Goal: Task Accomplishment & Management: Manage account settings

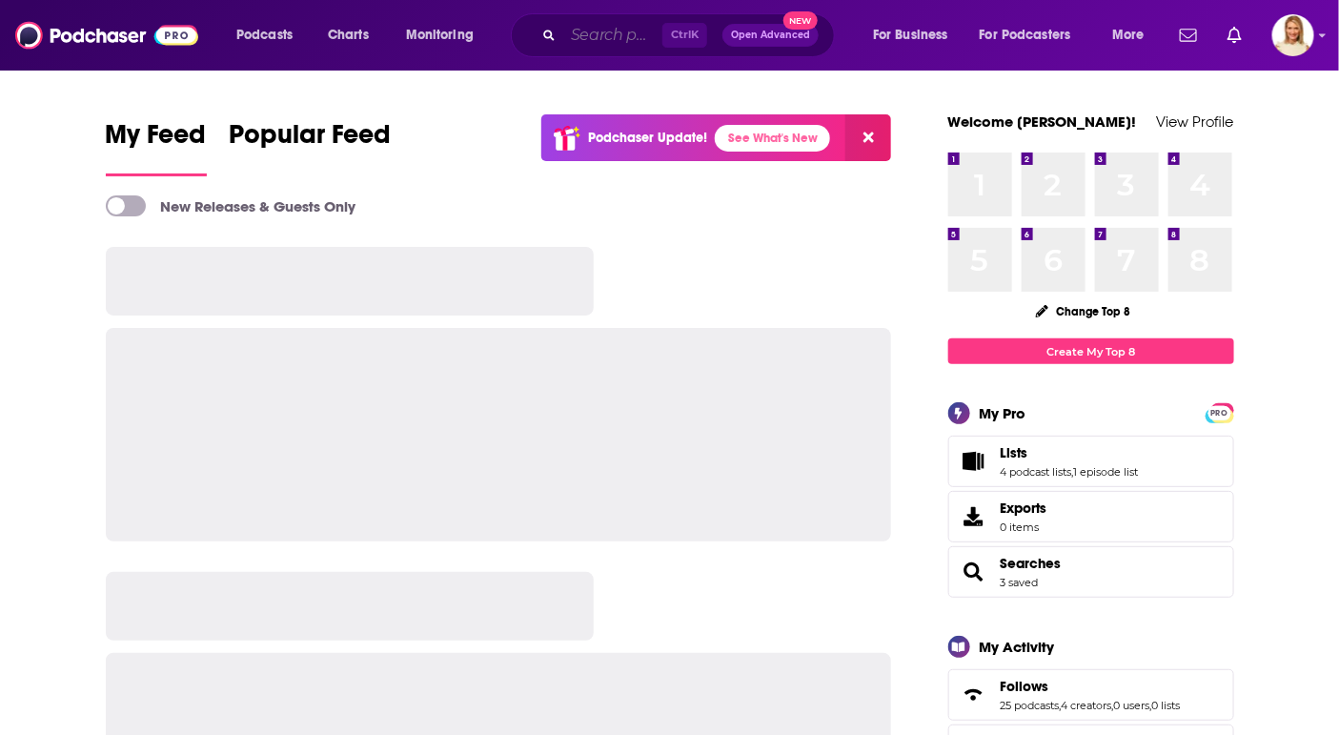
click at [601, 42] on input "Search podcasts, credits, & more..." at bounding box center [612, 35] width 99 height 31
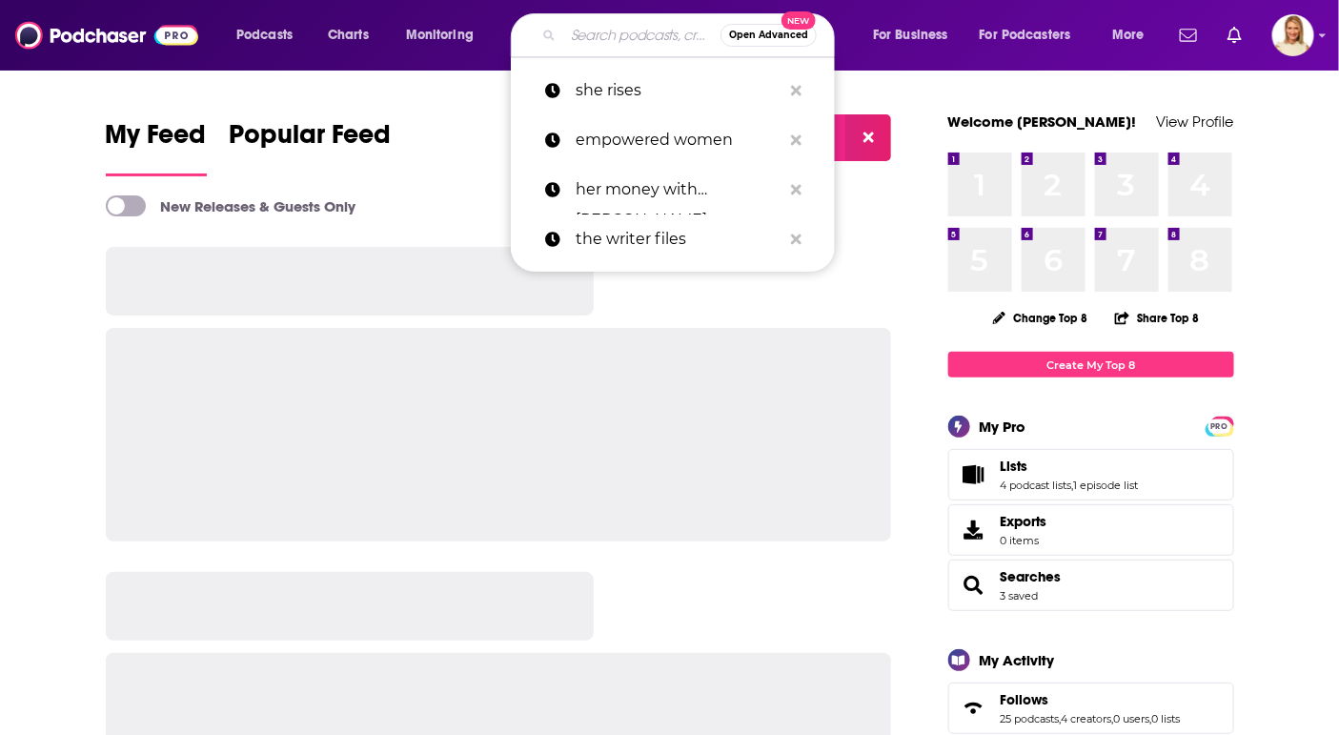
click at [601, 42] on input "Search podcasts, credits, & more..." at bounding box center [641, 35] width 157 height 31
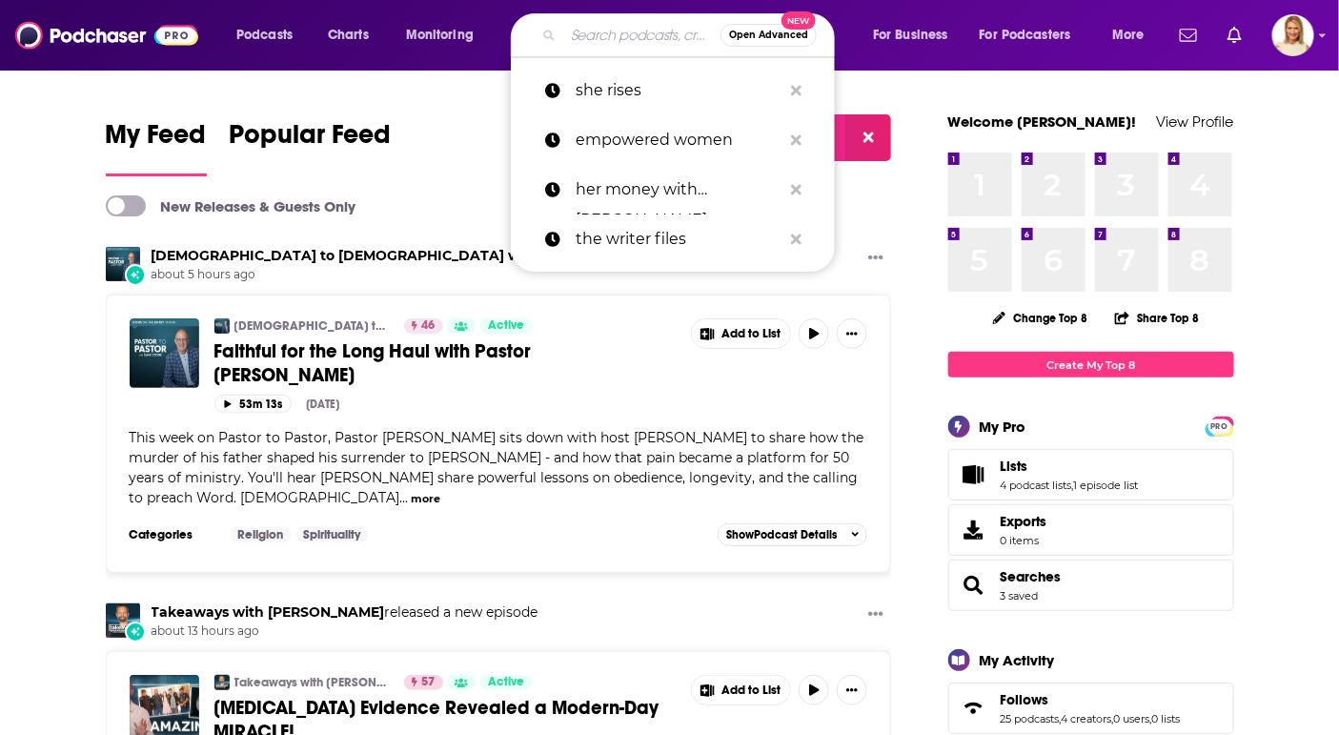
type input "k"
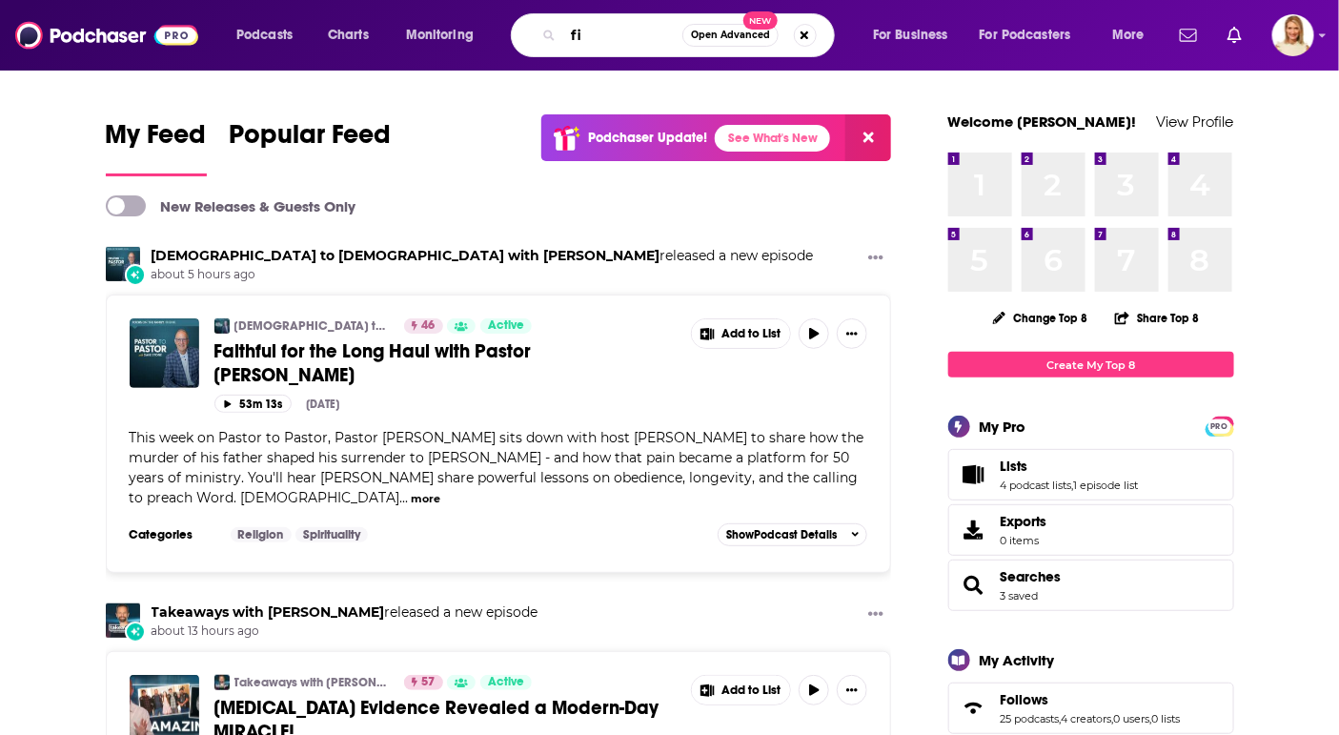
type input "f"
type input "clean fiction"
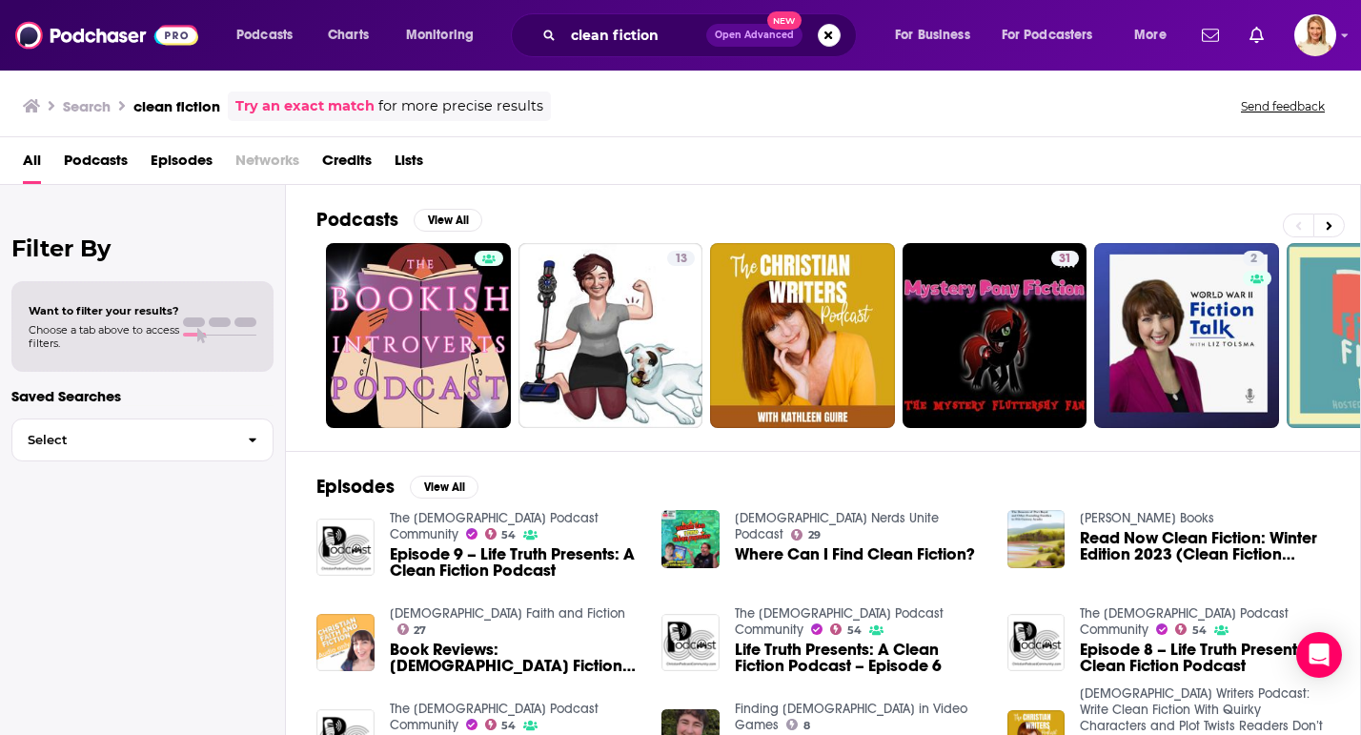
click at [637, 114] on div "Search clean fiction Try an exact match for more precise results Send feedback" at bounding box center [677, 107] width 1308 height 30
click at [91, 159] on span "Podcasts" at bounding box center [96, 164] width 64 height 39
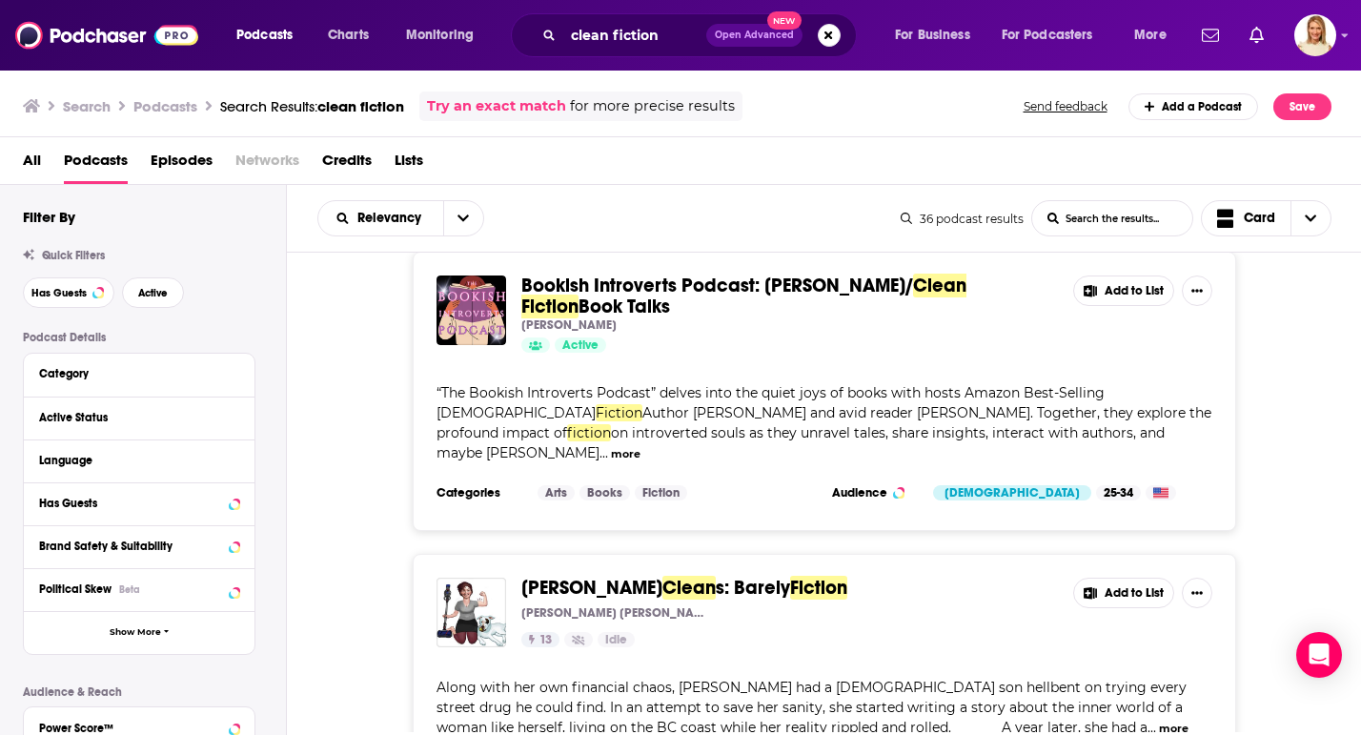
scroll to position [29, 0]
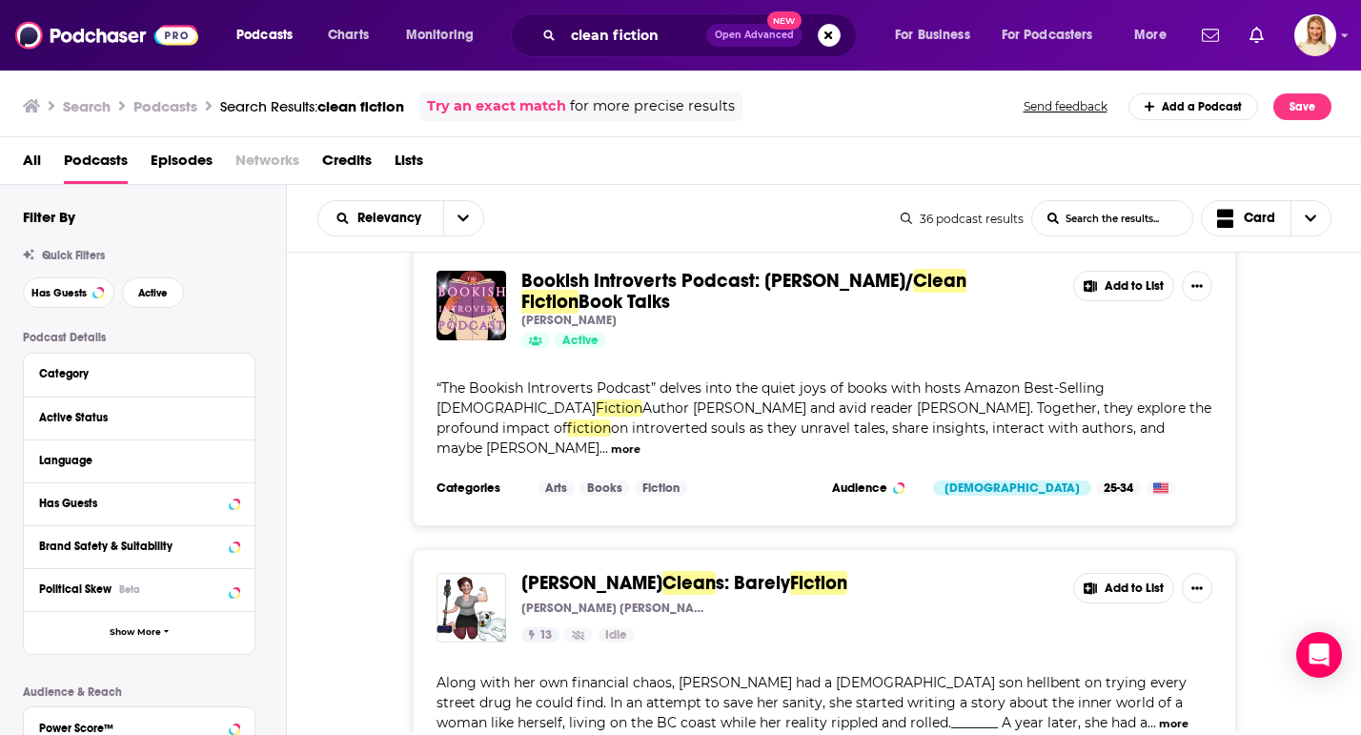
click at [641, 441] on button "more" at bounding box center [626, 449] width 30 height 16
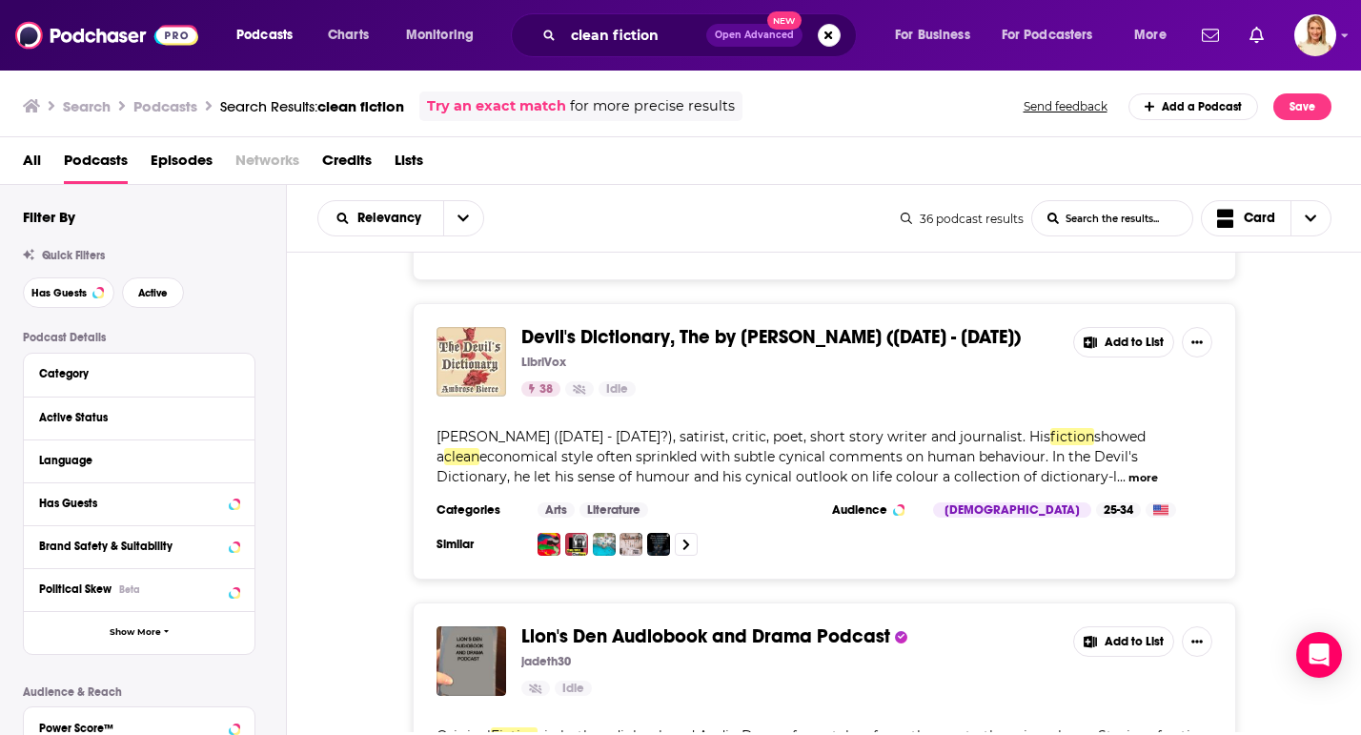
scroll to position [4125, 0]
click at [1092, 501] on section "Male 25-34" at bounding box center [1059, 508] width 252 height 15
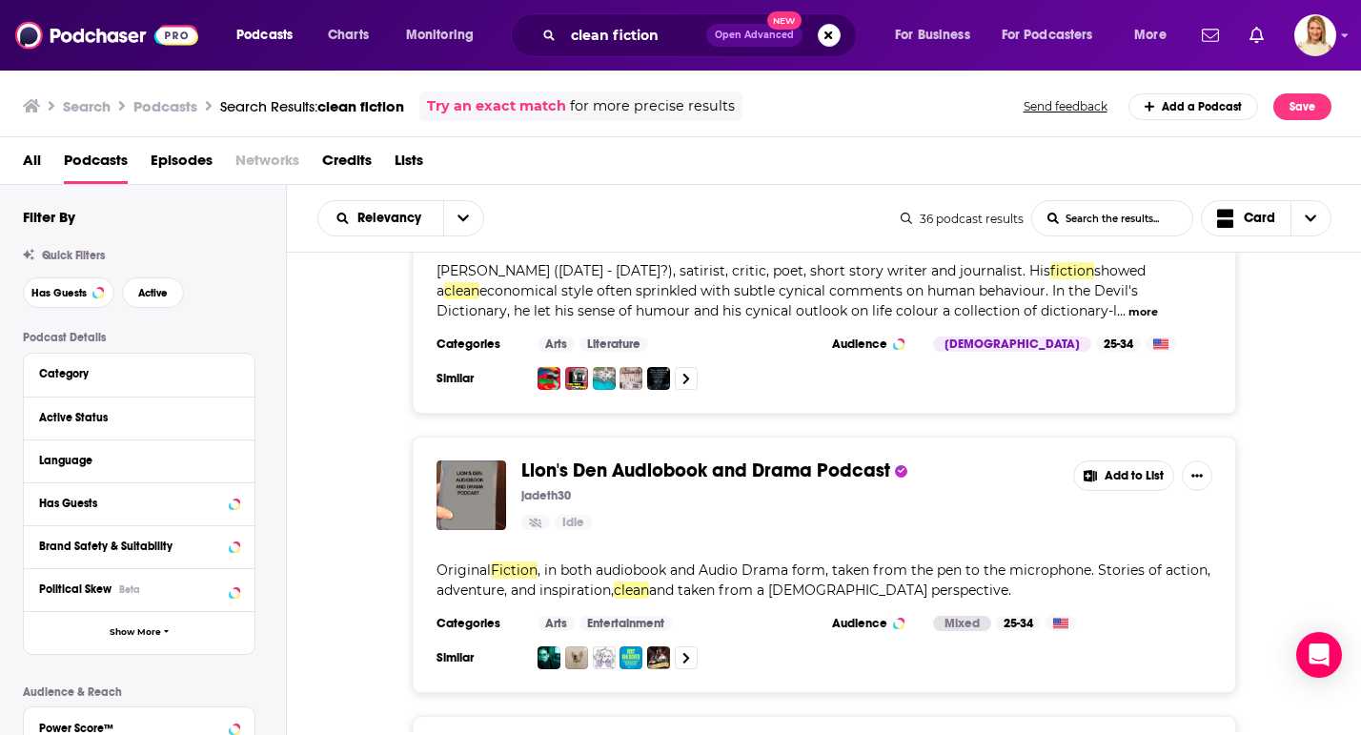
click at [1092, 460] on div "Lion's Den Audiobook and Drama Podcast jadeth30 Idle Add to List" at bounding box center [825, 495] width 776 height 70
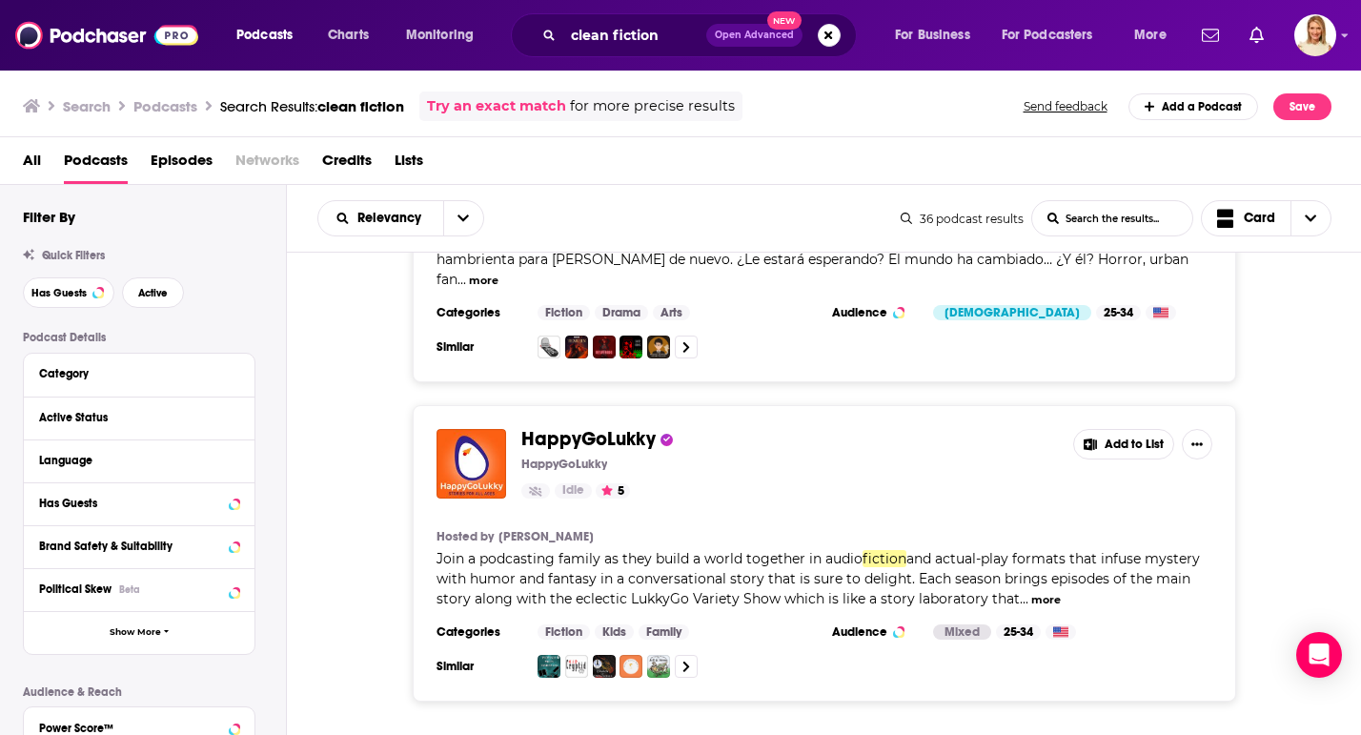
scroll to position [7064, 0]
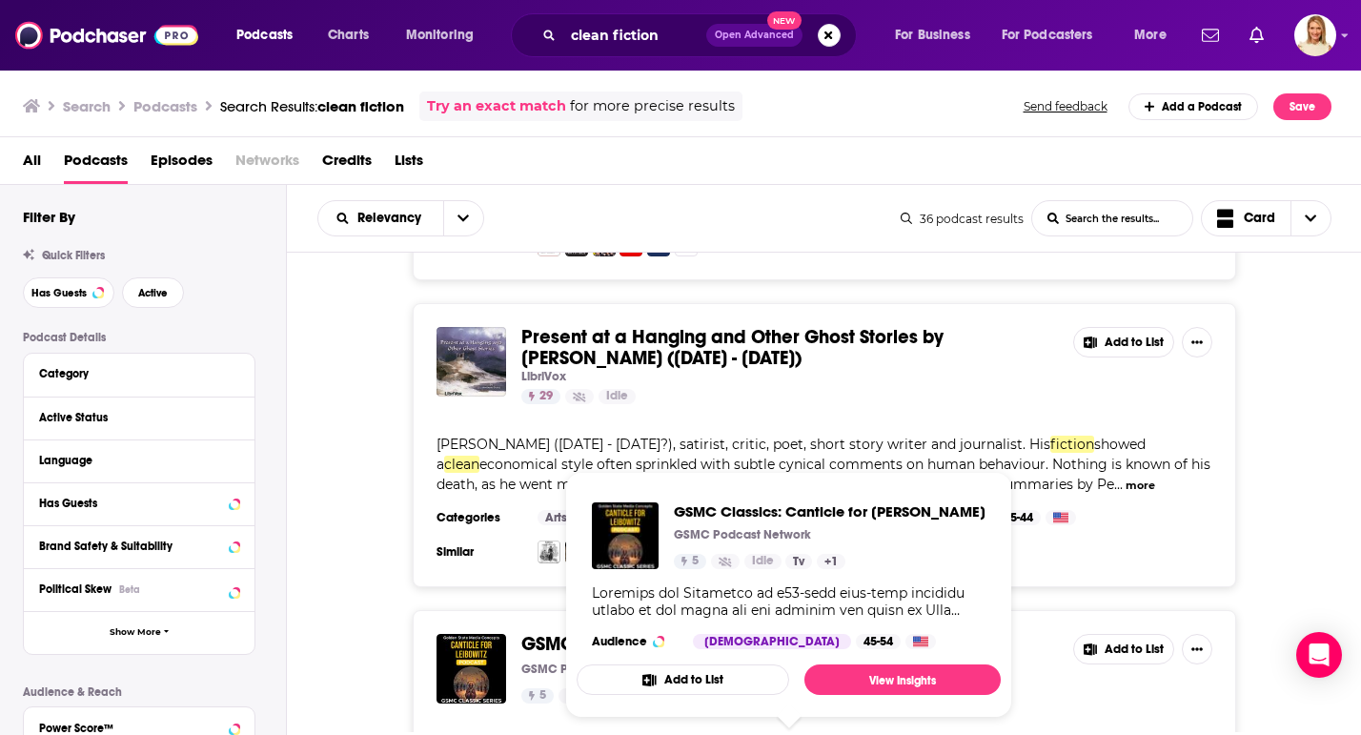
scroll to position [9004, 0]
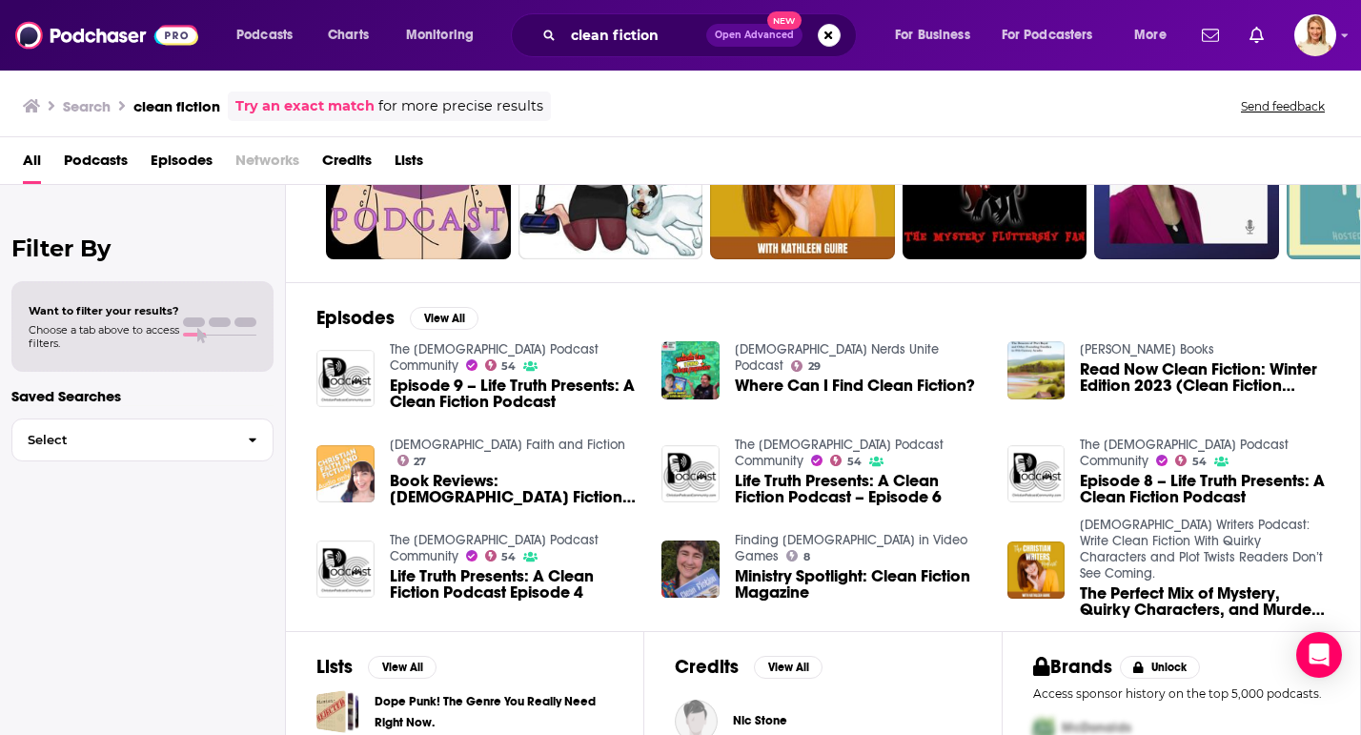
scroll to position [139, 0]
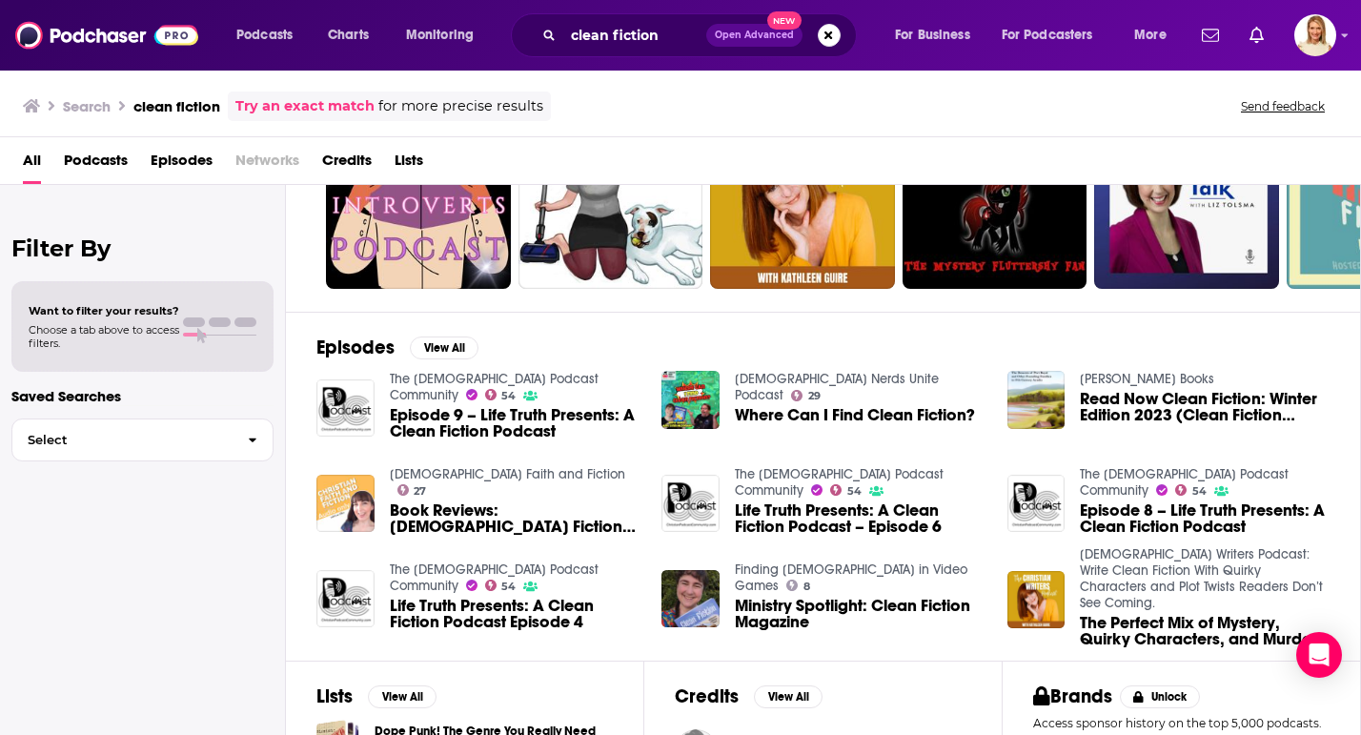
click at [92, 179] on span "Podcasts" at bounding box center [96, 164] width 64 height 39
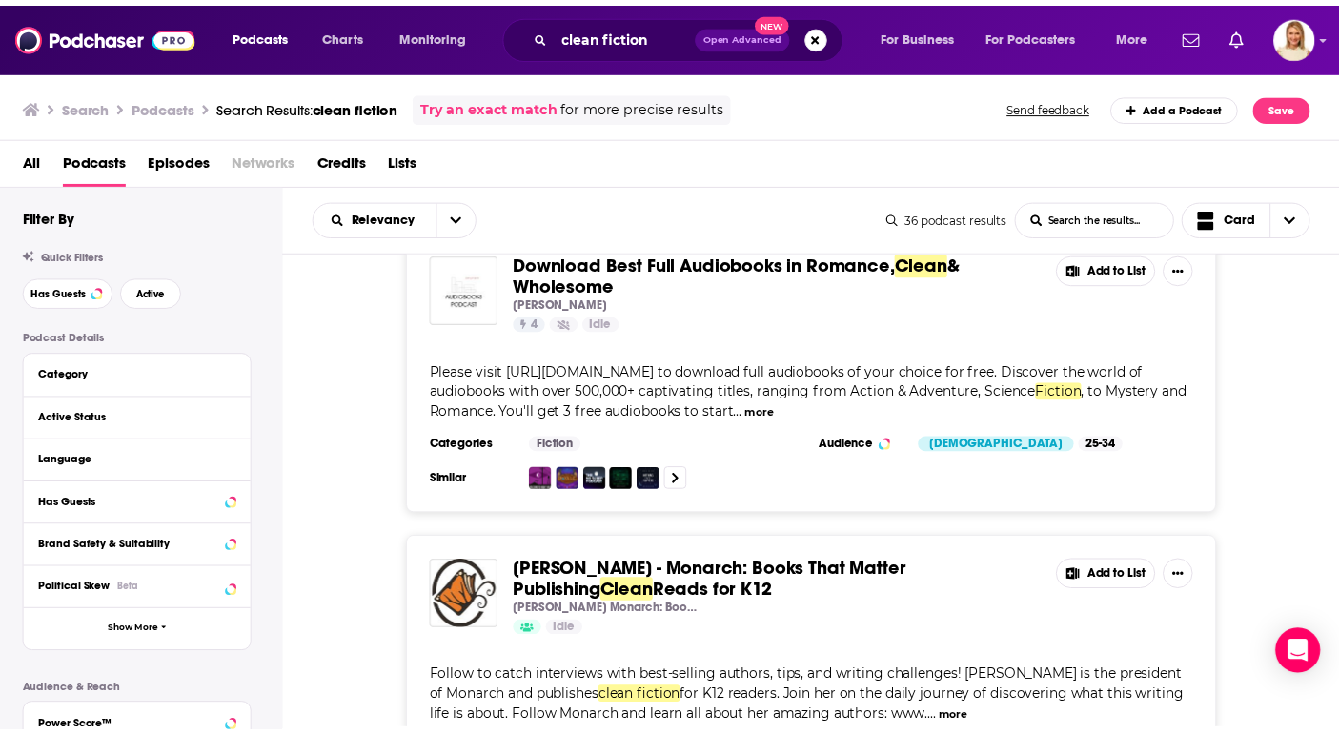
scroll to position [2780, 0]
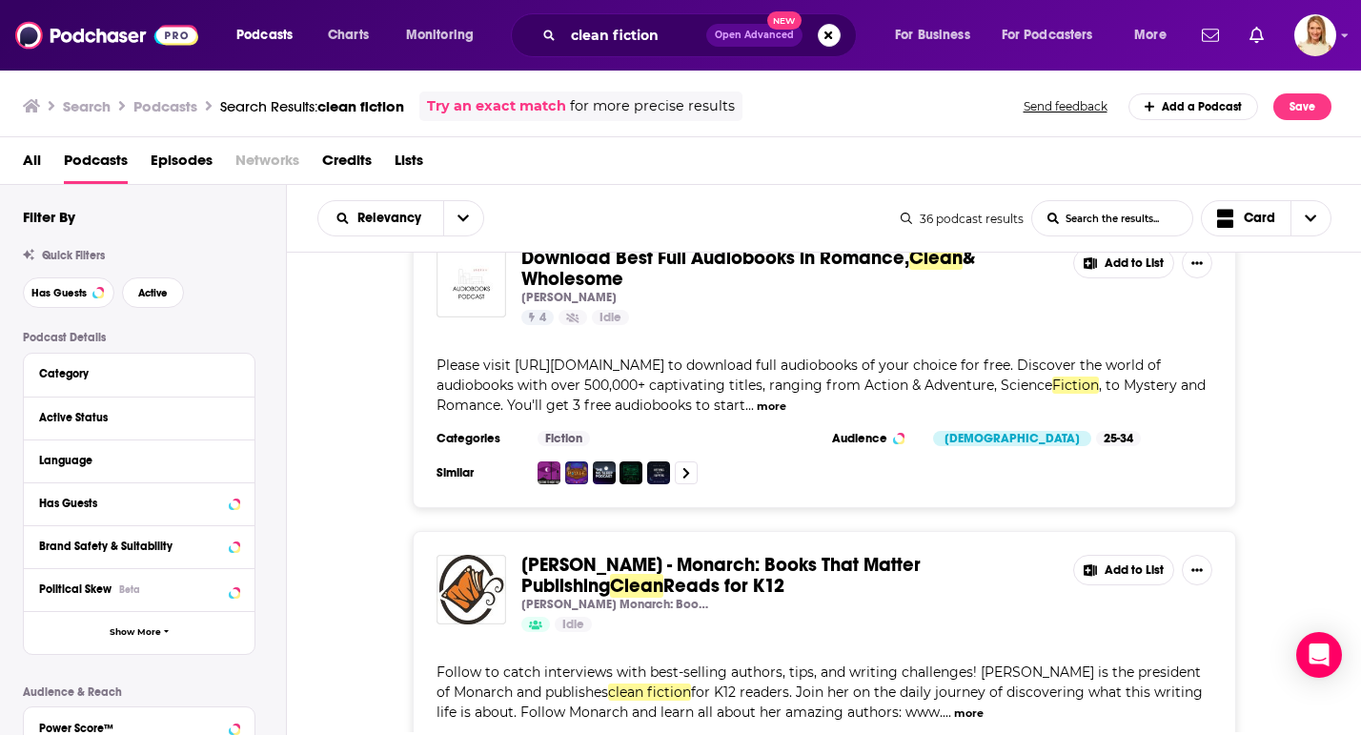
click at [840, 555] on link "Jen Lowry - Monarch: Books That Matter Publishing Clean Reads for K12" at bounding box center [789, 576] width 537 height 42
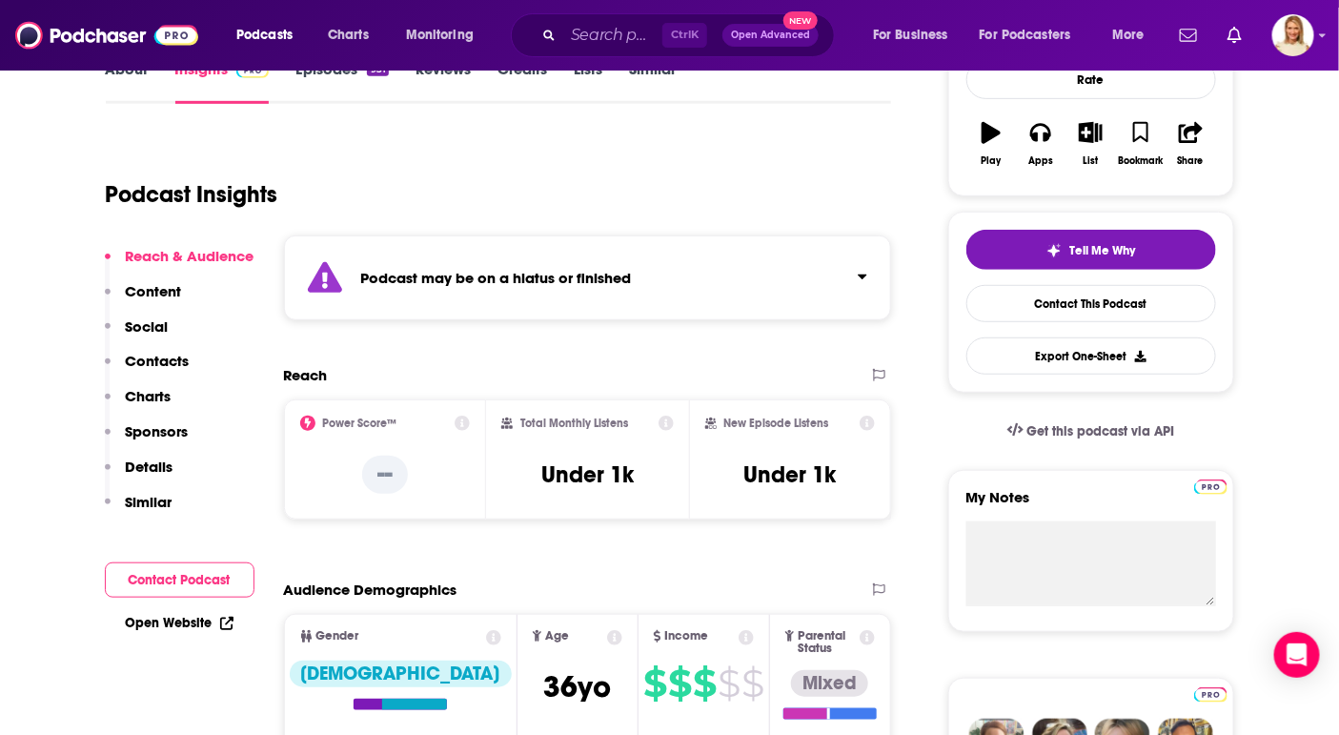
scroll to position [278, 0]
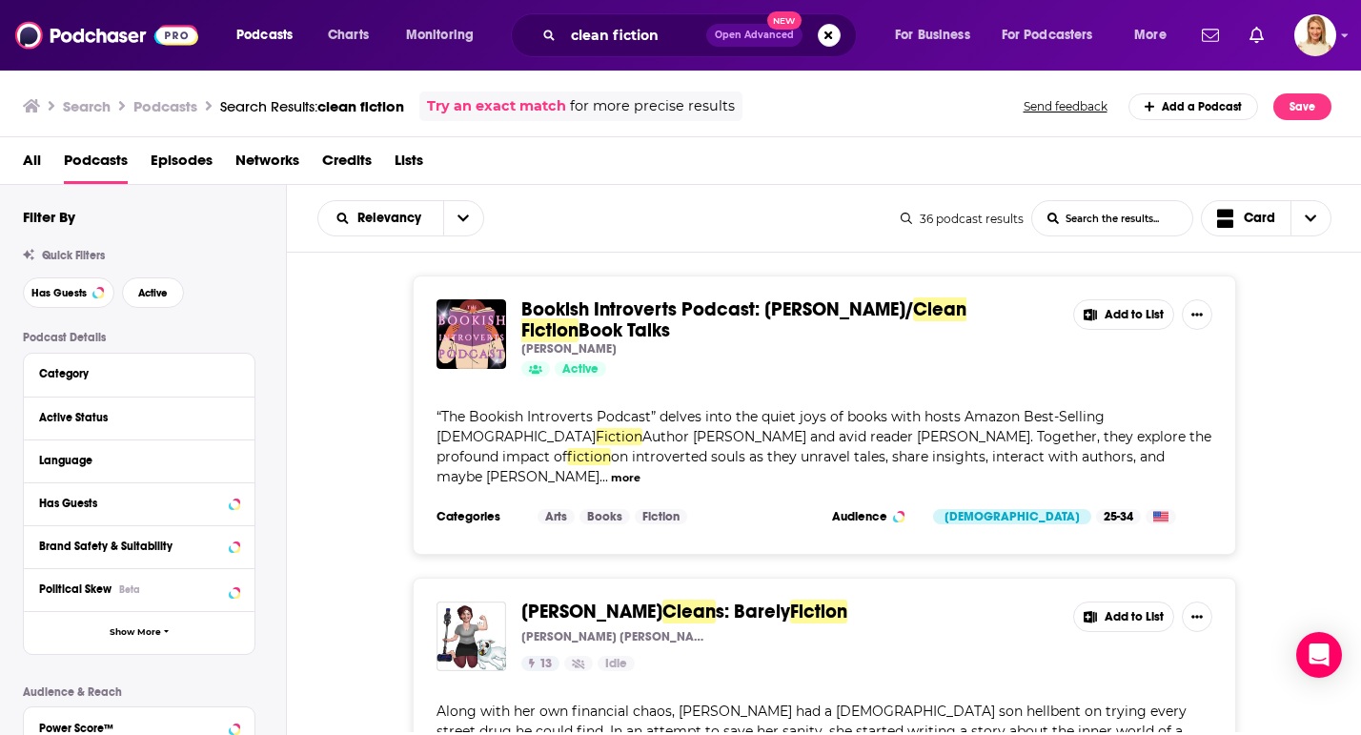
click at [712, 127] on div "Search Podcasts Search Results: clean fiction Try an exact match for more preci…" at bounding box center [681, 103] width 1362 height 69
click at [684, 107] on span "for more precise results" at bounding box center [652, 106] width 165 height 22
click at [678, 36] on input "clean fiction" at bounding box center [634, 35] width 143 height 31
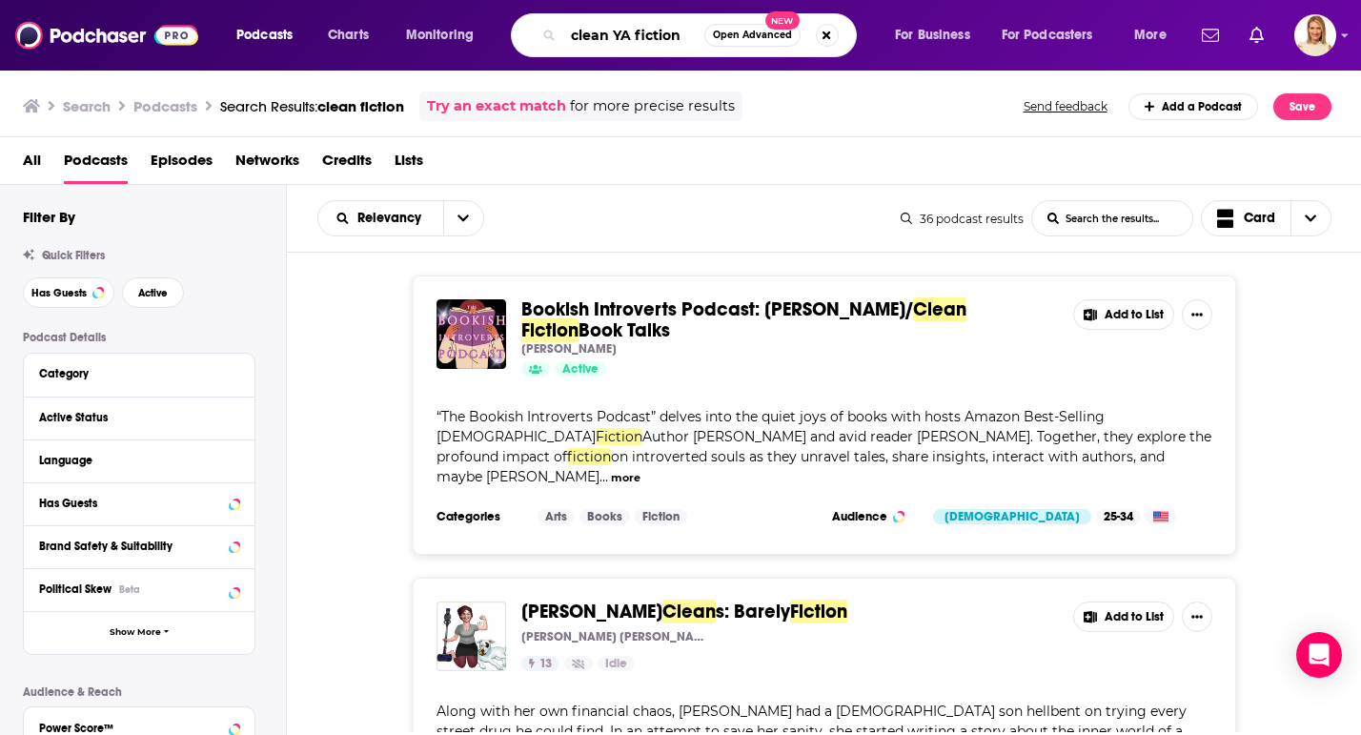
type input "clean YA fiction"
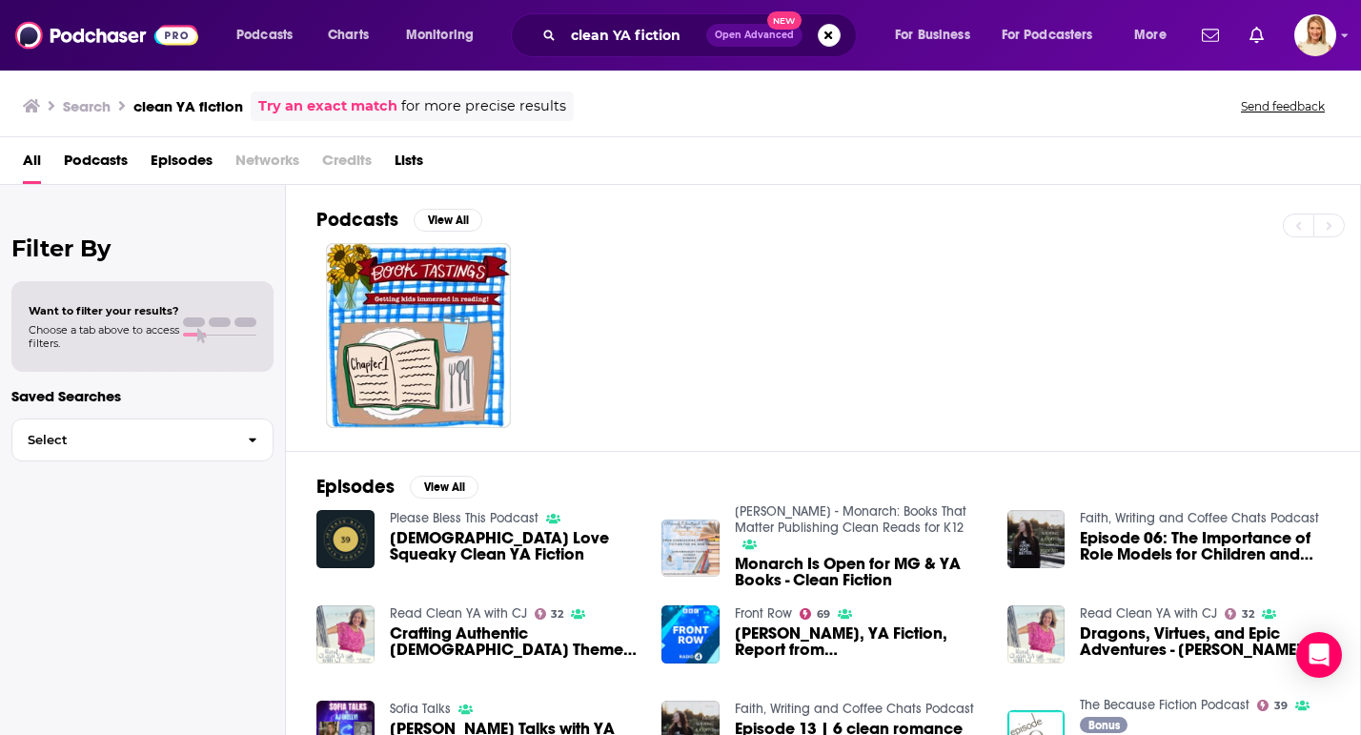
click at [82, 157] on span "Podcasts" at bounding box center [96, 164] width 64 height 39
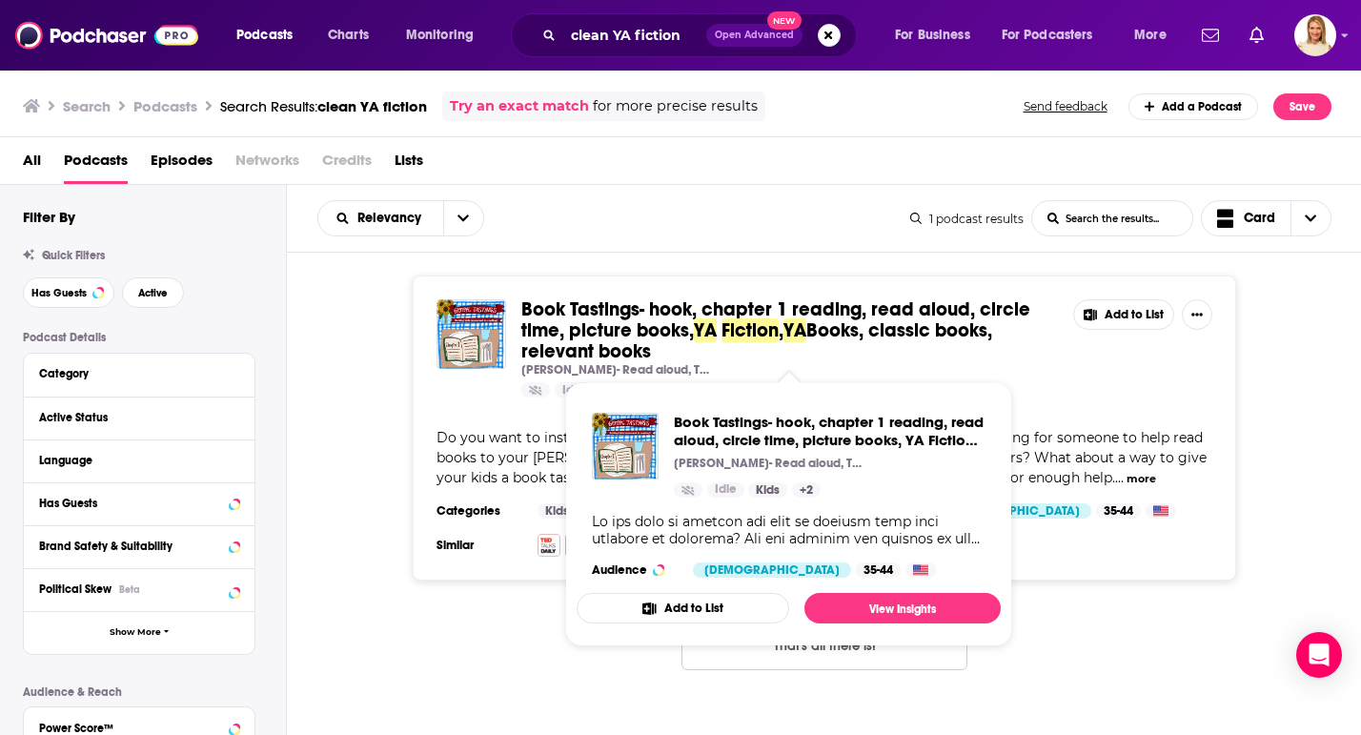
click at [681, 315] on span "Book Tastings- hook, chapter 1 reading, read aloud, circle time, picture books," at bounding box center [775, 319] width 509 height 45
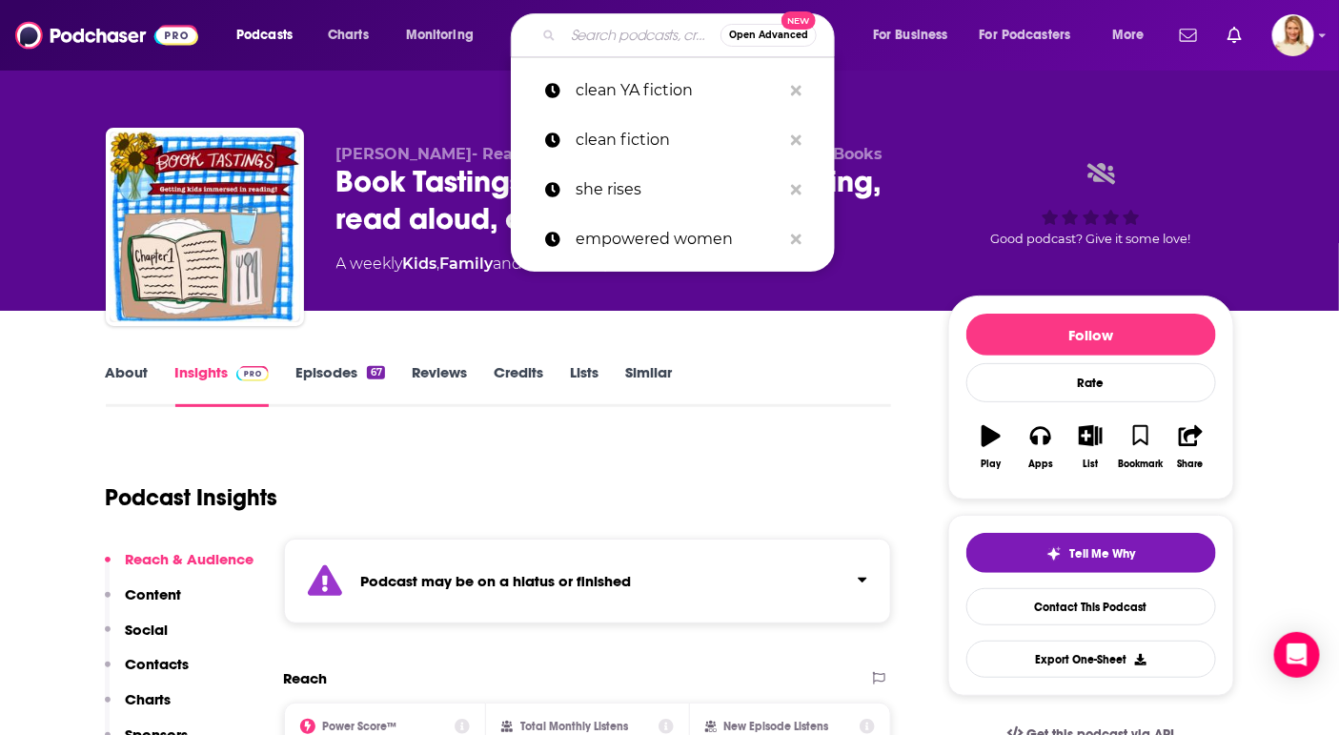
click at [605, 28] on input "Search podcasts, credits, & more..." at bounding box center [641, 35] width 157 height 31
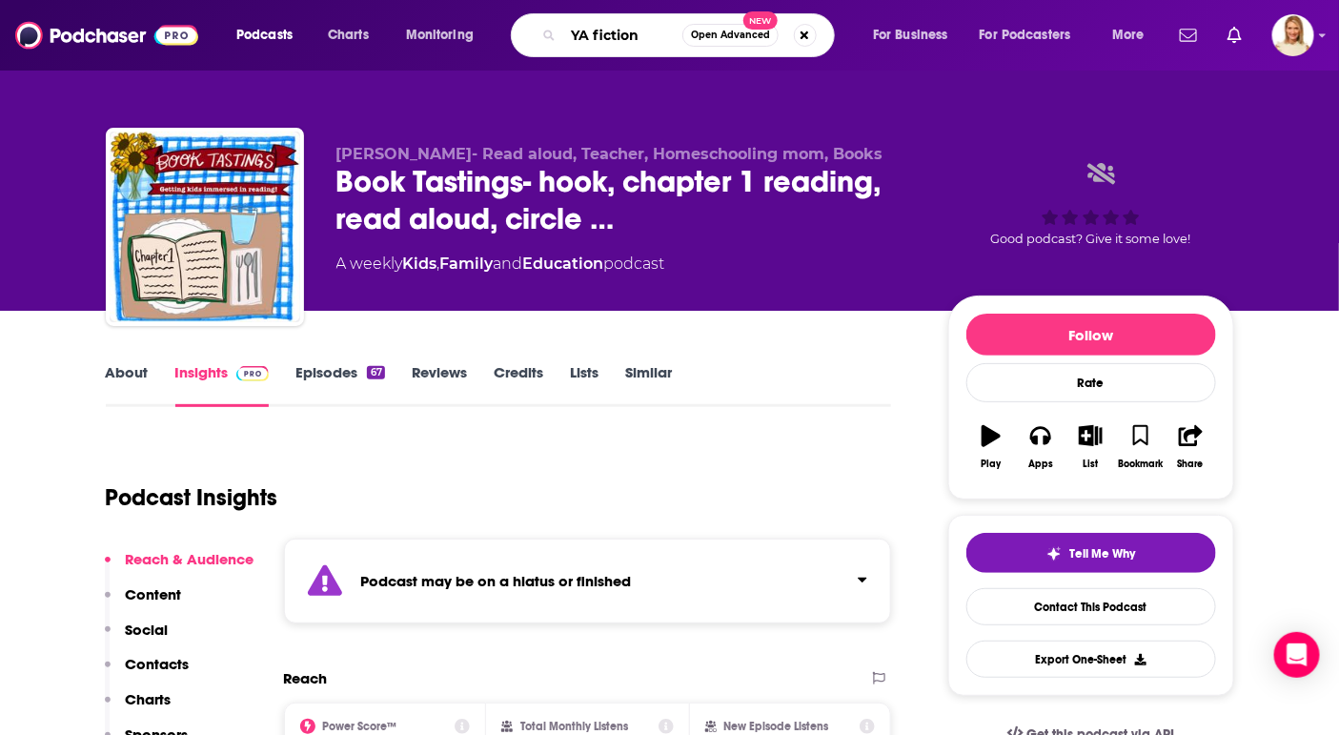
type input "YA fiction"
click at [644, 60] on div "Podcasts Charts Monitoring YA fiction Open Advanced New For Business For Podcas…" at bounding box center [669, 35] width 1339 height 71
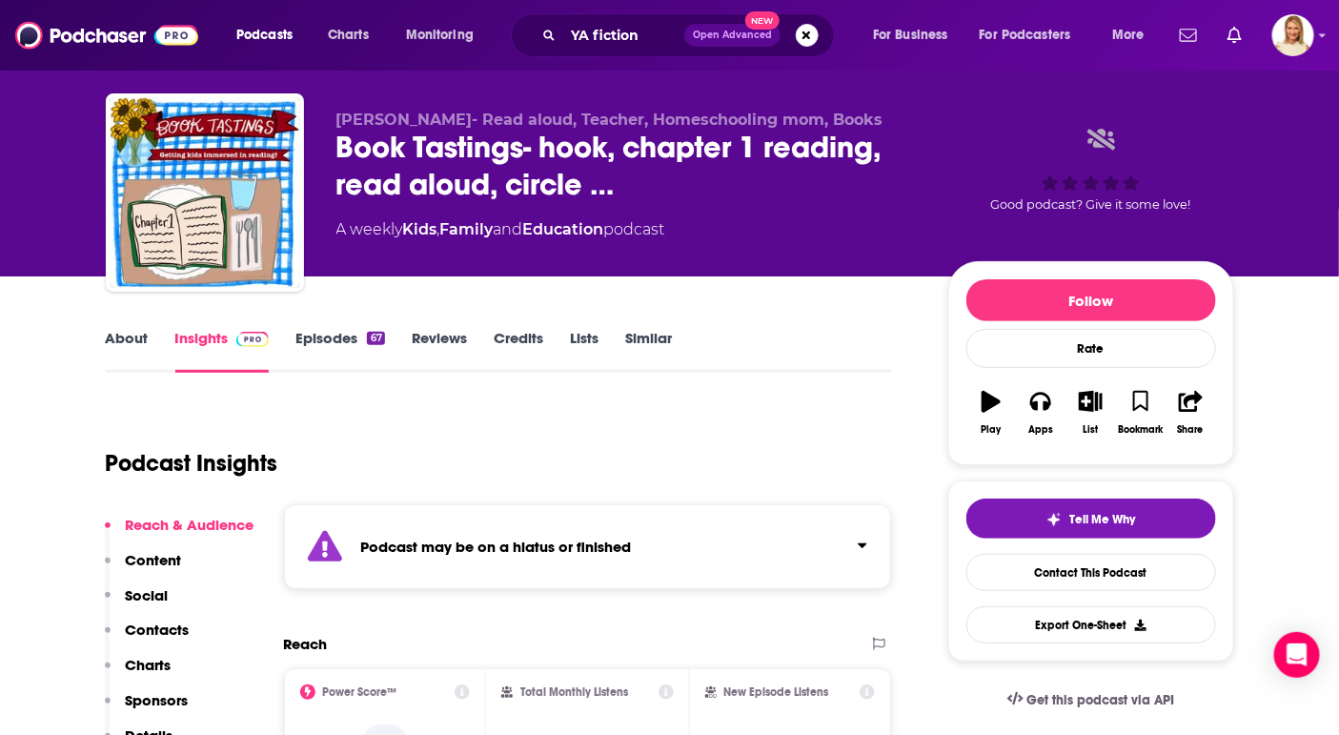
scroll to position [50, 0]
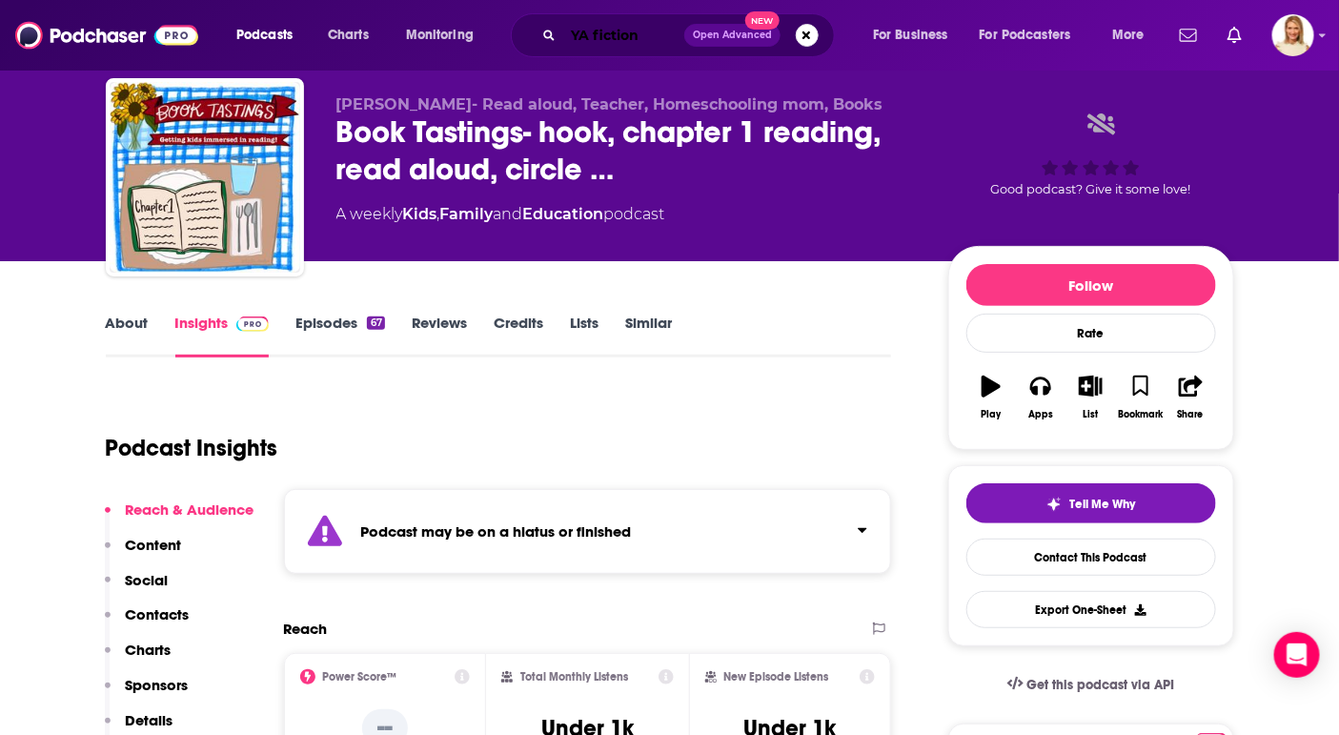
click at [653, 43] on input "YA fiction" at bounding box center [623, 35] width 121 height 31
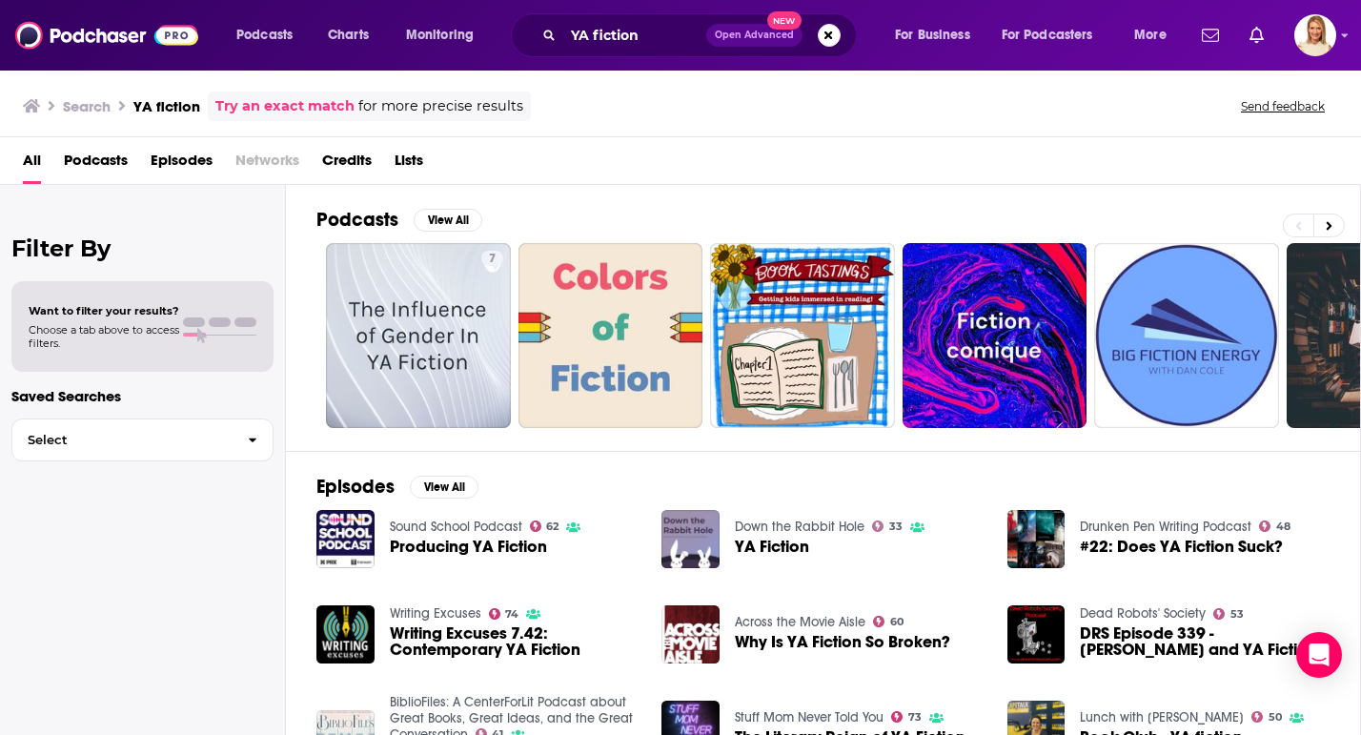
click at [103, 158] on span "Podcasts" at bounding box center [96, 164] width 64 height 39
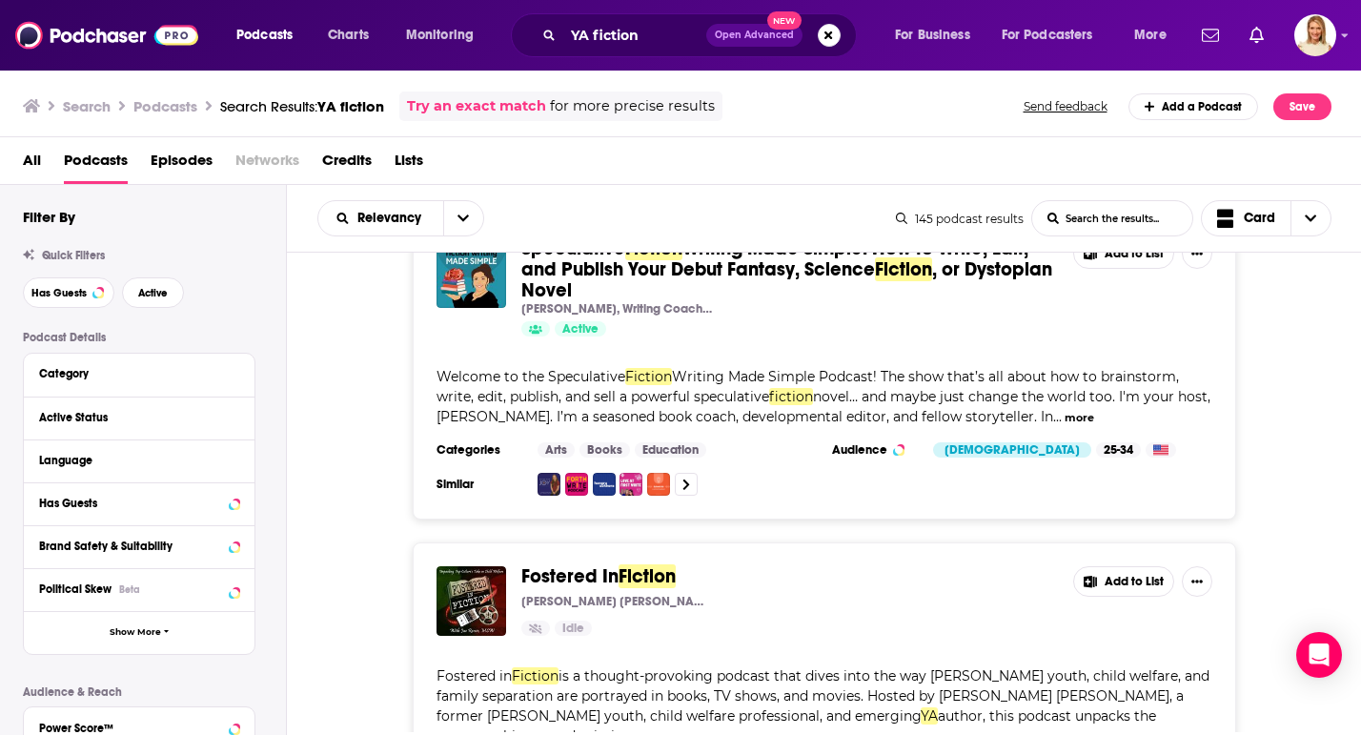
scroll to position [1695, 0]
click at [439, 218] on span "Relevancy" at bounding box center [380, 218] width 125 height 13
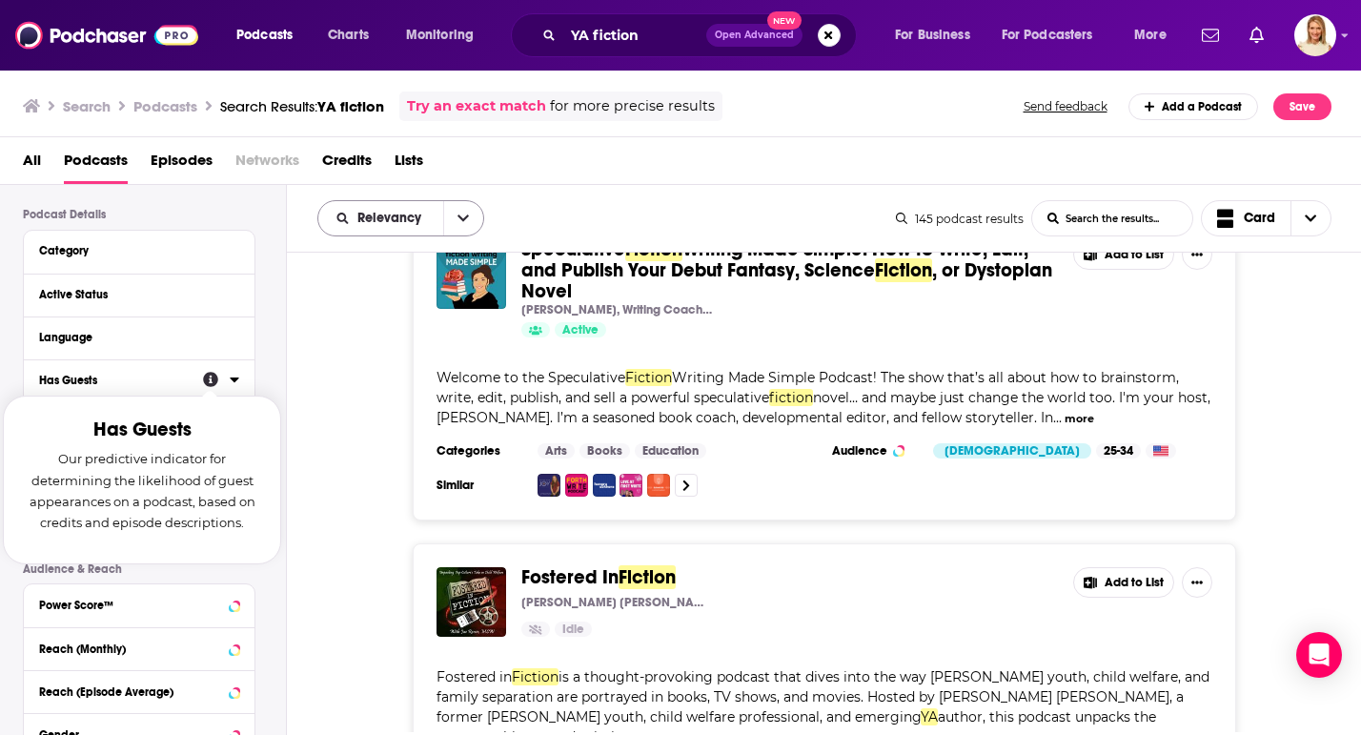
scroll to position [129, 0]
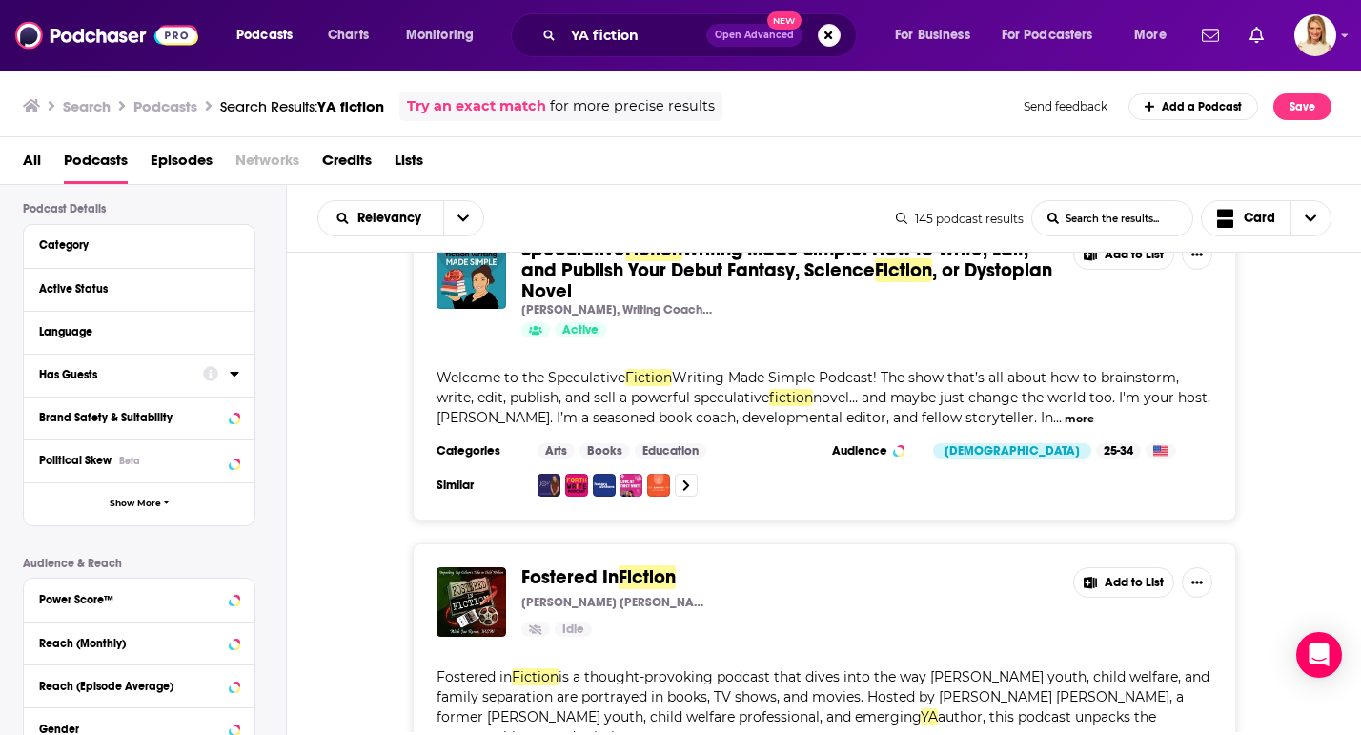
click at [235, 380] on icon at bounding box center [235, 373] width 10 height 15
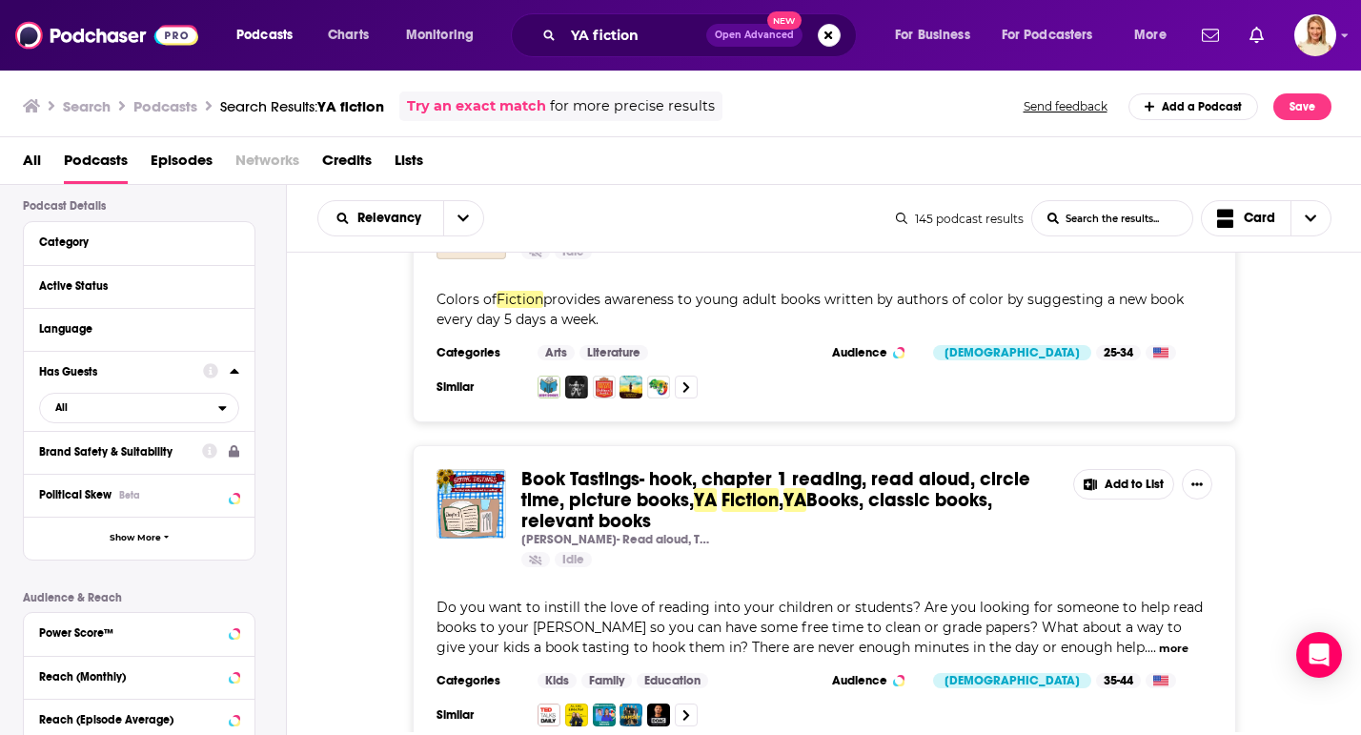
scroll to position [131, 0]
click at [131, 404] on span "All" at bounding box center [129, 408] width 178 height 25
click at [133, 467] on div "Has guests 18" at bounding box center [146, 471] width 214 height 31
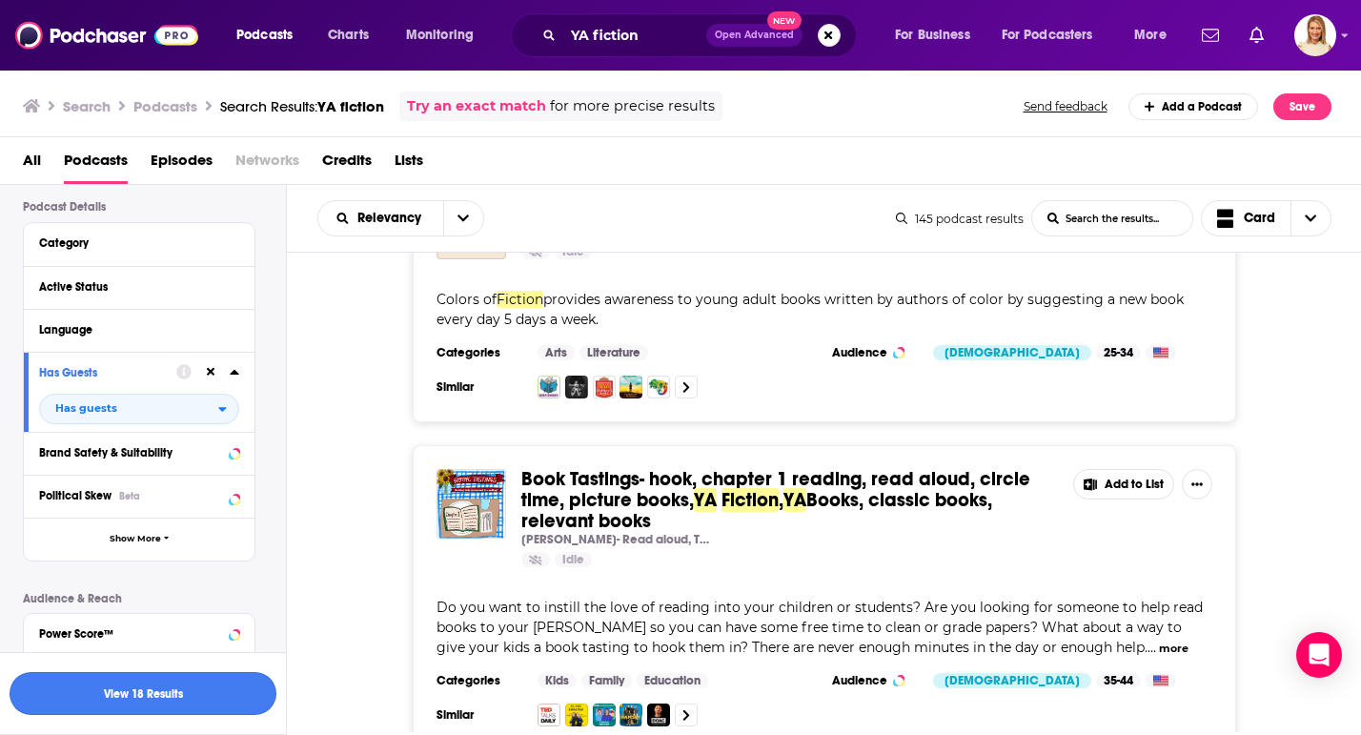
click at [158, 693] on button "View 18 Results" at bounding box center [143, 693] width 267 height 43
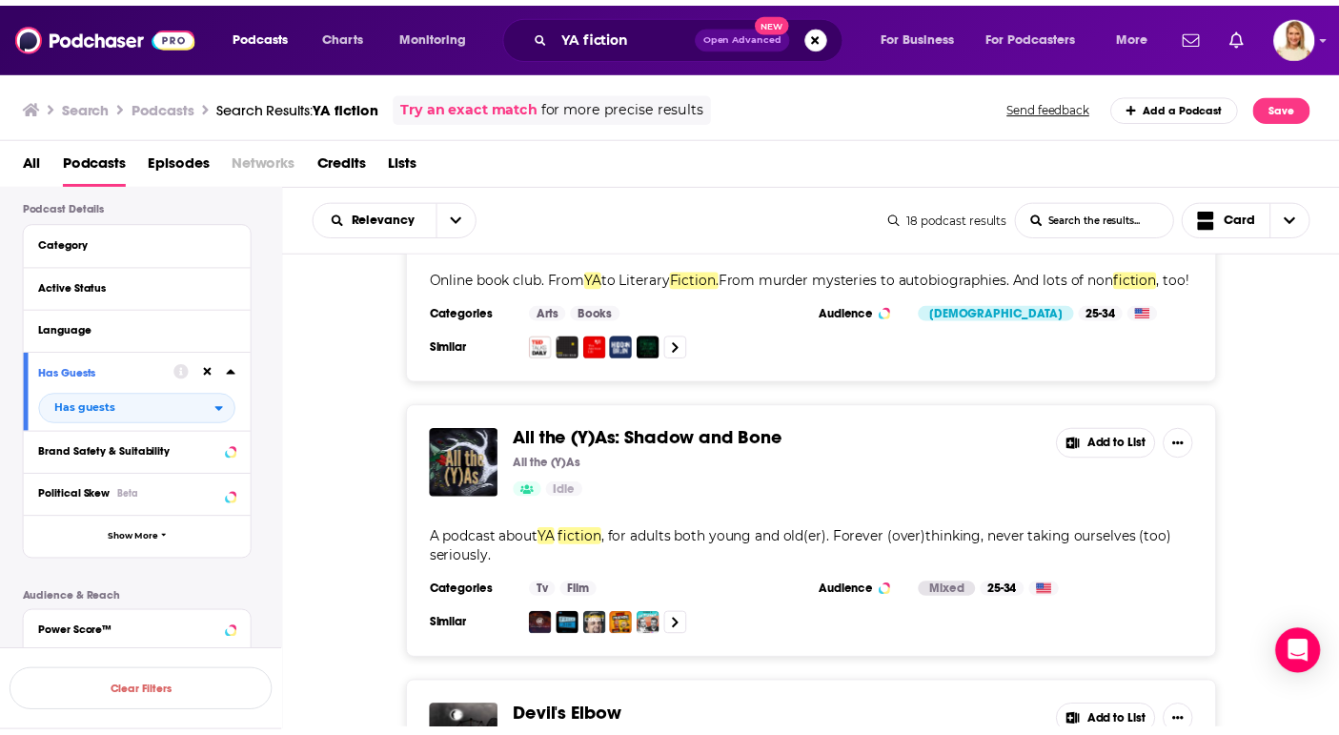
scroll to position [1603, 0]
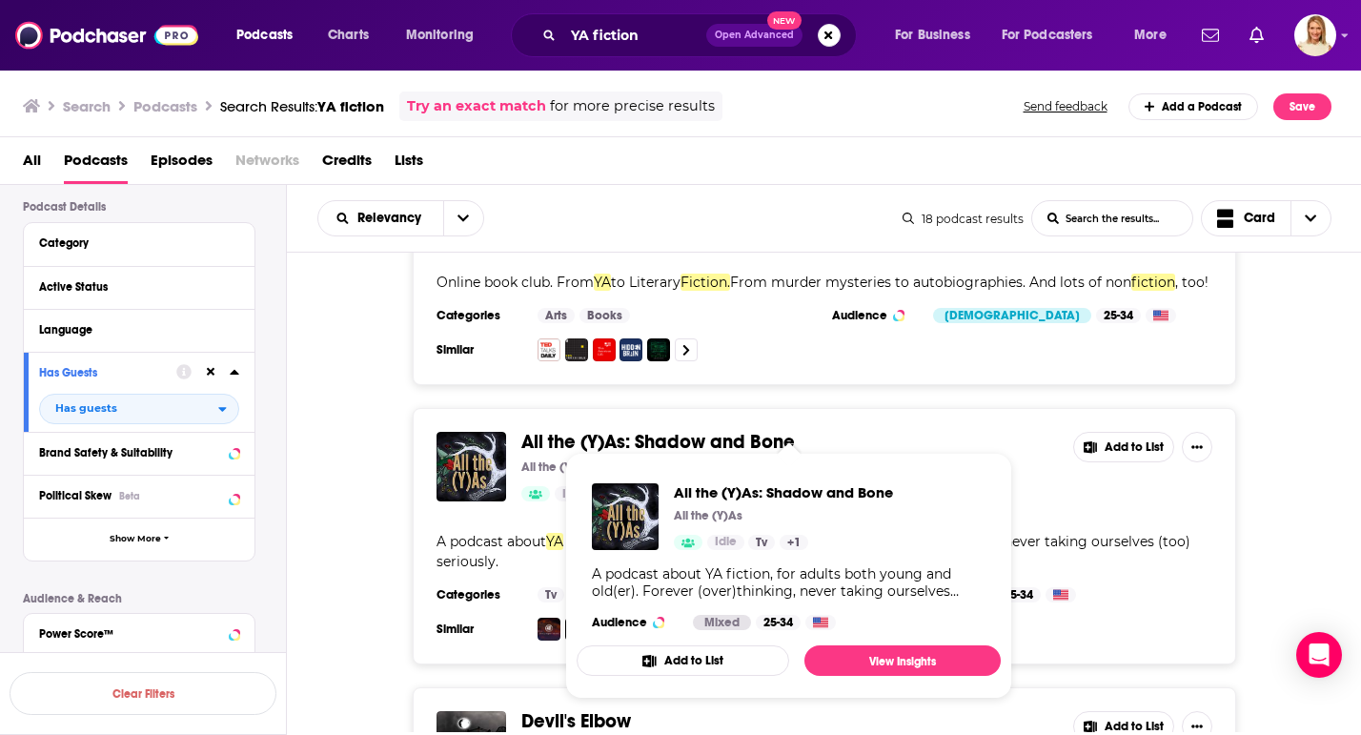
click at [651, 430] on span "All the (Y)As: Shadow and Bone" at bounding box center [658, 442] width 274 height 24
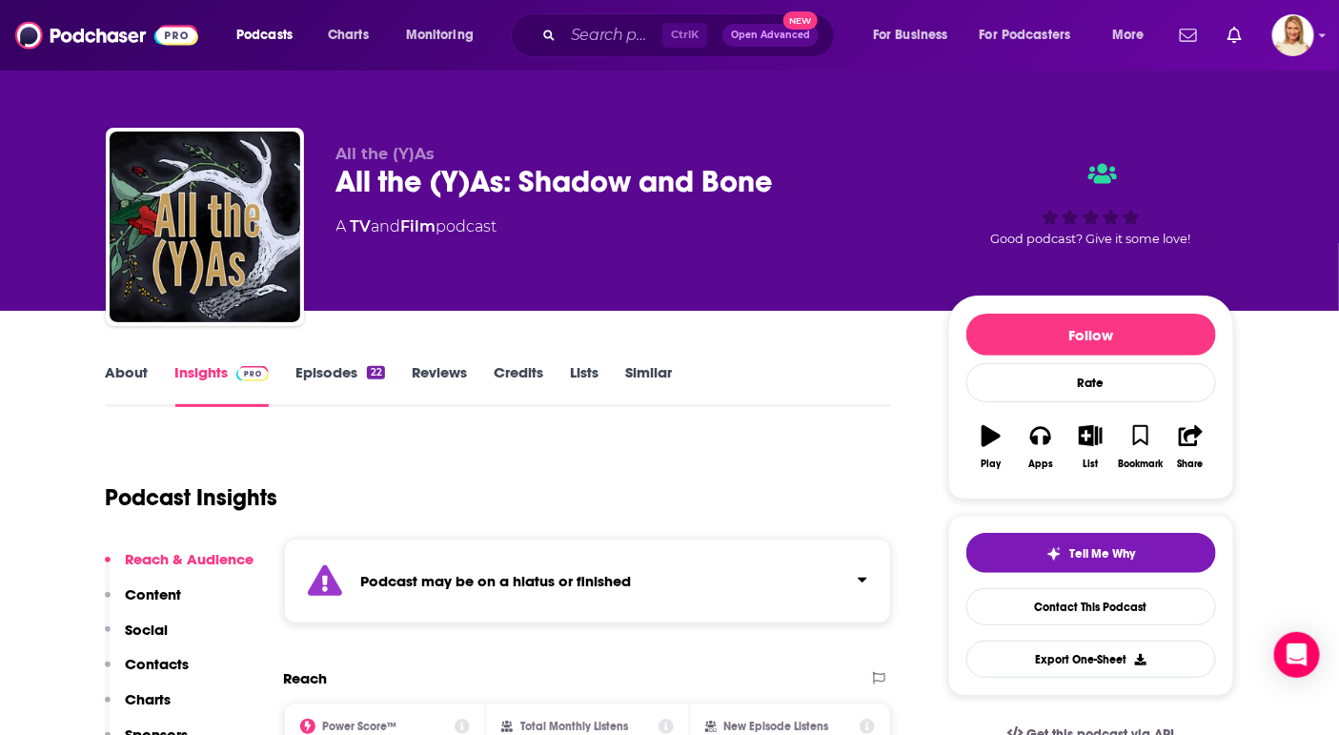
scroll to position [3, 0]
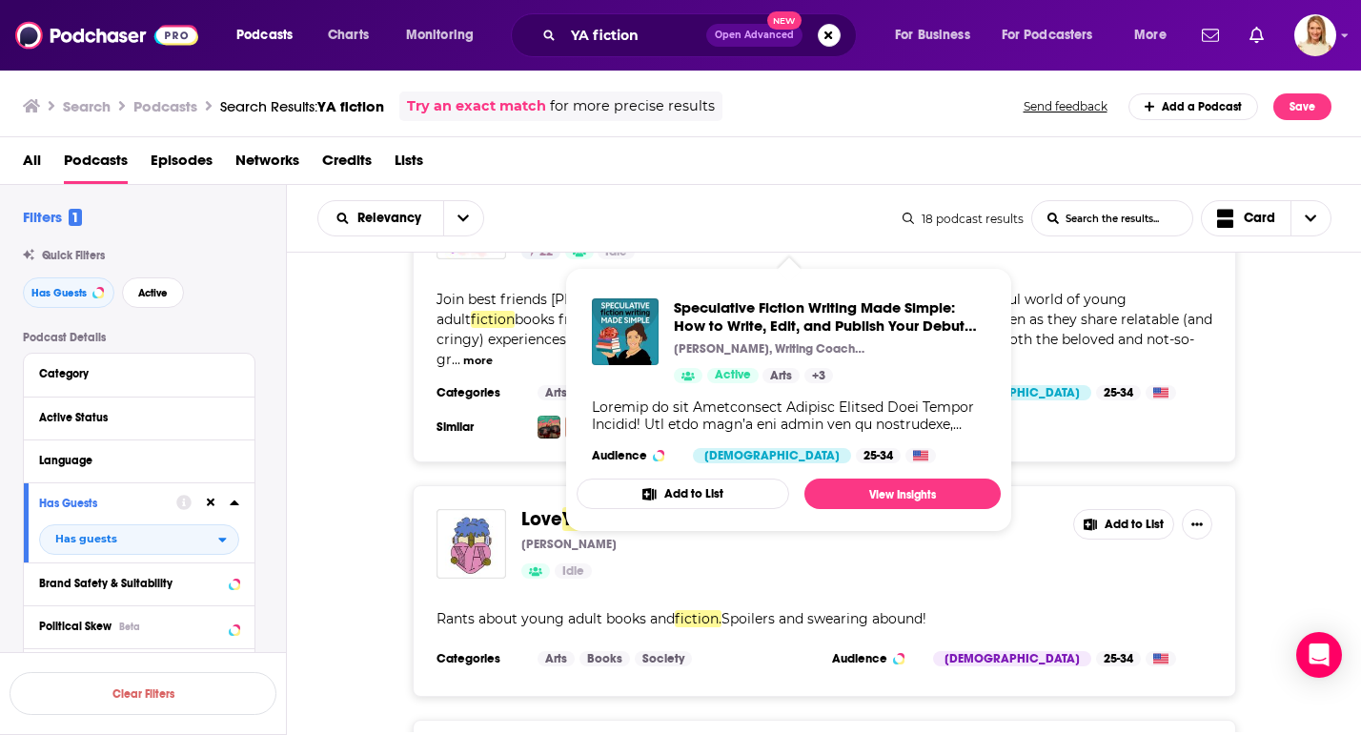
scroll to position [439, 0]
click at [1311, 415] on div "To All the YA I've Loved Before Retrospect Publishing 22 Idle Add to List Join …" at bounding box center [824, 313] width 1075 height 296
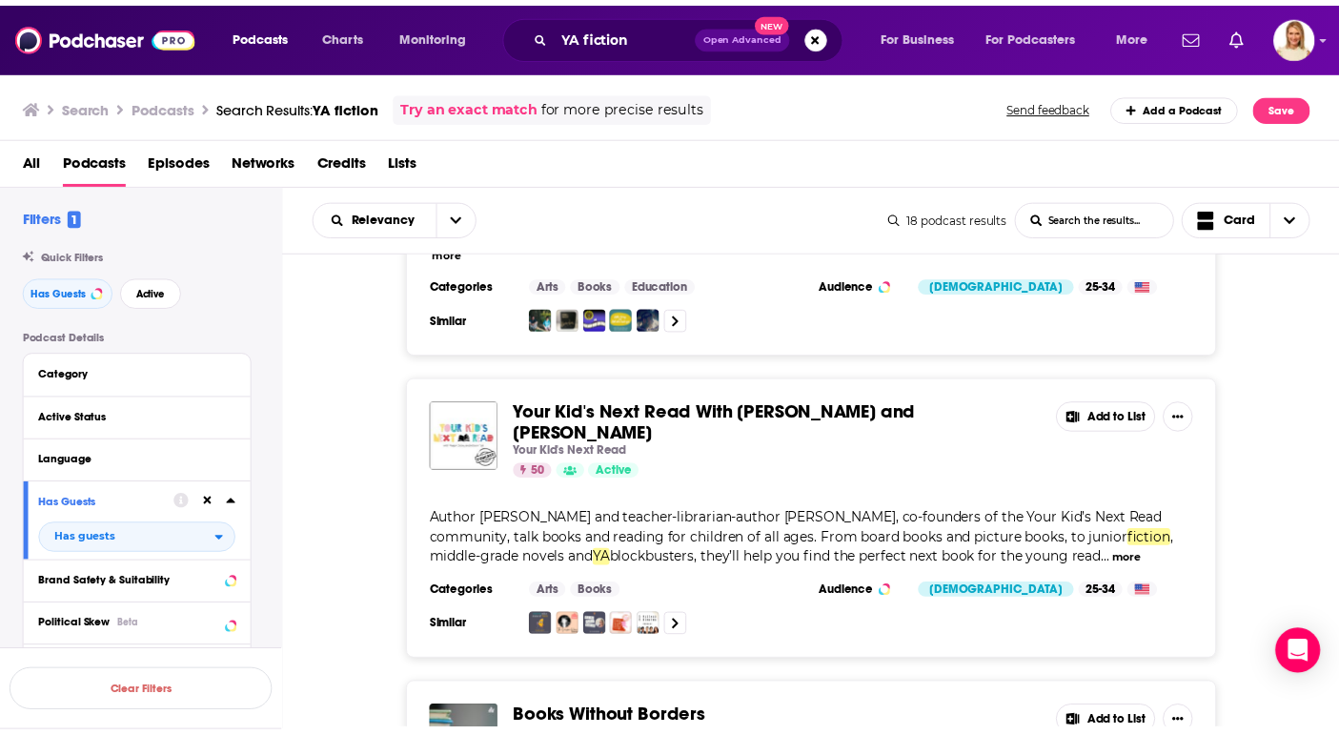
scroll to position [2456, 0]
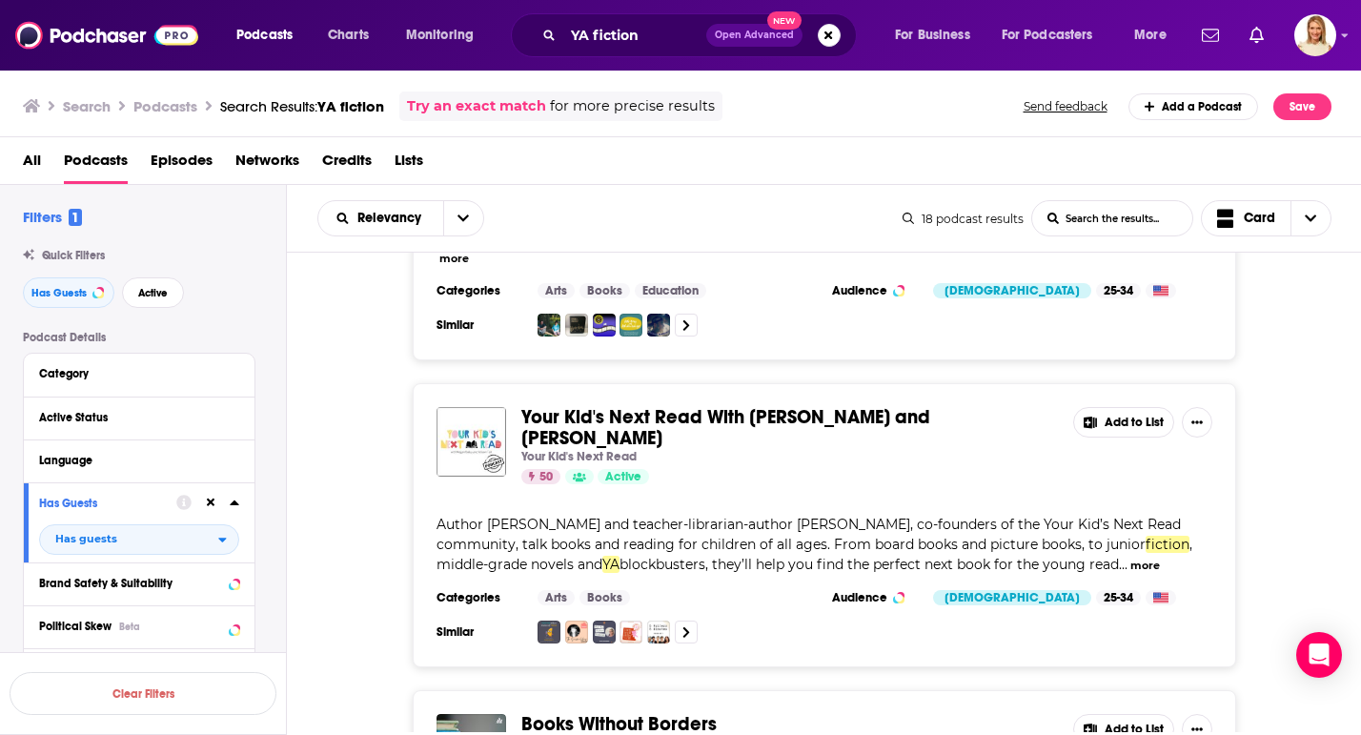
click at [850, 405] on span "Your Kid's Next Read With Allison Tait and Megan Daley" at bounding box center [725, 427] width 409 height 45
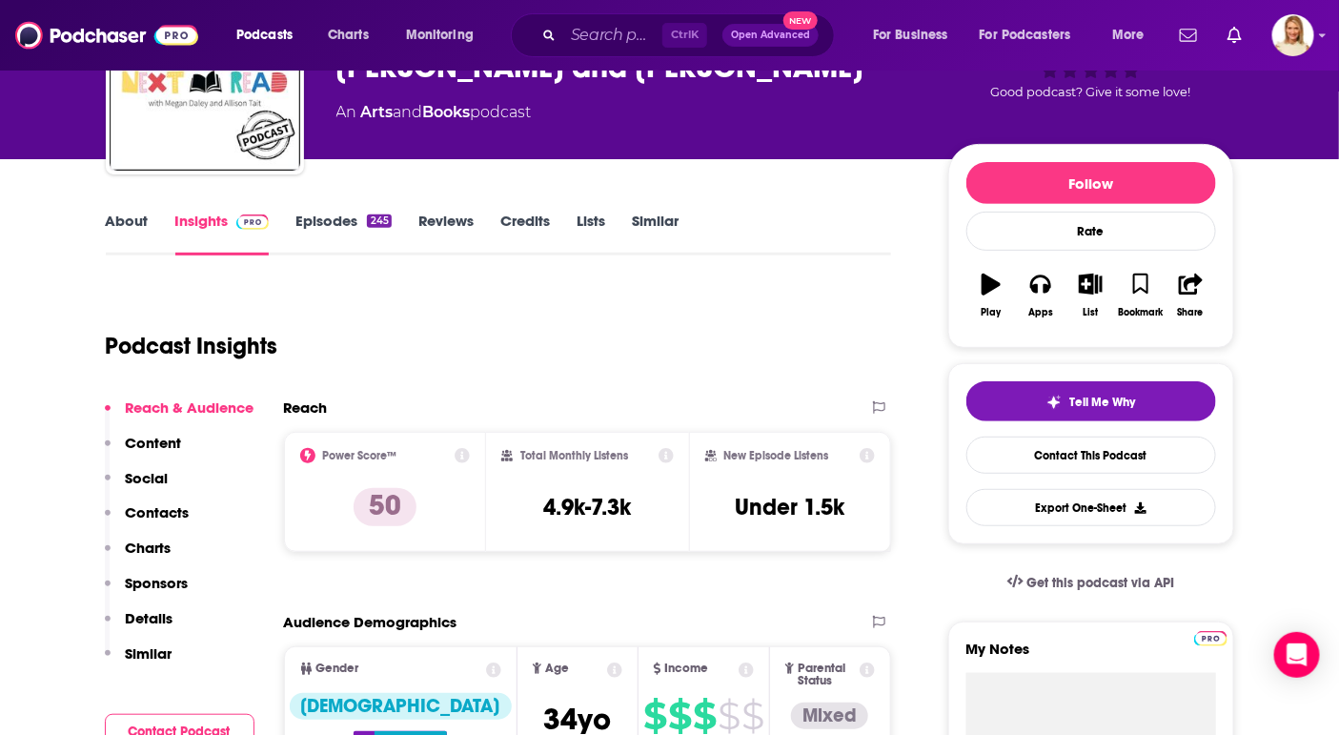
scroll to position [153, 0]
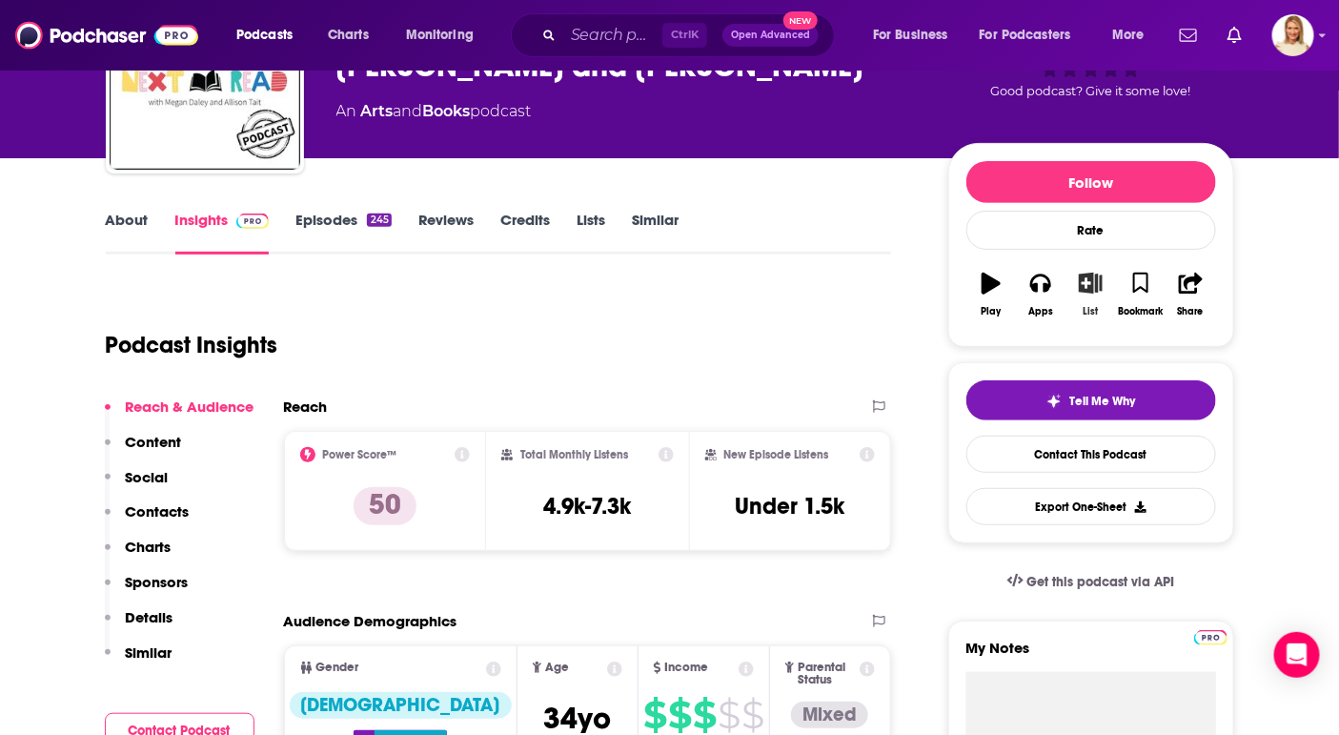
click at [1109, 294] on button "List" at bounding box center [1091, 294] width 50 height 69
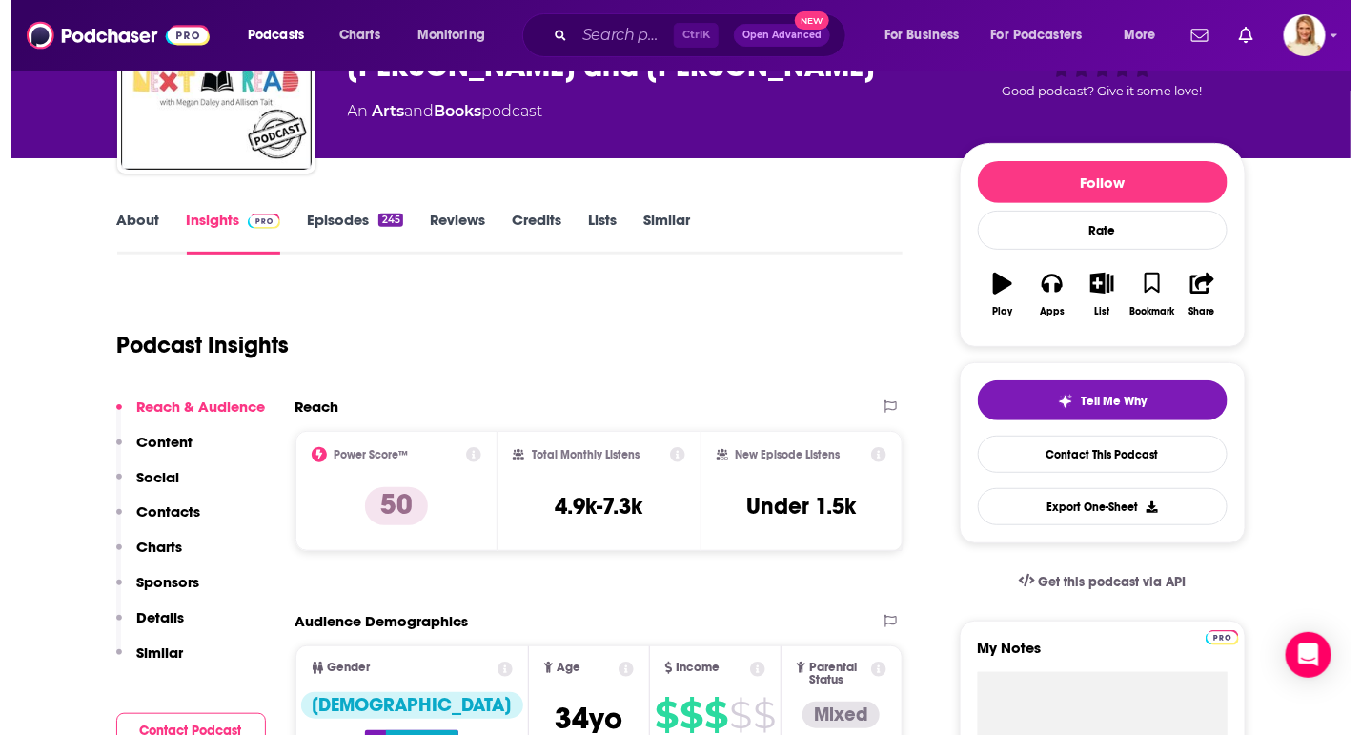
scroll to position [0, 0]
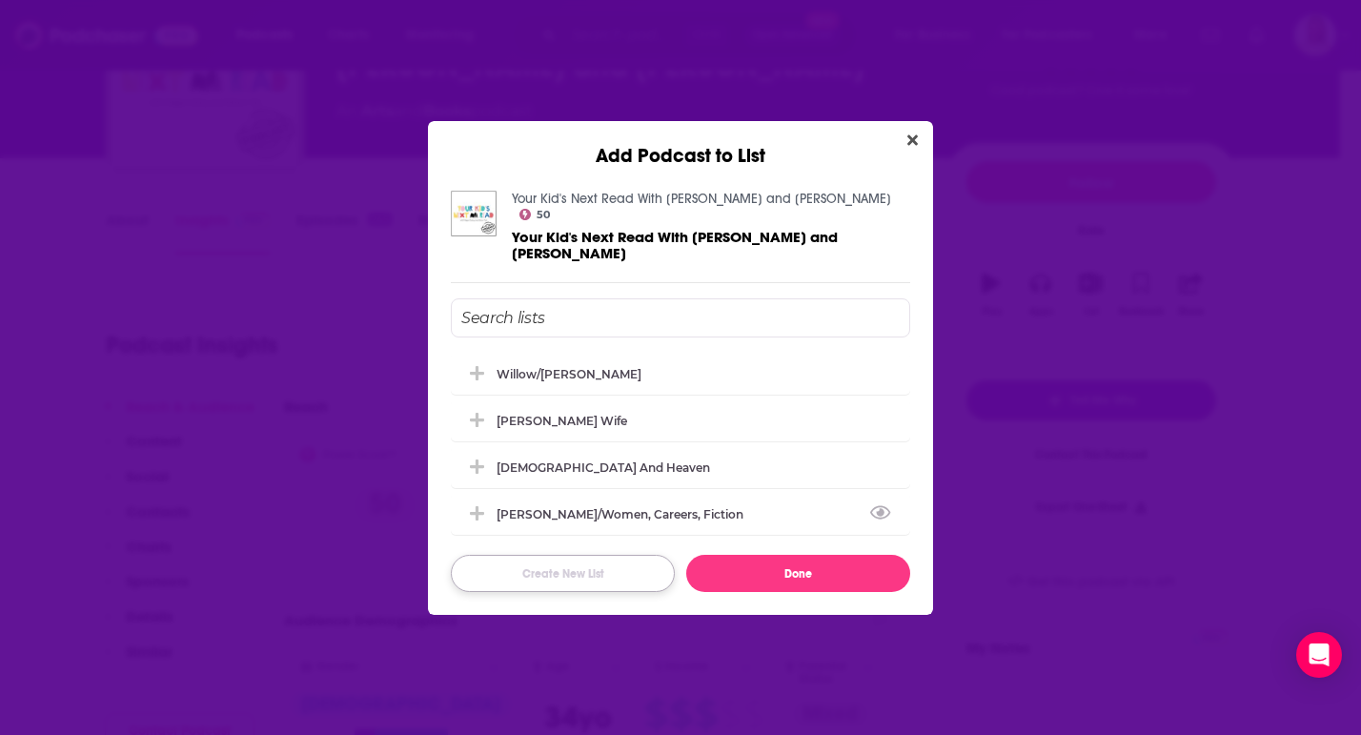
click at [609, 561] on button "Create New List" at bounding box center [563, 573] width 224 height 37
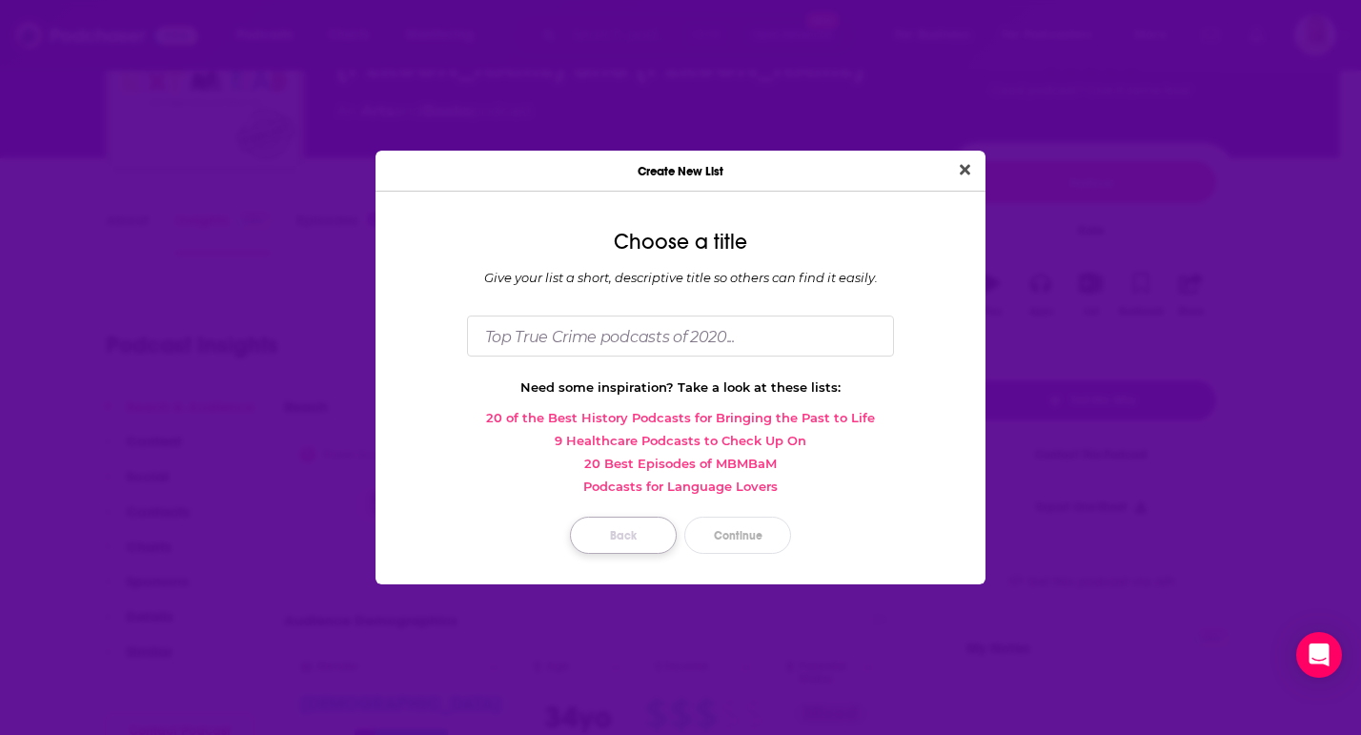
click at [622, 527] on button "Back" at bounding box center [623, 535] width 107 height 37
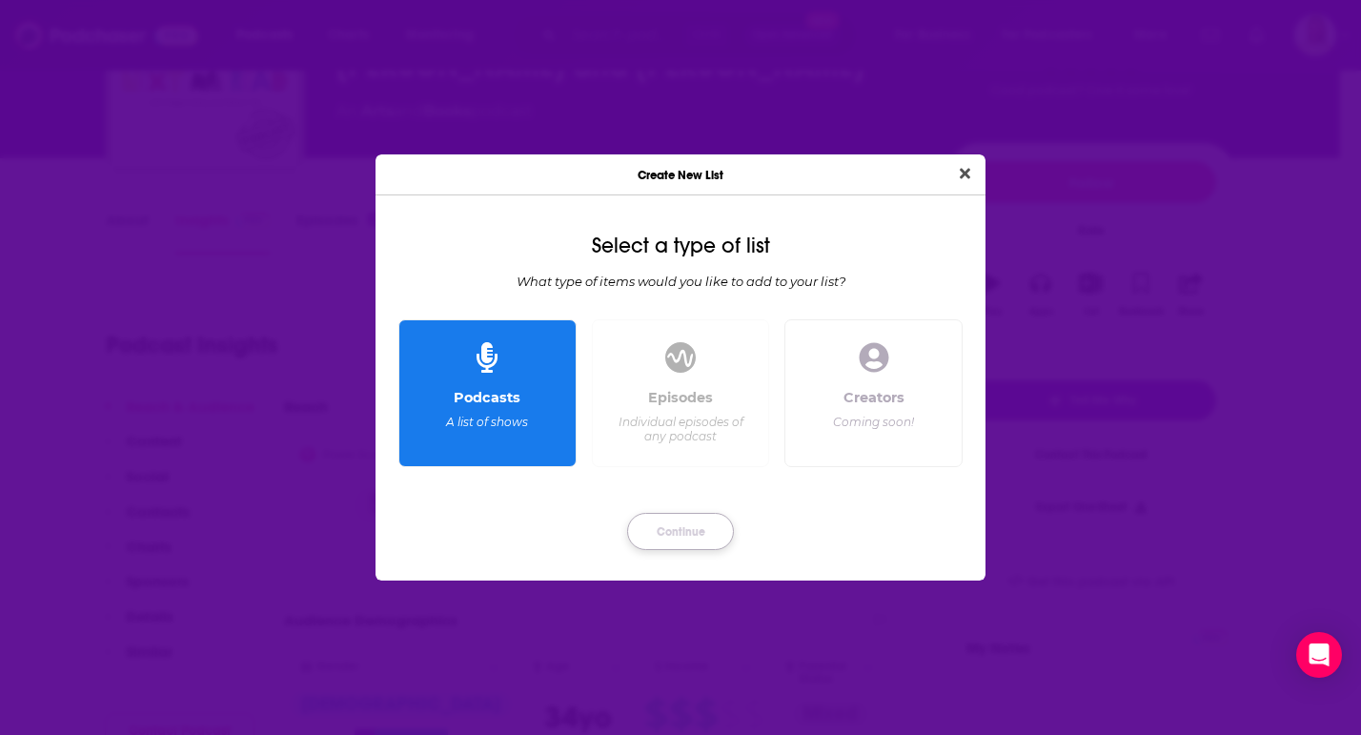
click at [677, 525] on button "Continue" at bounding box center [680, 531] width 107 height 37
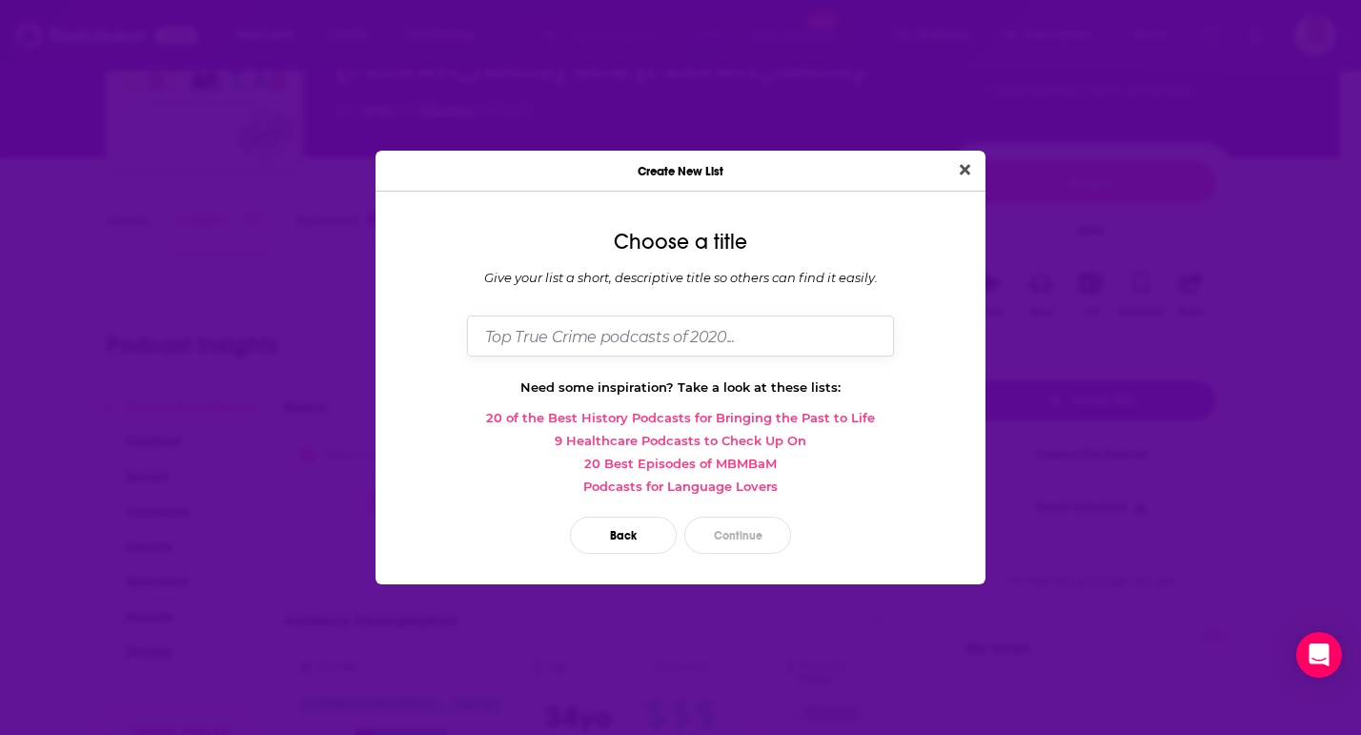
click at [625, 334] on input "Dialog" at bounding box center [680, 336] width 427 height 41
type input "[PERSON_NAME]"
click at [737, 522] on button "Continue" at bounding box center [738, 535] width 107 height 37
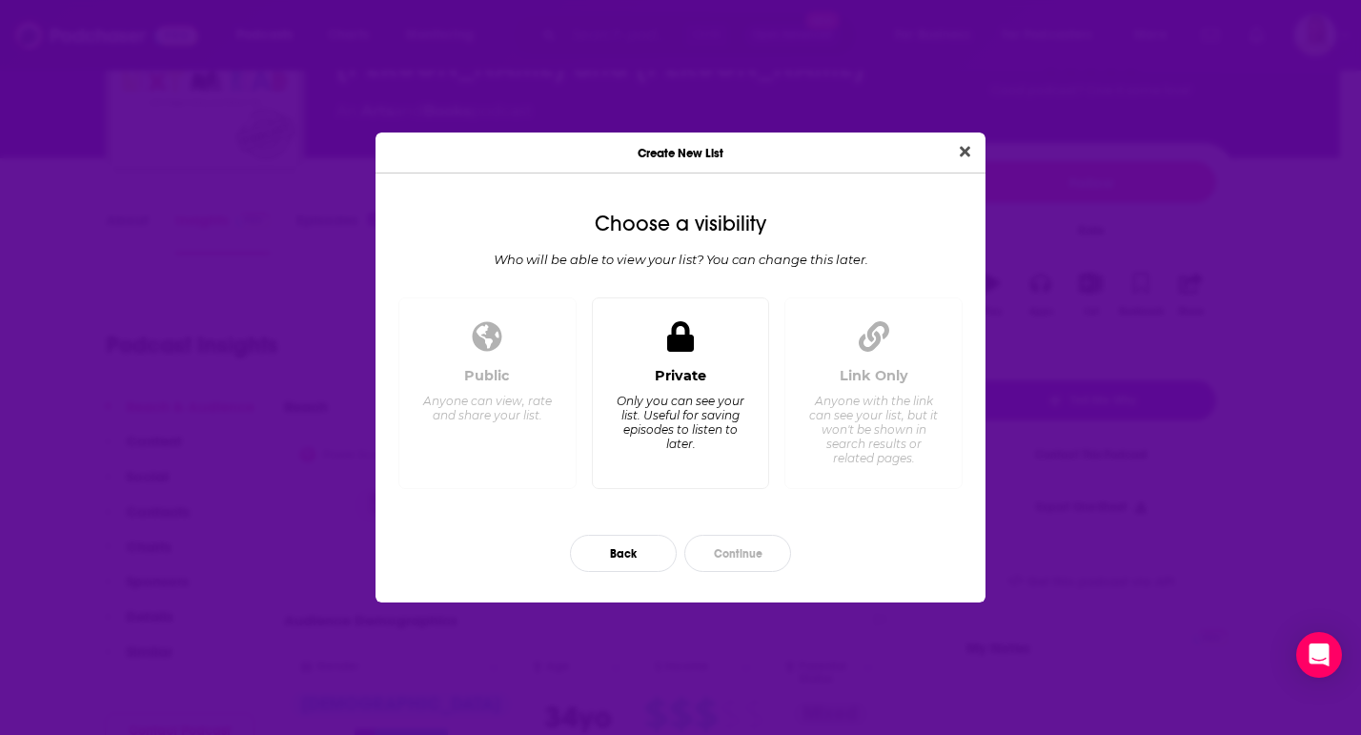
click at [680, 384] on div "Private" at bounding box center [680, 375] width 51 height 17
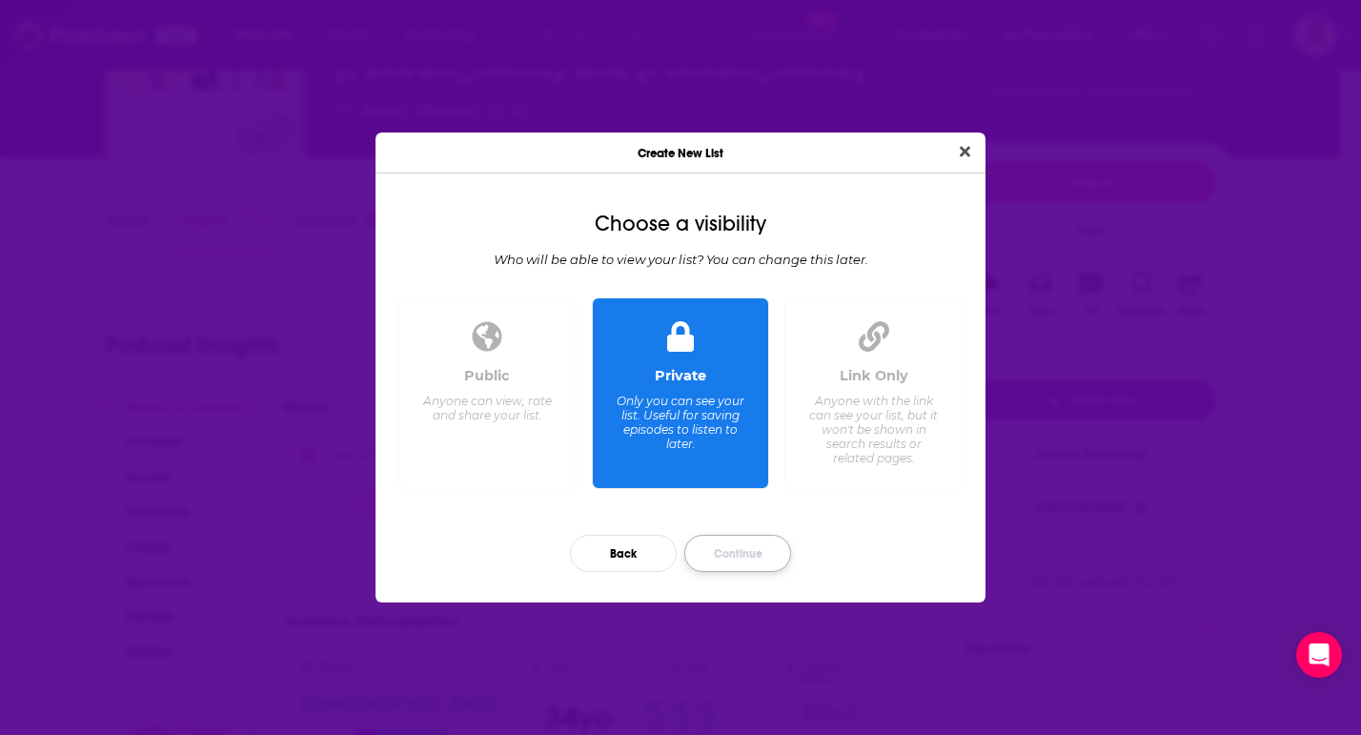
click at [726, 553] on button "Continue" at bounding box center [738, 553] width 107 height 37
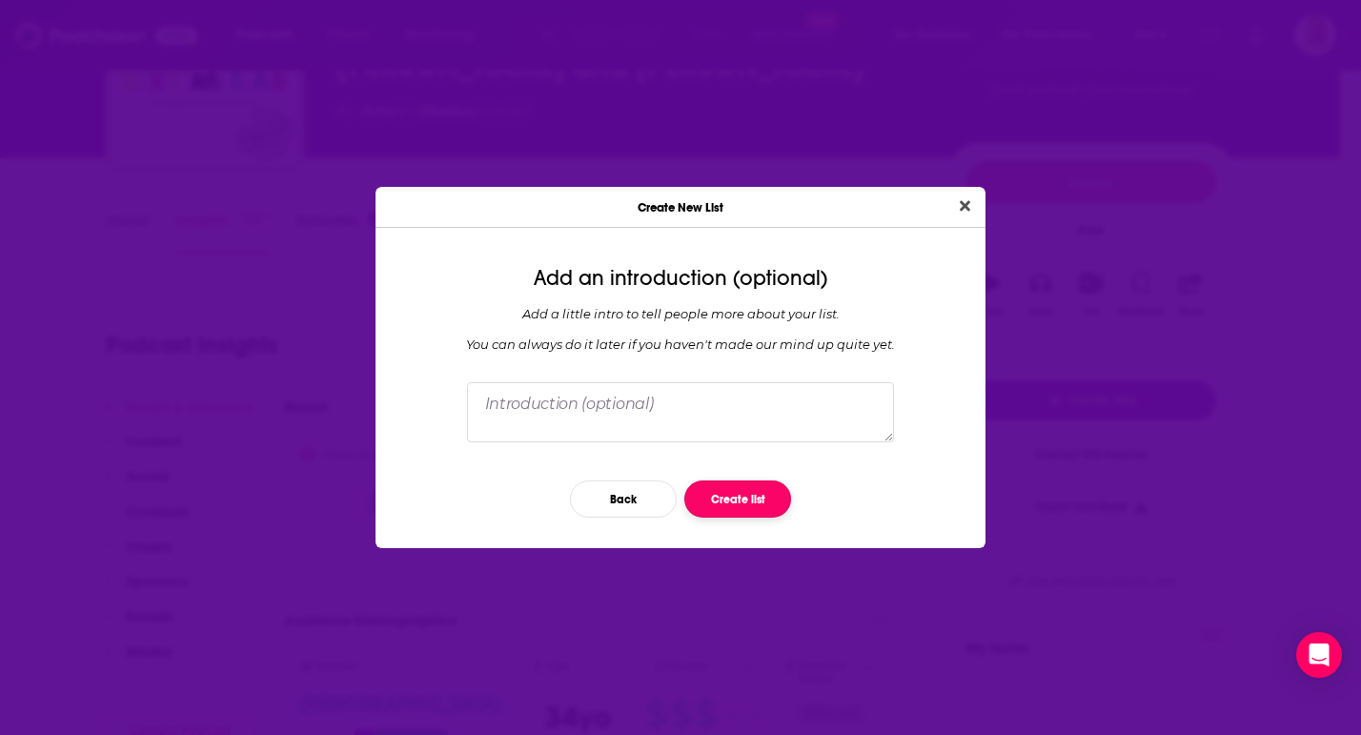
click at [726, 499] on button "Create list" at bounding box center [738, 498] width 107 height 37
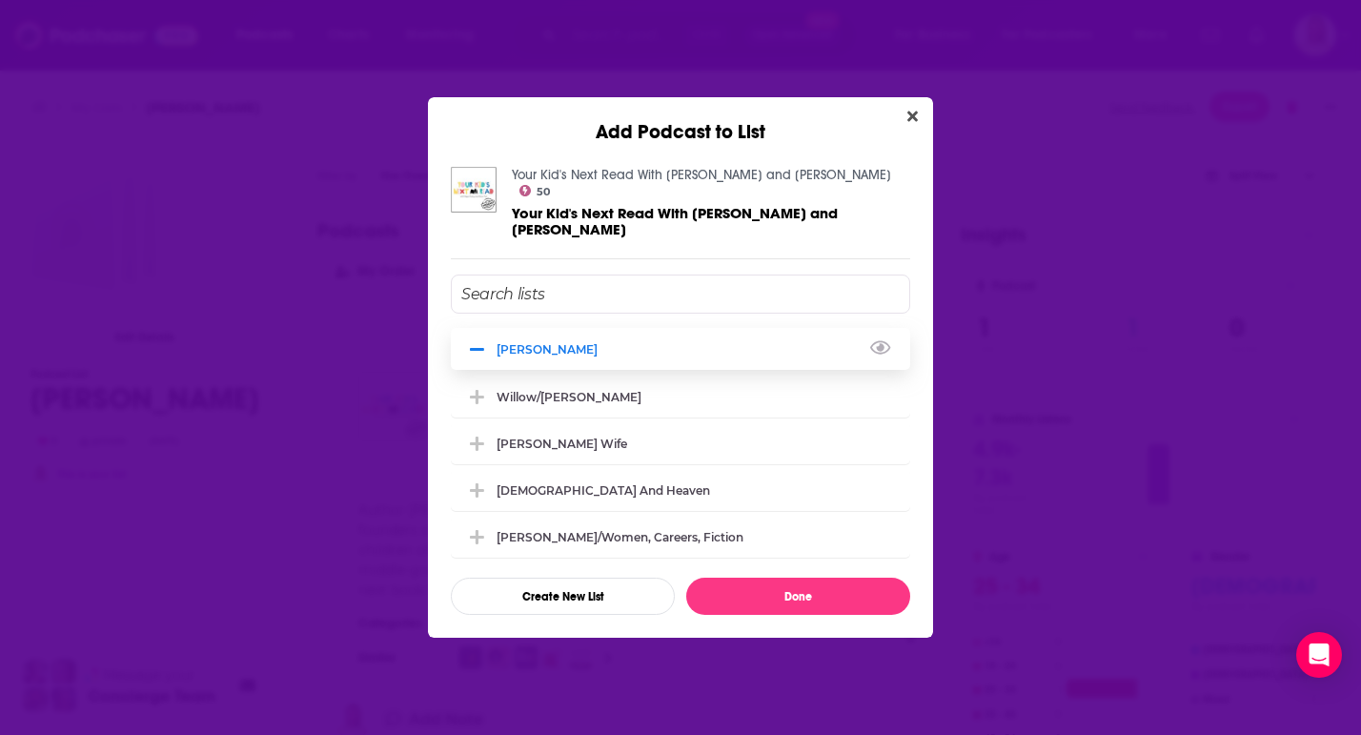
click at [532, 342] on div "[PERSON_NAME]" at bounding box center [553, 349] width 112 height 14
click at [492, 339] on button "Add Podcast To List" at bounding box center [479, 349] width 34 height 20
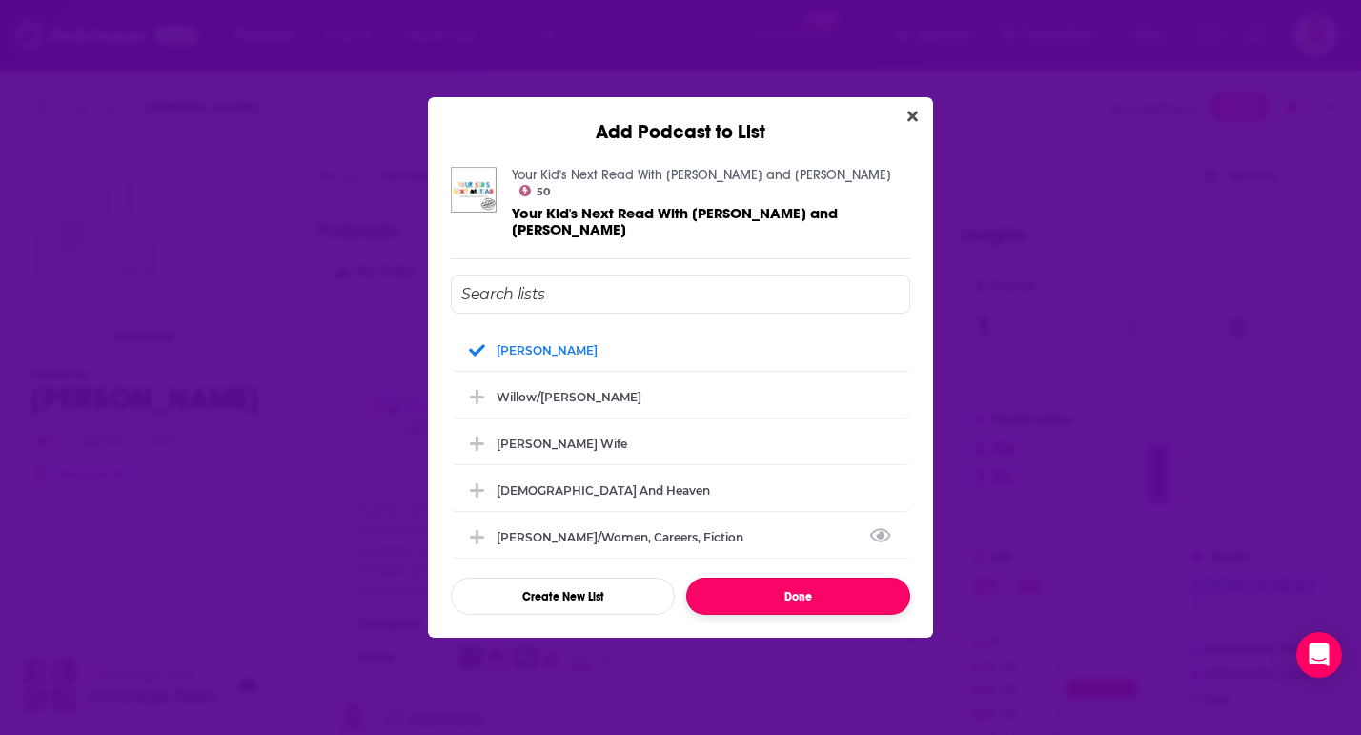
click at [756, 578] on button "Done" at bounding box center [798, 596] width 224 height 37
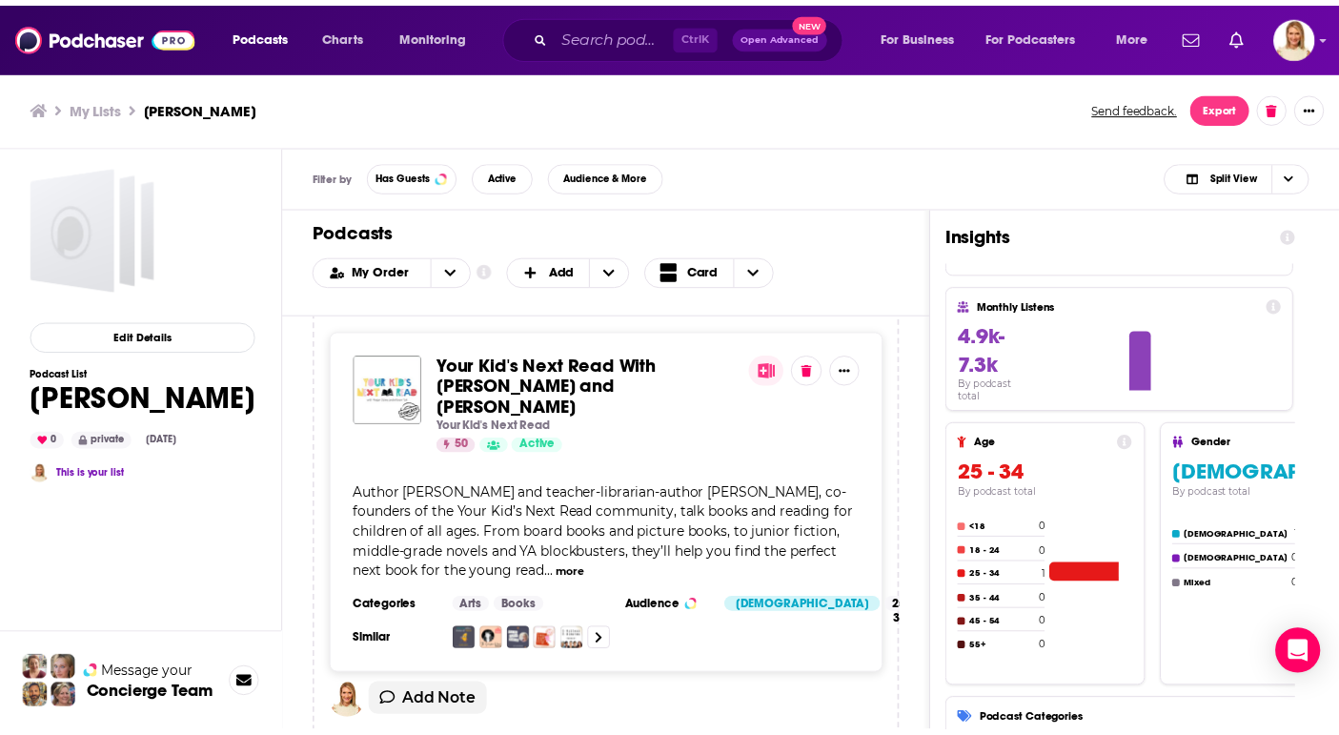
scroll to position [15, 0]
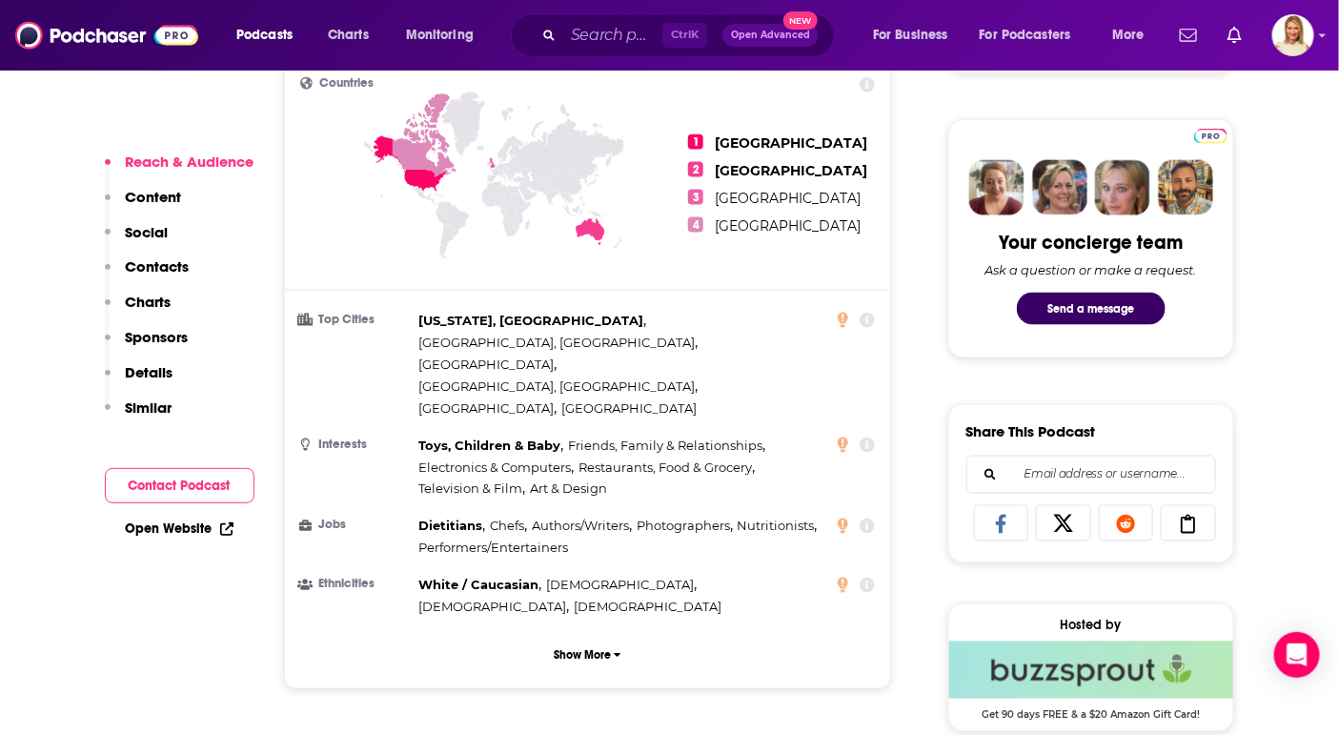
scroll to position [863, 0]
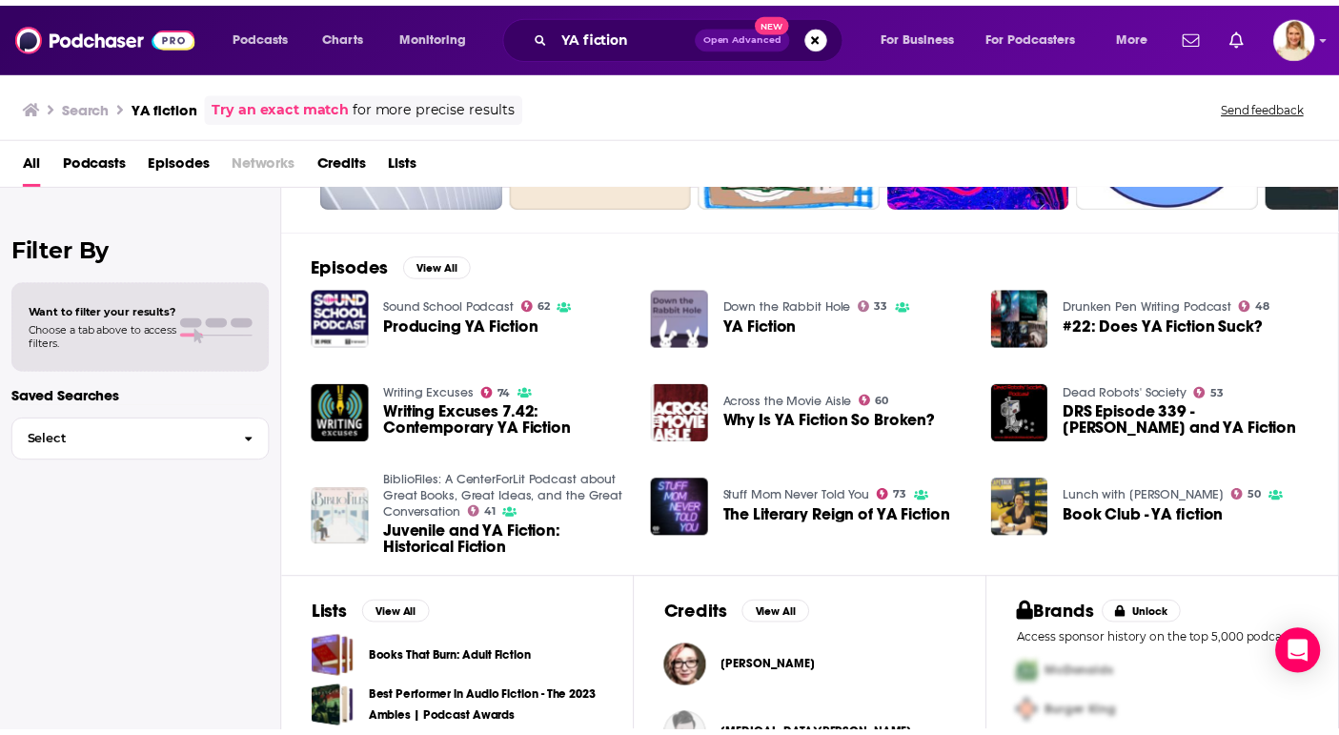
scroll to position [221, 0]
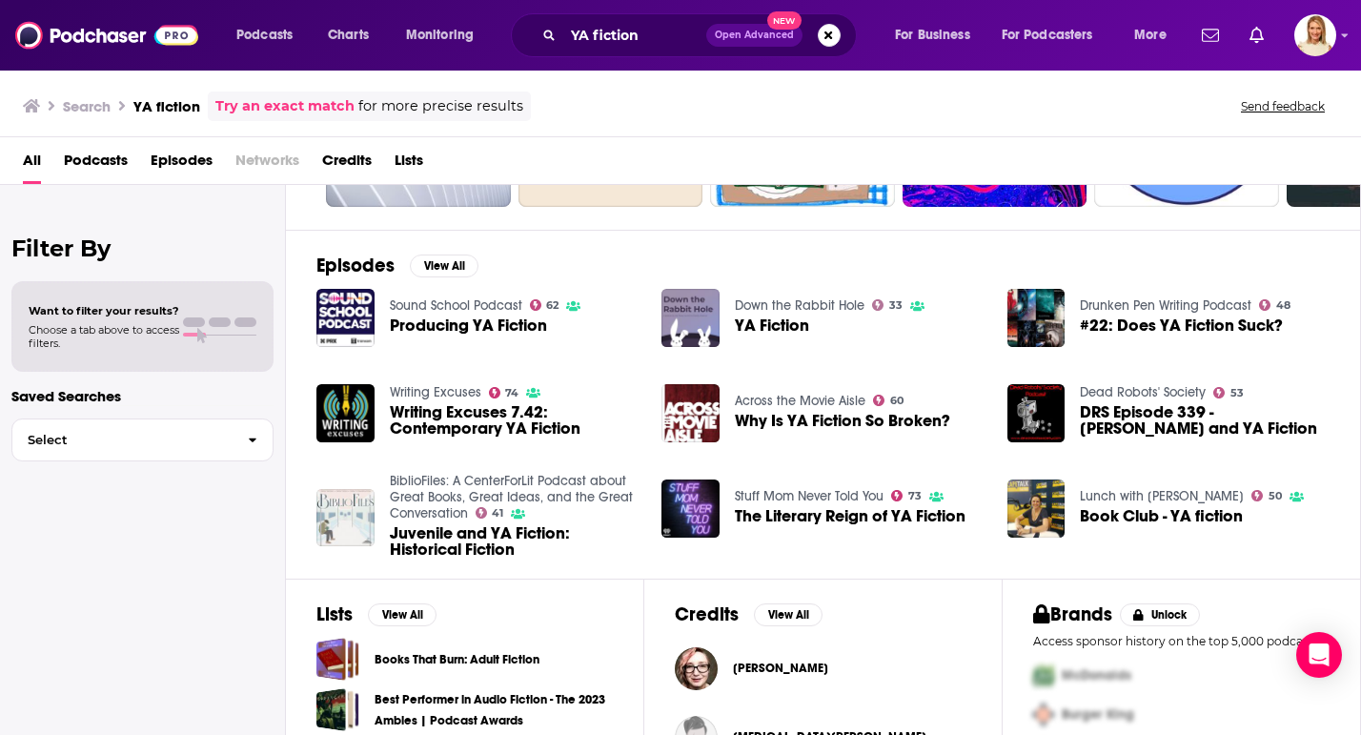
click at [1221, 512] on span "Book Club - YA fiction" at bounding box center [1161, 516] width 163 height 16
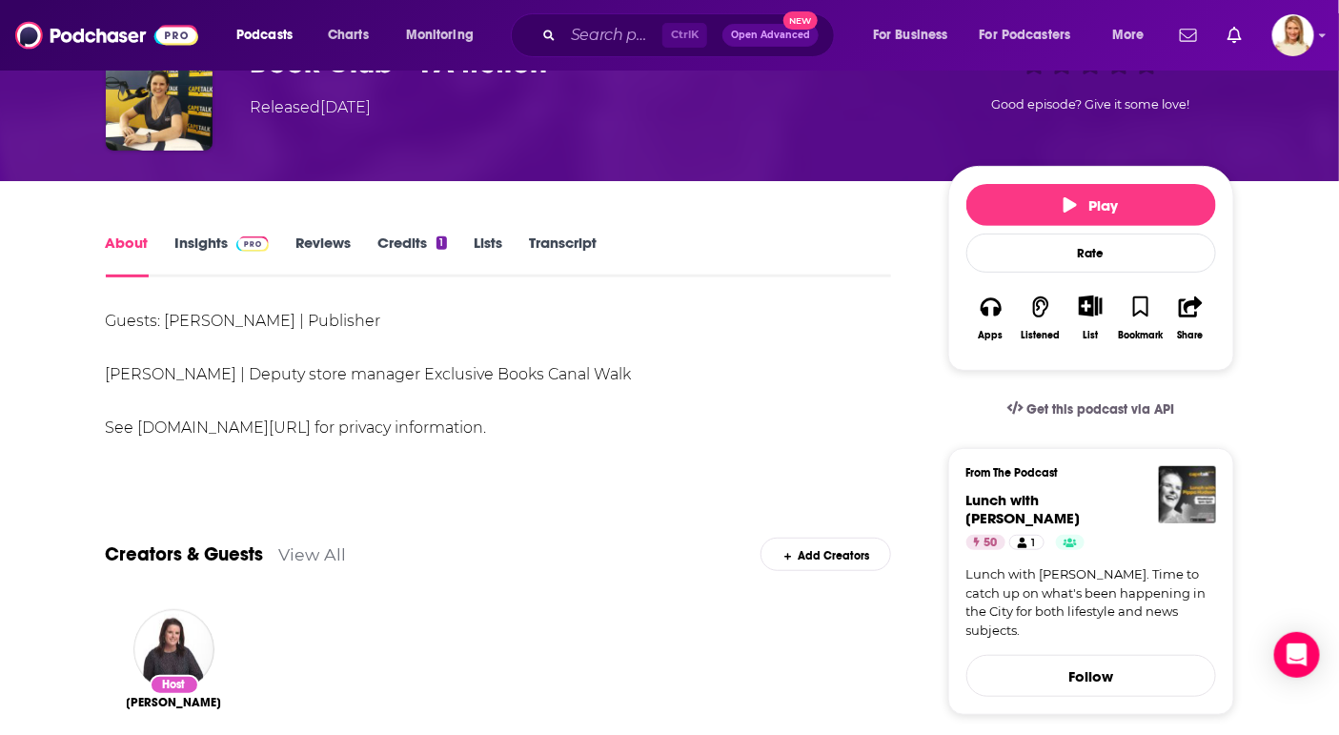
scroll to position [121, 0]
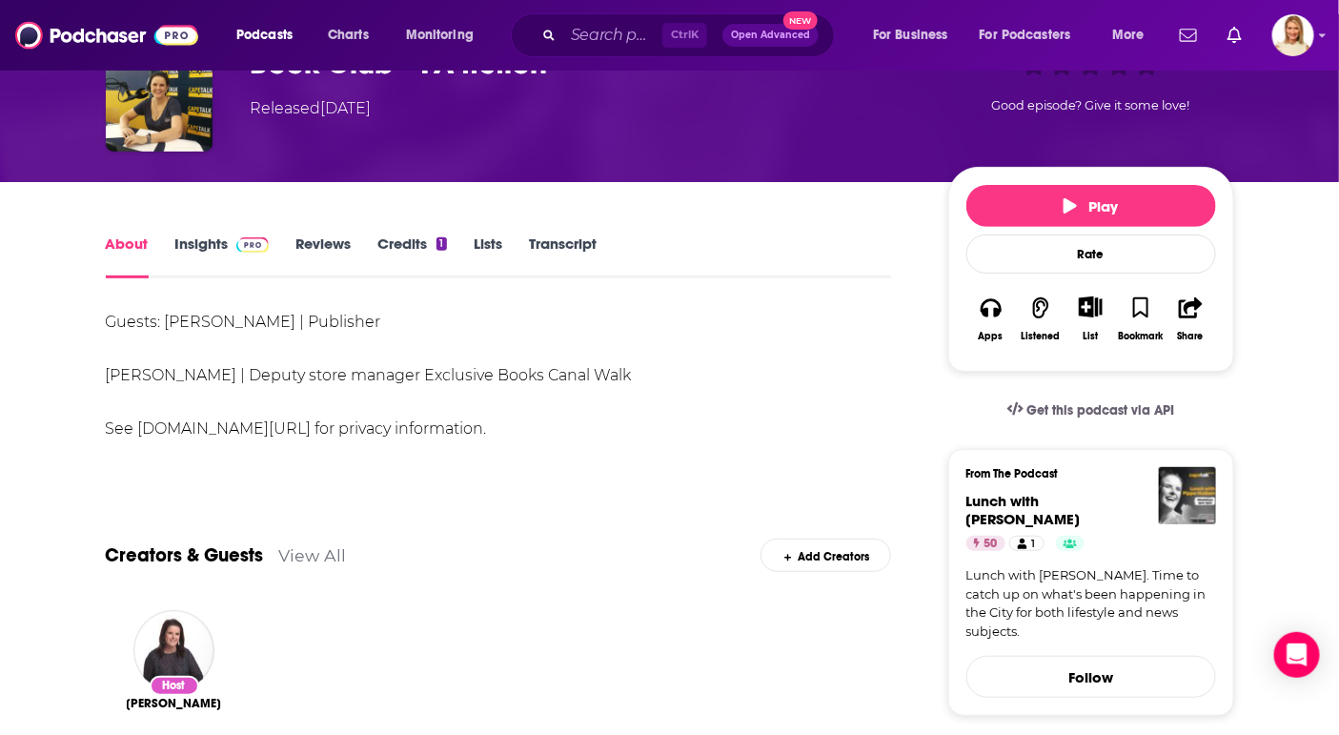
click at [190, 246] on link "Insights" at bounding box center [222, 257] width 94 height 44
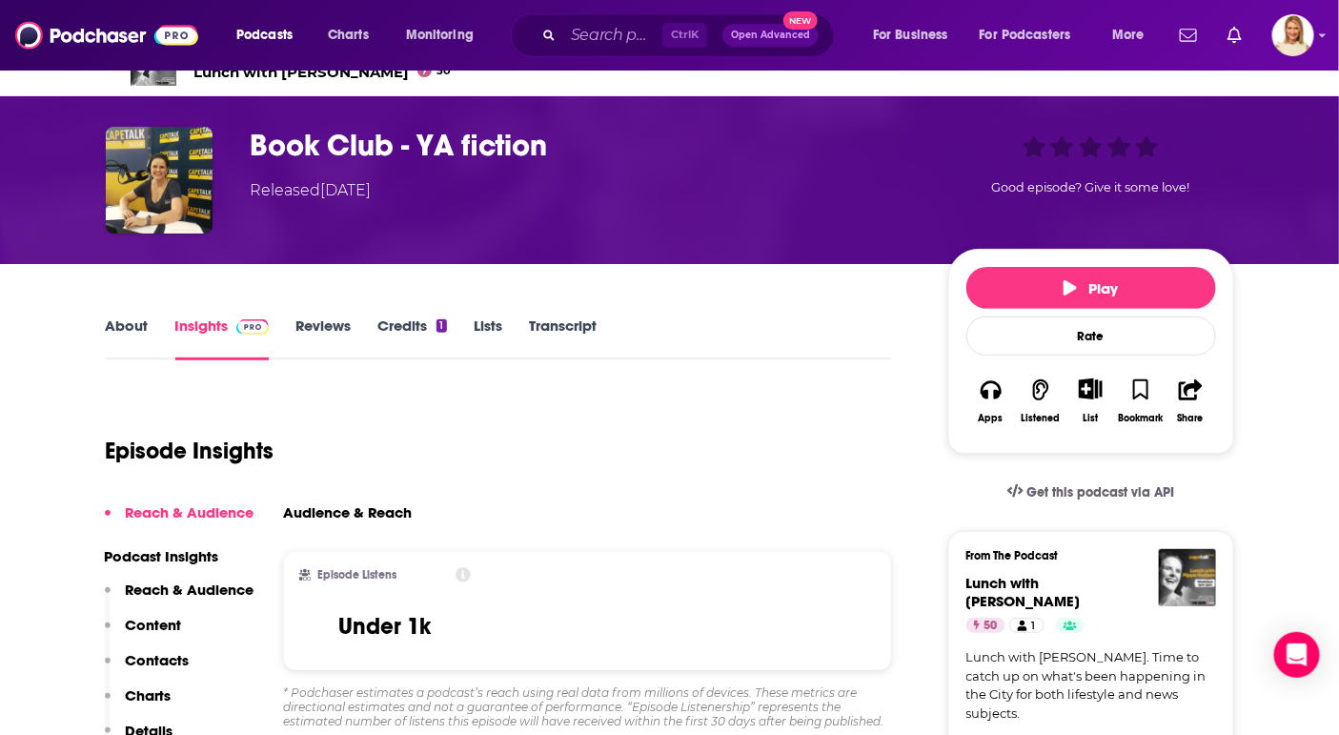
scroll to position [39, 0]
click at [138, 340] on link "About" at bounding box center [127, 339] width 43 height 44
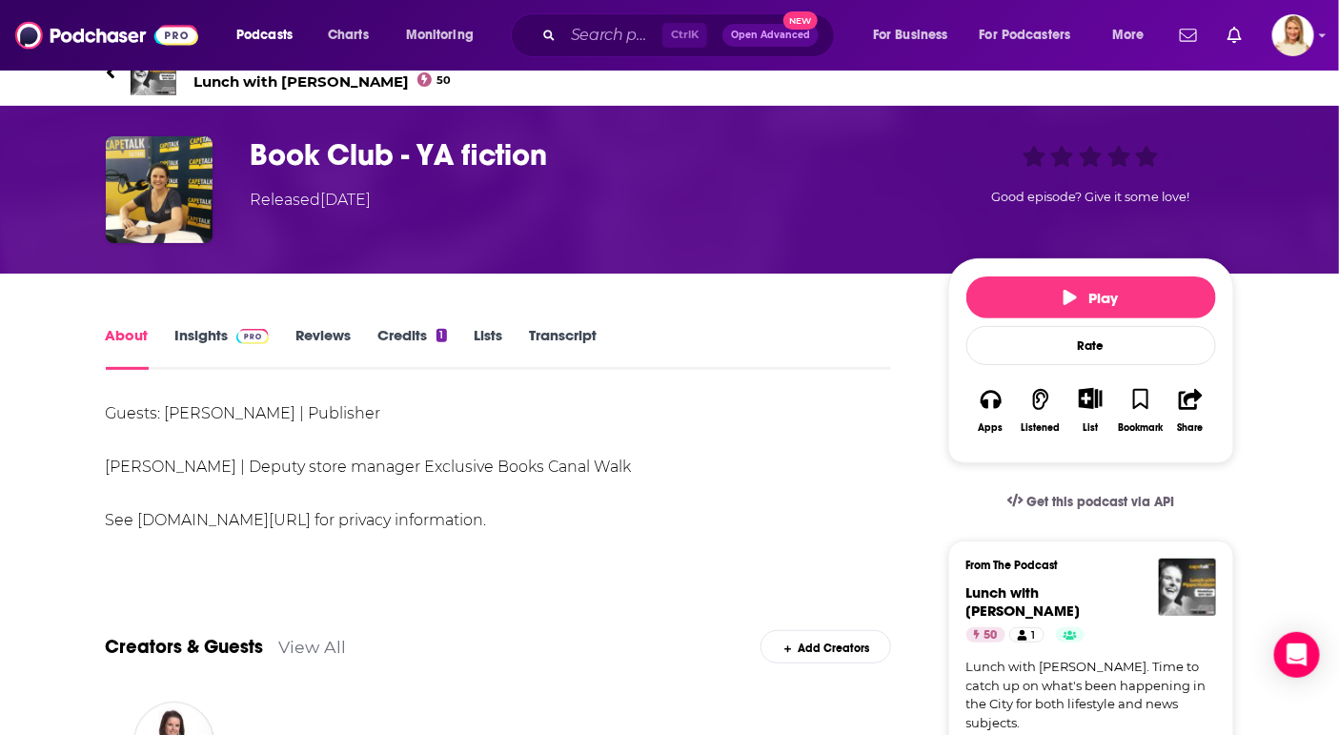
scroll to position [21, 0]
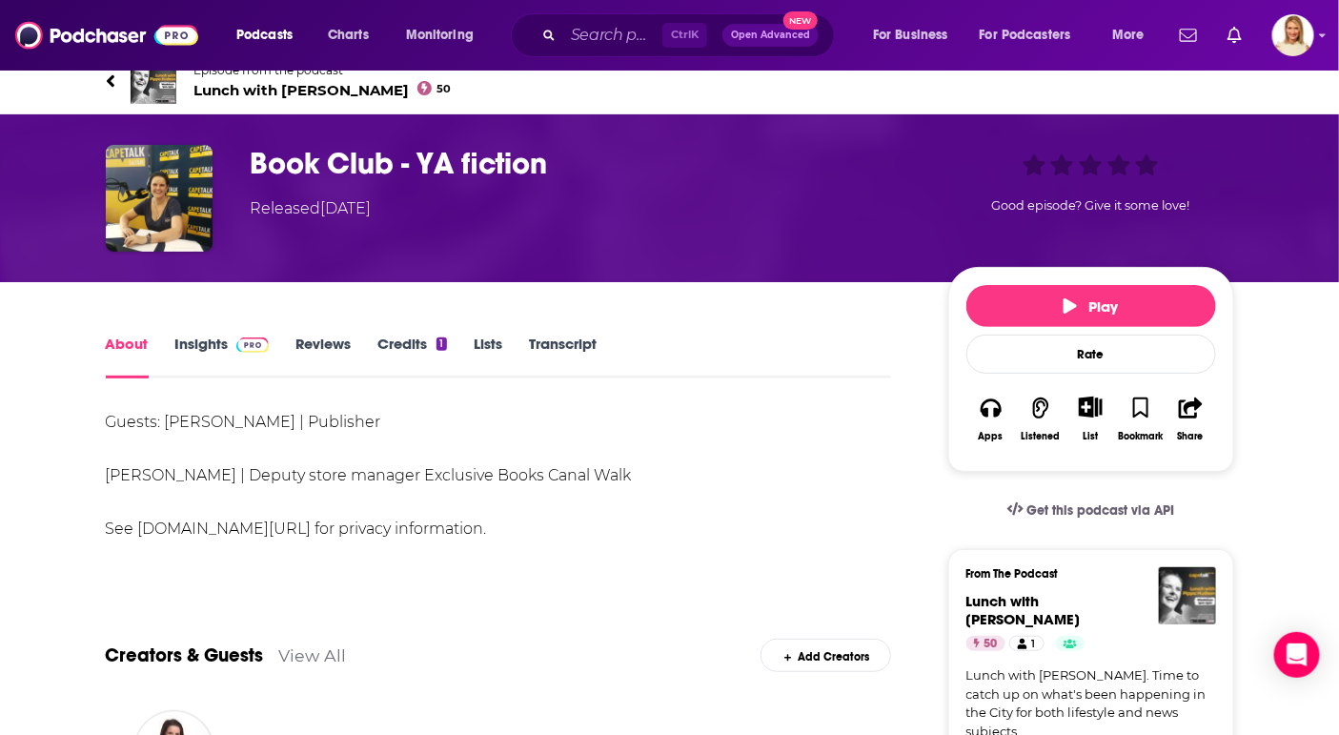
click at [409, 350] on link "Credits 1" at bounding box center [412, 357] width 69 height 44
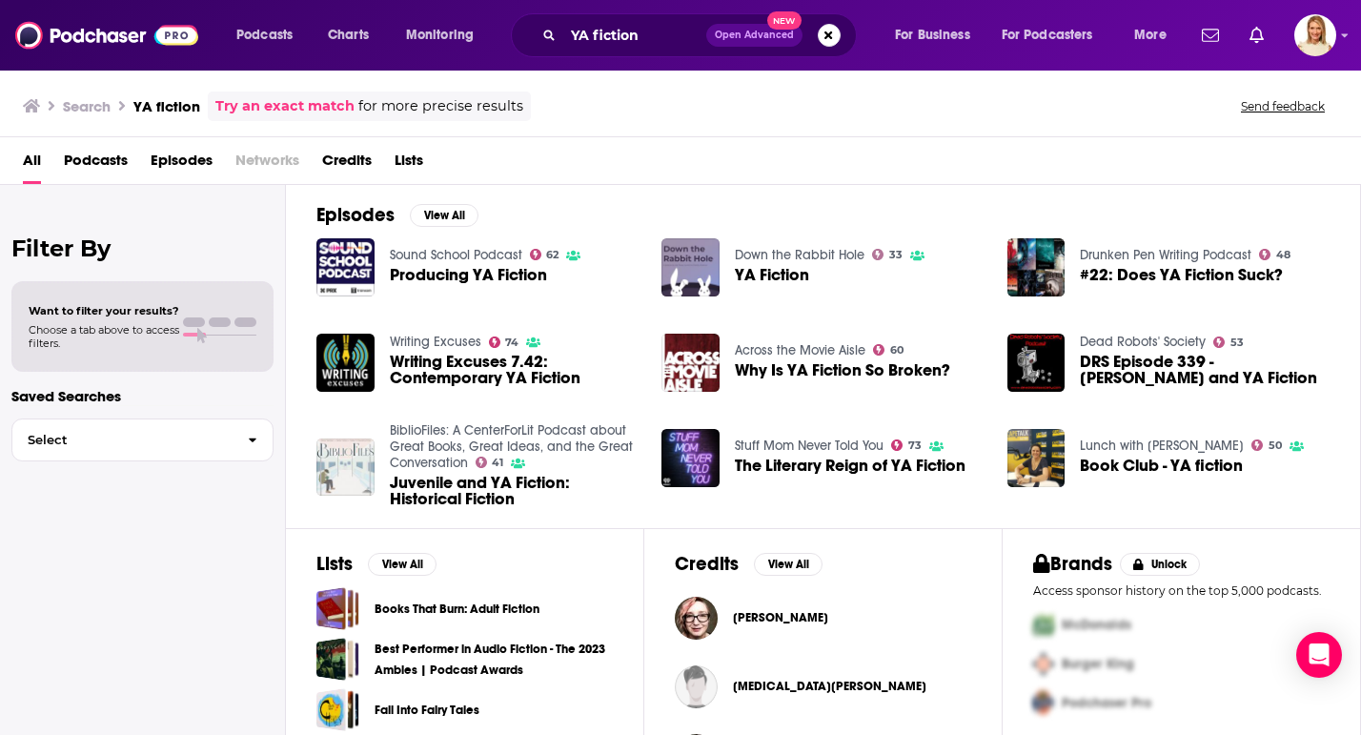
scroll to position [275, 0]
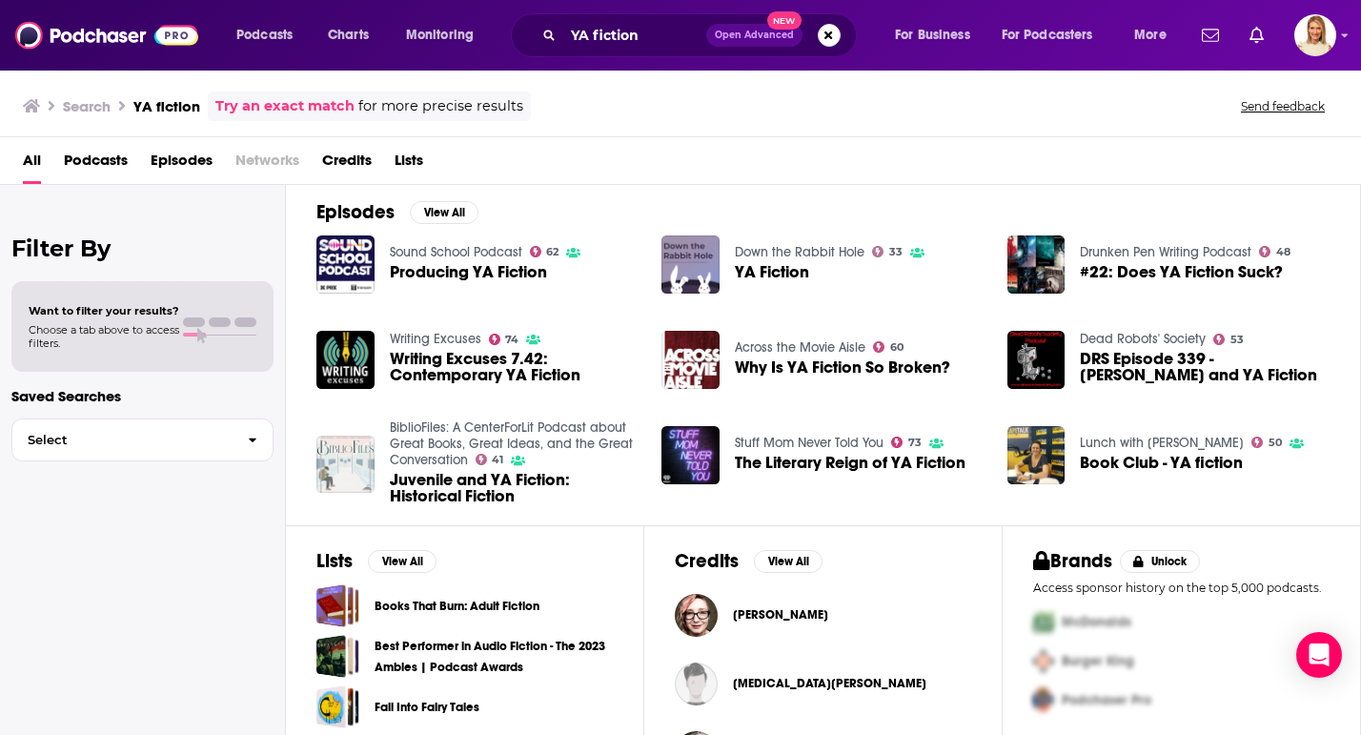
click at [100, 168] on span "Podcasts" at bounding box center [96, 164] width 64 height 39
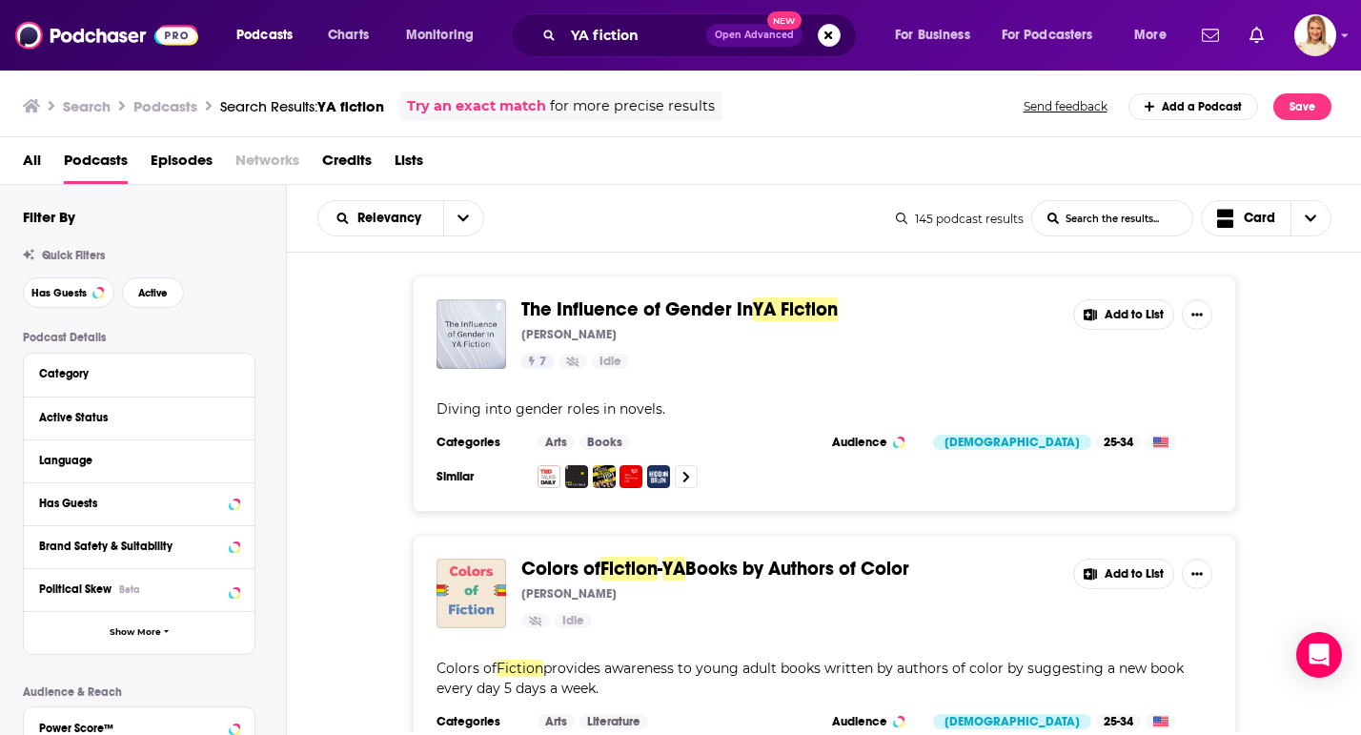
click at [125, 510] on div "Has Guests" at bounding box center [133, 503] width 188 height 13
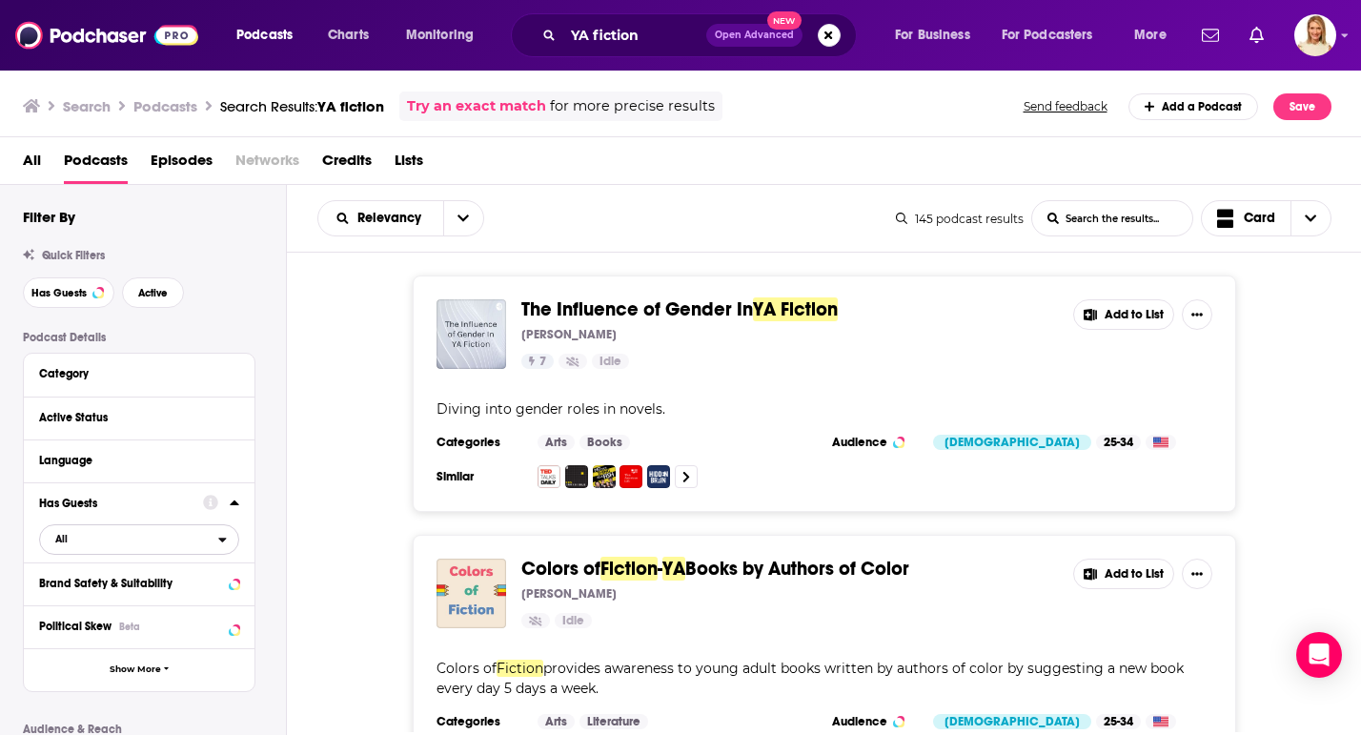
click at [145, 544] on span "All" at bounding box center [129, 538] width 178 height 25
click at [73, 603] on span "Has guests" at bounding box center [106, 602] width 115 height 10
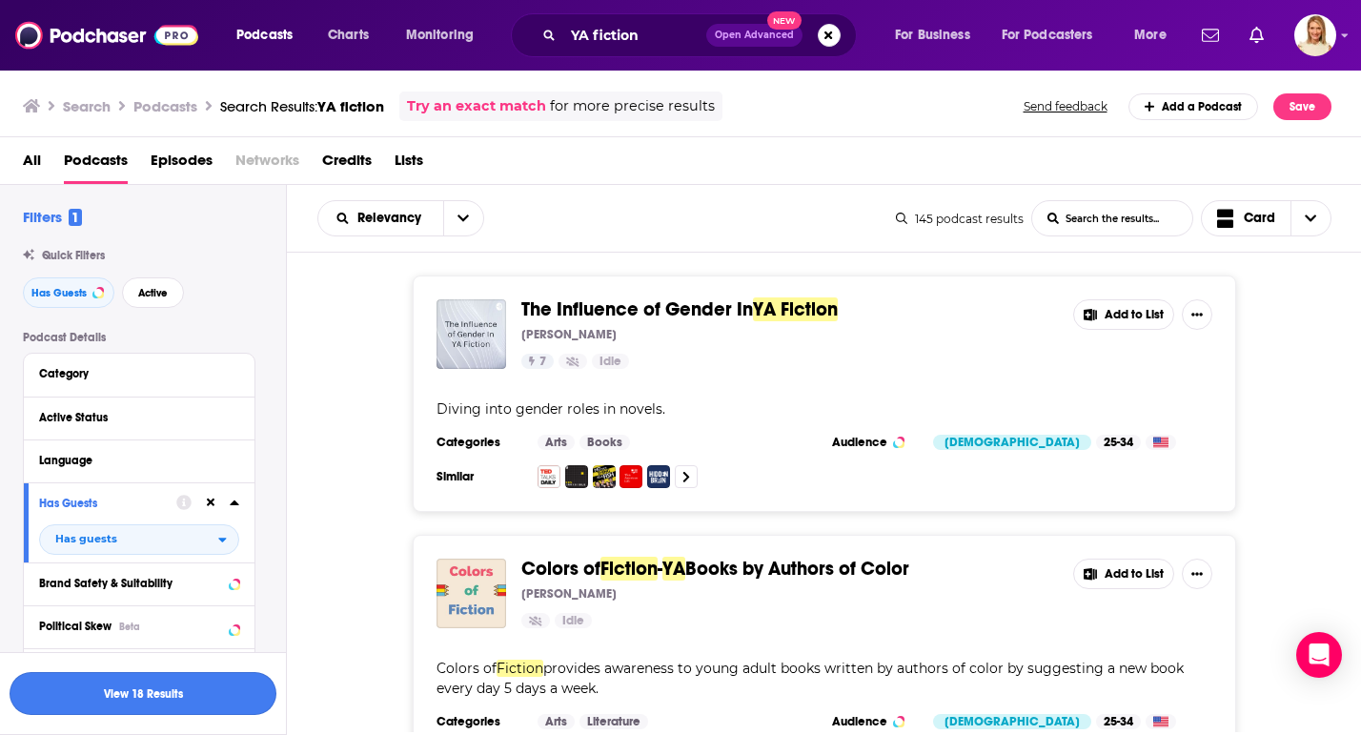
click at [83, 701] on button "View 18 Results" at bounding box center [143, 693] width 267 height 43
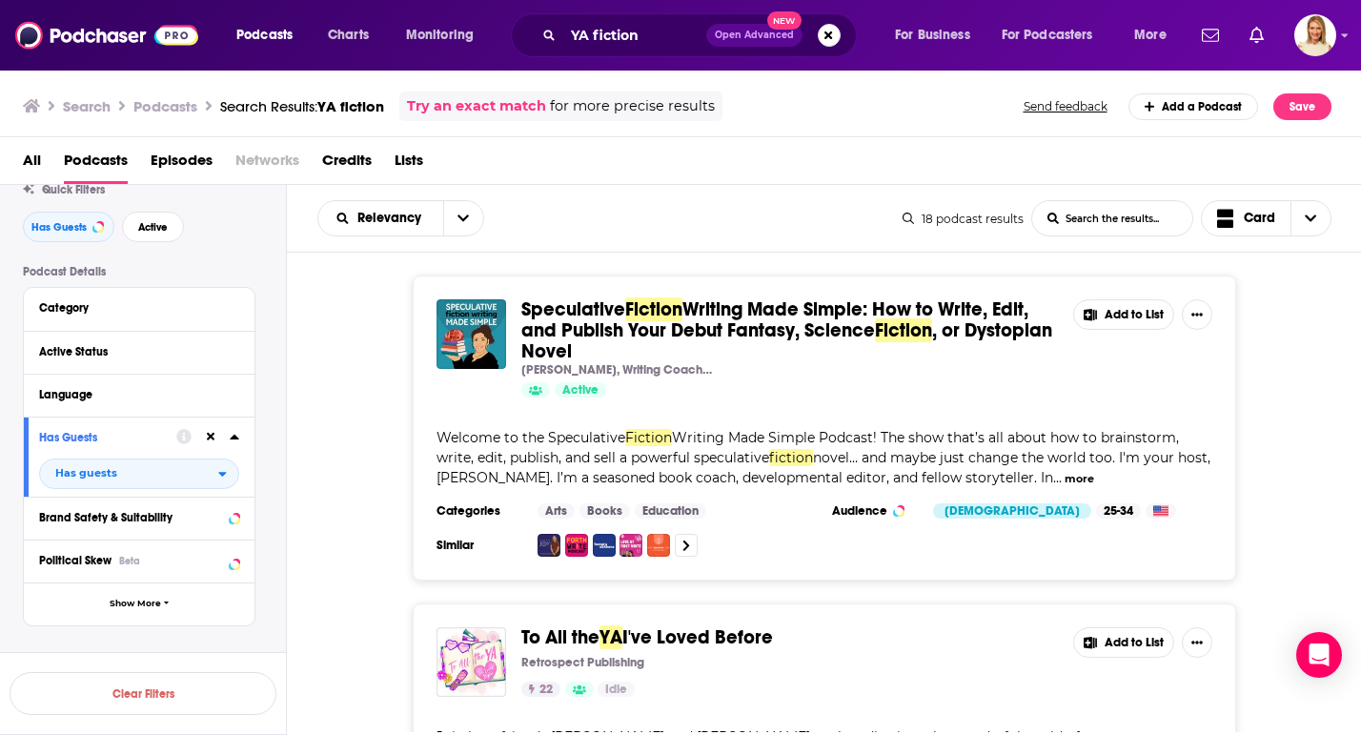
scroll to position [63, 0]
click at [192, 357] on button "Active Status" at bounding box center [139, 354] width 200 height 24
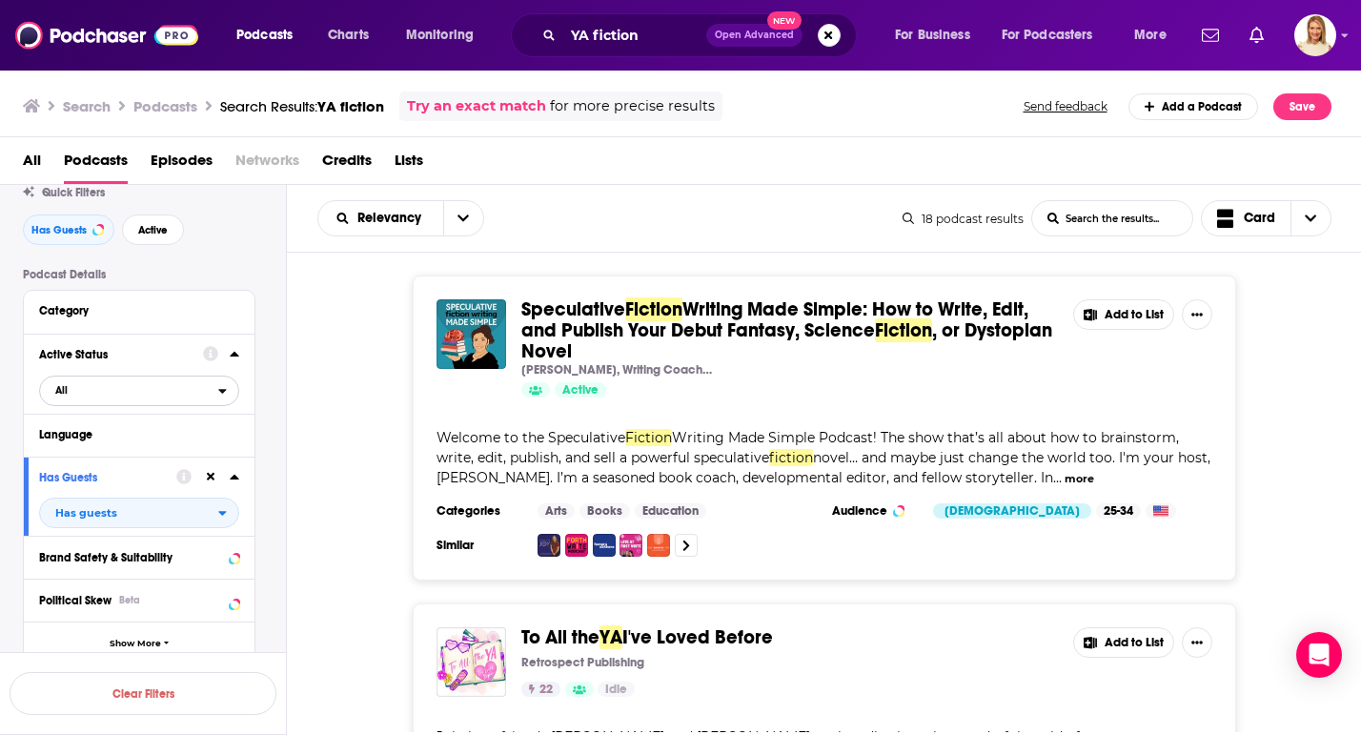
click at [222, 393] on icon "open menu" at bounding box center [223, 391] width 8 height 5
click at [235, 455] on span "5" at bounding box center [235, 452] width 6 height 13
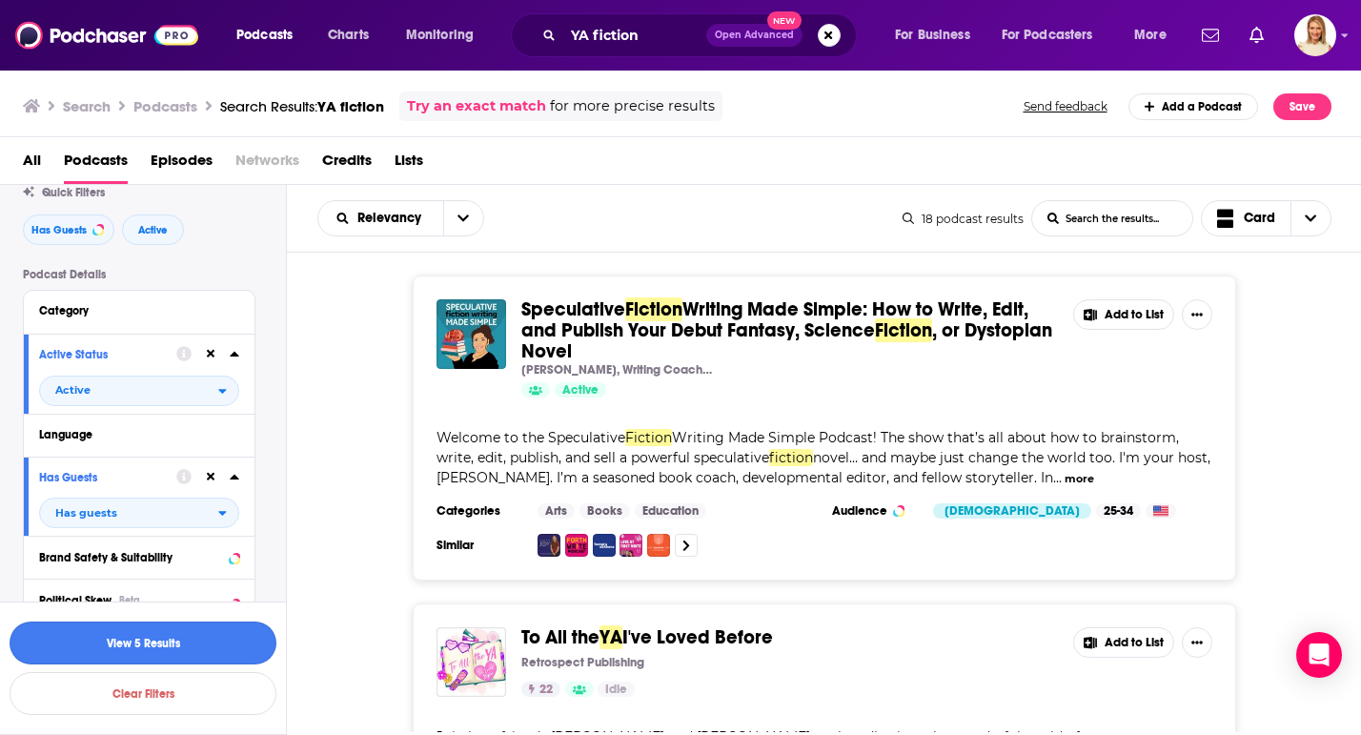
click at [211, 648] on button "View 5 Results" at bounding box center [143, 643] width 267 height 43
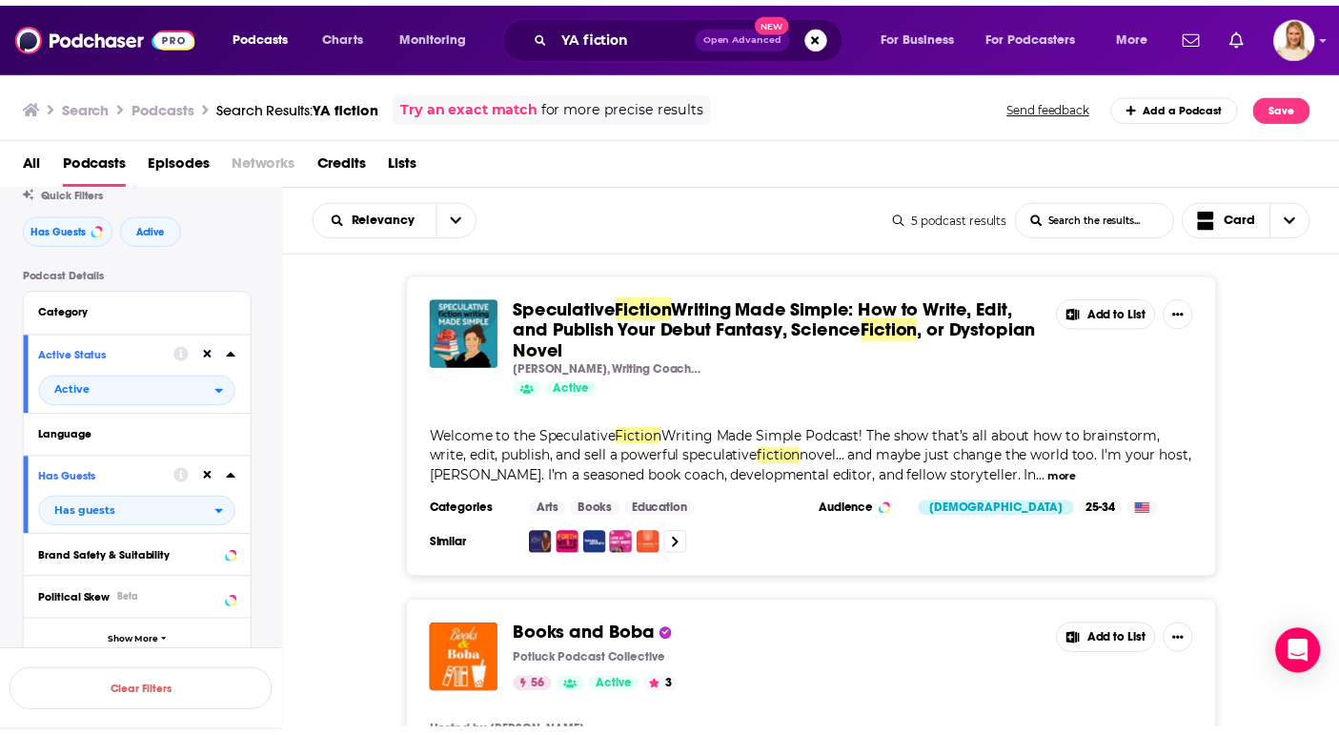
scroll to position [4, 0]
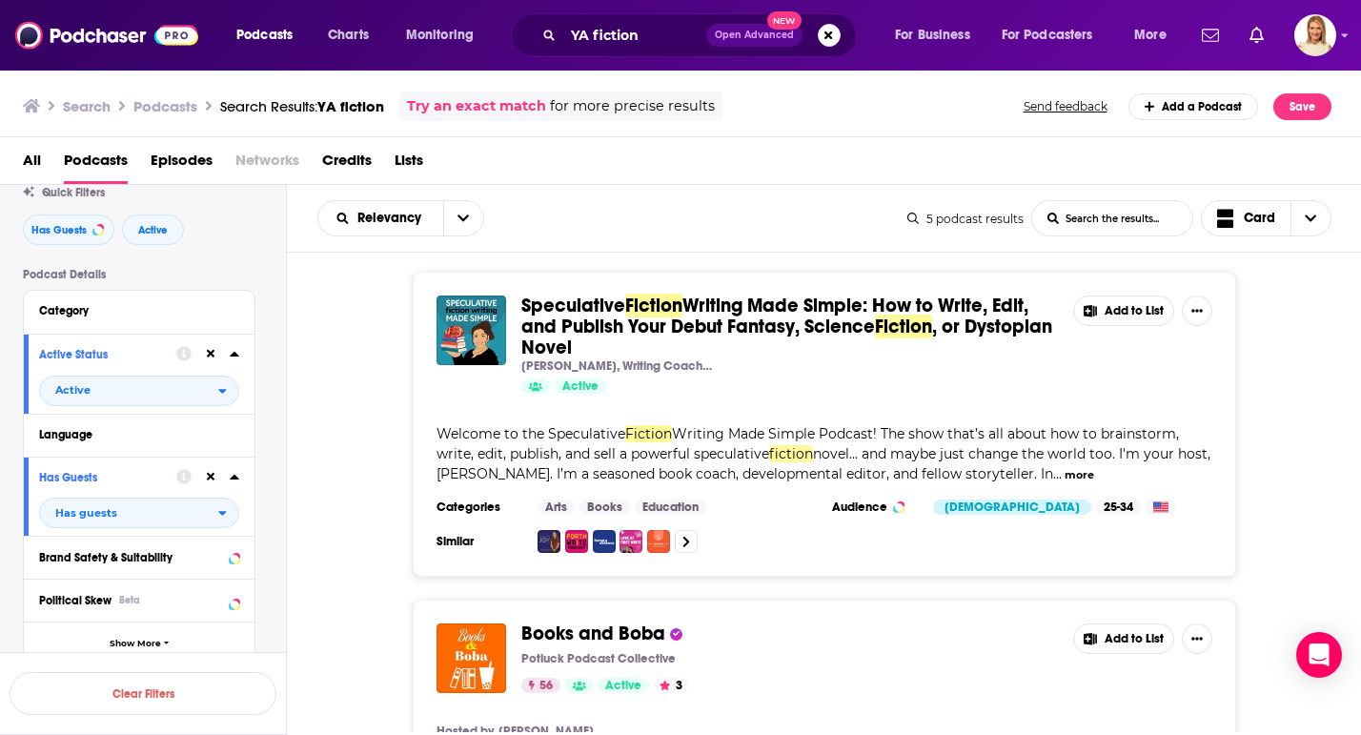
click at [844, 329] on span "Writing Made Simple: How to Write, Edit, and Publish Your Debut Fantasy, Science" at bounding box center [774, 316] width 507 height 45
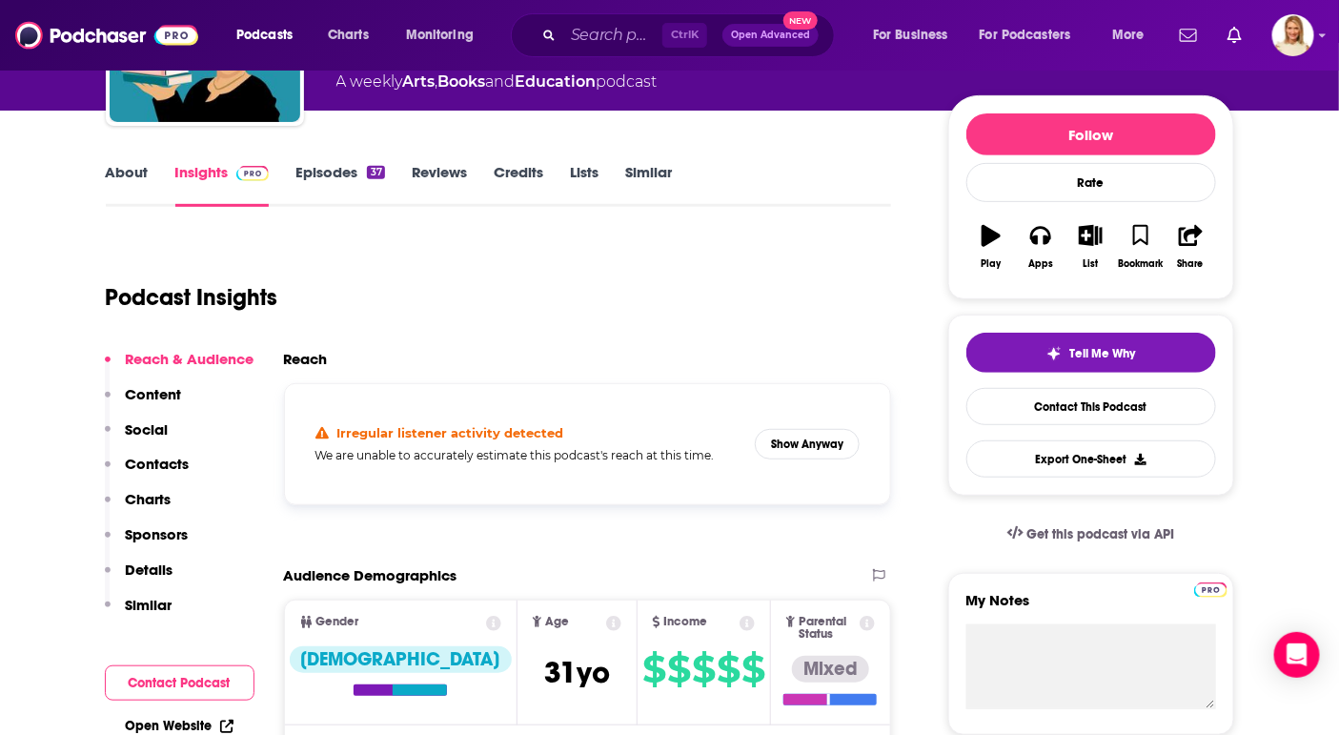
scroll to position [199, 0]
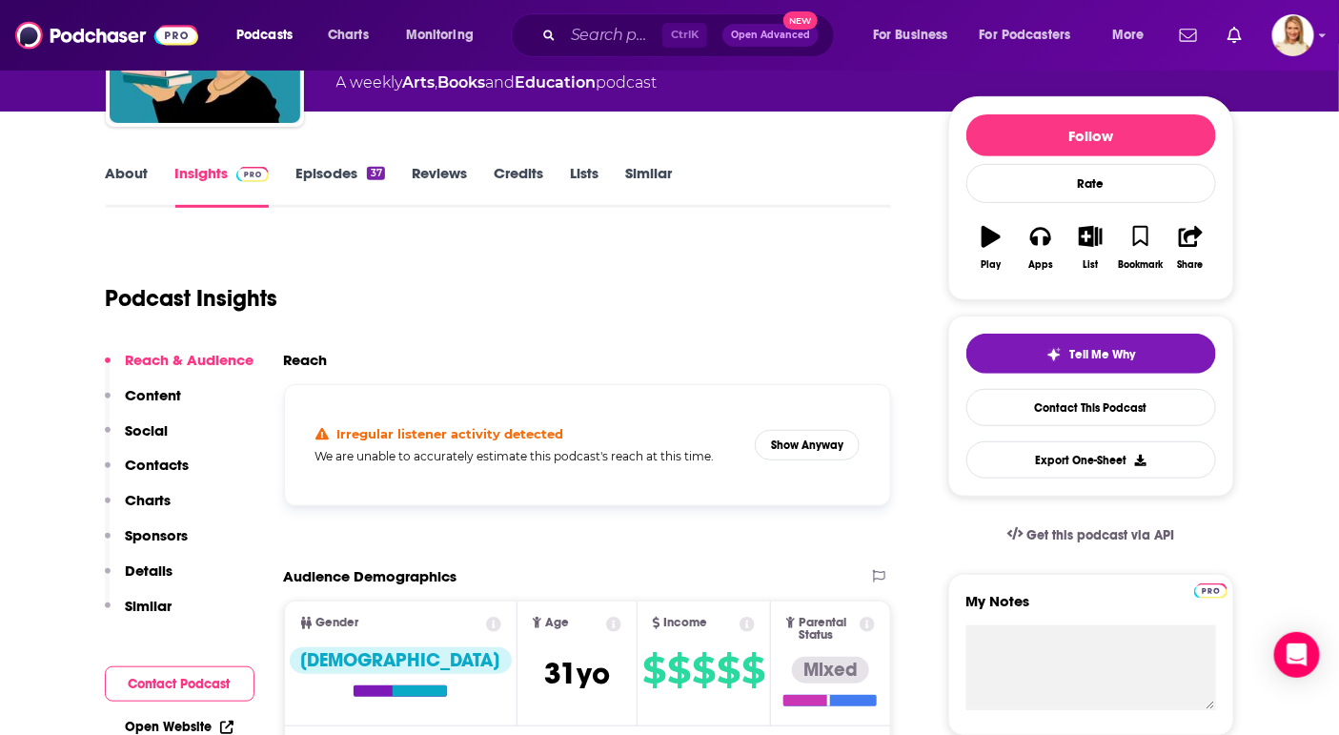
click at [142, 175] on link "About" at bounding box center [127, 186] width 43 height 44
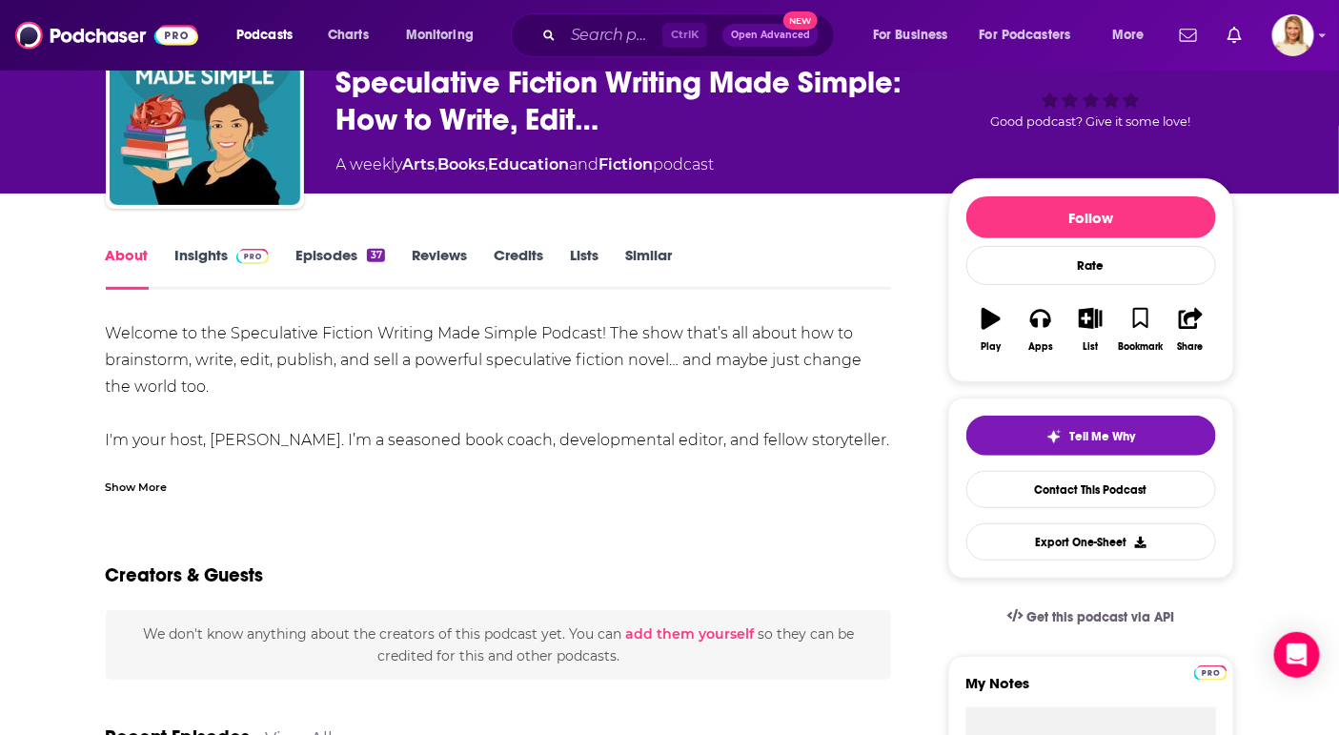
scroll to position [115, 0]
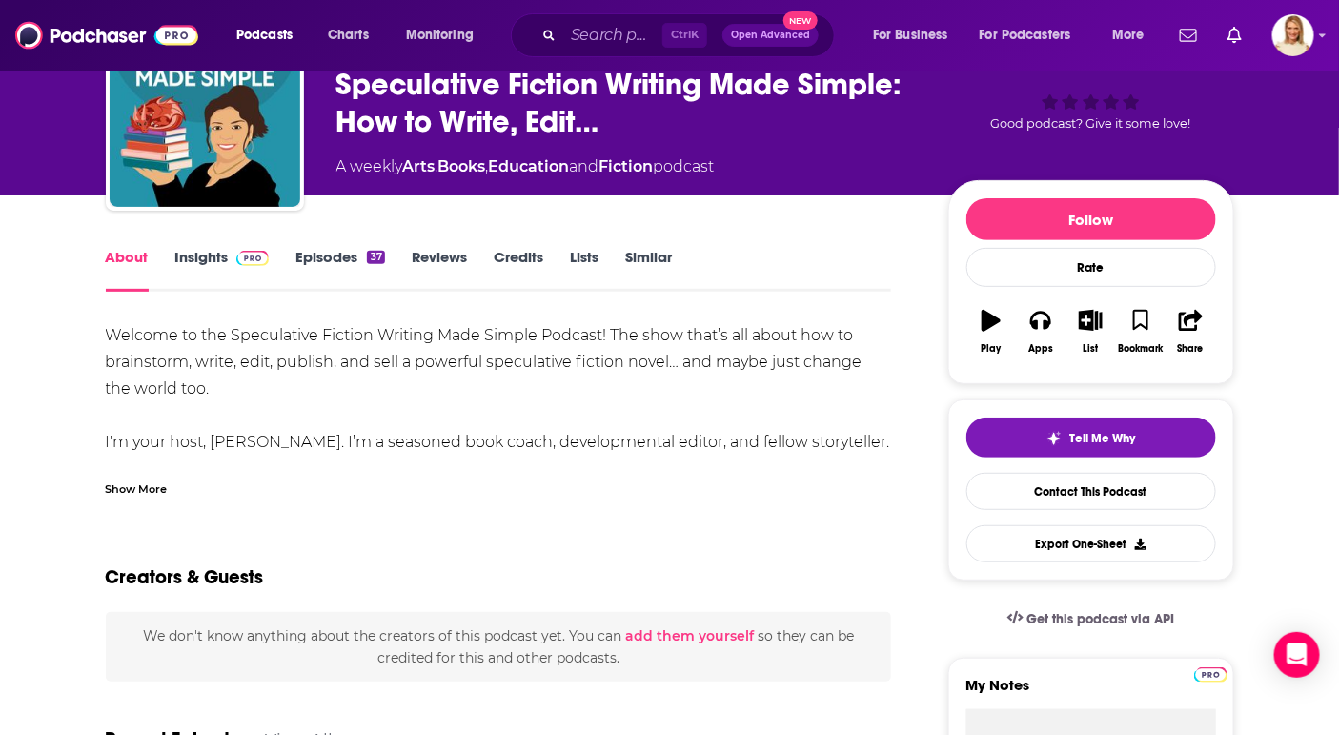
click at [130, 497] on div "Show More" at bounding box center [137, 488] width 62 height 18
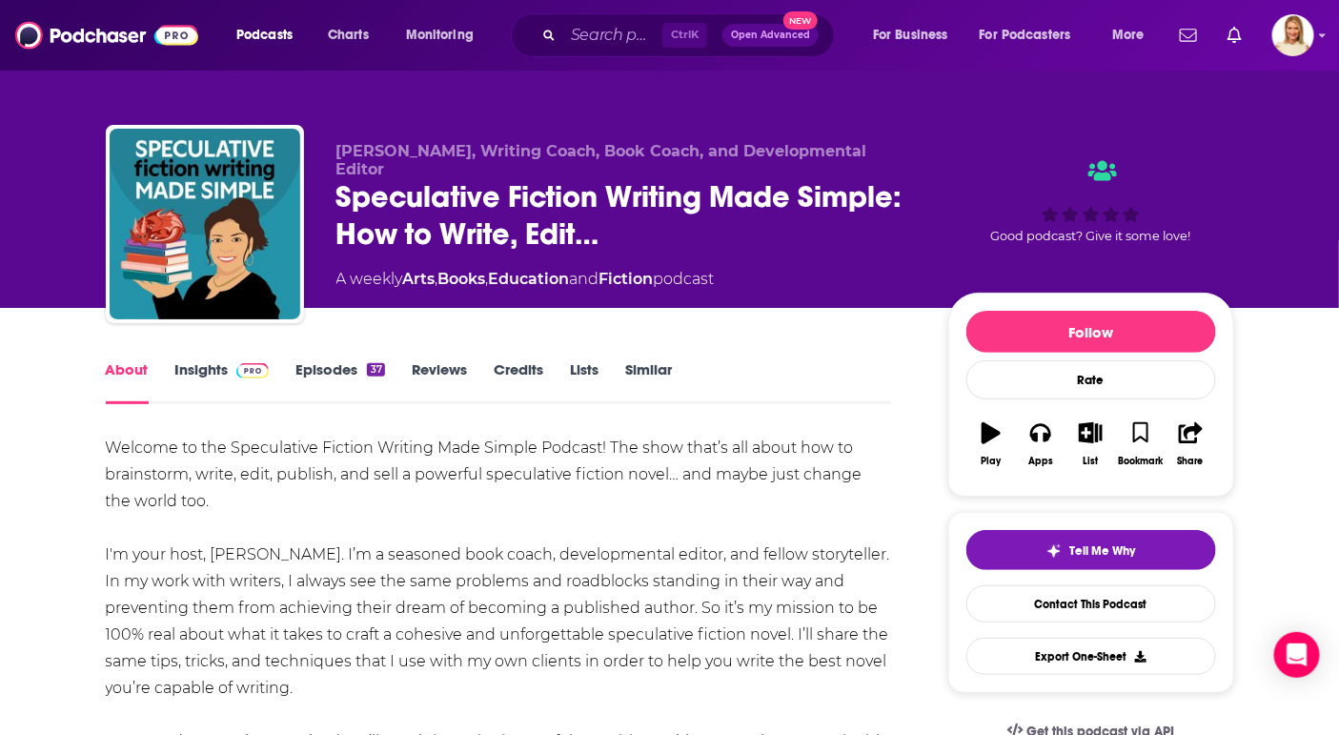
scroll to position [0, 0]
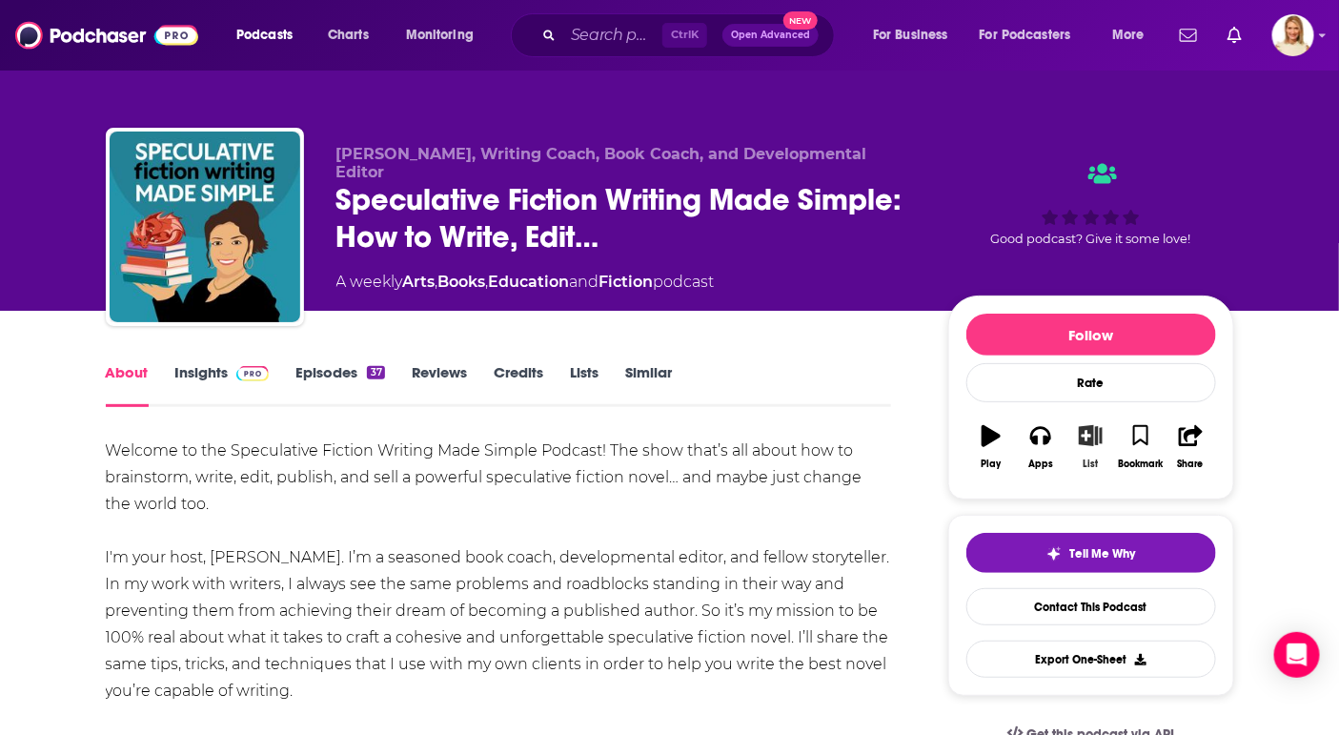
click at [1090, 448] on button "List" at bounding box center [1091, 447] width 50 height 69
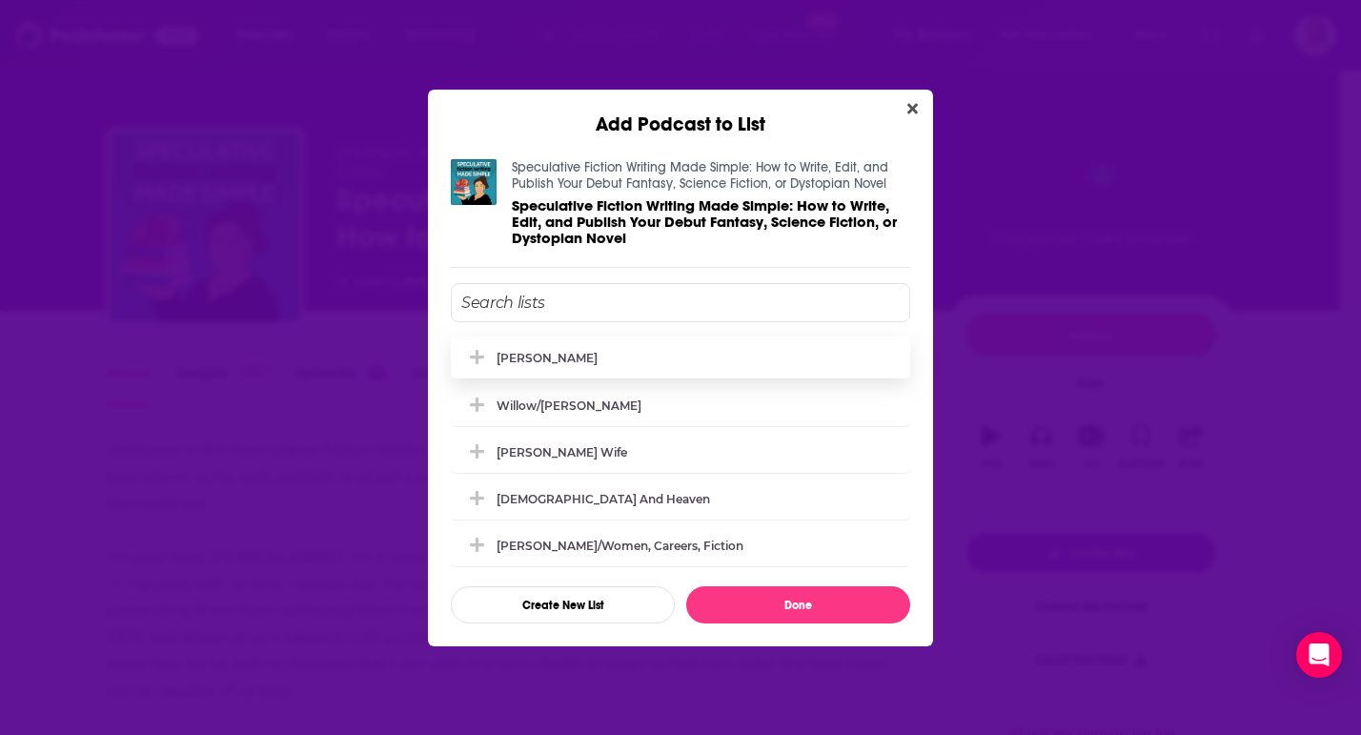
click at [546, 358] on div "[PERSON_NAME]" at bounding box center [547, 358] width 101 height 14
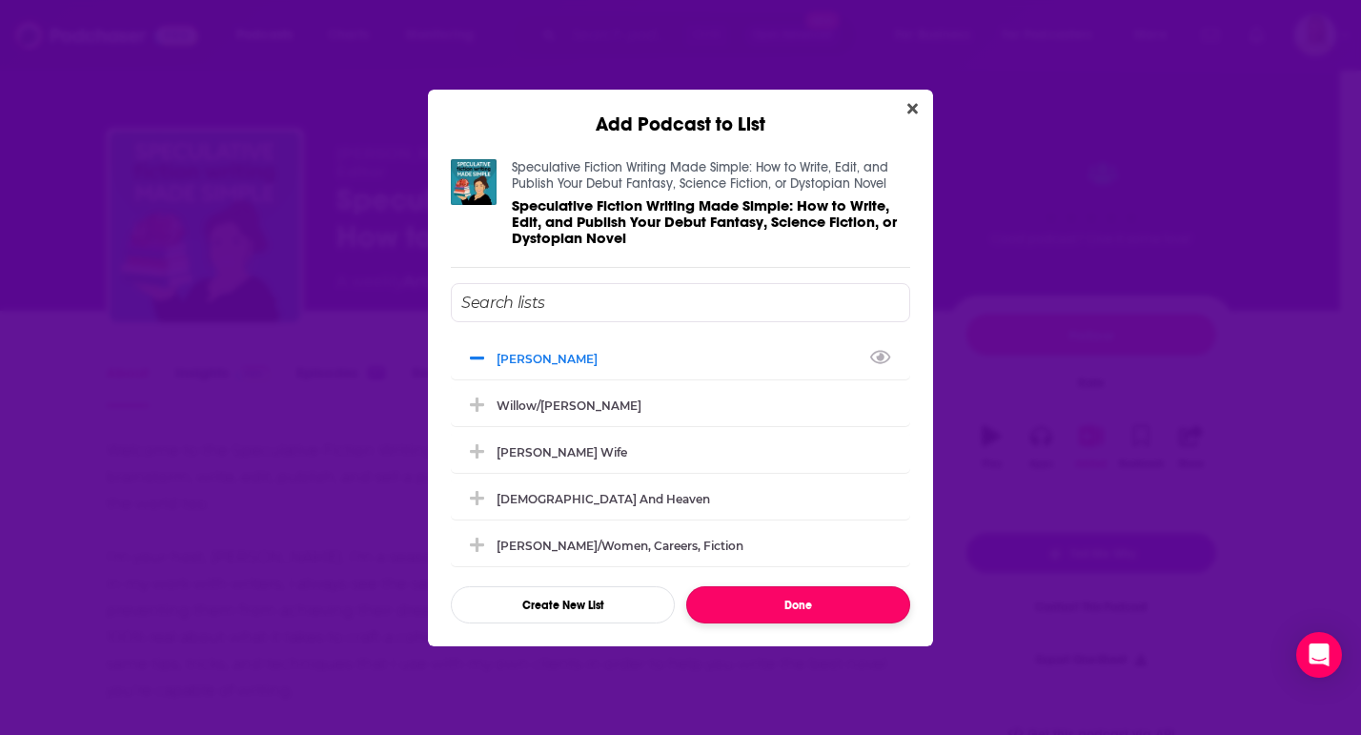
click at [798, 604] on button "Done" at bounding box center [798, 604] width 224 height 37
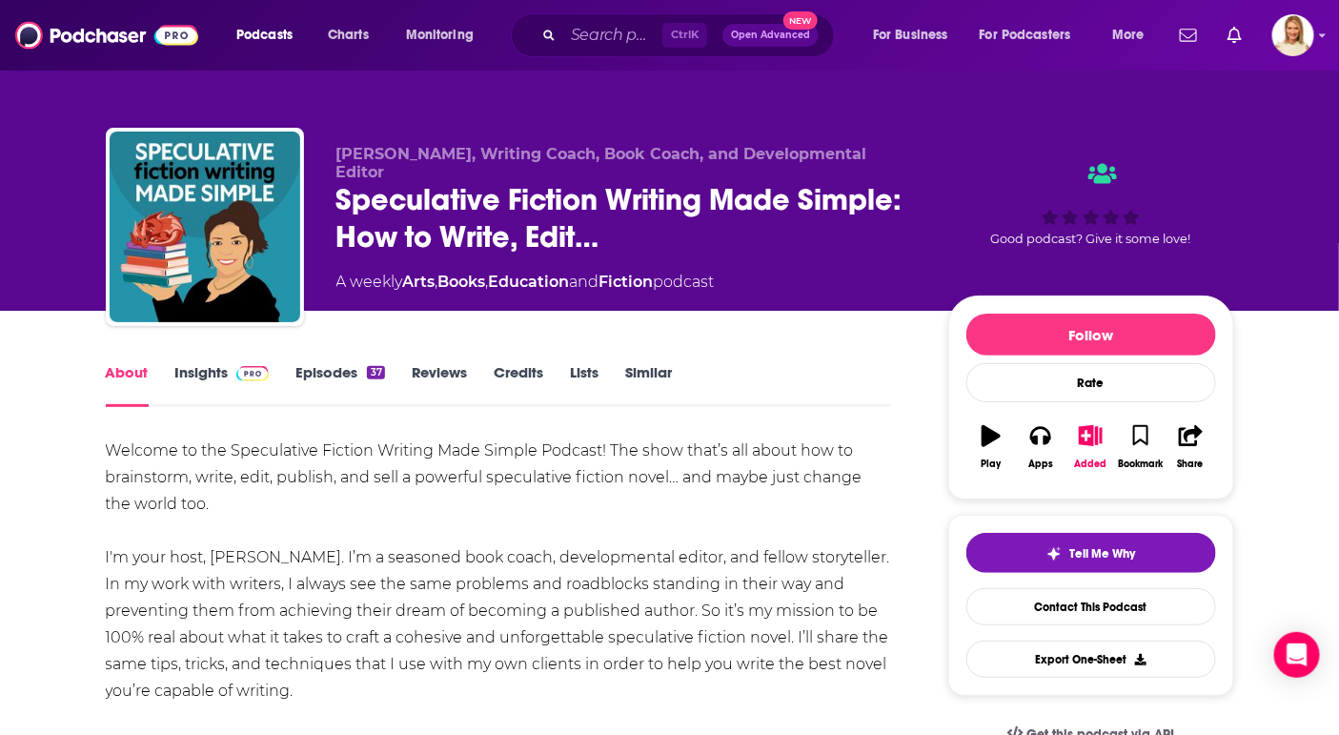
click at [215, 403] on link "Insights" at bounding box center [222, 385] width 94 height 44
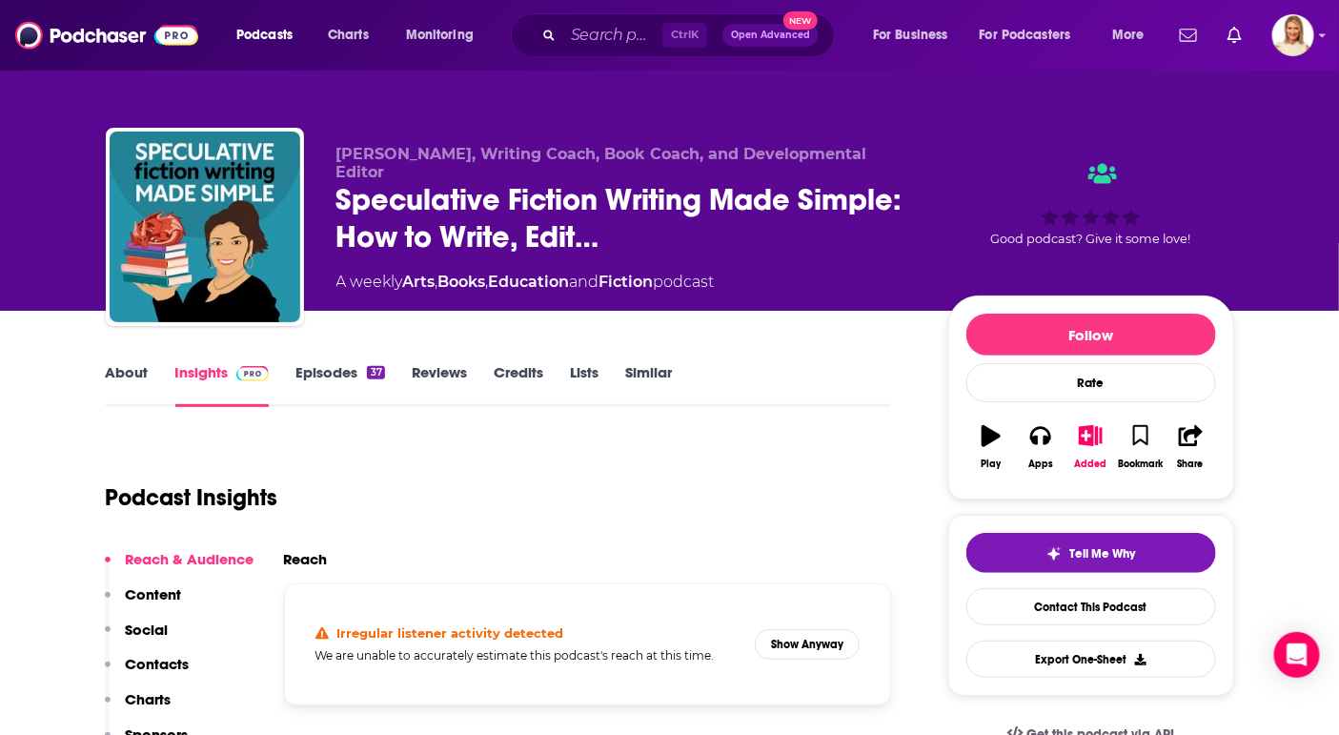
click at [331, 378] on link "Episodes 37" at bounding box center [340, 385] width 89 height 44
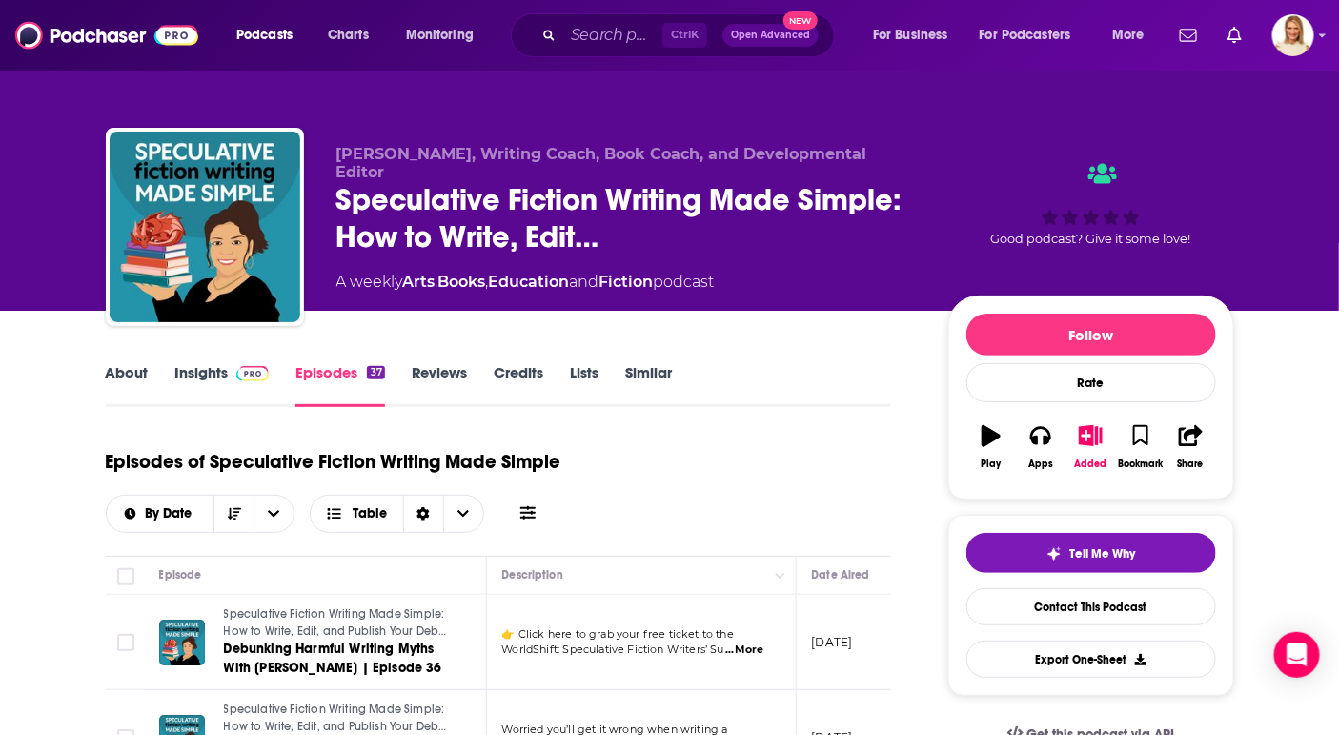
click at [140, 389] on link "About" at bounding box center [127, 385] width 43 height 44
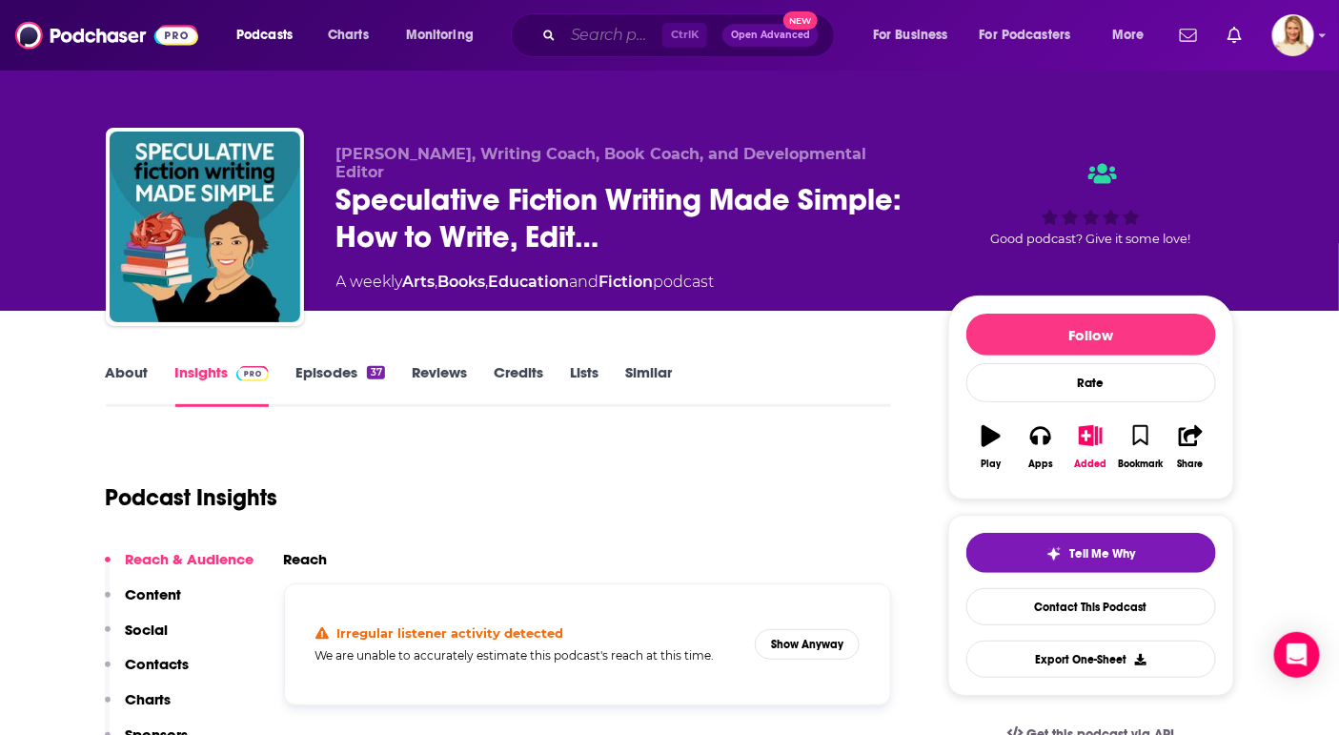
click at [630, 35] on input "Search podcasts, credits, & more..." at bounding box center [612, 35] width 99 height 31
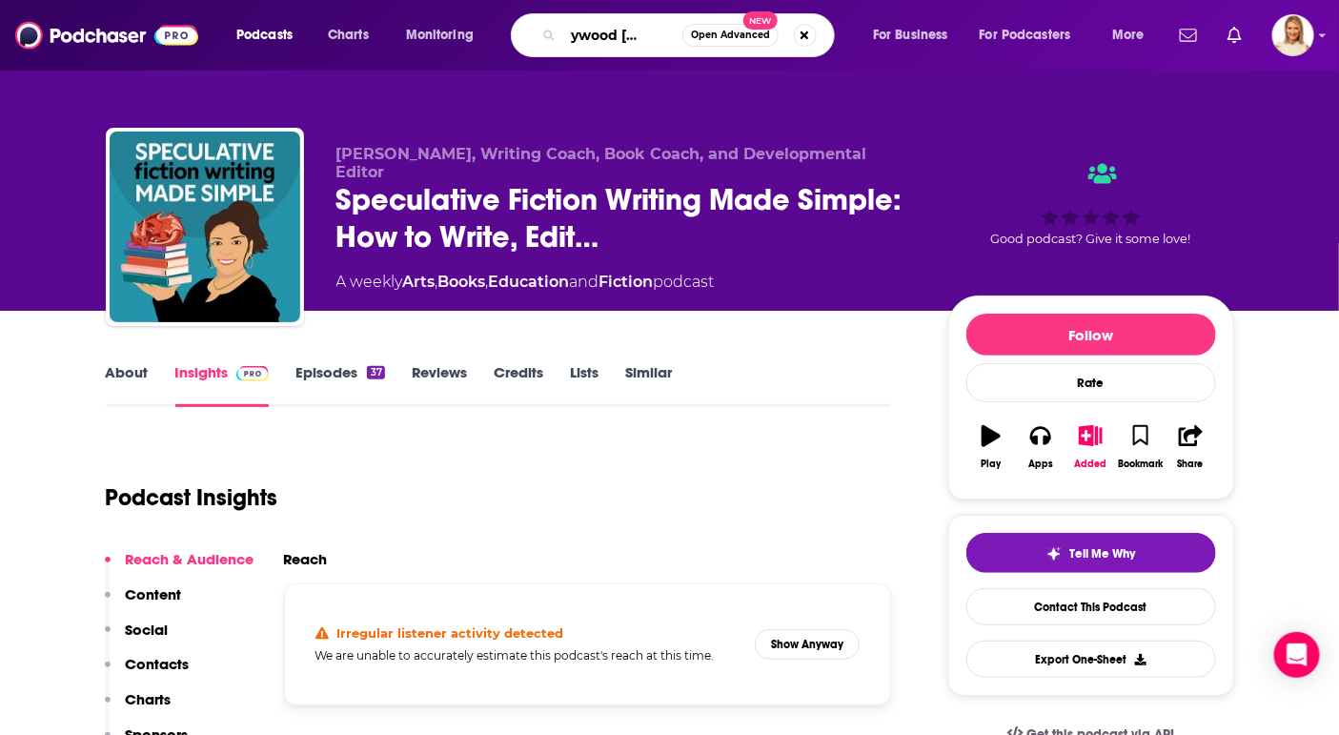
type input "hollywood christian"
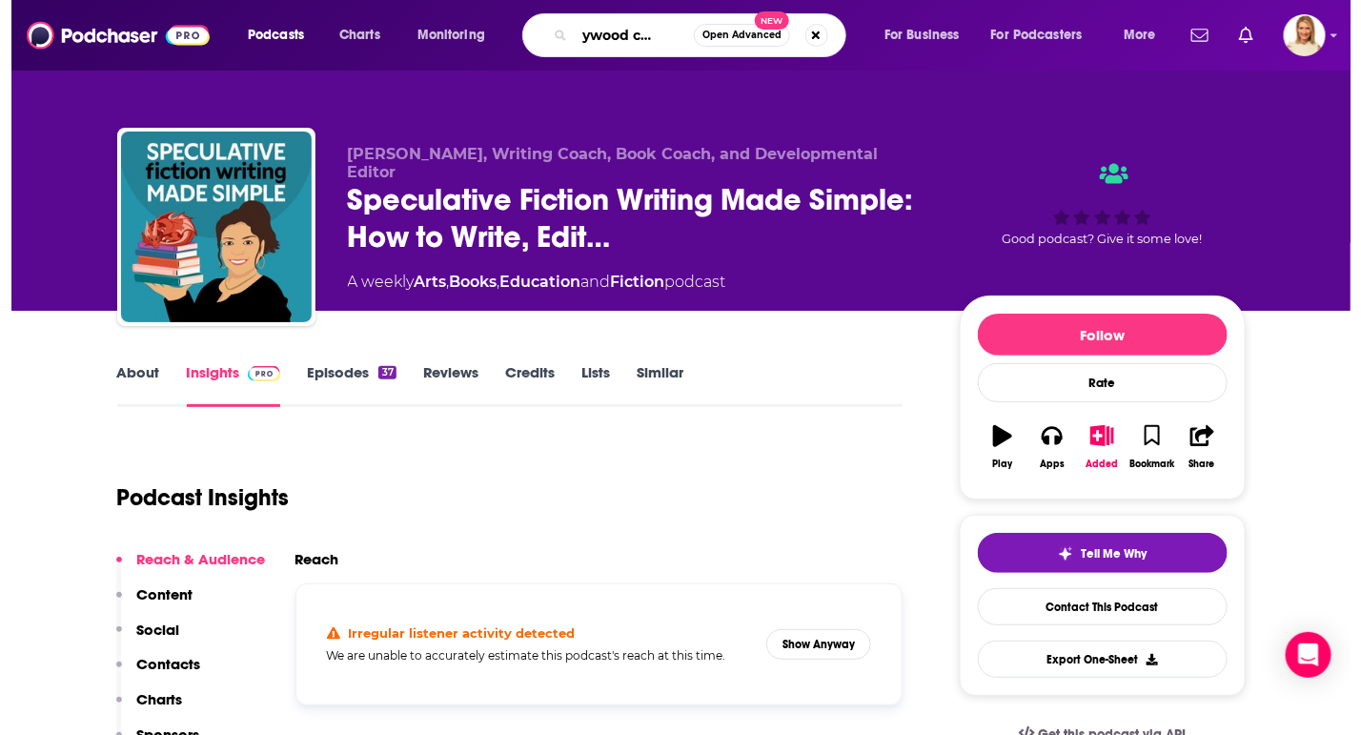
scroll to position [0, 35]
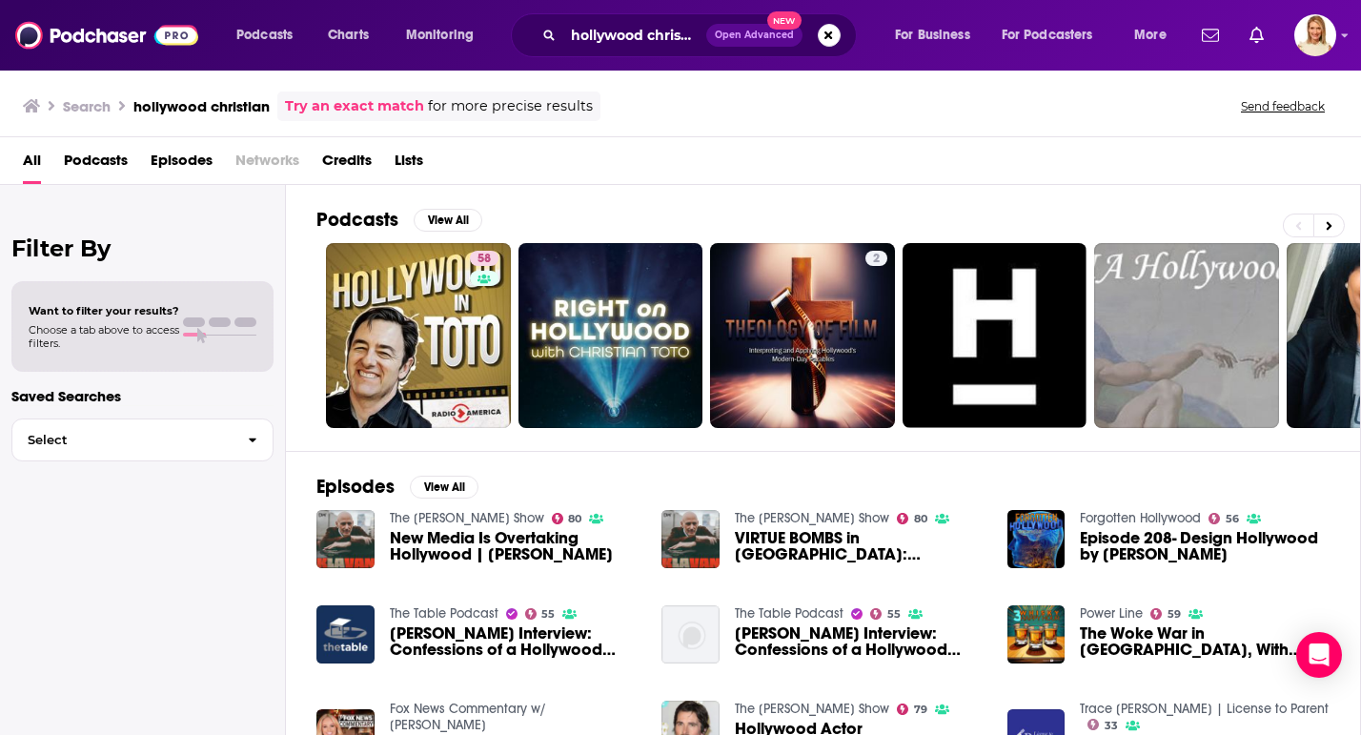
click at [90, 153] on span "Podcasts" at bounding box center [96, 164] width 64 height 39
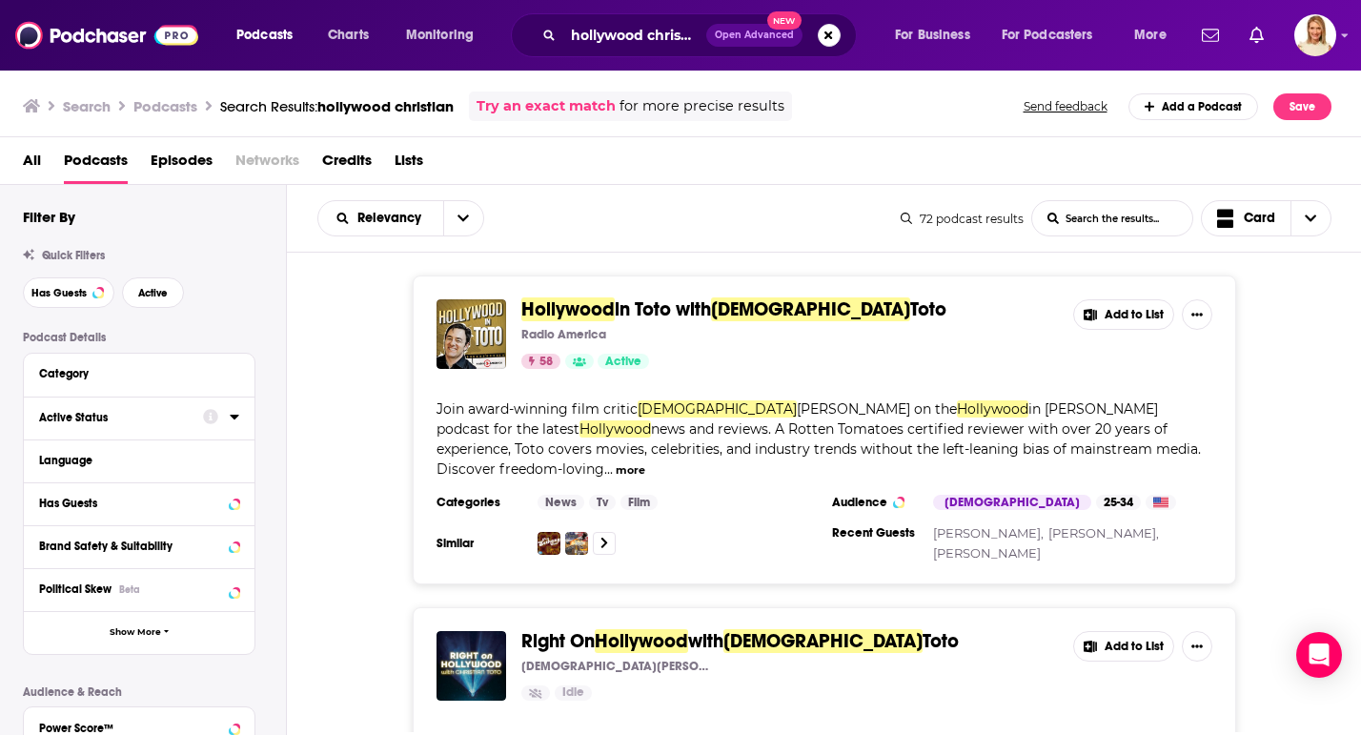
click at [93, 419] on div "Active Status" at bounding box center [115, 417] width 152 height 13
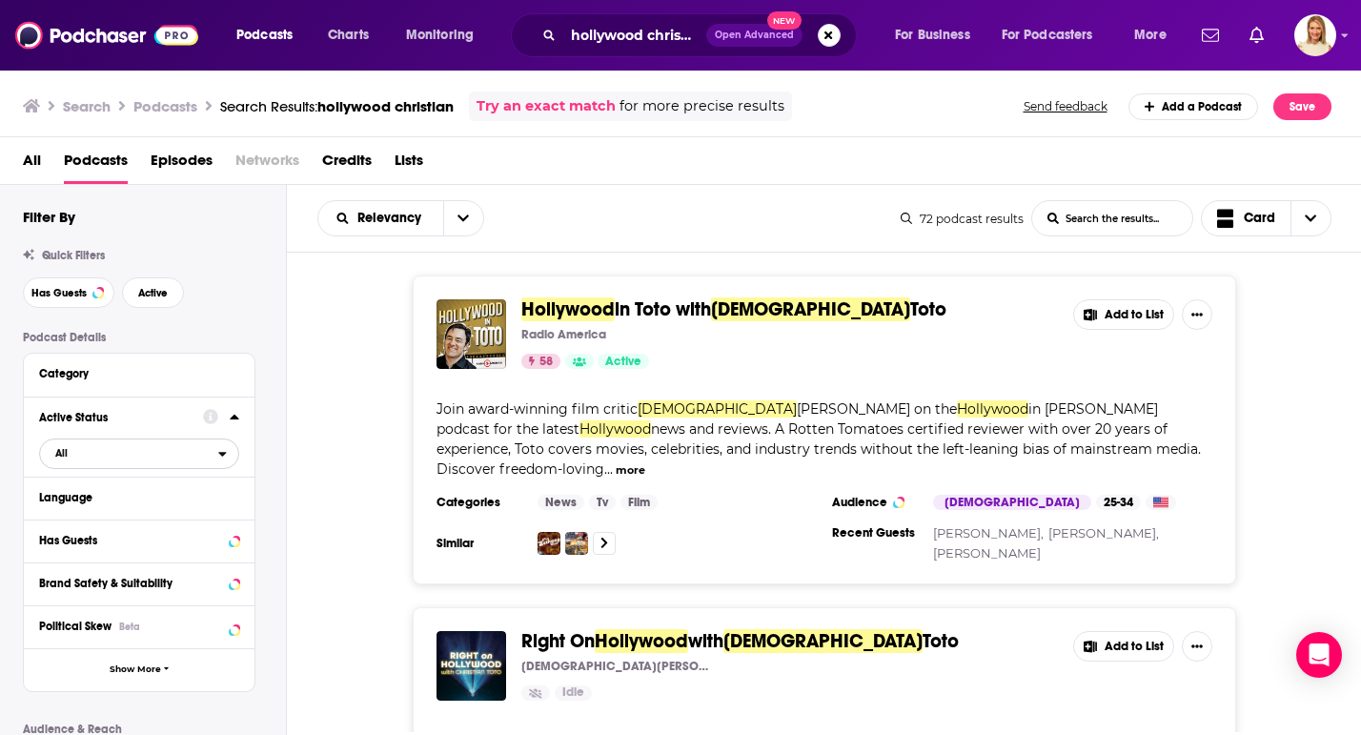
click at [179, 450] on span "All" at bounding box center [129, 452] width 178 height 25
click at [164, 515] on span "15" at bounding box center [195, 516] width 85 height 10
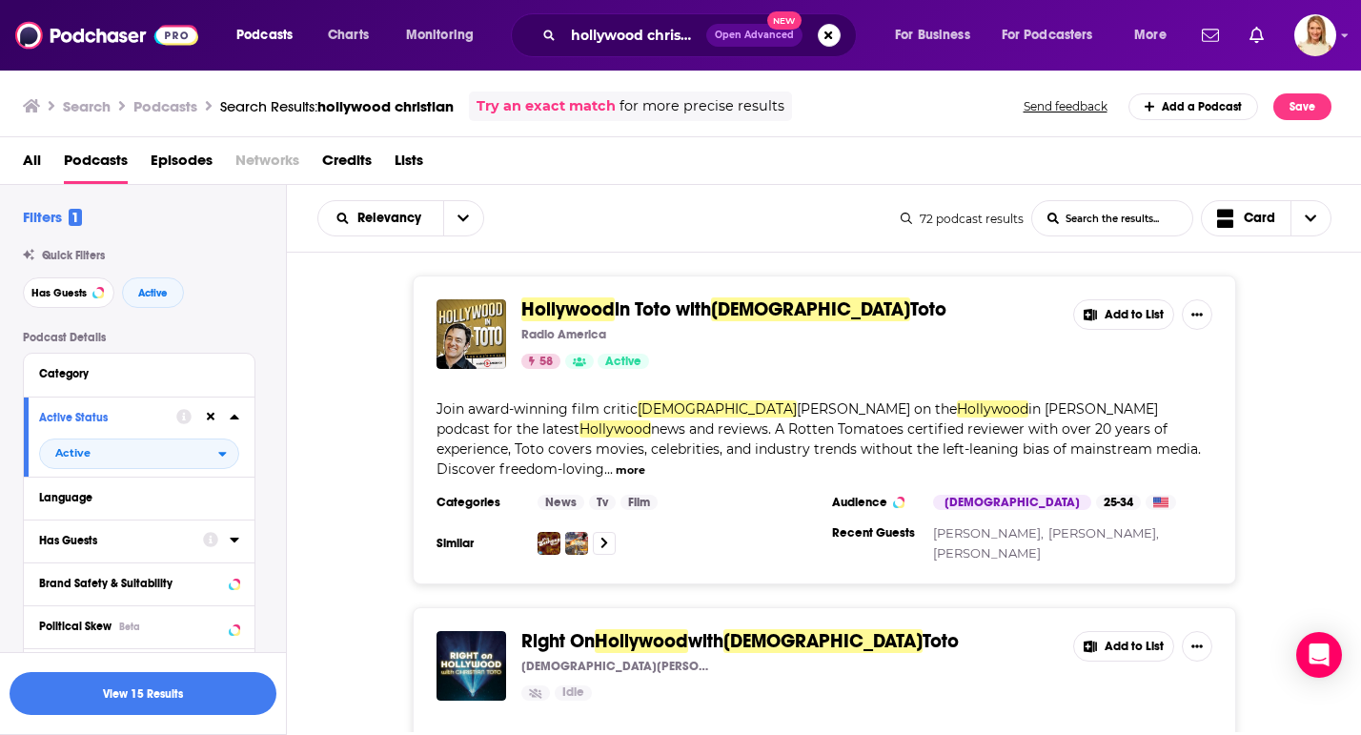
click at [179, 552] on button "Has Guests" at bounding box center [121, 540] width 164 height 24
click at [204, 572] on span "All" at bounding box center [129, 575] width 178 height 25
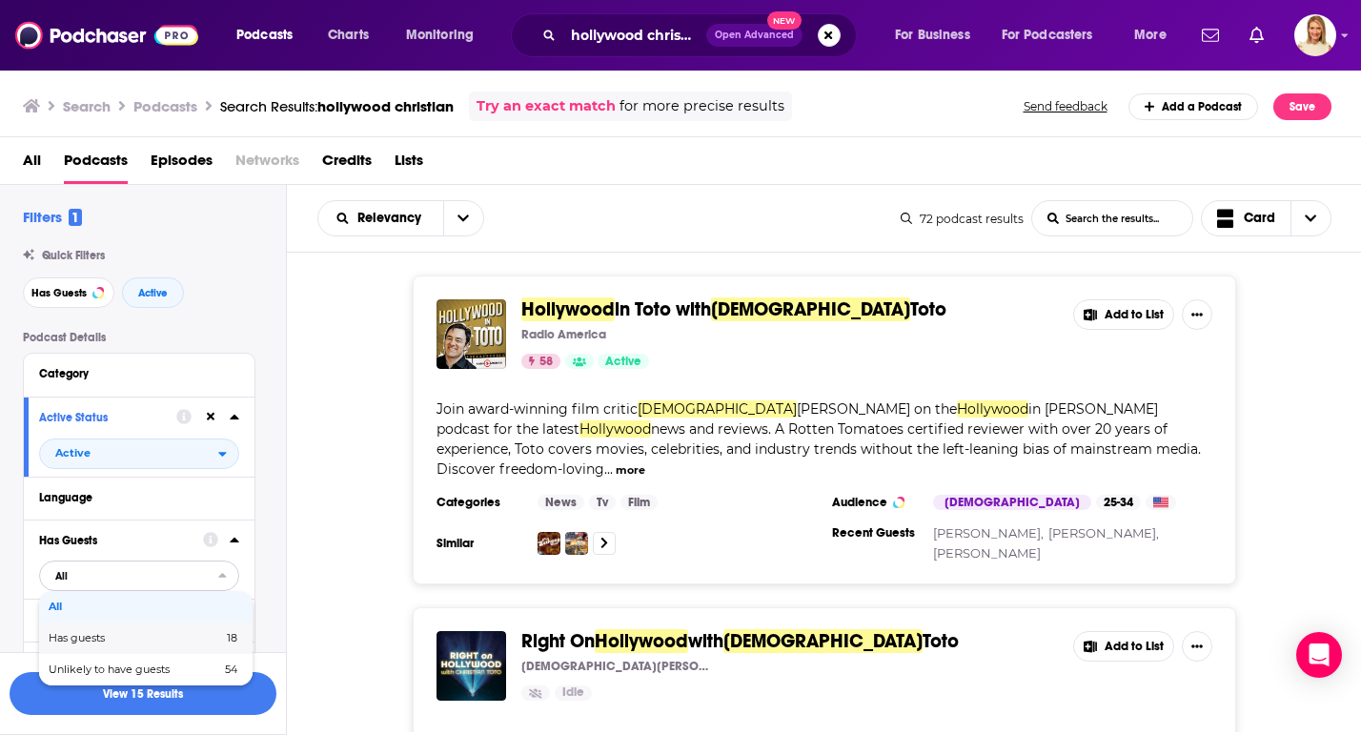
click at [223, 644] on span "18" at bounding box center [227, 638] width 20 height 10
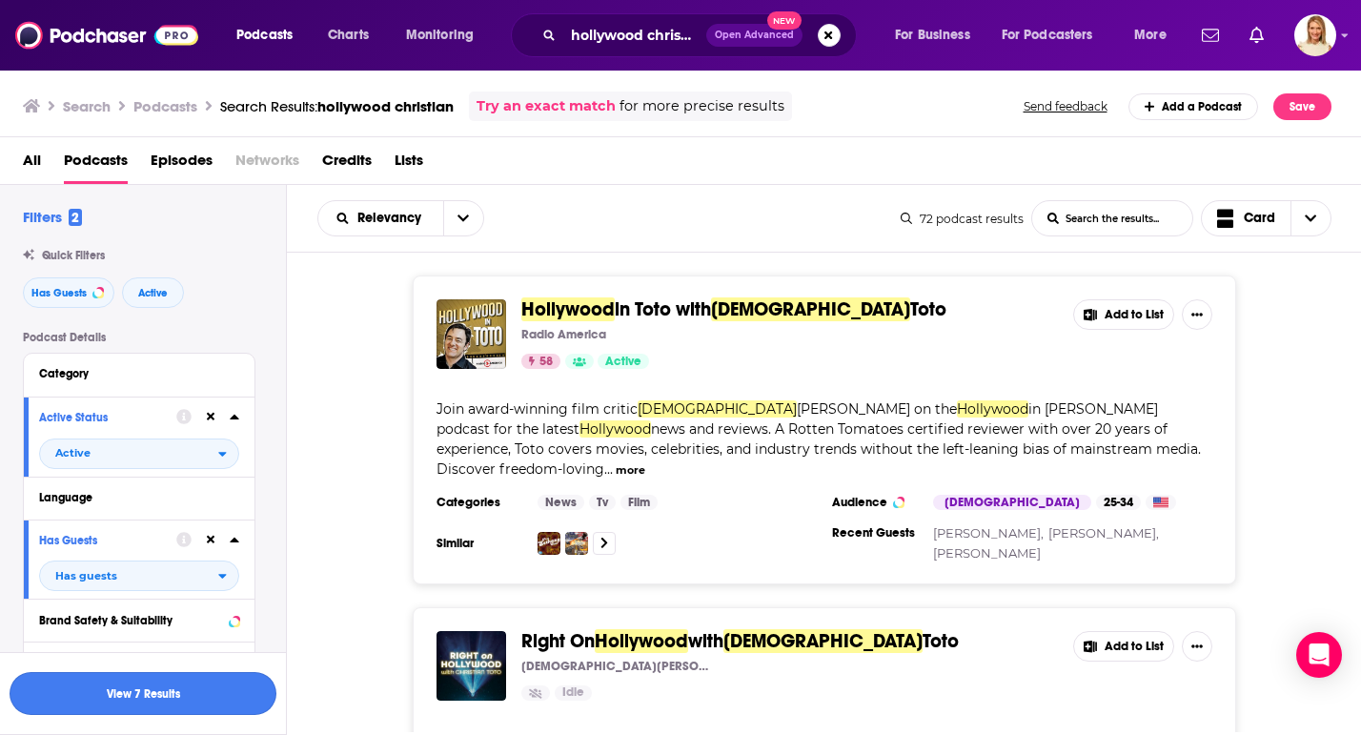
click at [177, 688] on button "View 7 Results" at bounding box center [143, 693] width 267 height 43
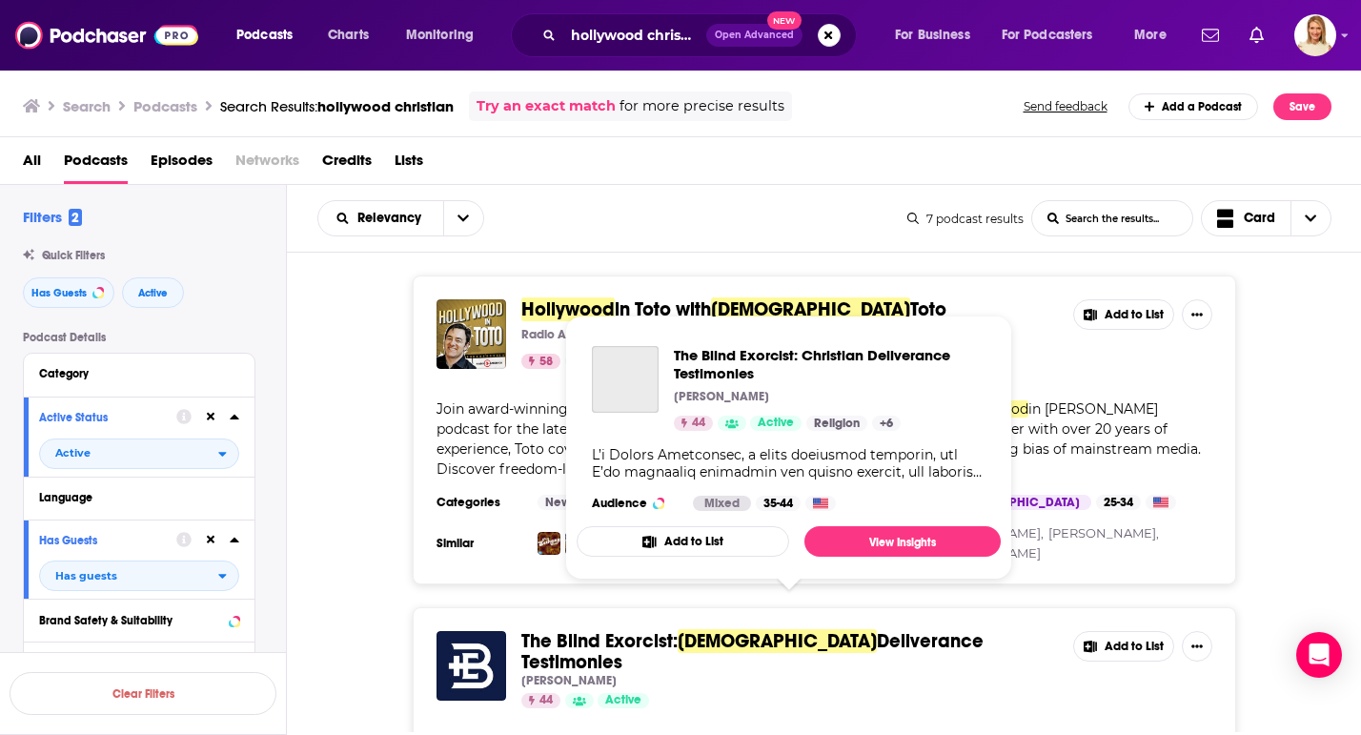
click at [611, 629] on span "The Blind Exorcist:" at bounding box center [599, 641] width 156 height 24
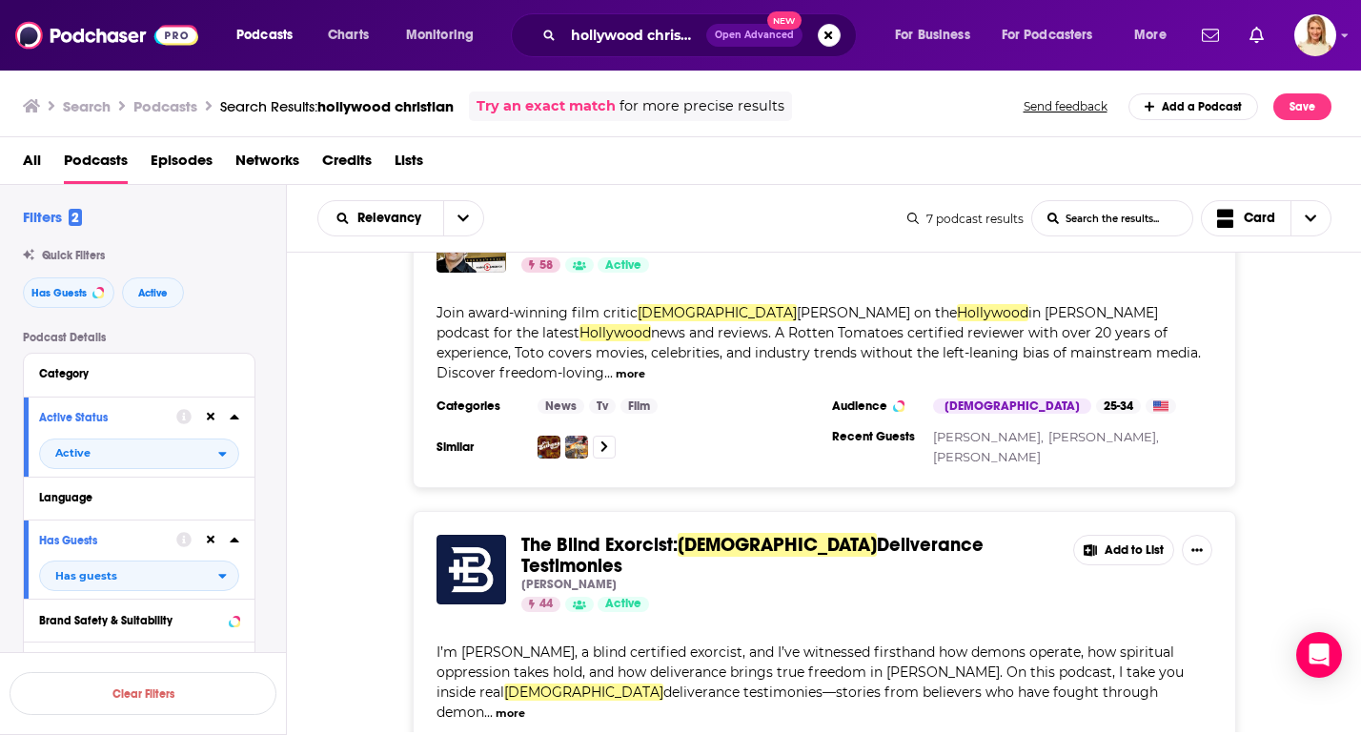
scroll to position [95, 0]
click at [645, 367] on button "more" at bounding box center [631, 375] width 30 height 16
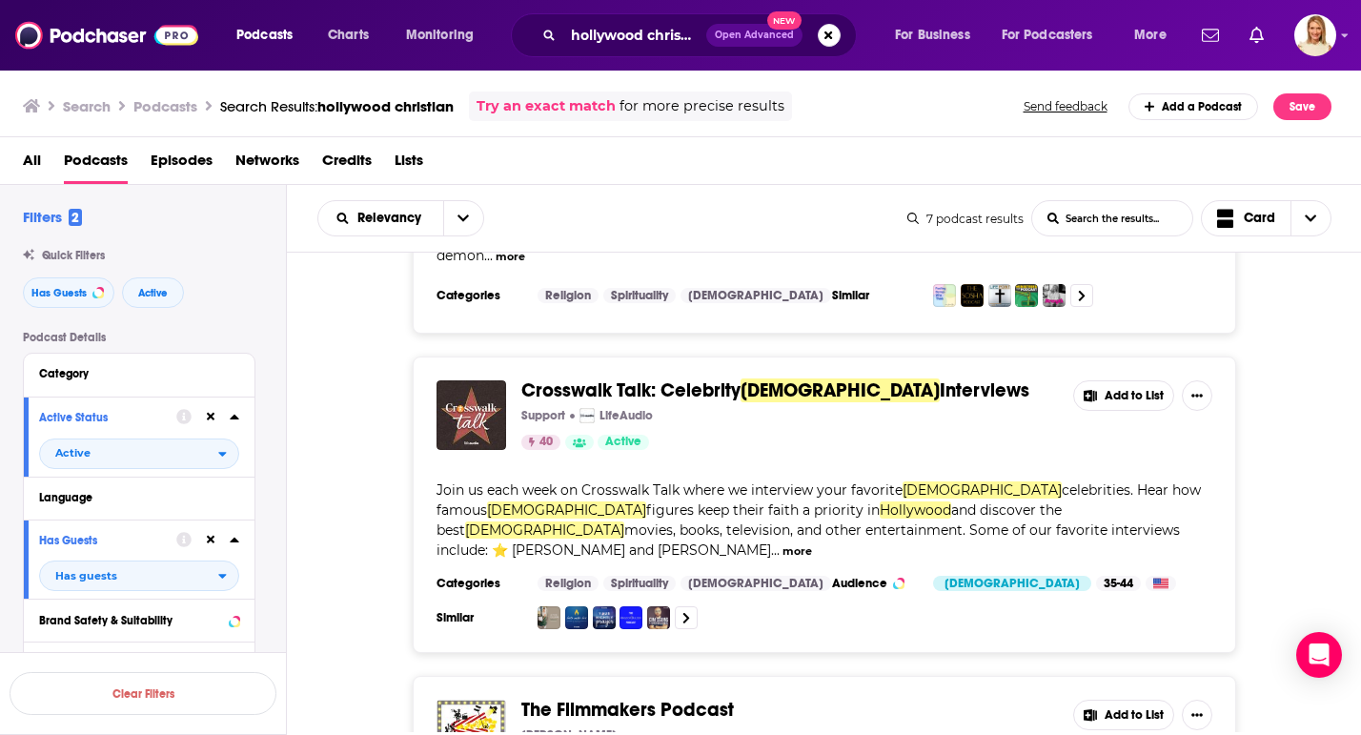
scroll to position [490, 0]
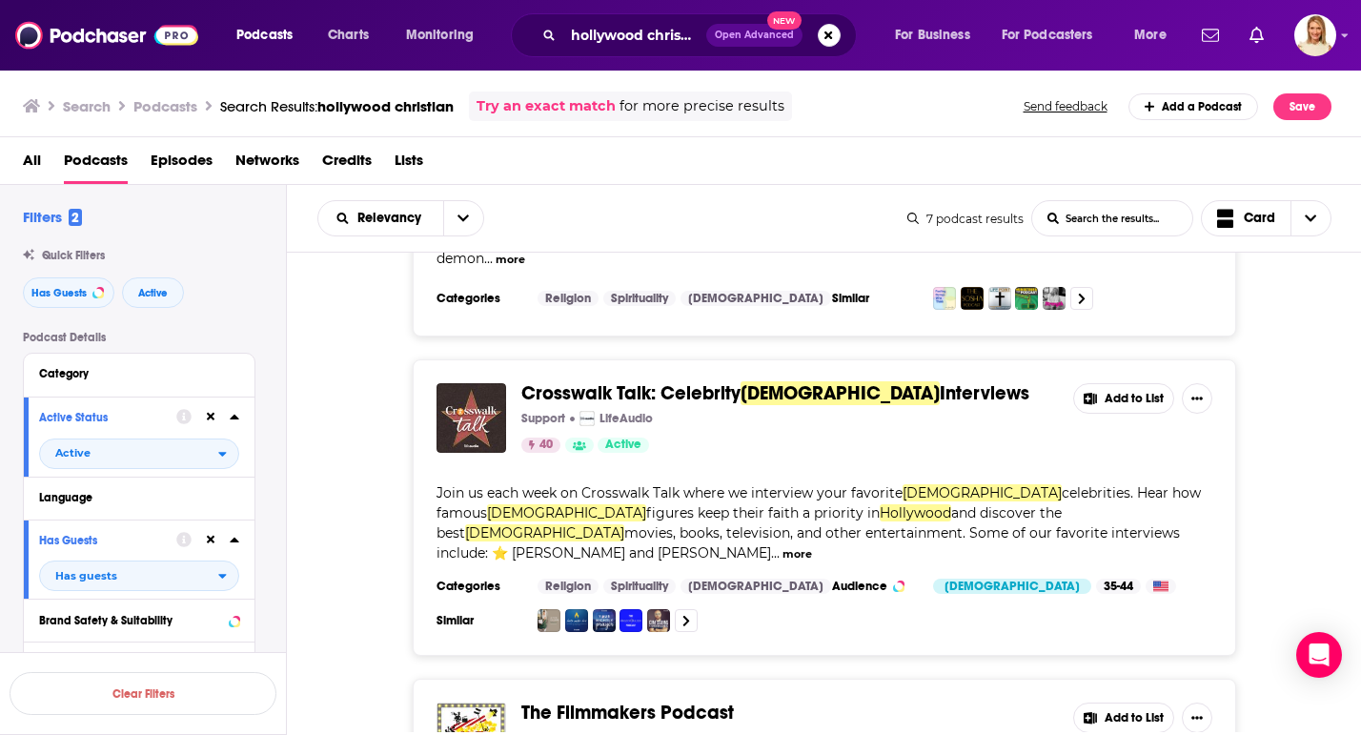
click at [1132, 383] on button "Add to List" at bounding box center [1123, 398] width 101 height 31
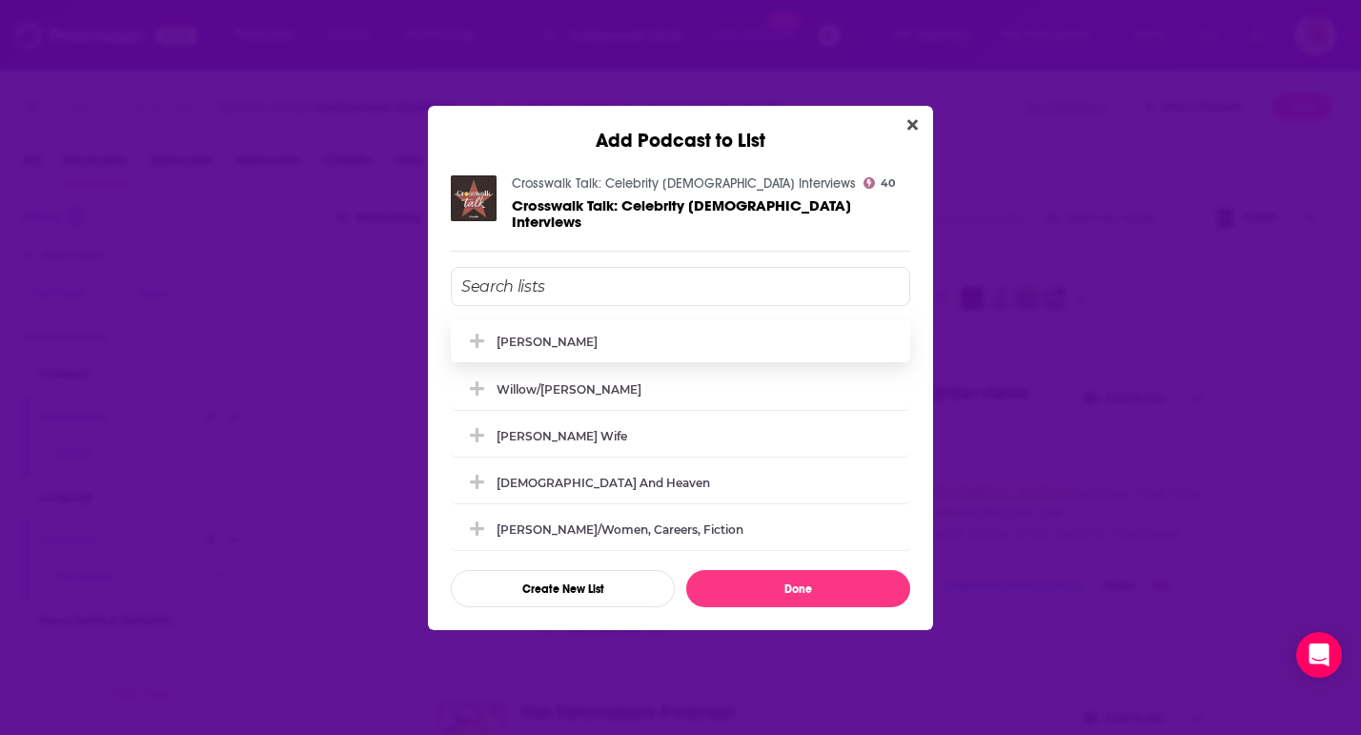
click at [480, 335] on icon "Add Podcast To List" at bounding box center [477, 341] width 14 height 14
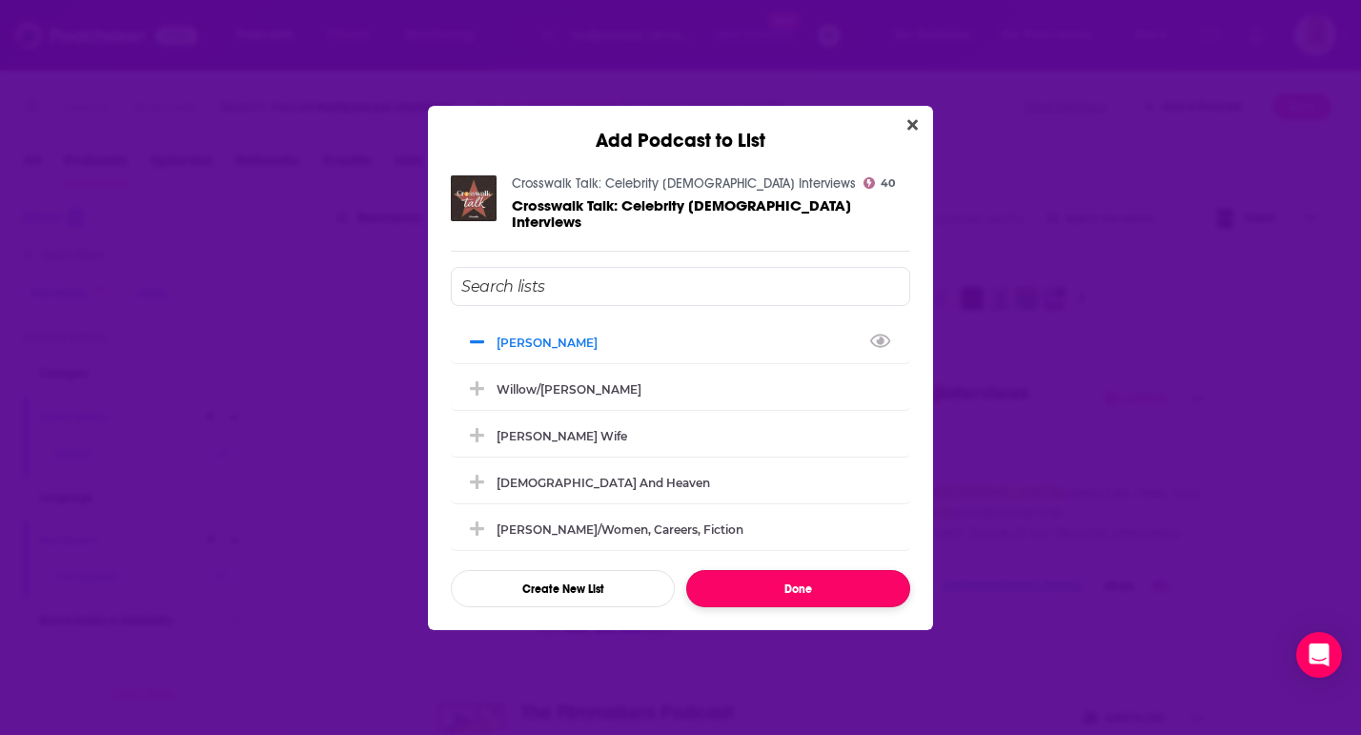
click at [823, 590] on button "Done" at bounding box center [798, 588] width 224 height 37
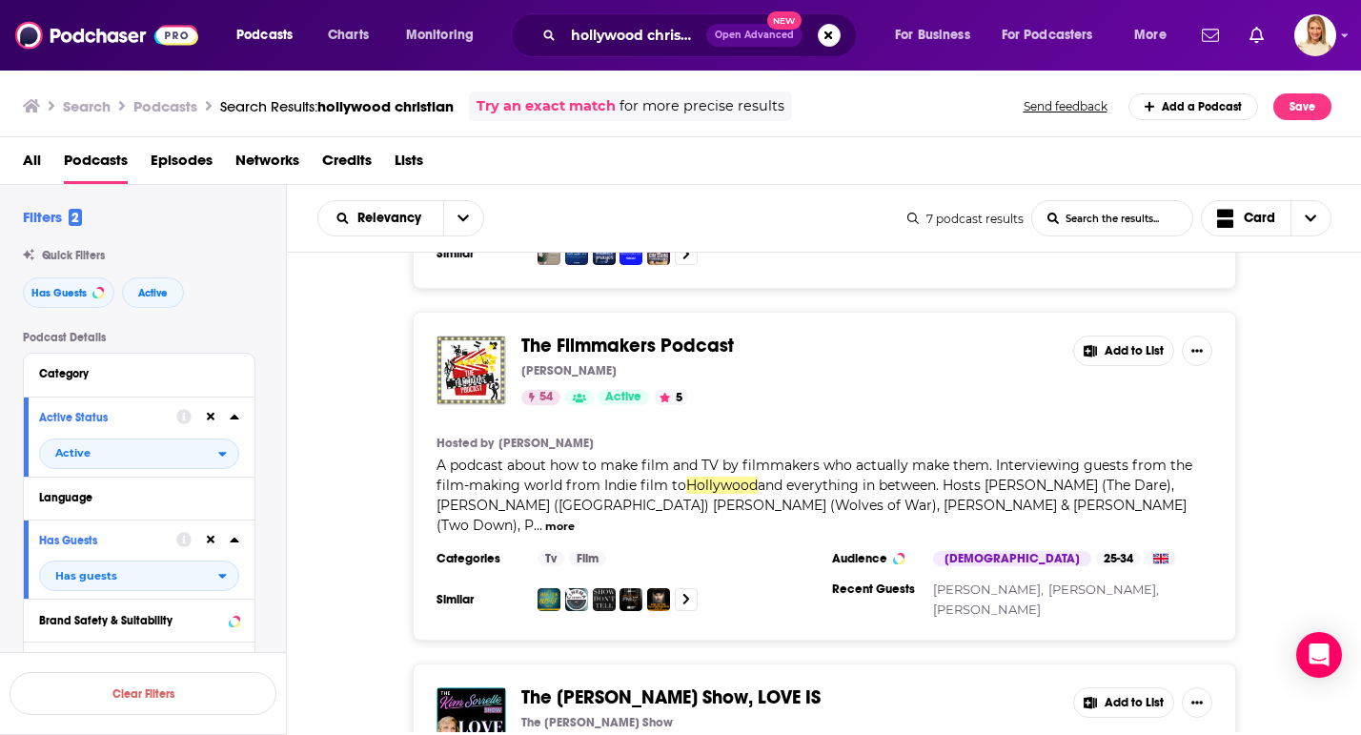
scroll to position [859, 0]
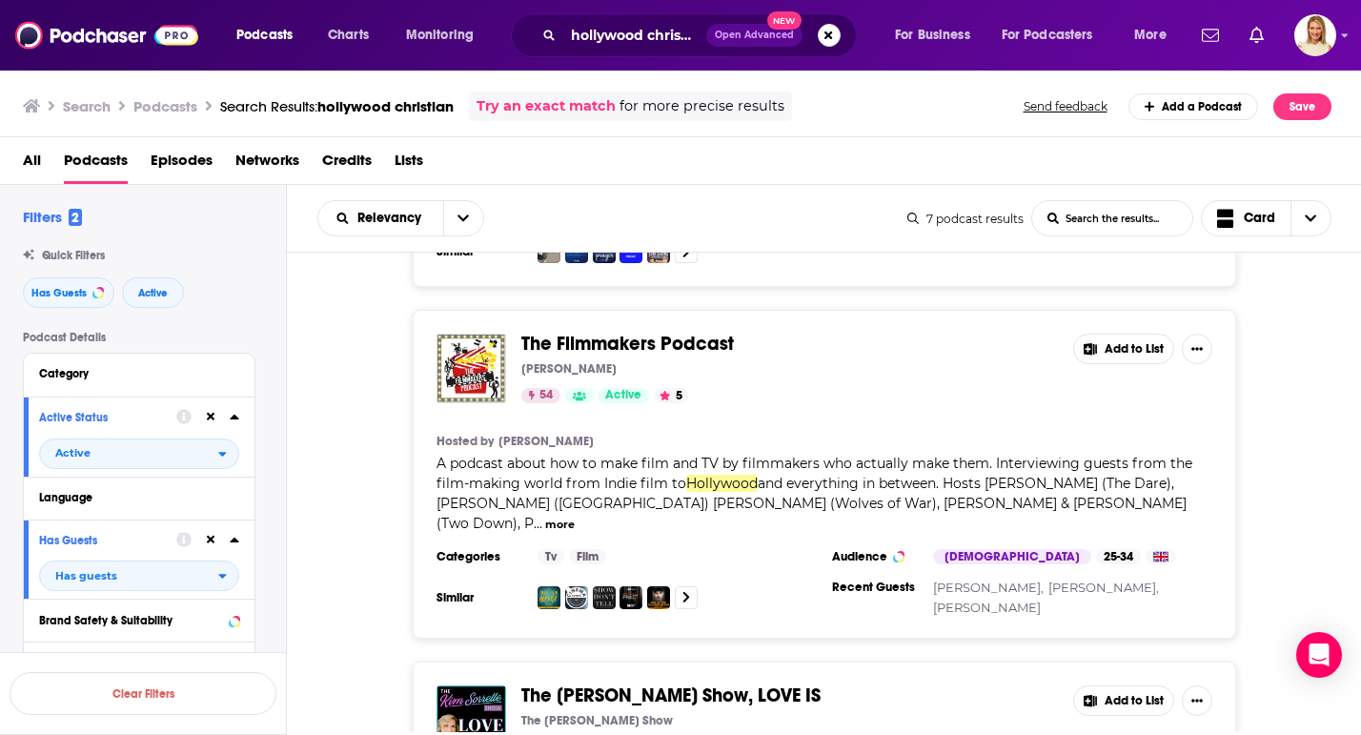
click at [1114, 334] on button "Add to List" at bounding box center [1123, 349] width 101 height 31
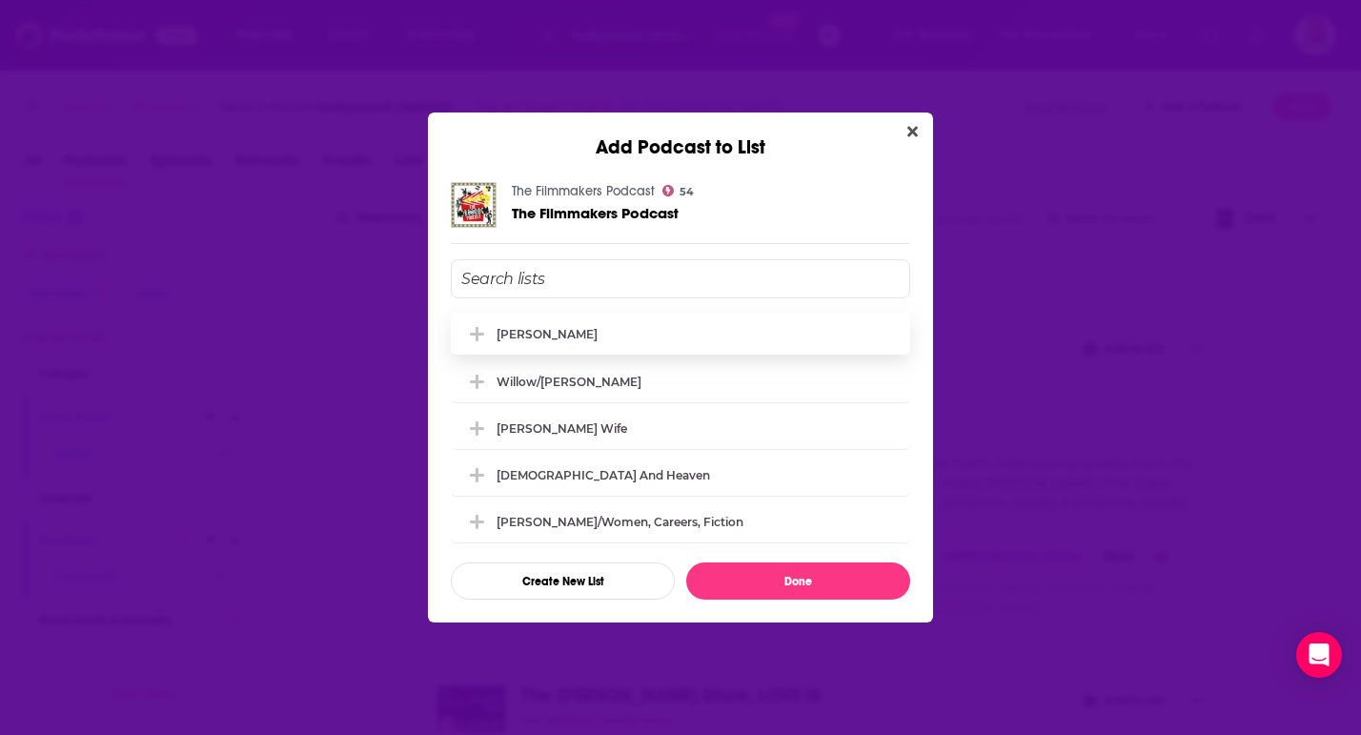
click at [538, 345] on div "[PERSON_NAME]" at bounding box center [681, 334] width 460 height 42
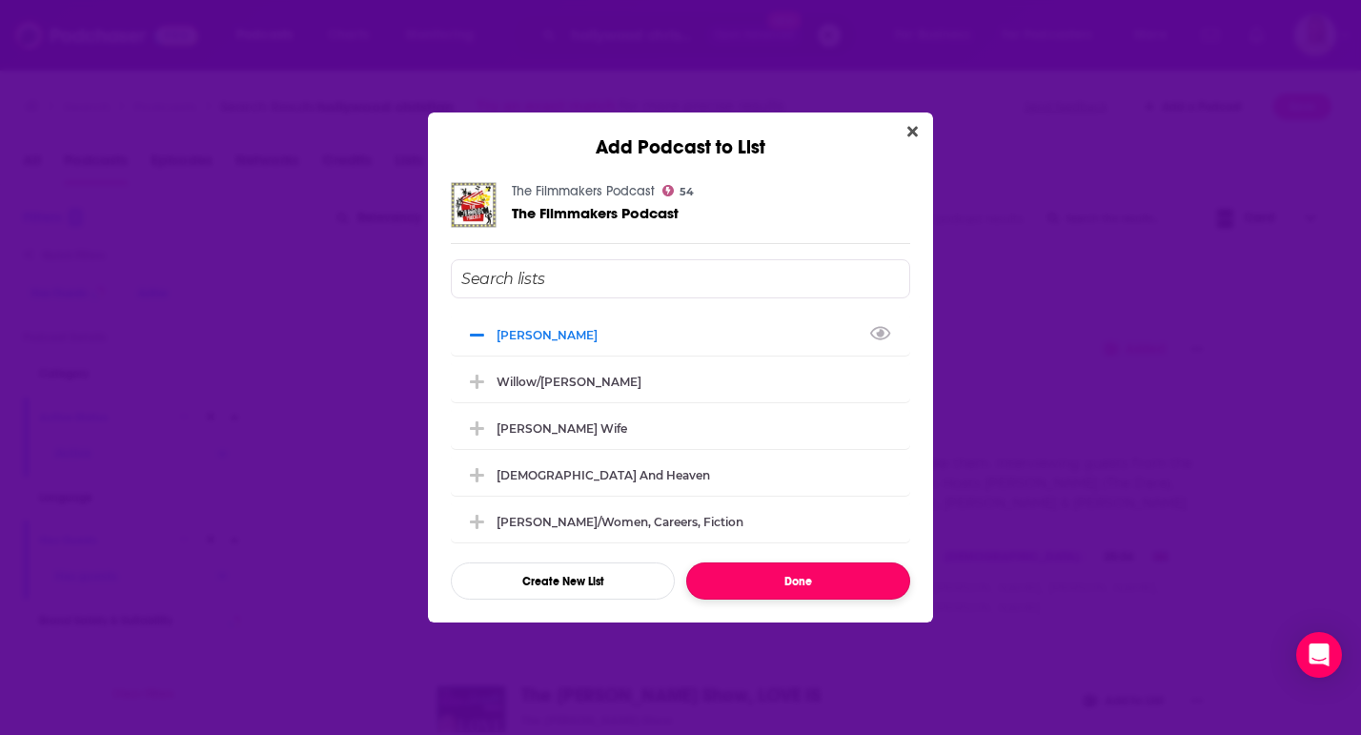
click at [820, 590] on button "Done" at bounding box center [798, 580] width 224 height 37
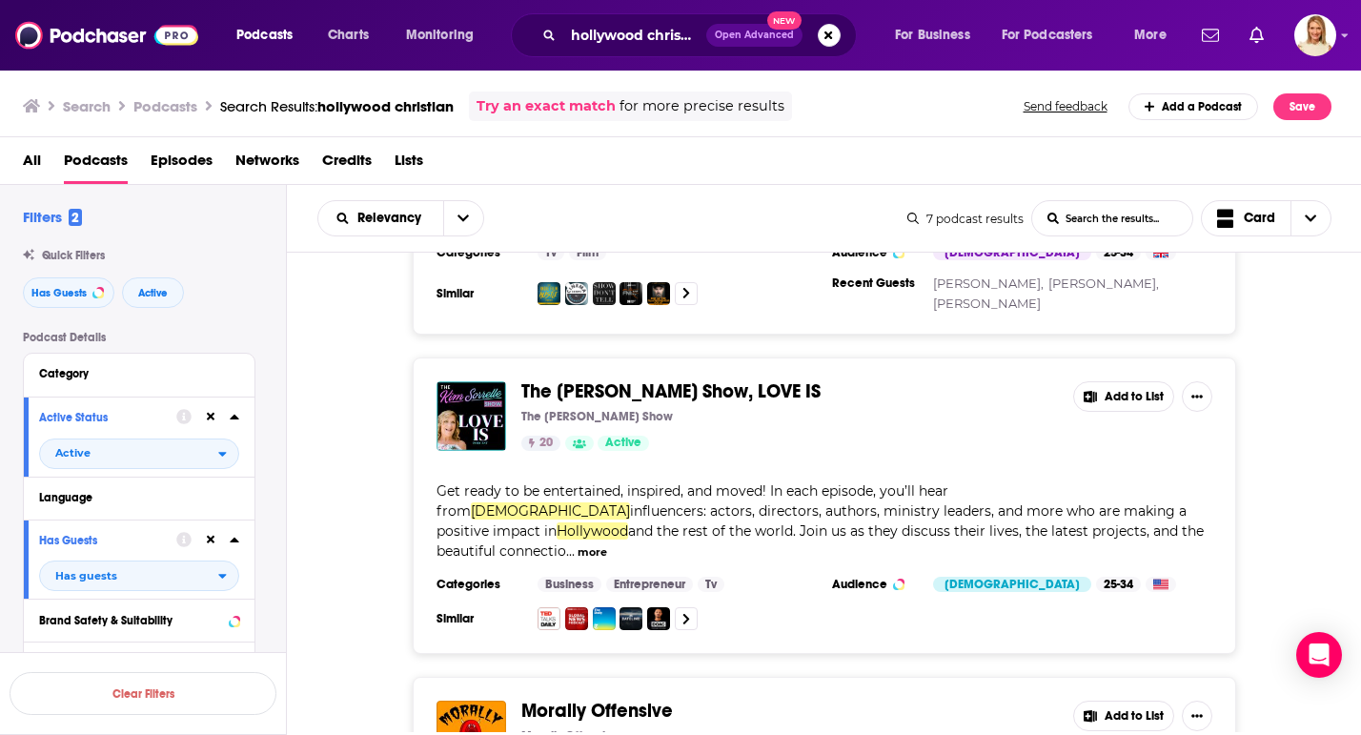
scroll to position [1156, 0]
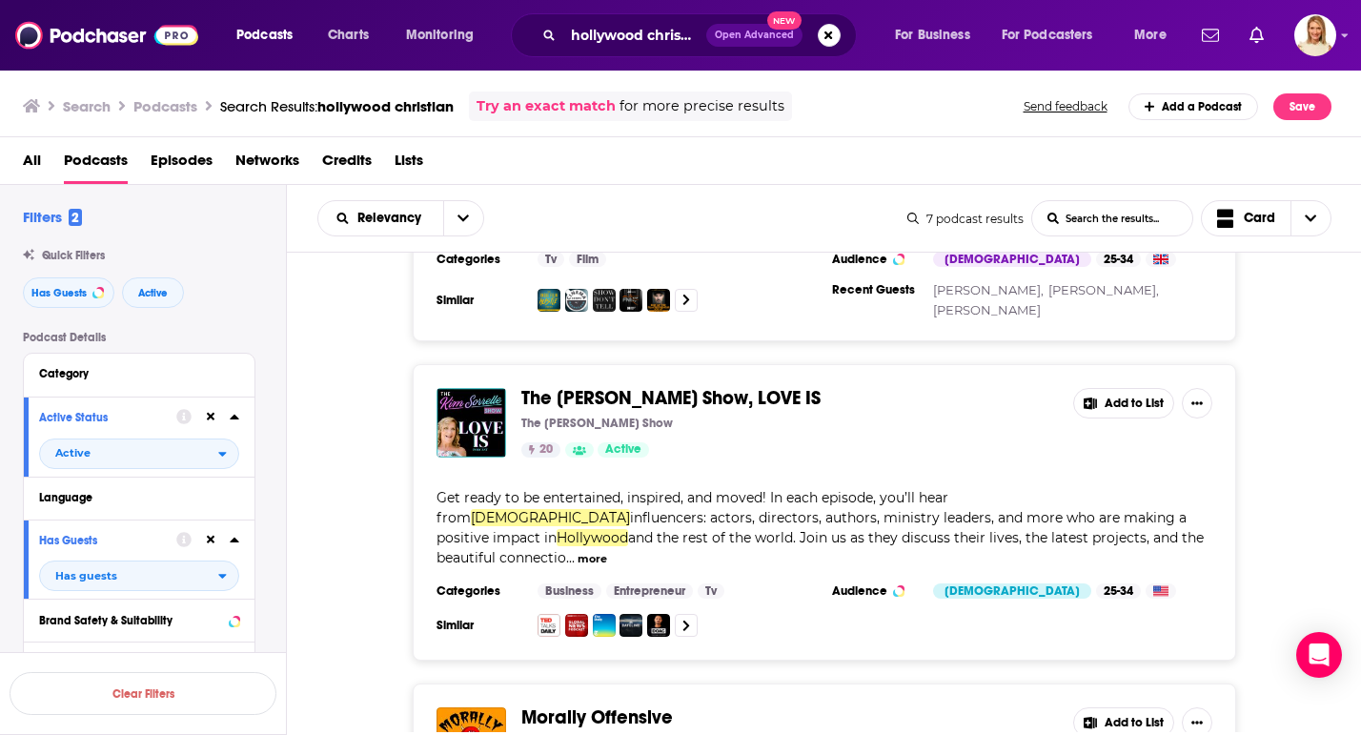
click at [1134, 388] on button "Add to List" at bounding box center [1123, 403] width 101 height 31
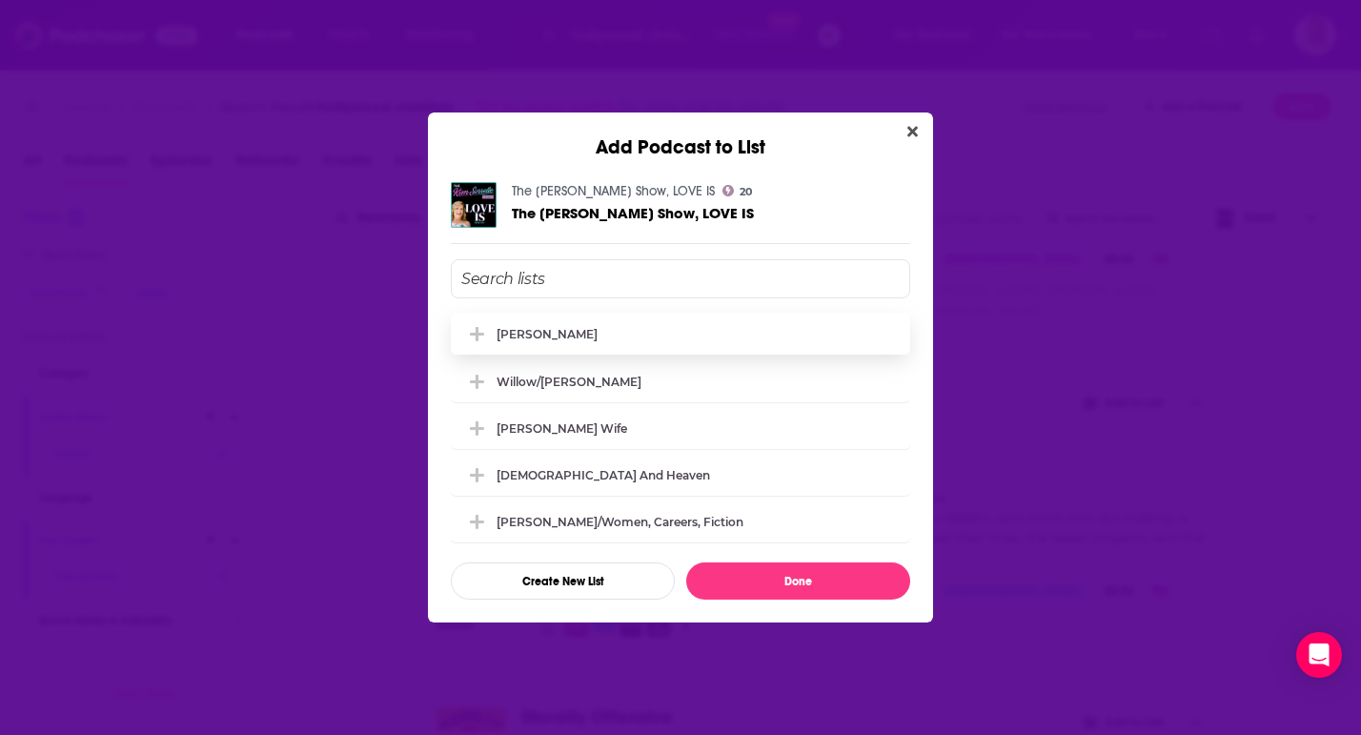
click at [553, 337] on div "[PERSON_NAME]" at bounding box center [547, 334] width 101 height 14
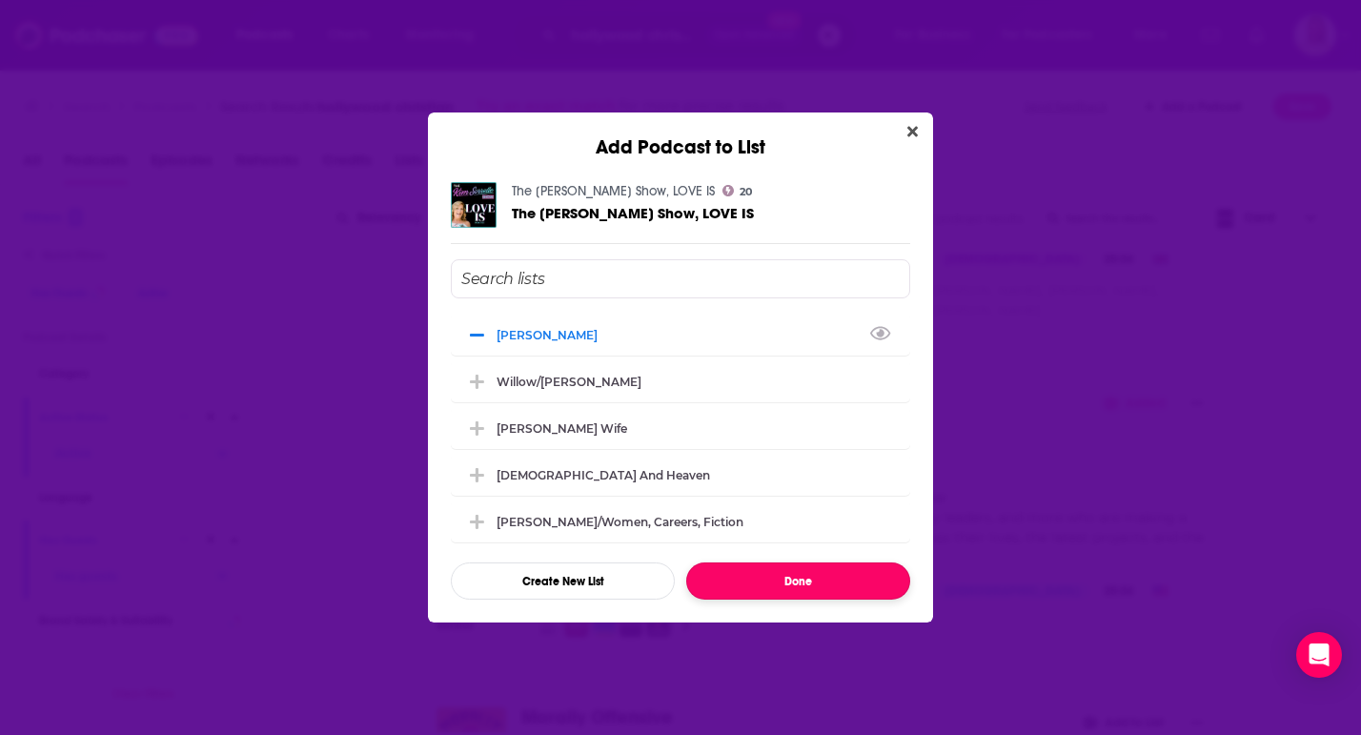
click at [795, 582] on button "Done" at bounding box center [798, 580] width 224 height 37
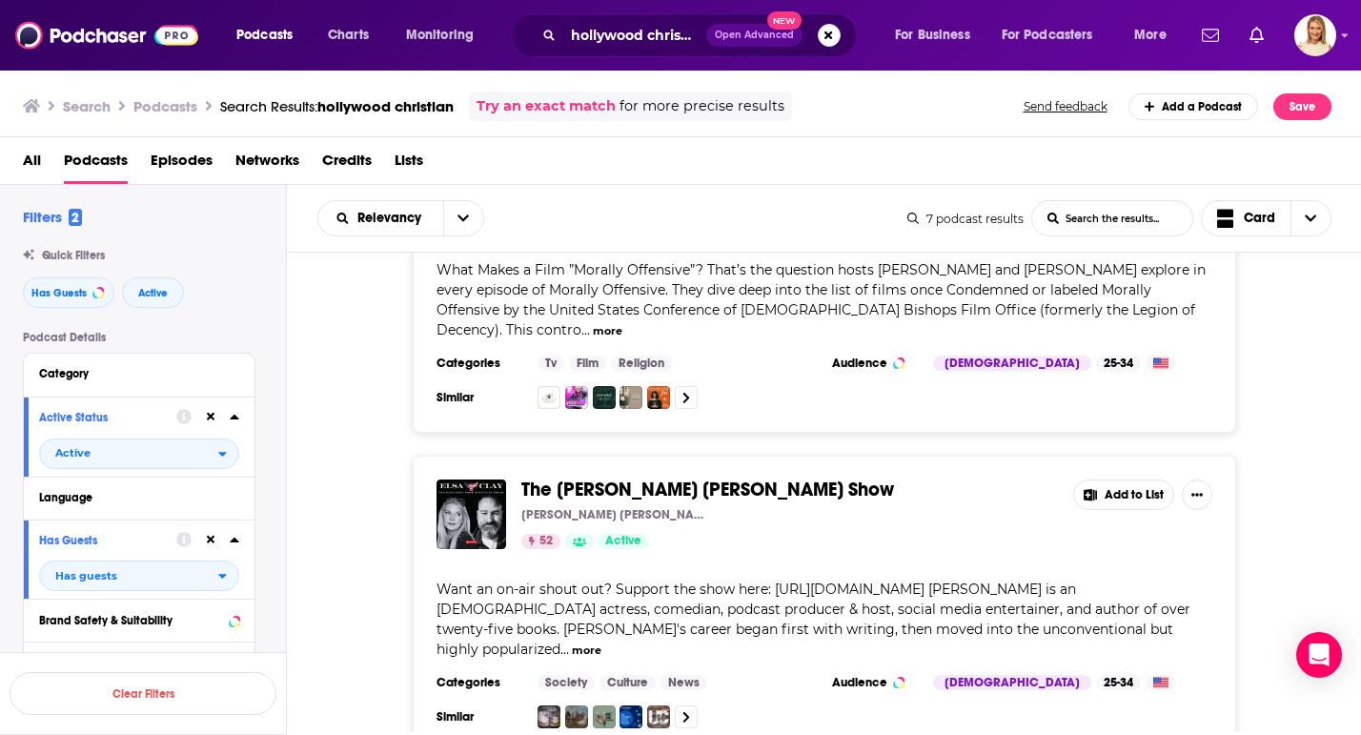
scroll to position [1700, 0]
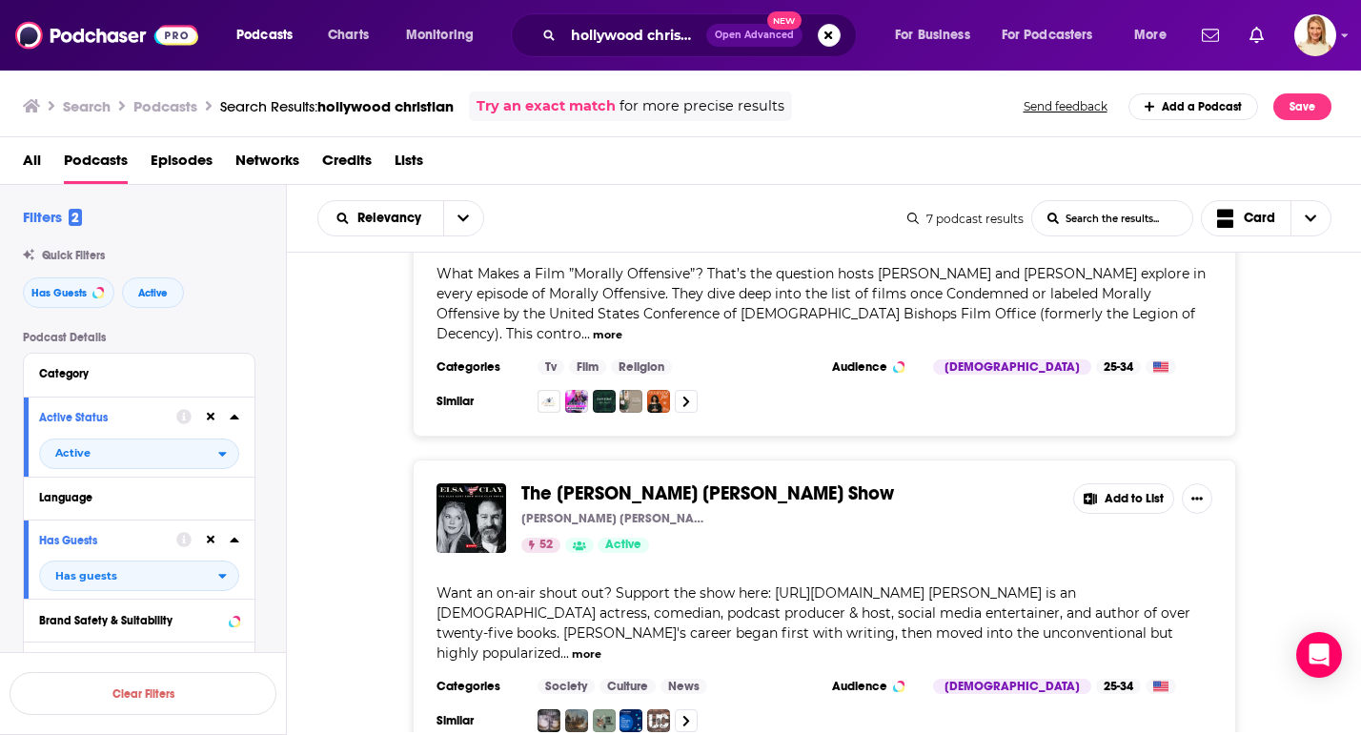
click at [602, 646] on button "more" at bounding box center [587, 654] width 30 height 16
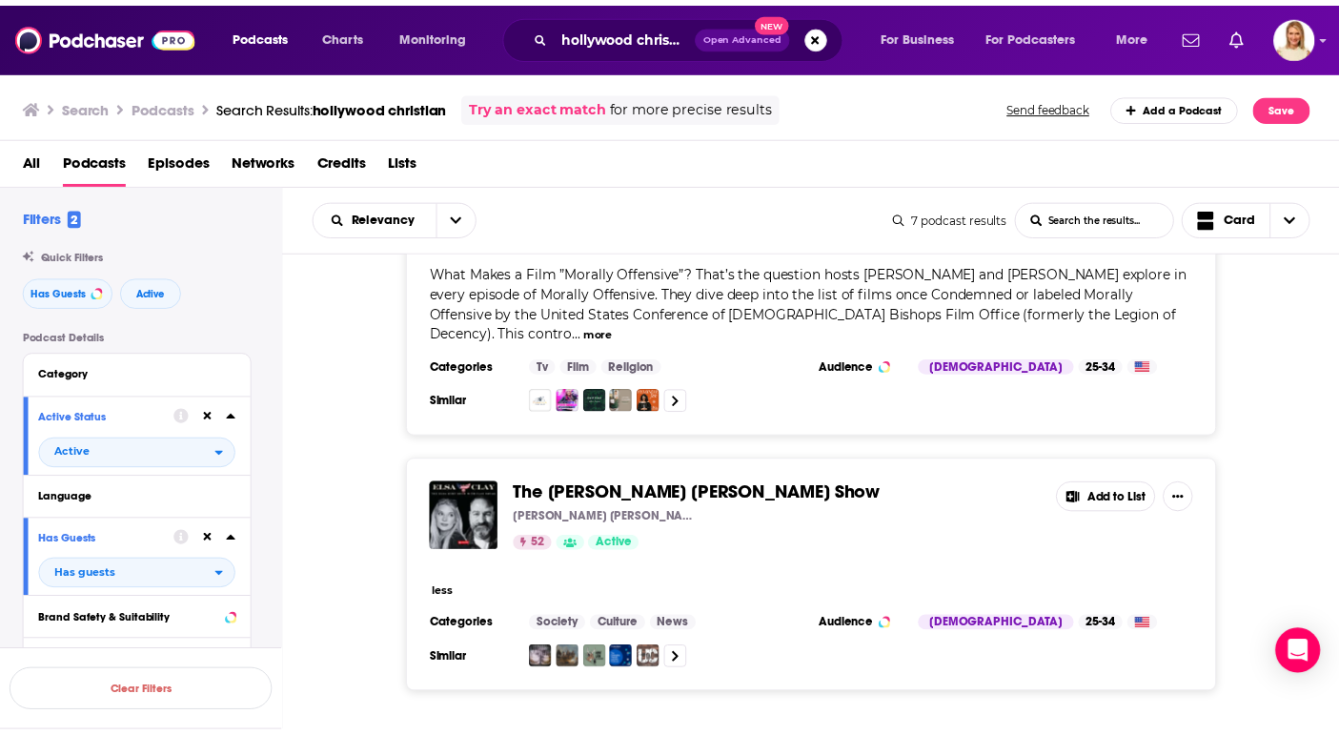
scroll to position [1664, 0]
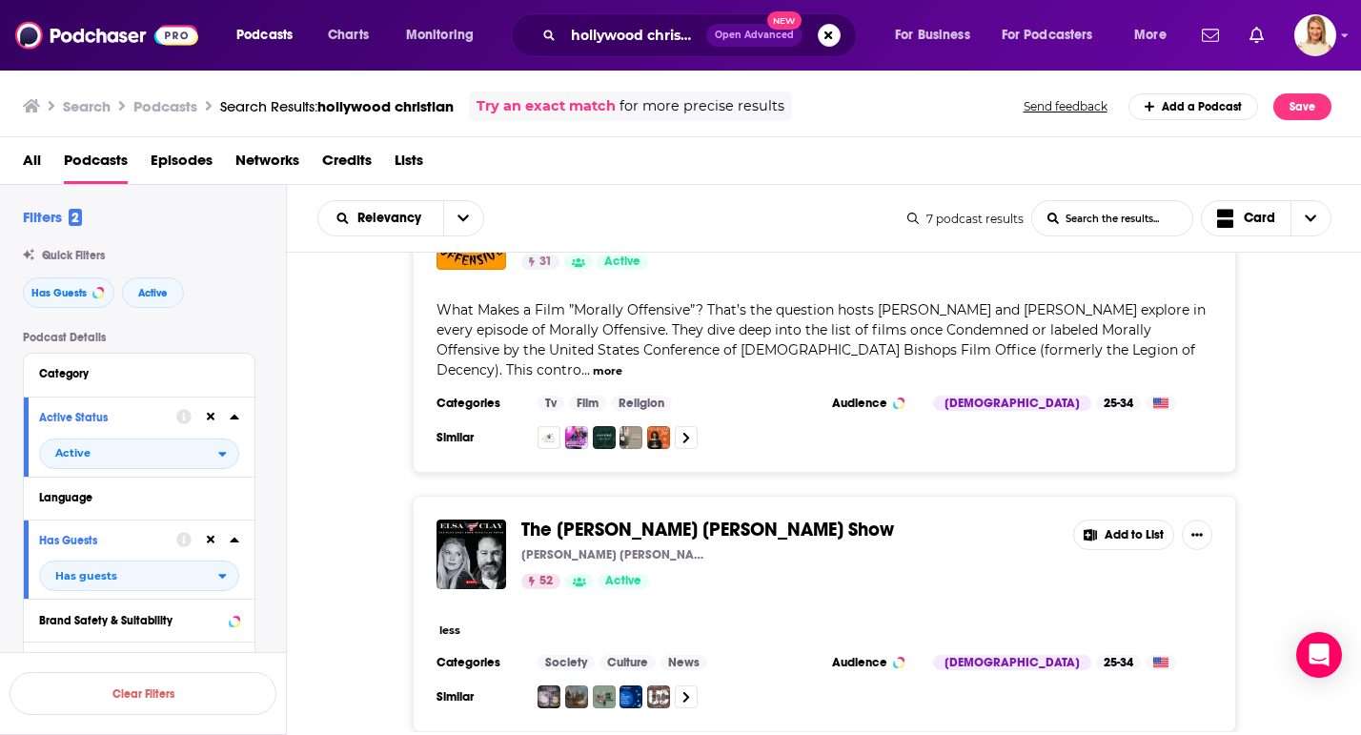
click at [615, 518] on span "The Elsa Kurt Show" at bounding box center [707, 530] width 373 height 24
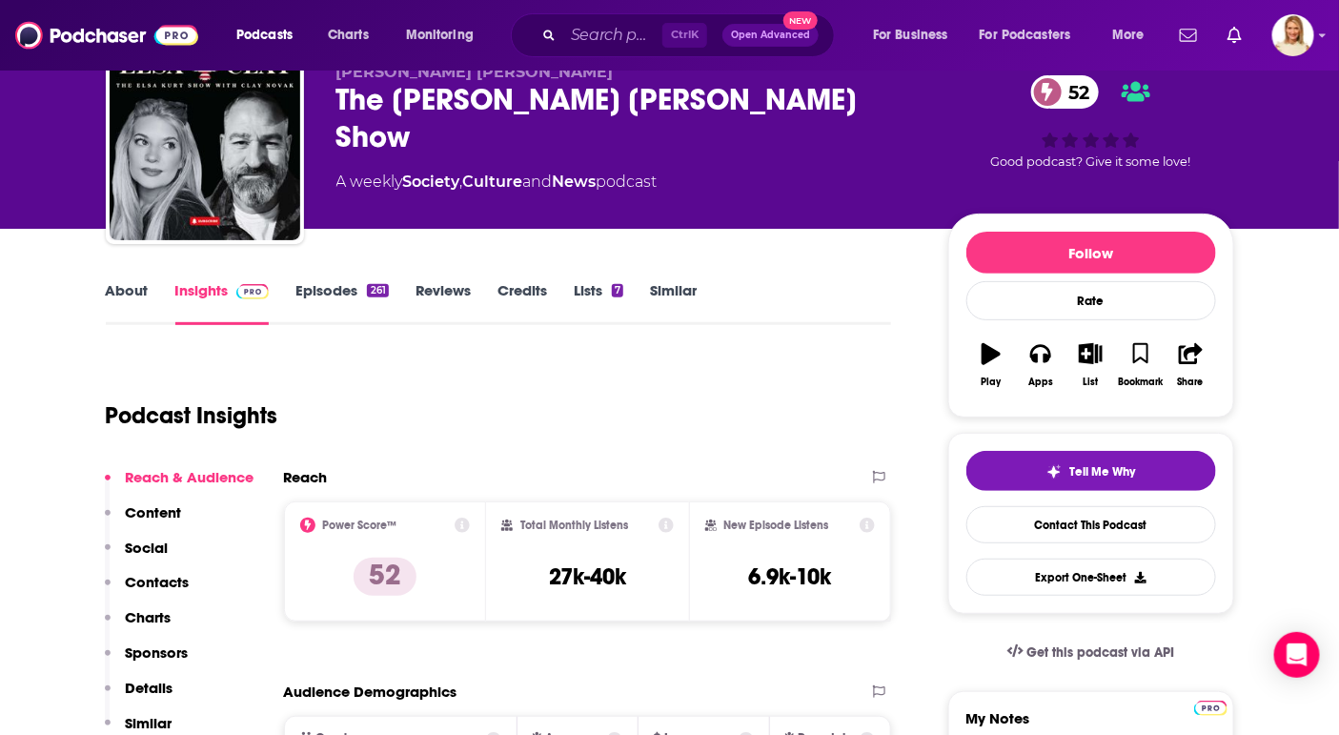
scroll to position [143, 0]
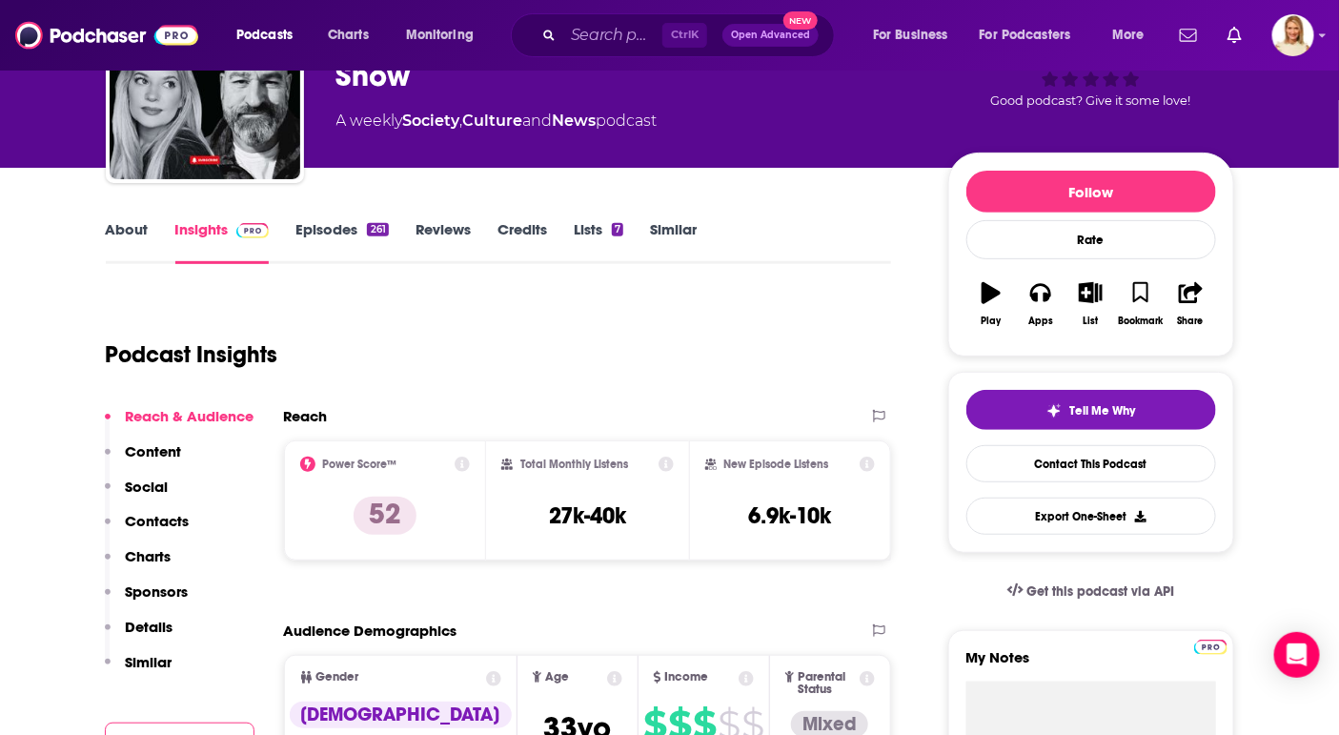
click at [123, 252] on link "About" at bounding box center [127, 242] width 43 height 44
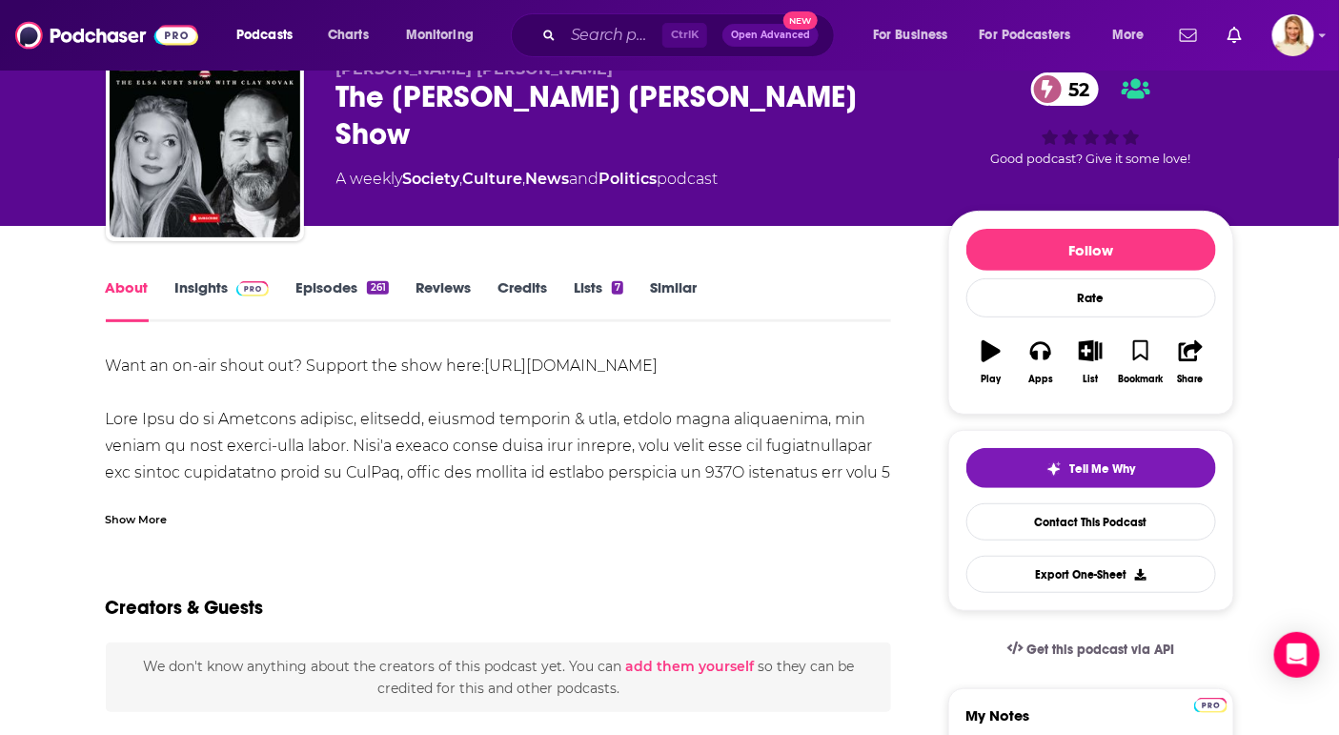
scroll to position [81, 0]
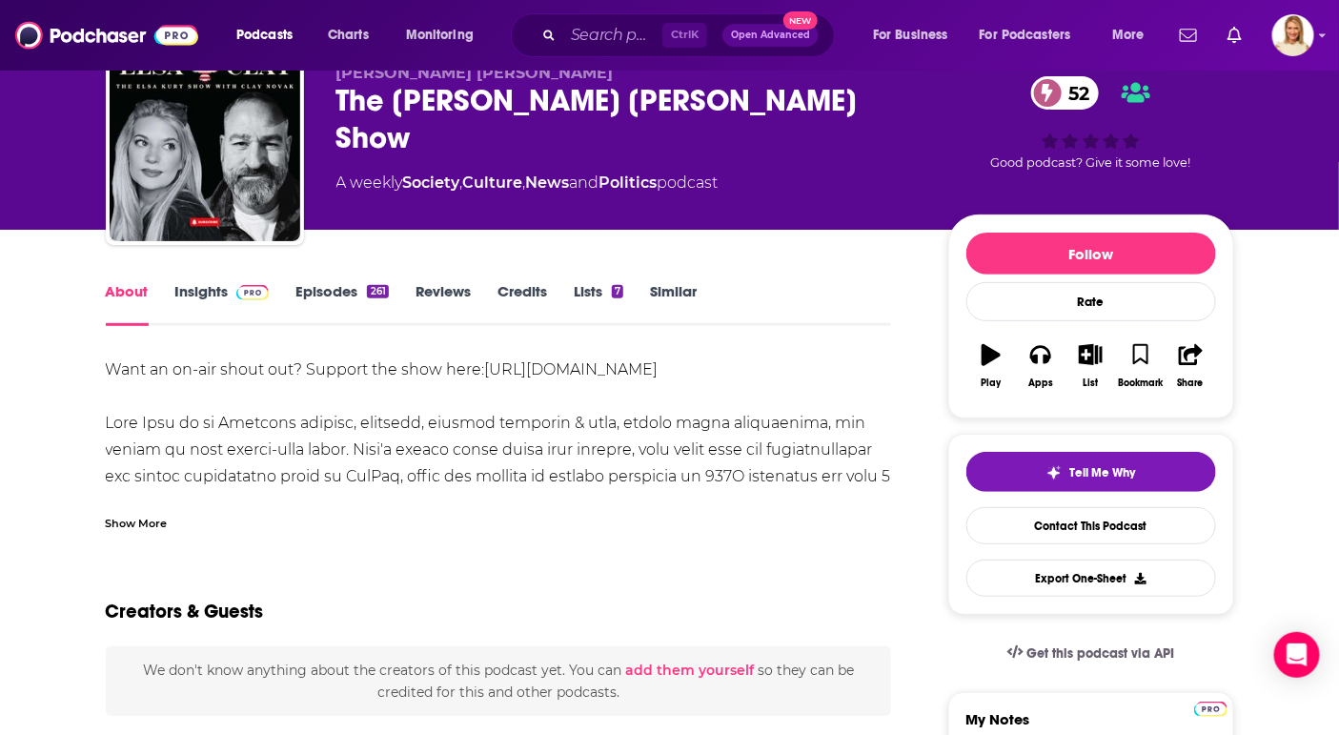
click at [221, 300] on link "Insights" at bounding box center [222, 304] width 94 height 44
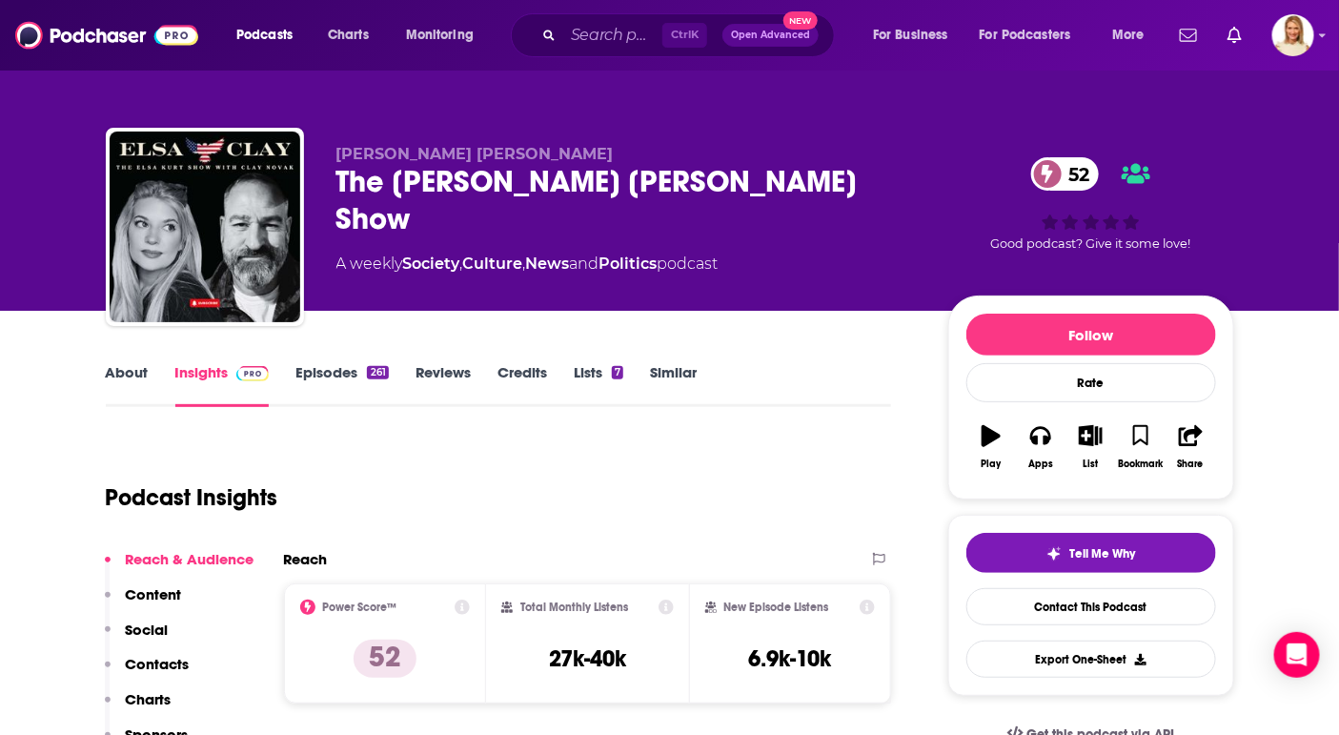
click at [342, 384] on link "Episodes 261" at bounding box center [342, 385] width 92 height 44
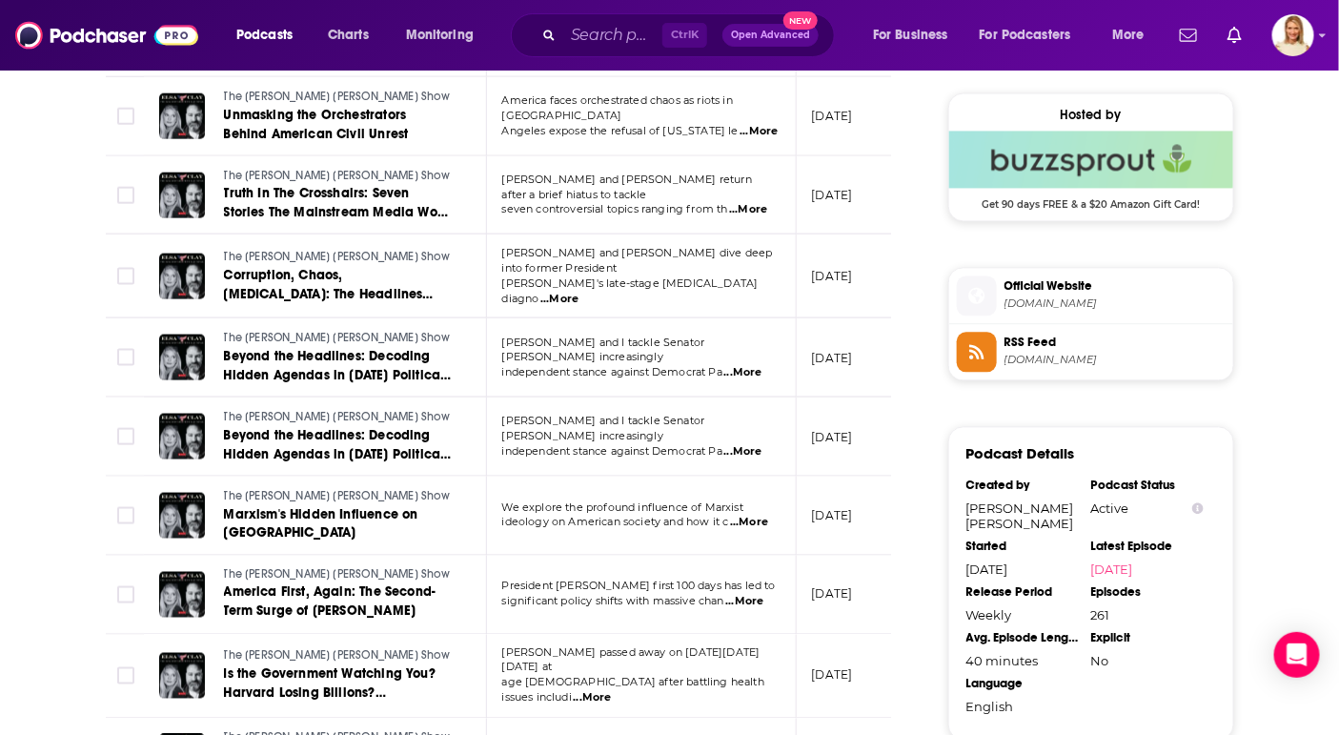
scroll to position [1962, 0]
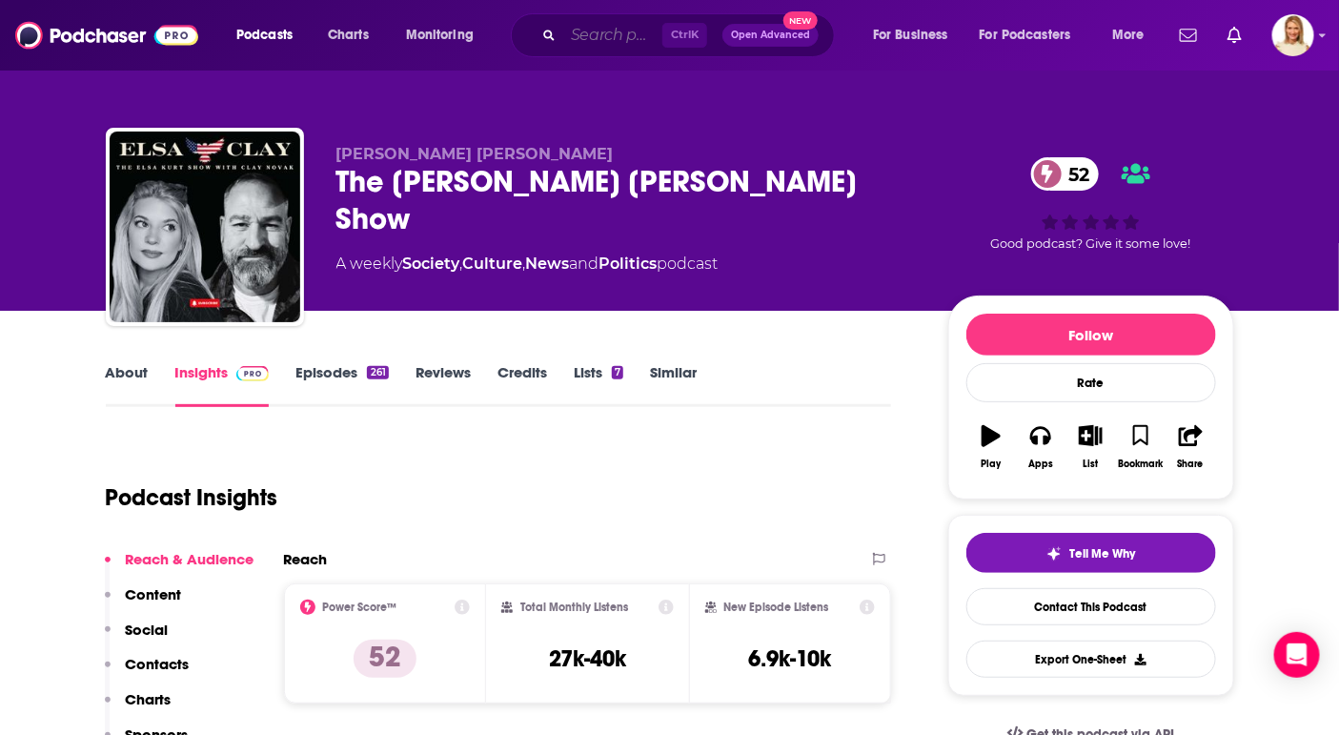
click at [619, 38] on input "Search podcasts, credits, & more..." at bounding box center [612, 35] width 99 height 31
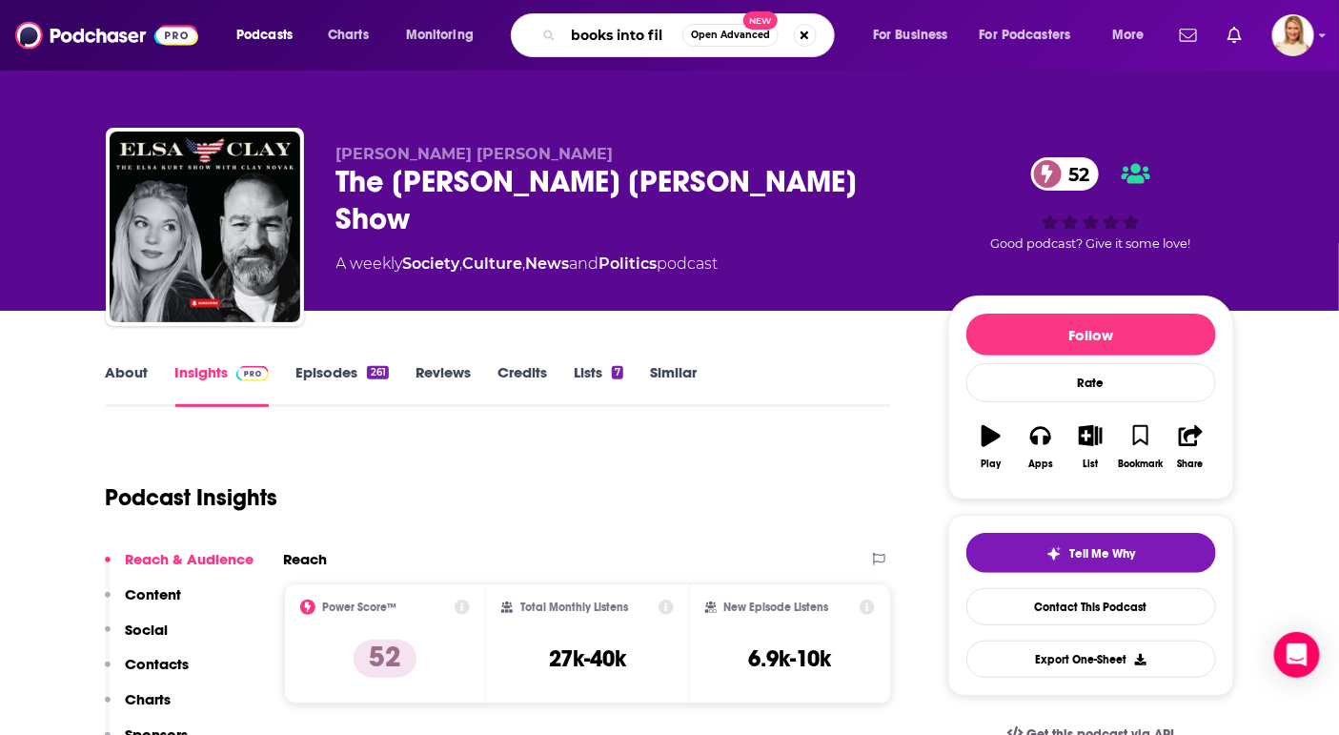
type input "books into film"
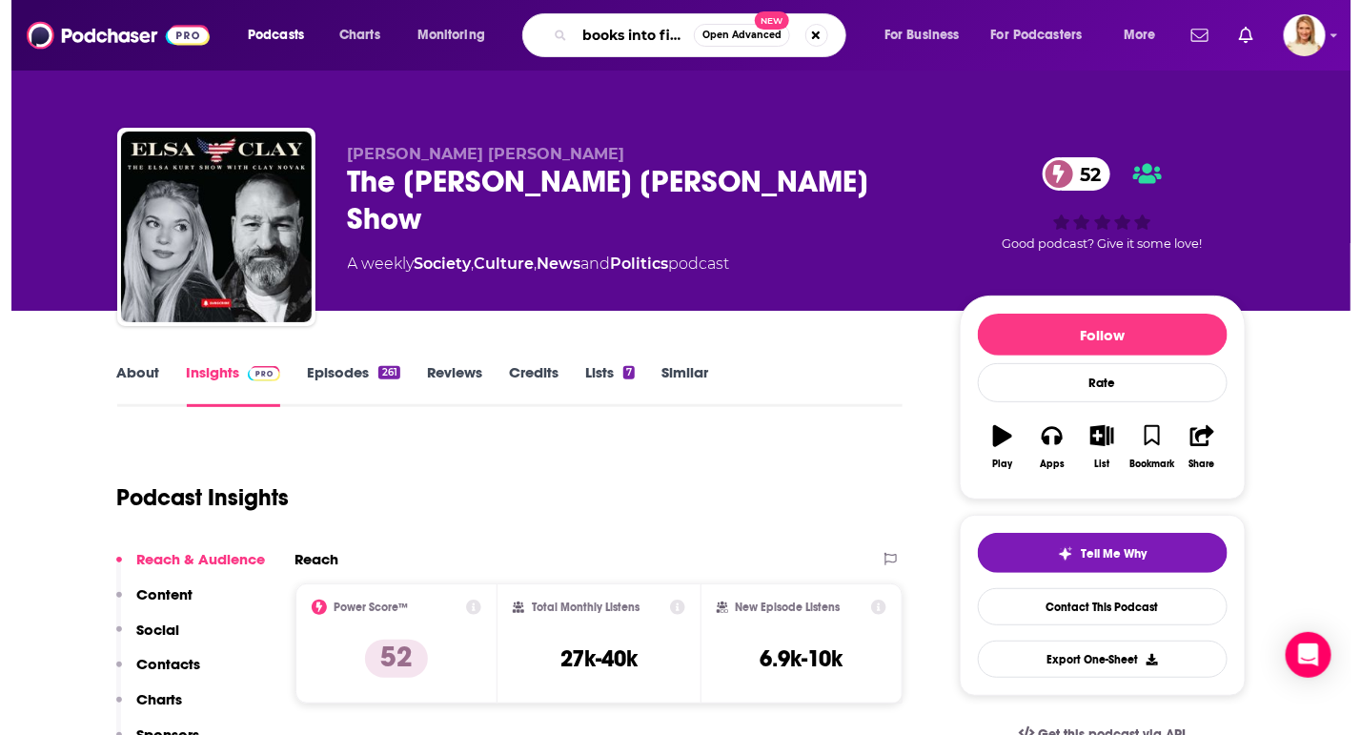
scroll to position [0, 3]
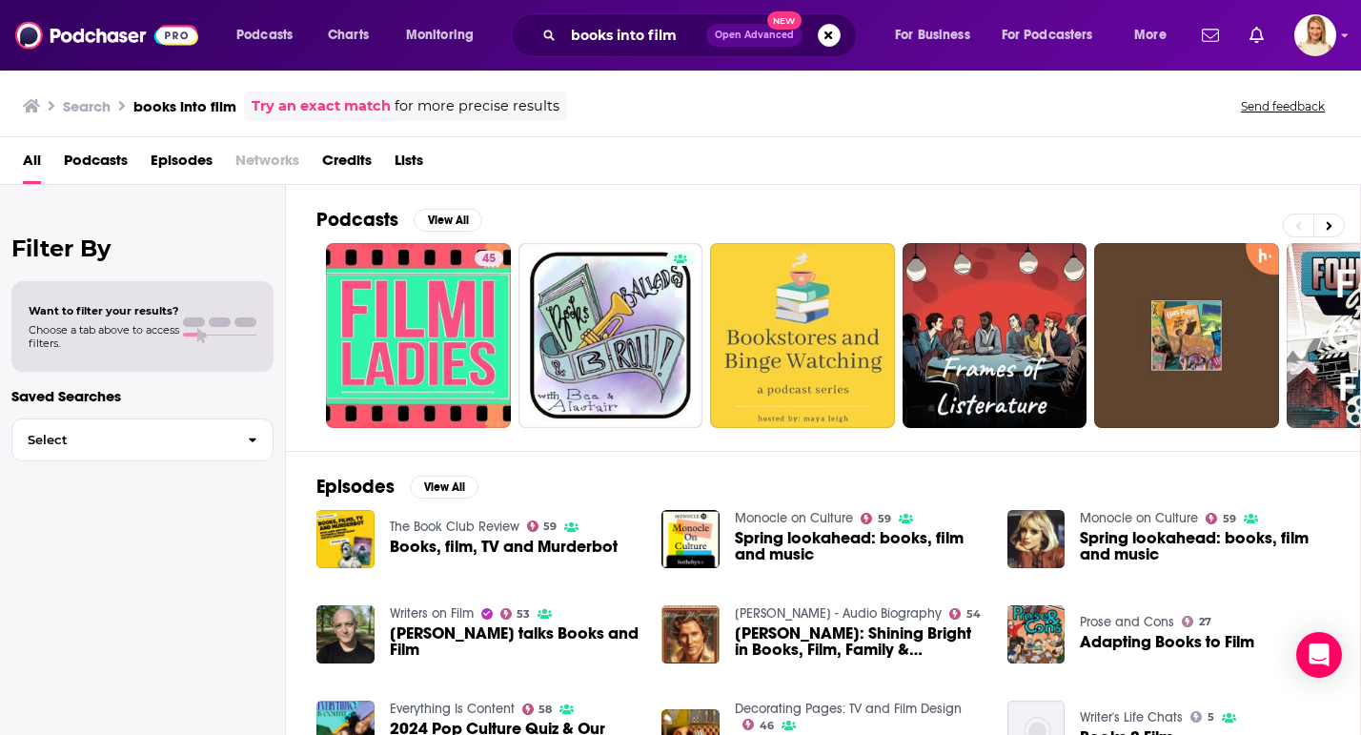
click at [124, 162] on span "Podcasts" at bounding box center [96, 164] width 64 height 39
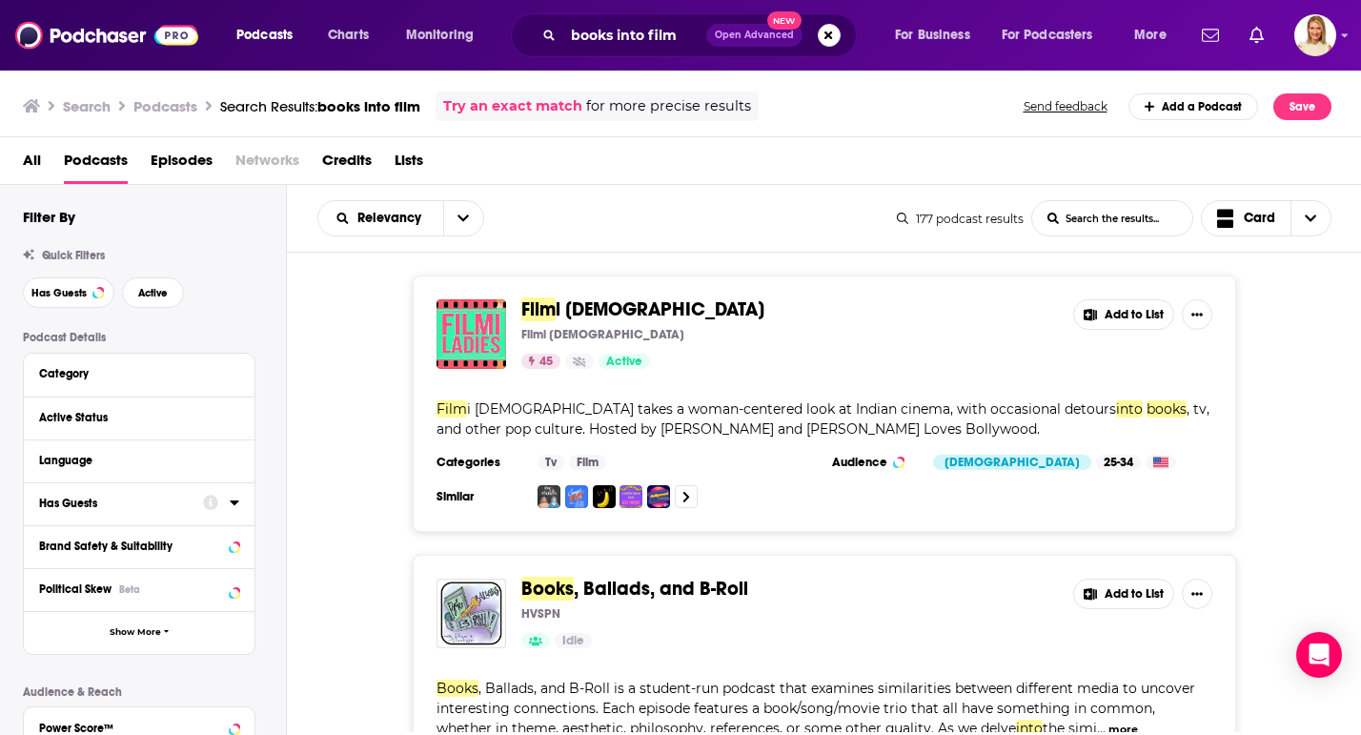
click at [139, 510] on div "Has Guests" at bounding box center [115, 503] width 152 height 13
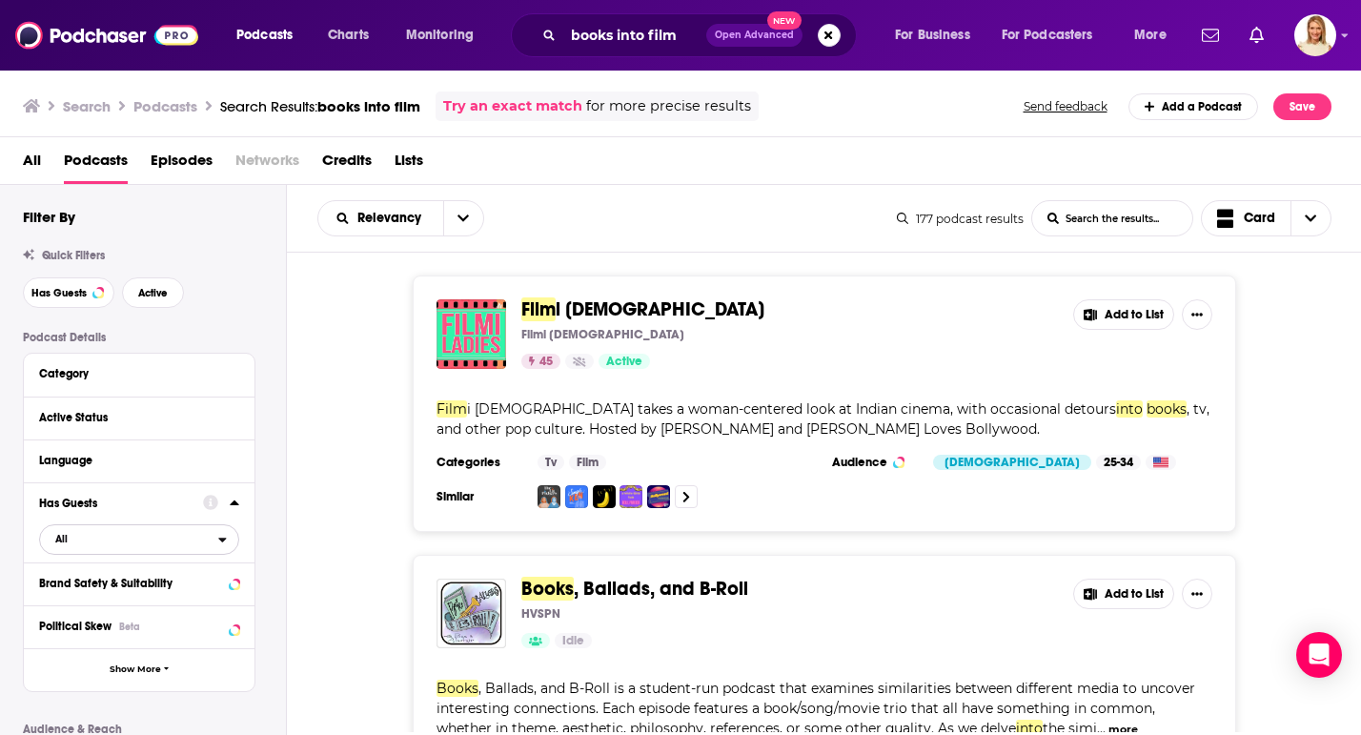
click at [174, 543] on span "All" at bounding box center [129, 538] width 178 height 25
click at [231, 603] on span "45" at bounding box center [231, 601] width 12 height 13
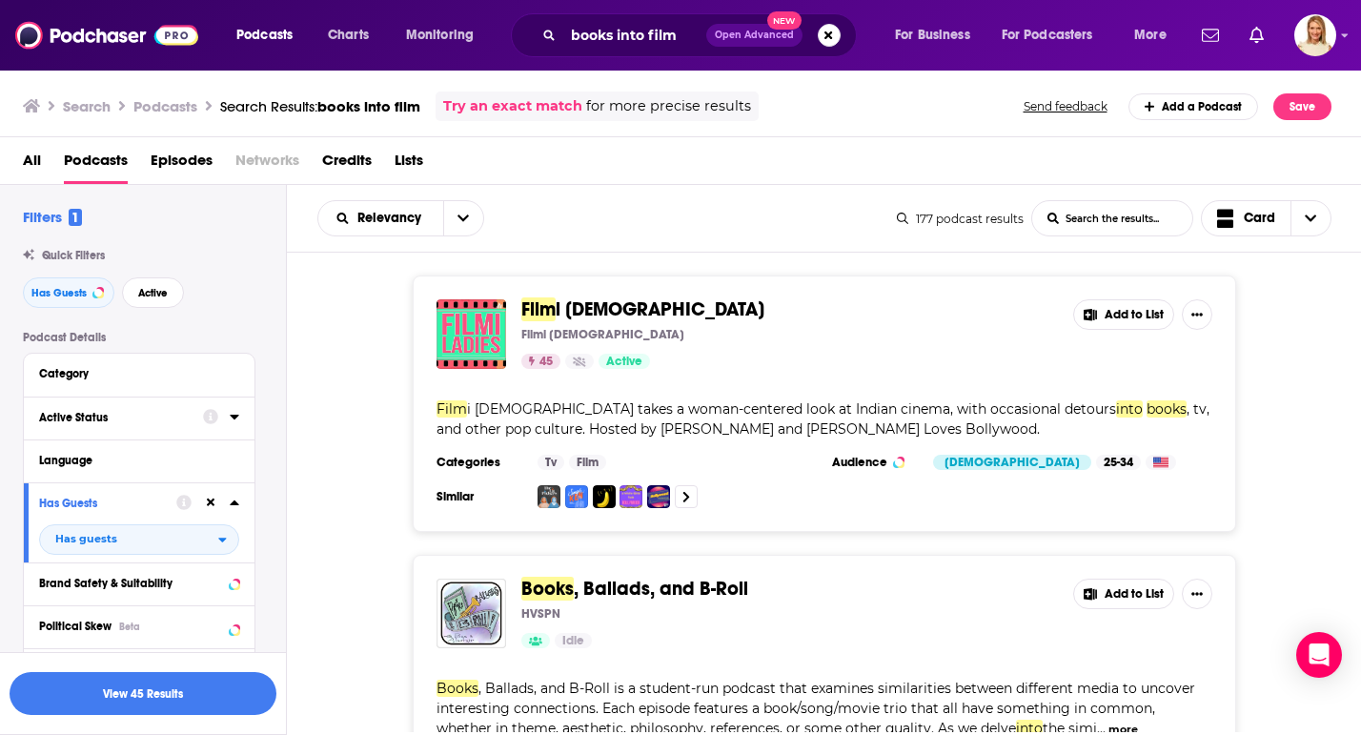
click at [235, 419] on icon at bounding box center [234, 417] width 9 height 5
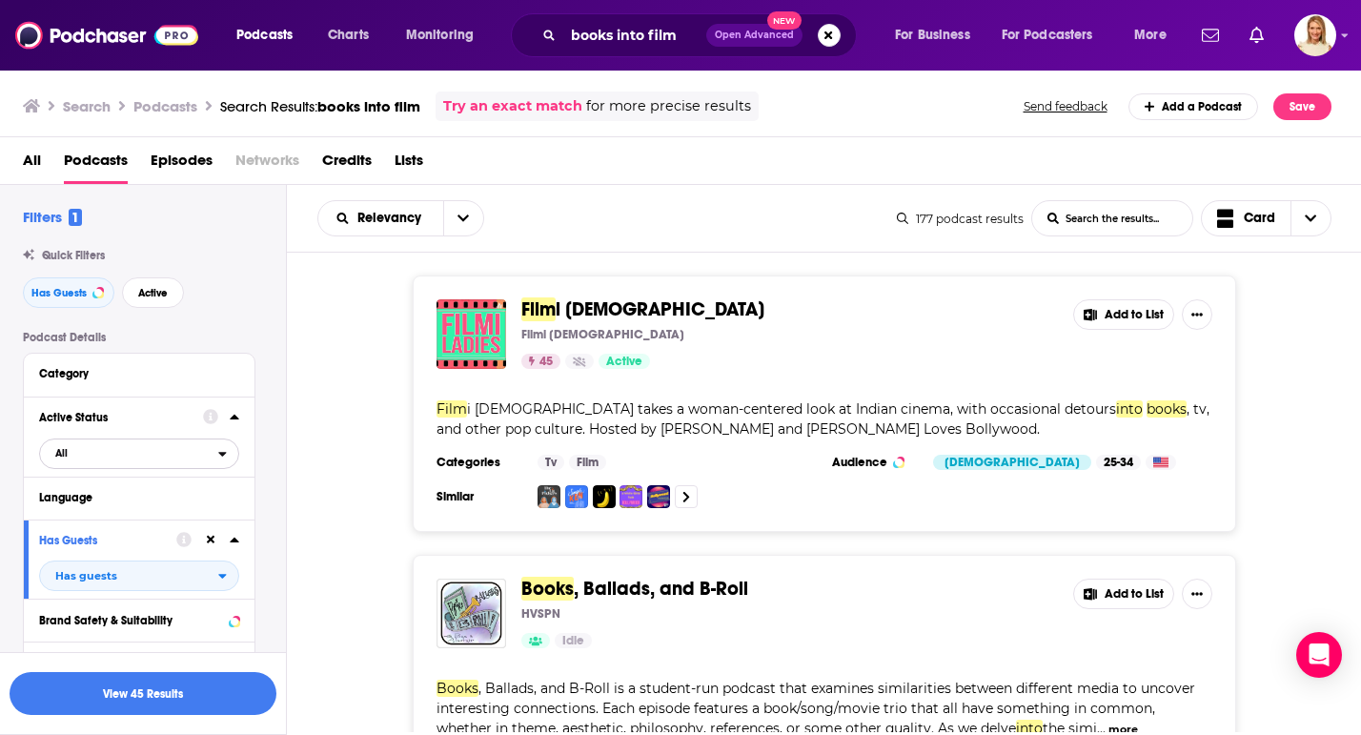
click at [222, 456] on icon "open menu" at bounding box center [223, 454] width 8 height 5
click at [231, 518] on span "36" at bounding box center [231, 515] width 12 height 13
click at [196, 695] on button "View 12 Results" at bounding box center [143, 693] width 267 height 43
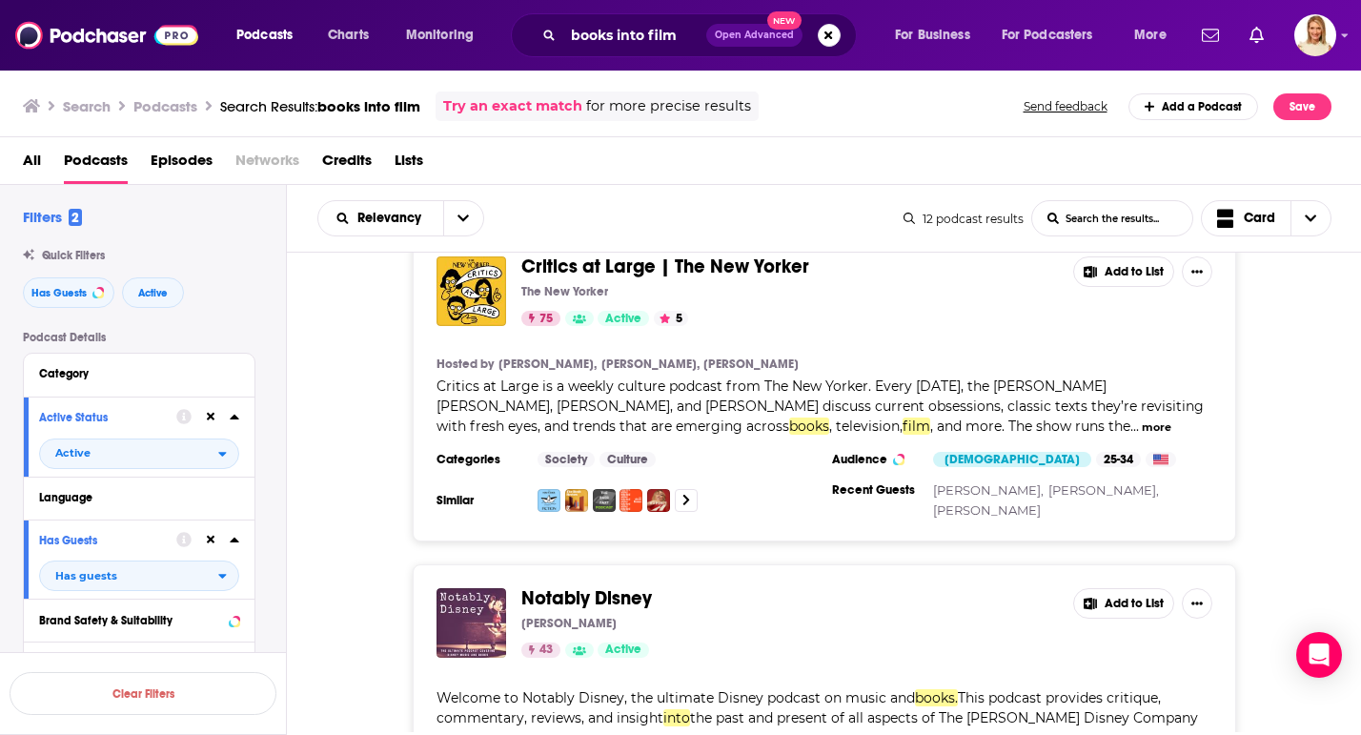
scroll to position [641, 0]
click at [1142, 426] on button "more" at bounding box center [1157, 428] width 30 height 16
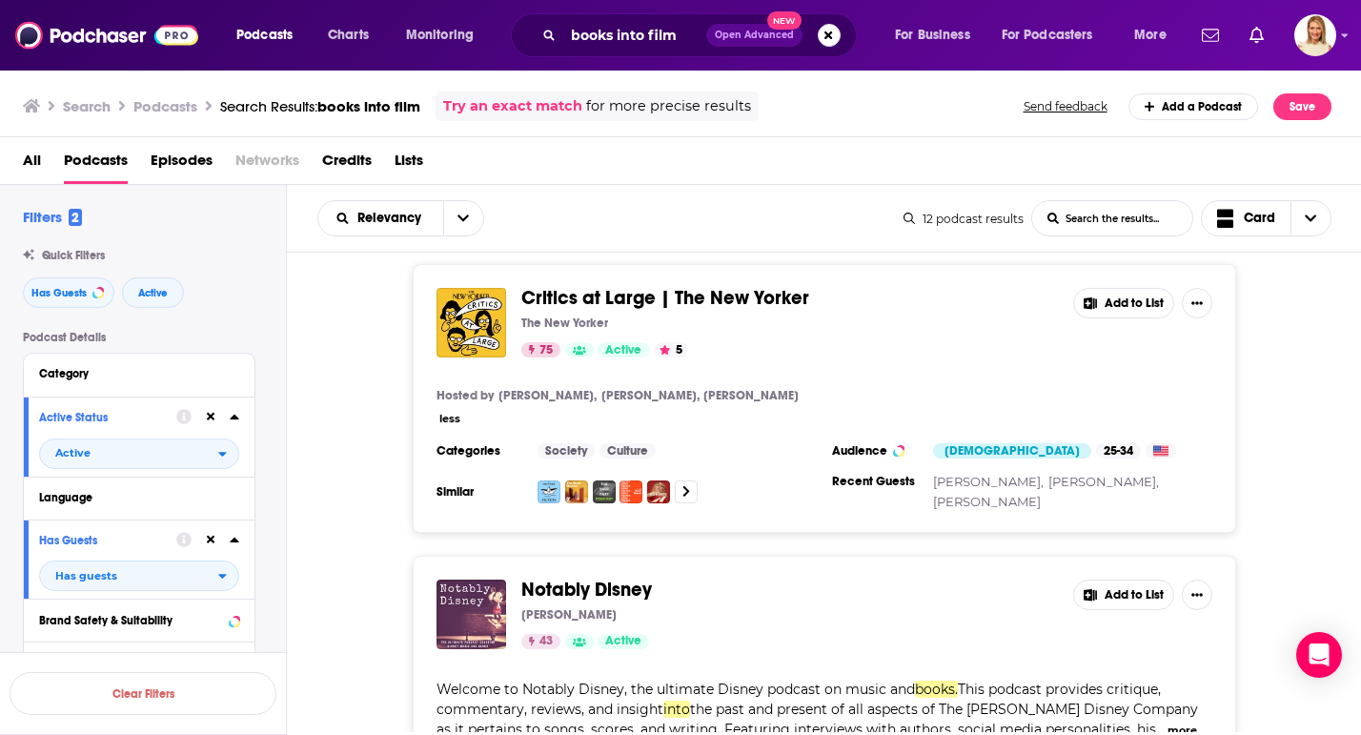
scroll to position [609, 0]
click at [1111, 311] on button "Add to List" at bounding box center [1123, 304] width 101 height 31
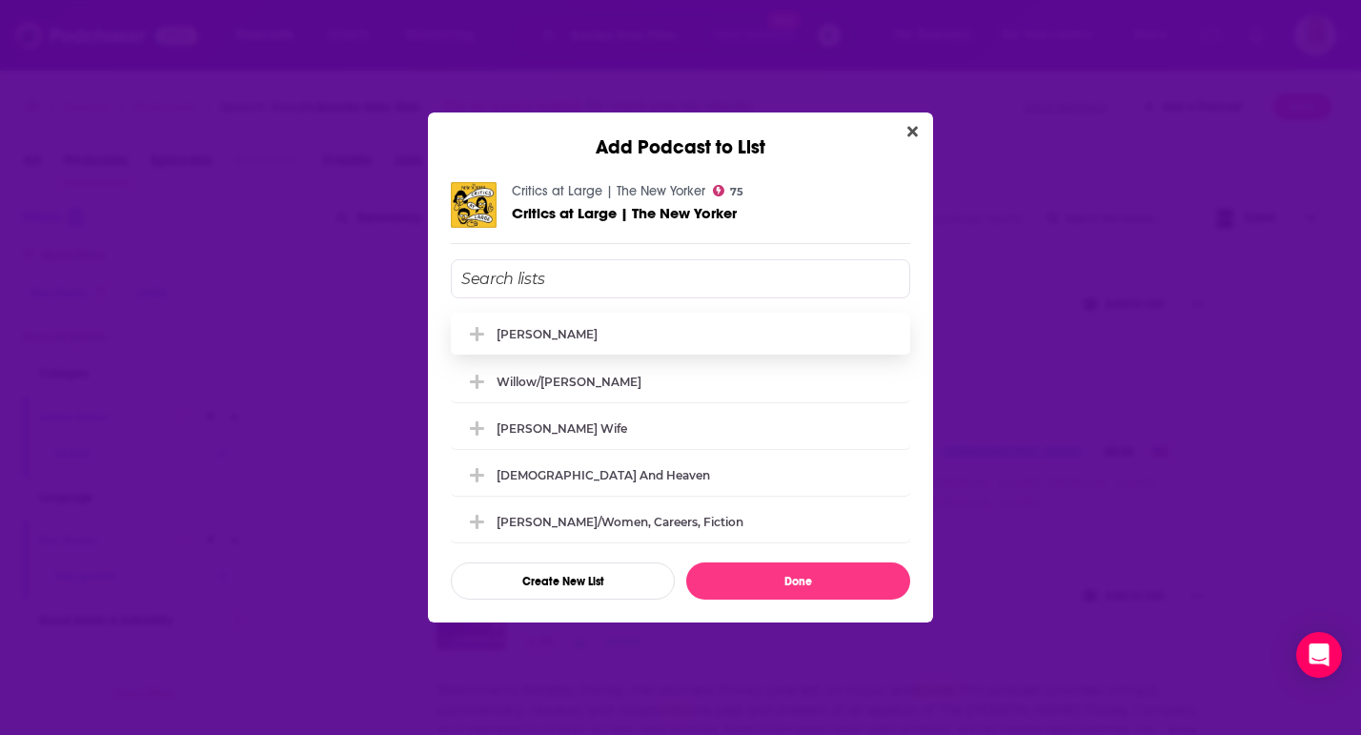
click at [679, 328] on div "[PERSON_NAME]" at bounding box center [681, 334] width 460 height 42
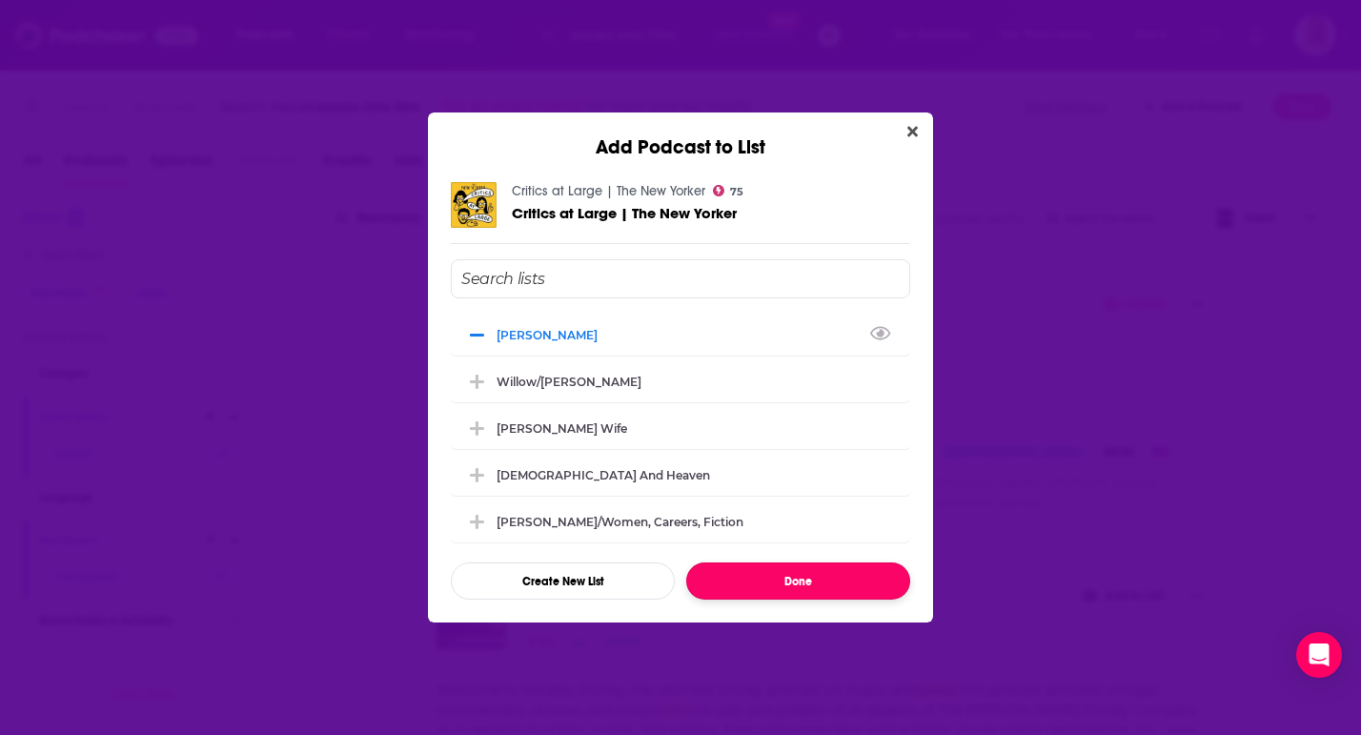
click at [783, 577] on button "Done" at bounding box center [798, 580] width 224 height 37
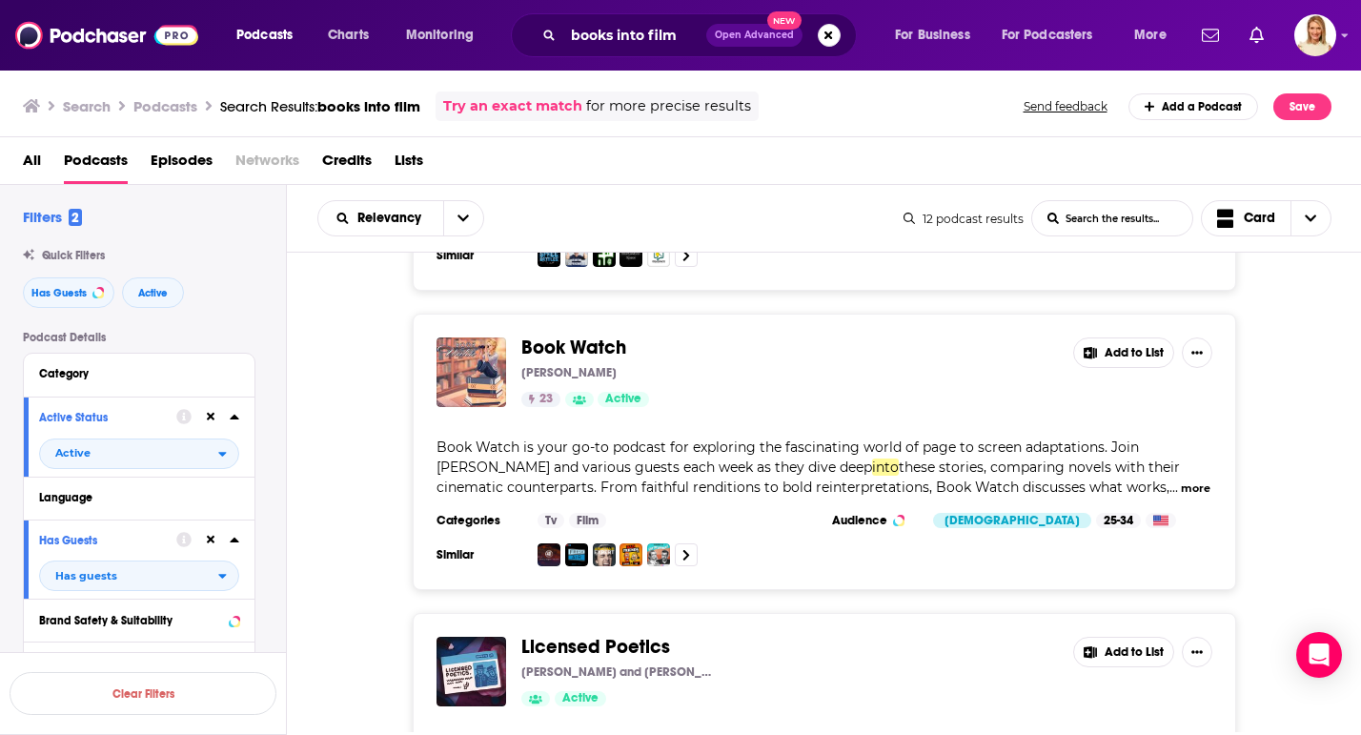
scroll to position [1450, 0]
click at [1181, 495] on button "more" at bounding box center [1196, 489] width 30 height 16
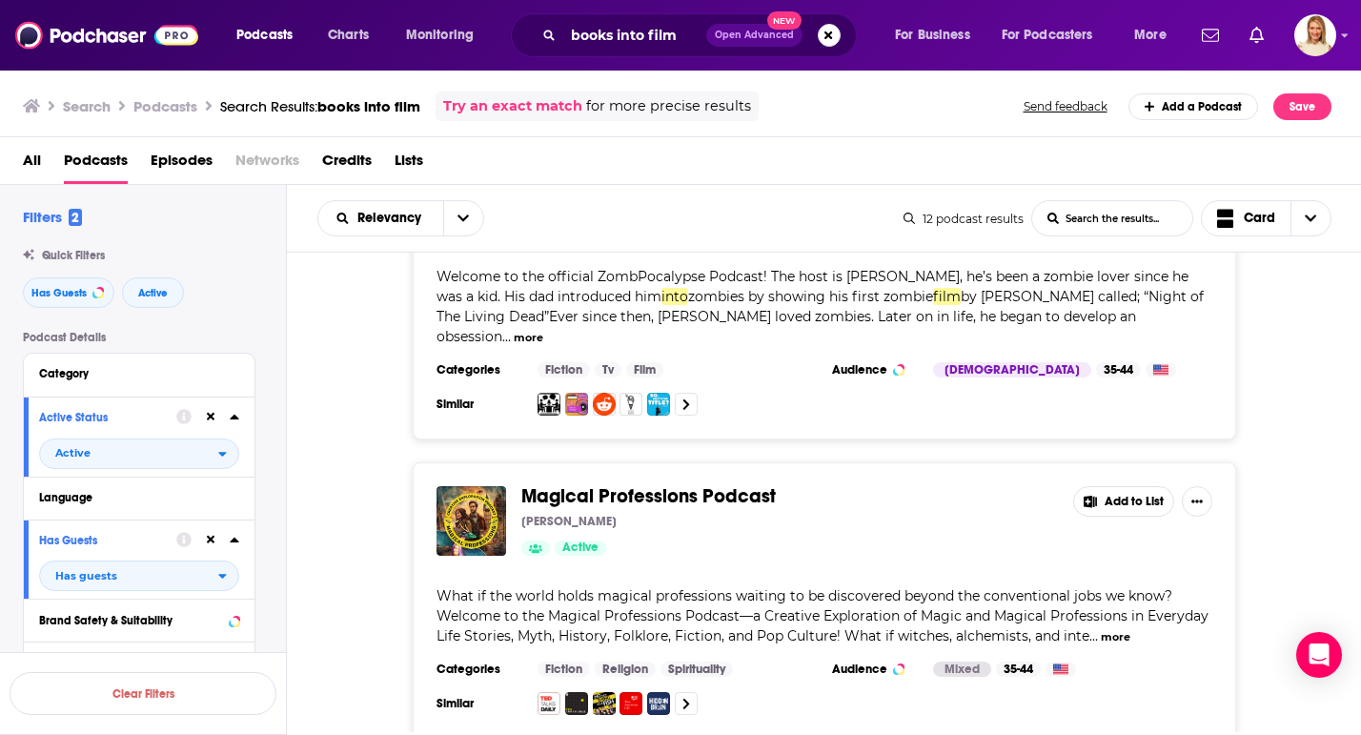
scroll to position [2793, 0]
click at [678, 94] on div "Try an exact match for more precise results" at bounding box center [597, 107] width 323 height 30
click at [677, 35] on input "books into film" at bounding box center [634, 35] width 143 height 31
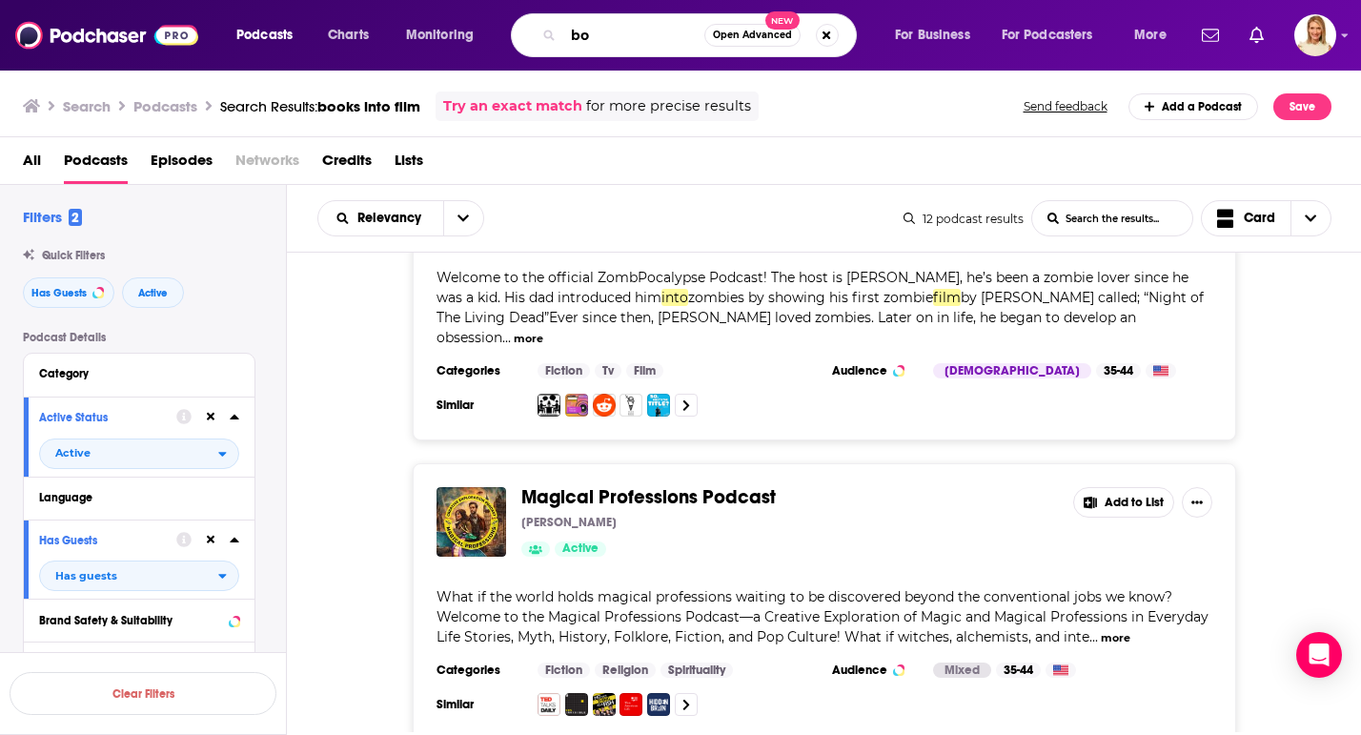
type input "b"
type input "YA books"
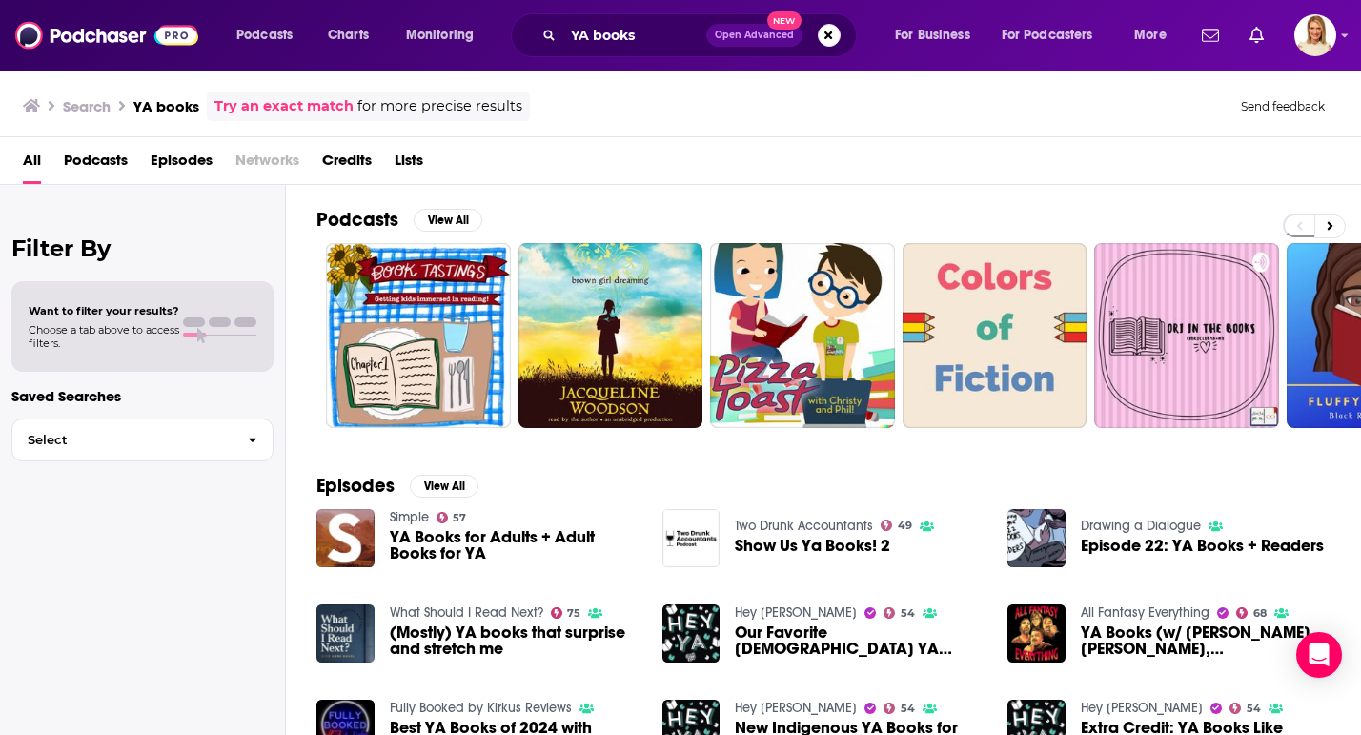
click at [81, 153] on span "Podcasts" at bounding box center [96, 164] width 64 height 39
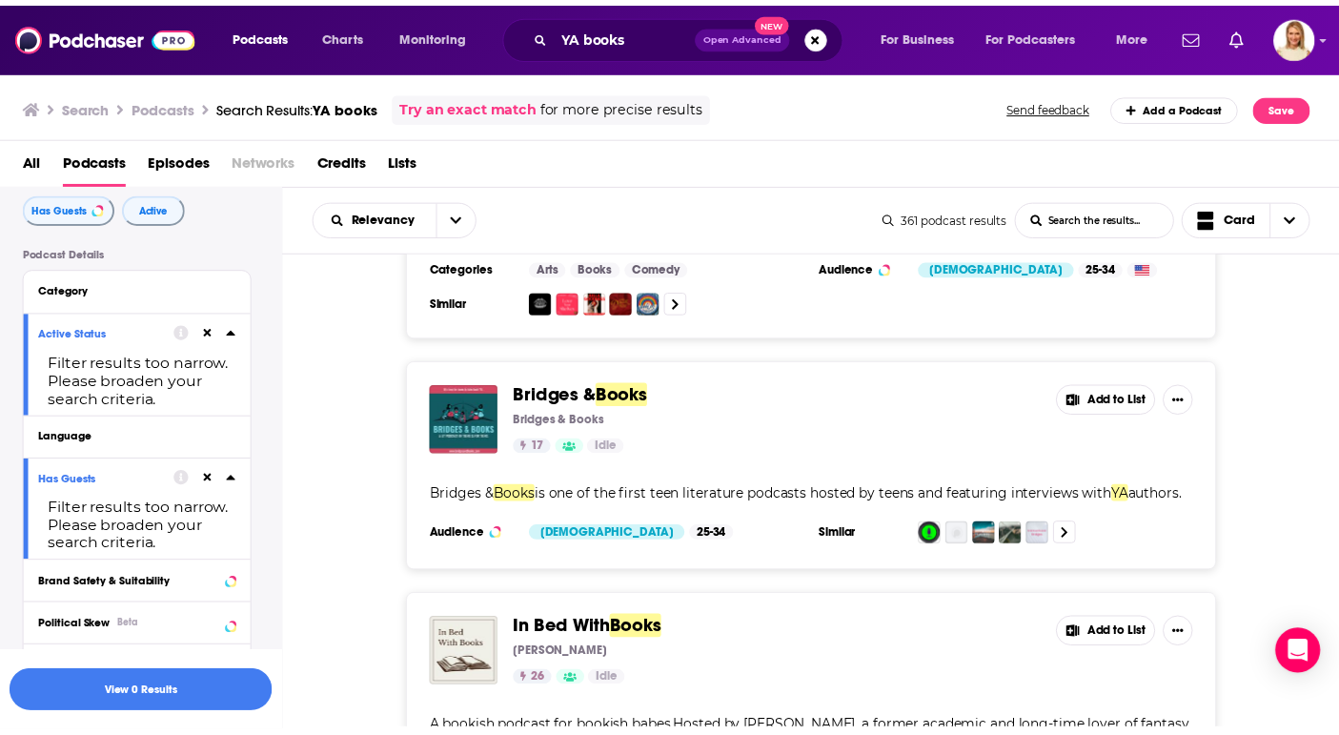
scroll to position [3131, 0]
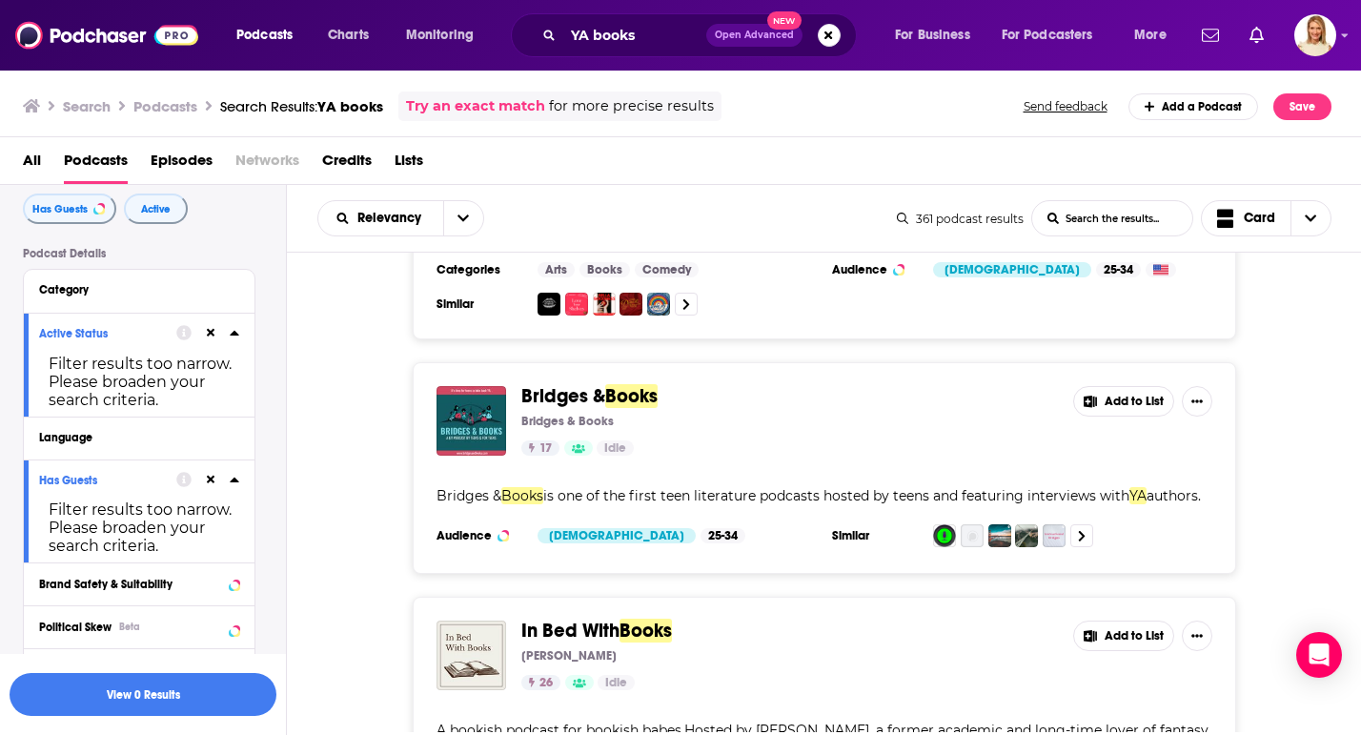
click at [615, 384] on span "Books" at bounding box center [631, 396] width 52 height 24
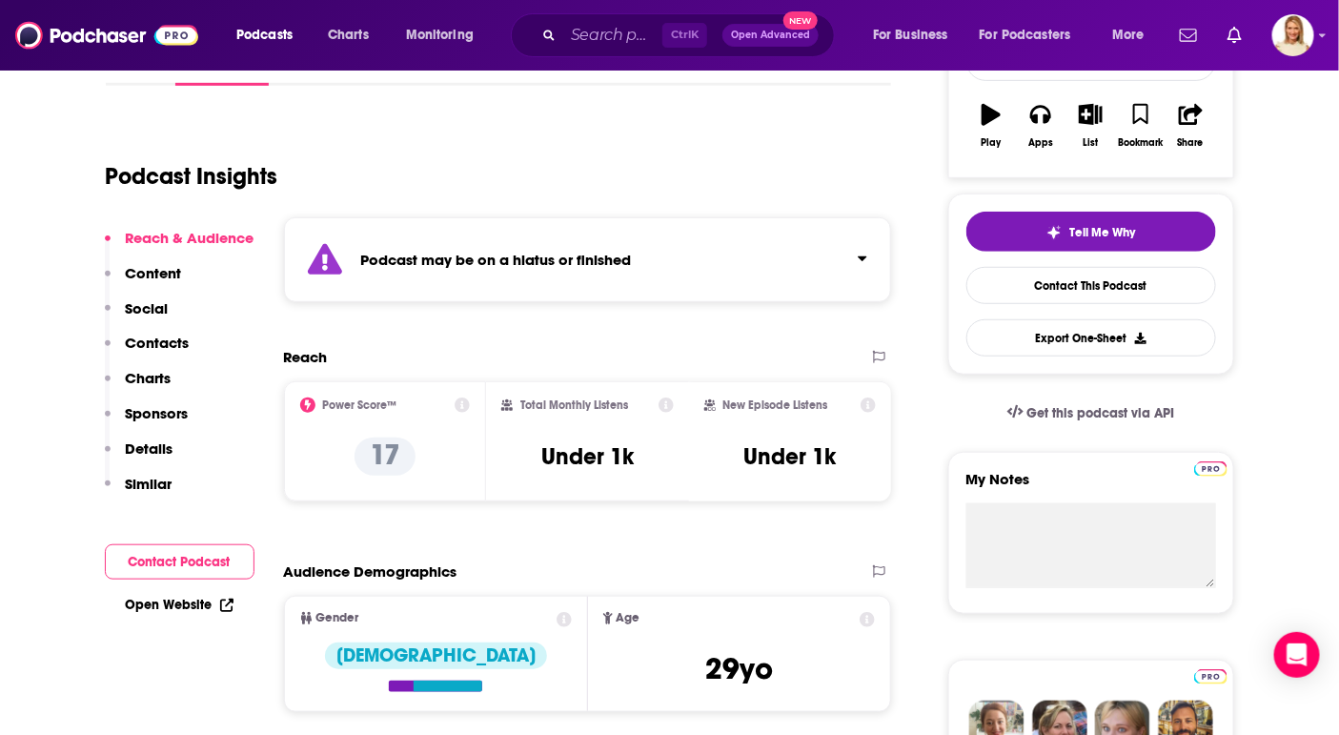
scroll to position [324, 0]
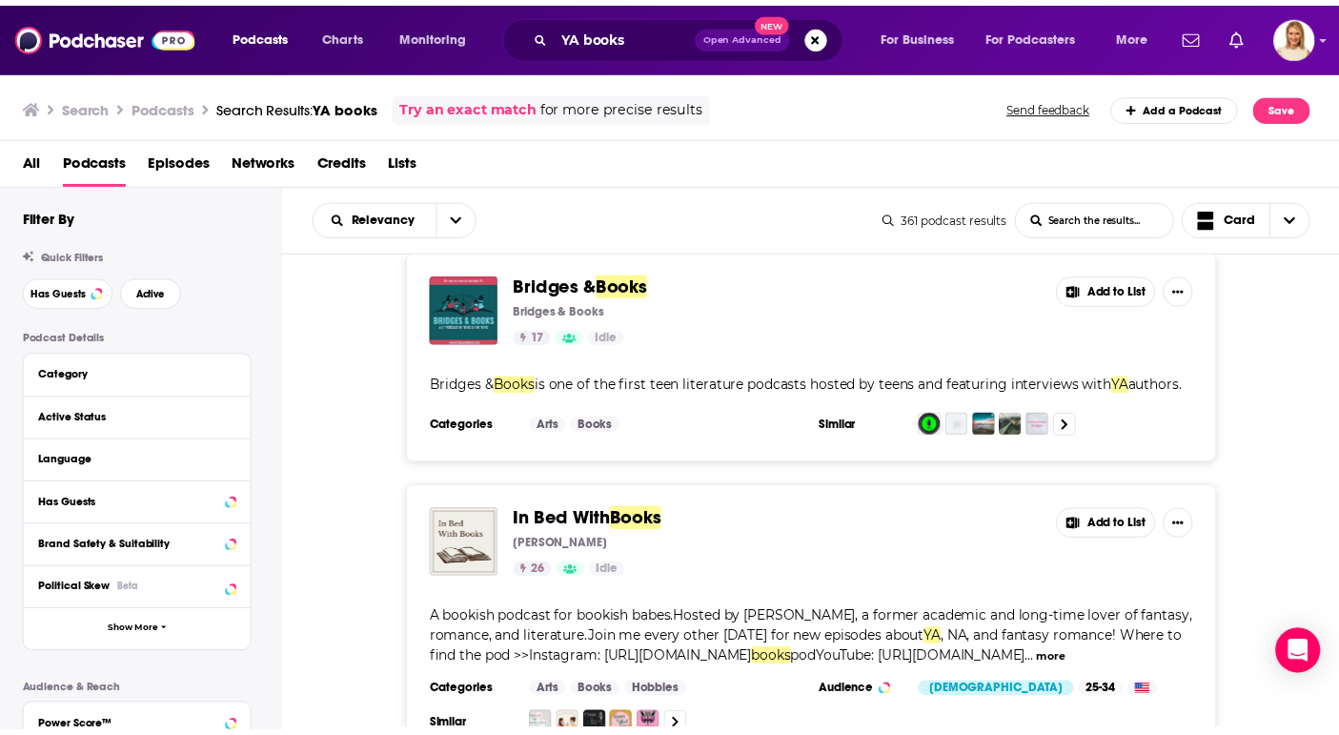
scroll to position [3242, 0]
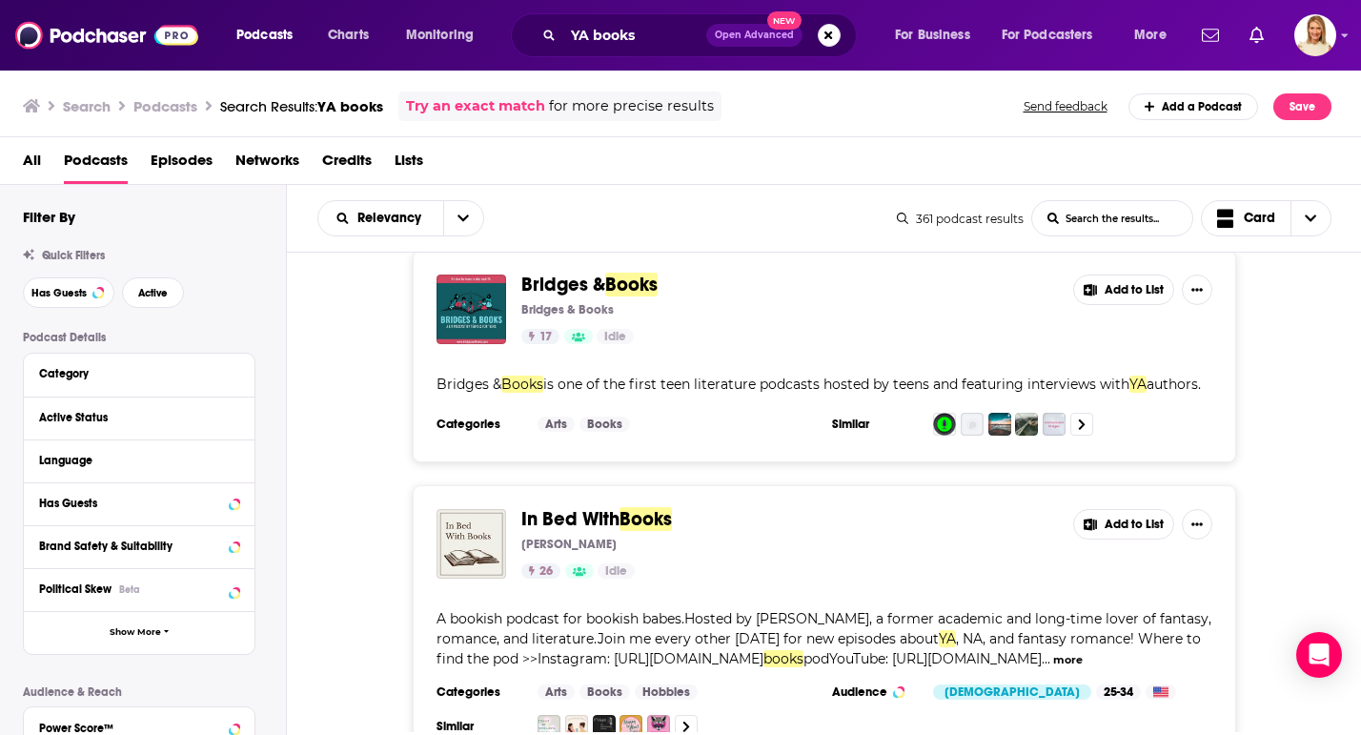
click at [1083, 652] on button "more" at bounding box center [1068, 660] width 30 height 16
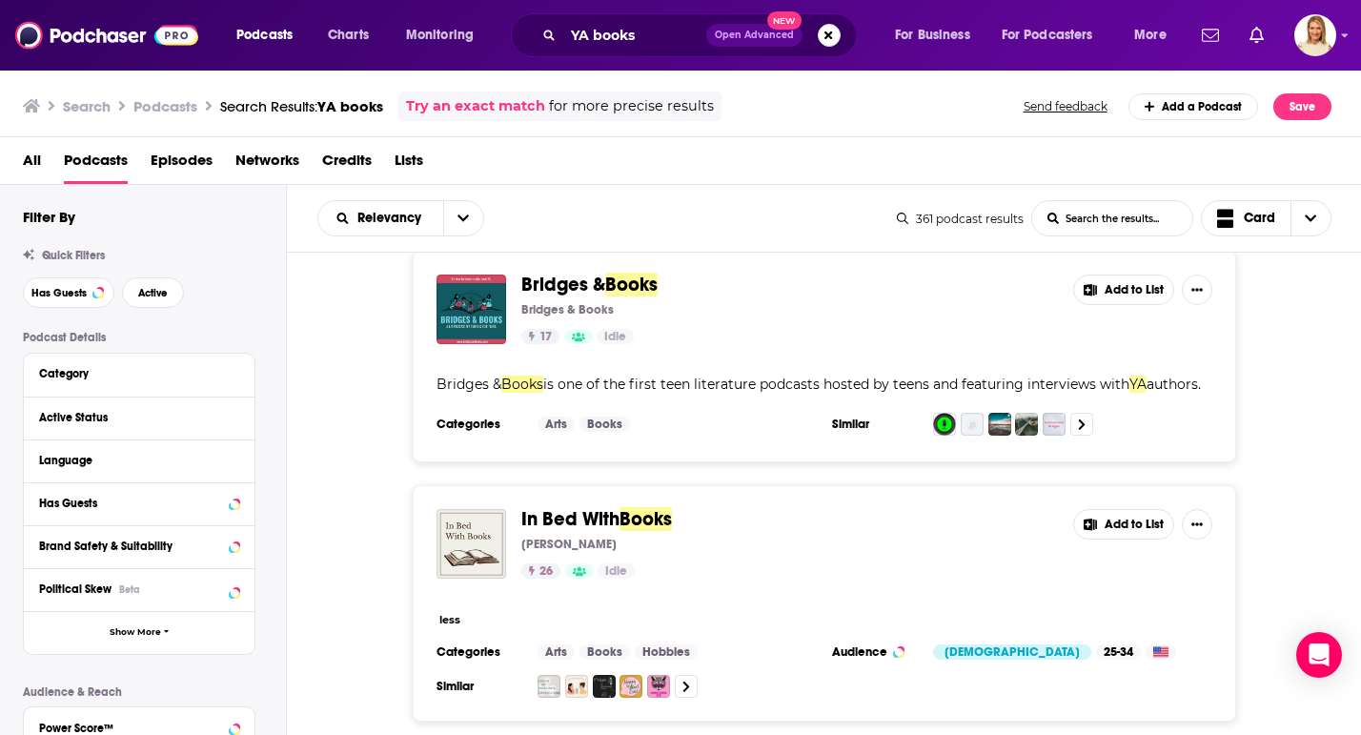
click at [619, 507] on span "In Bed With" at bounding box center [570, 519] width 98 height 24
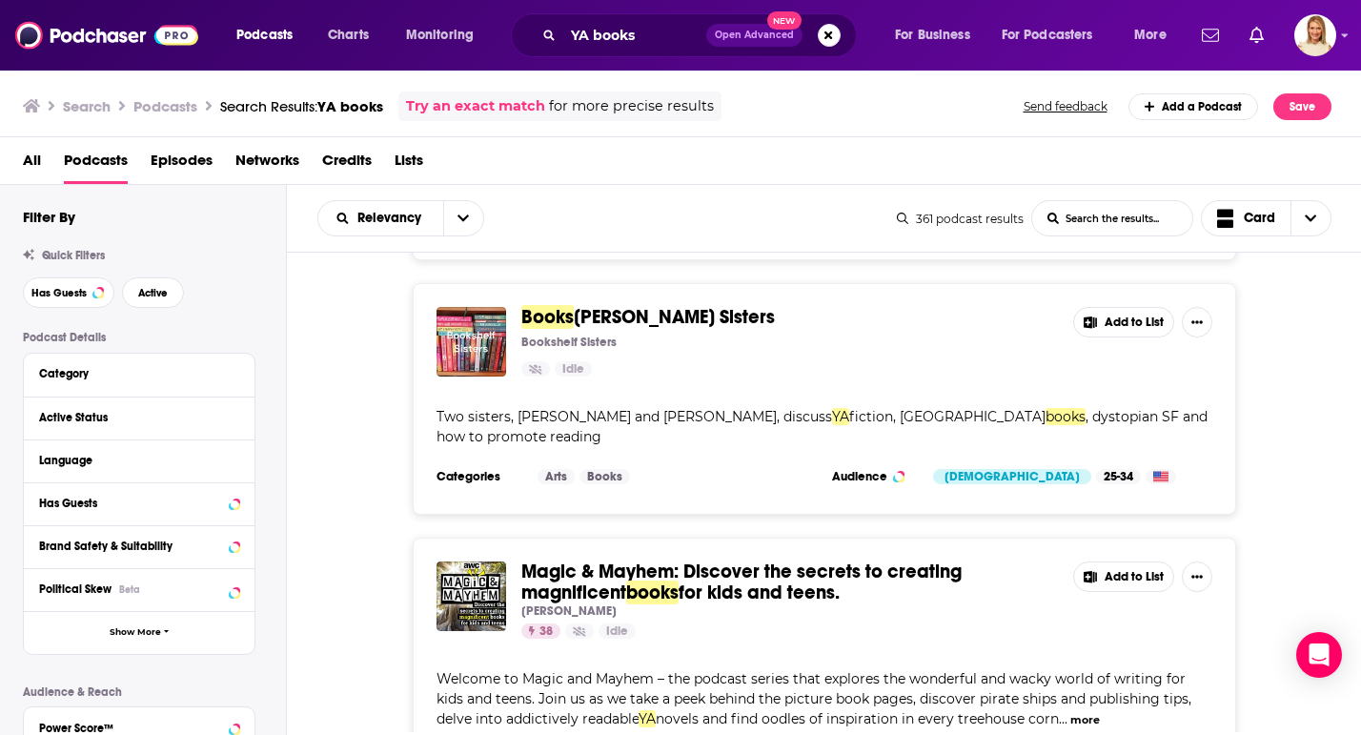
scroll to position [6633, 0]
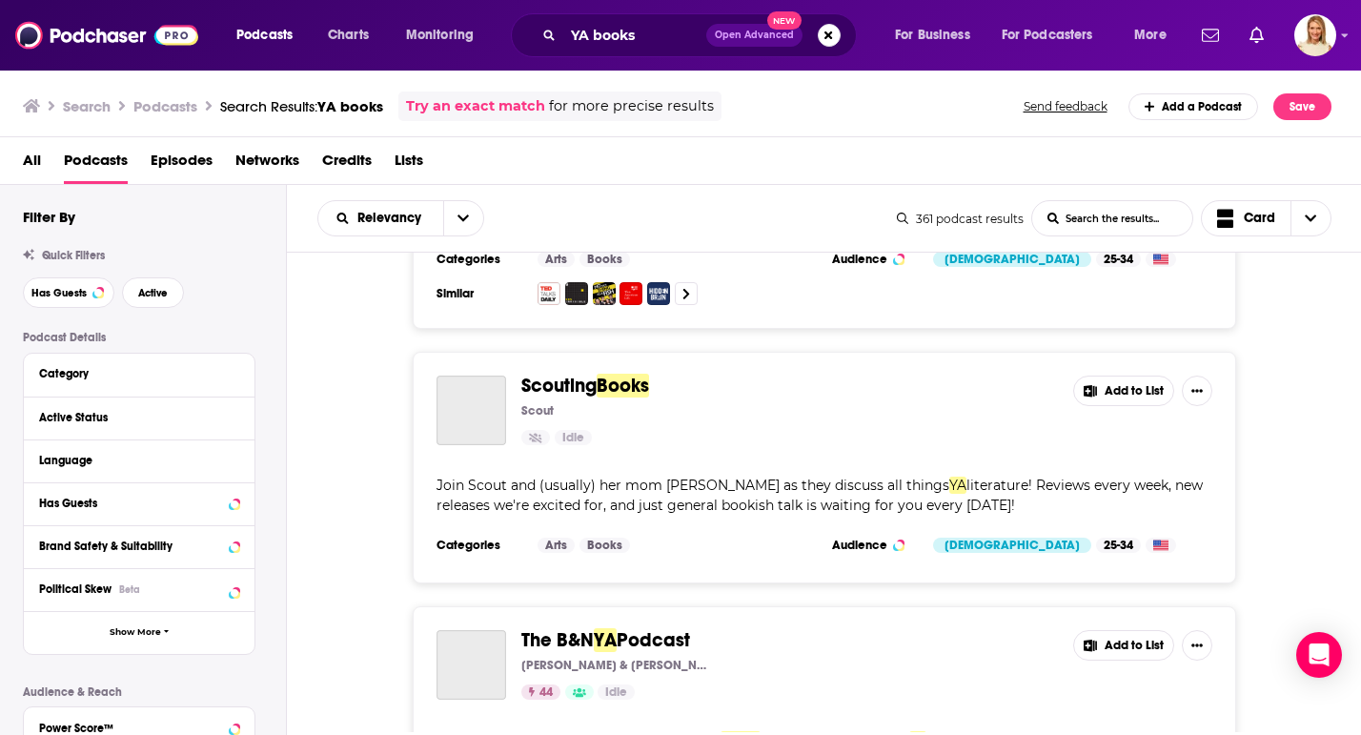
scroll to position [9612, 0]
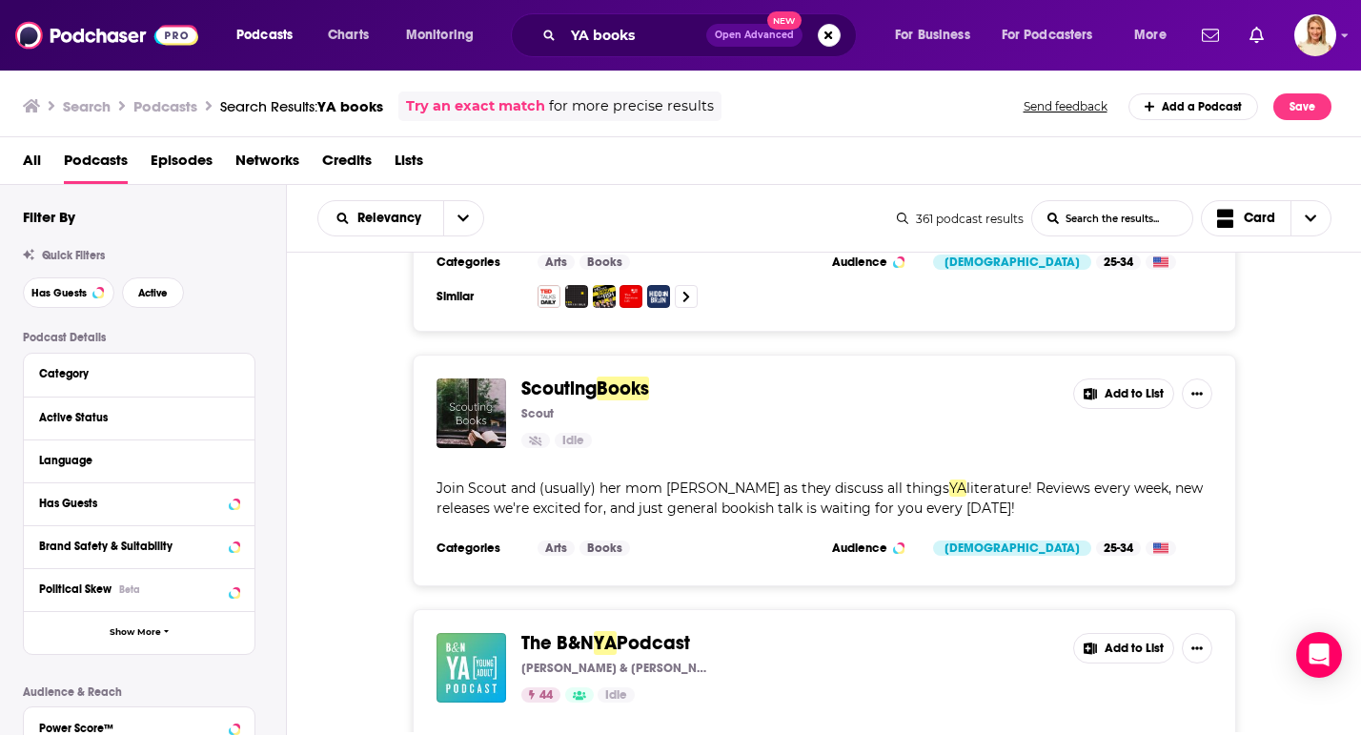
click at [1129, 633] on button "Add to List" at bounding box center [1123, 648] width 101 height 31
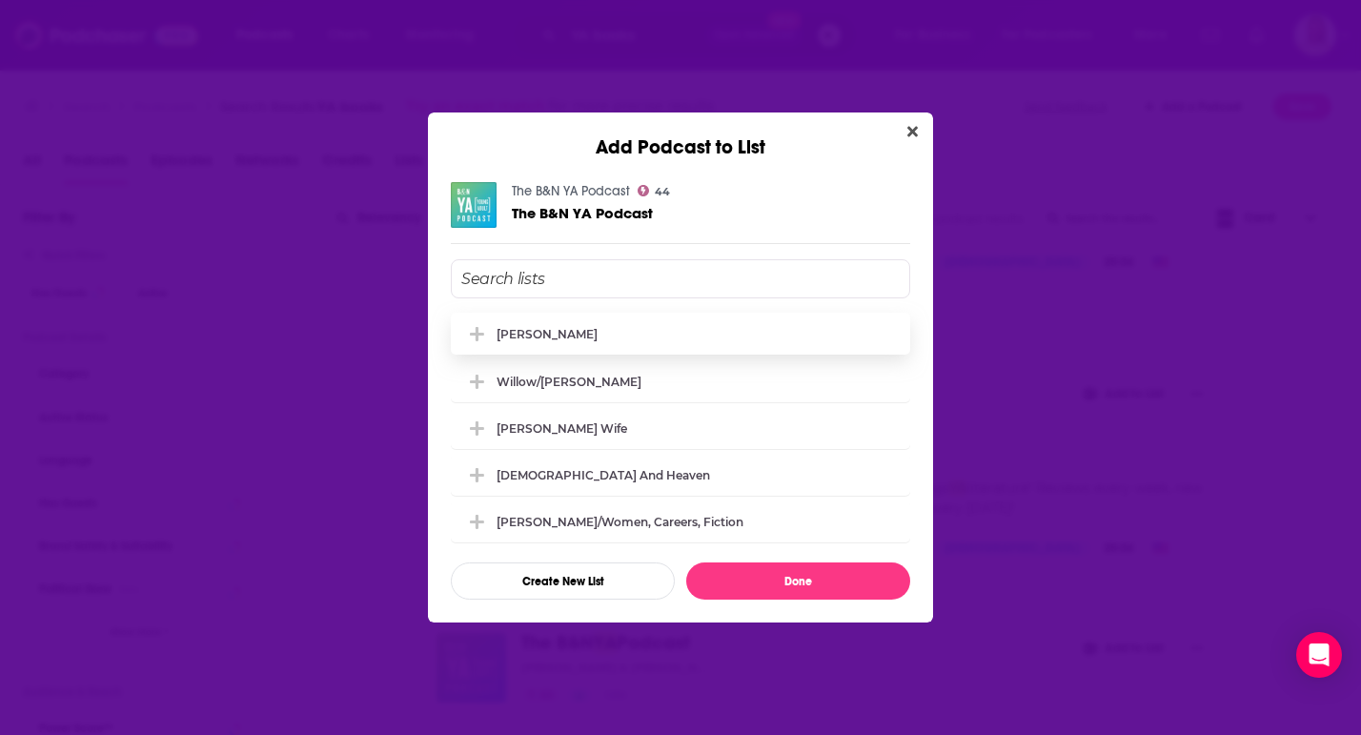
click at [576, 339] on div "[PERSON_NAME]" at bounding box center [547, 334] width 101 height 14
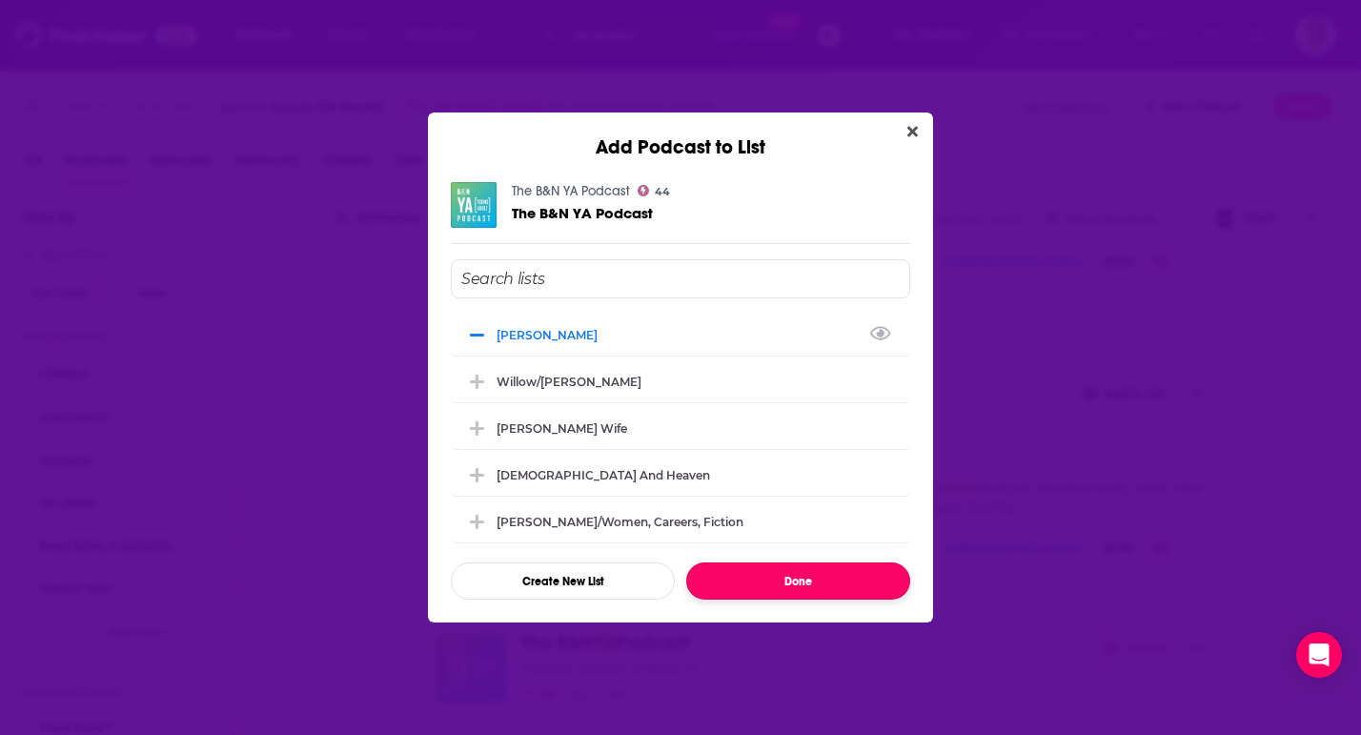
click at [815, 577] on button "Done" at bounding box center [798, 580] width 224 height 37
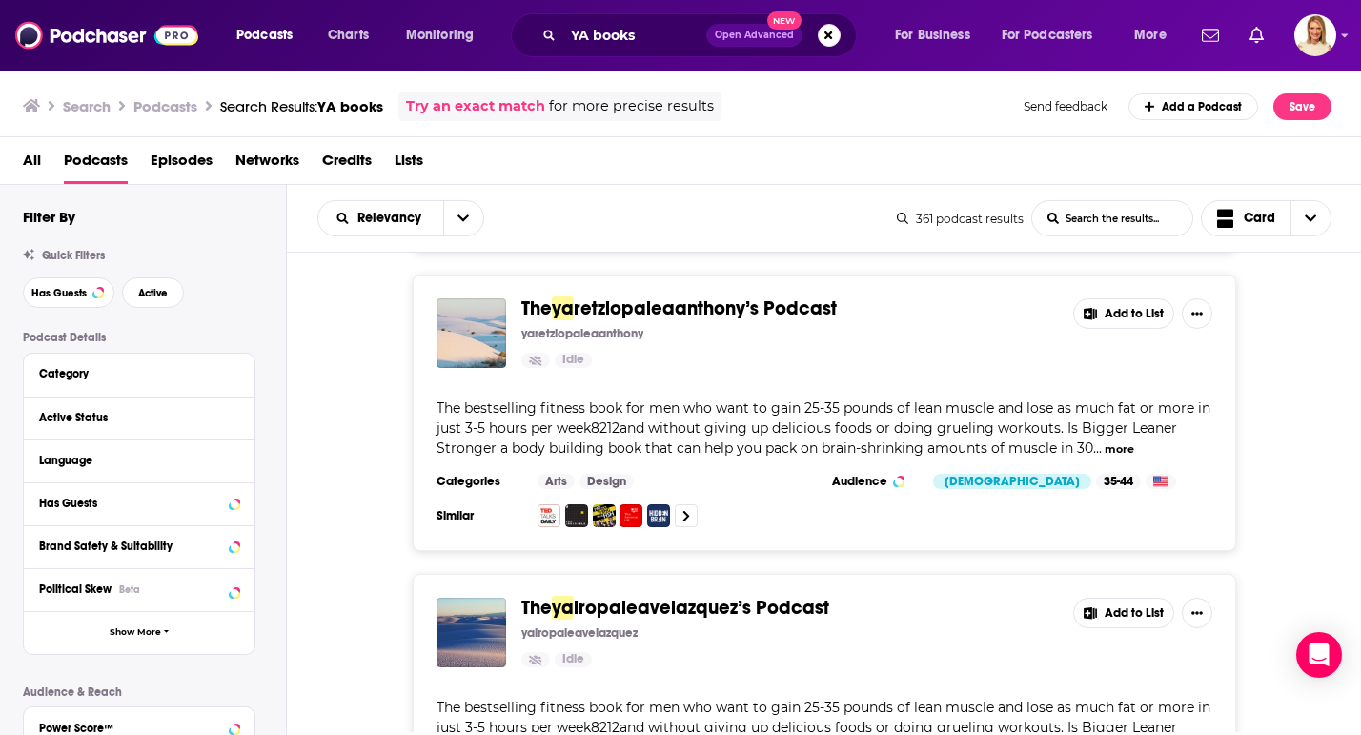
scroll to position [13562, 0]
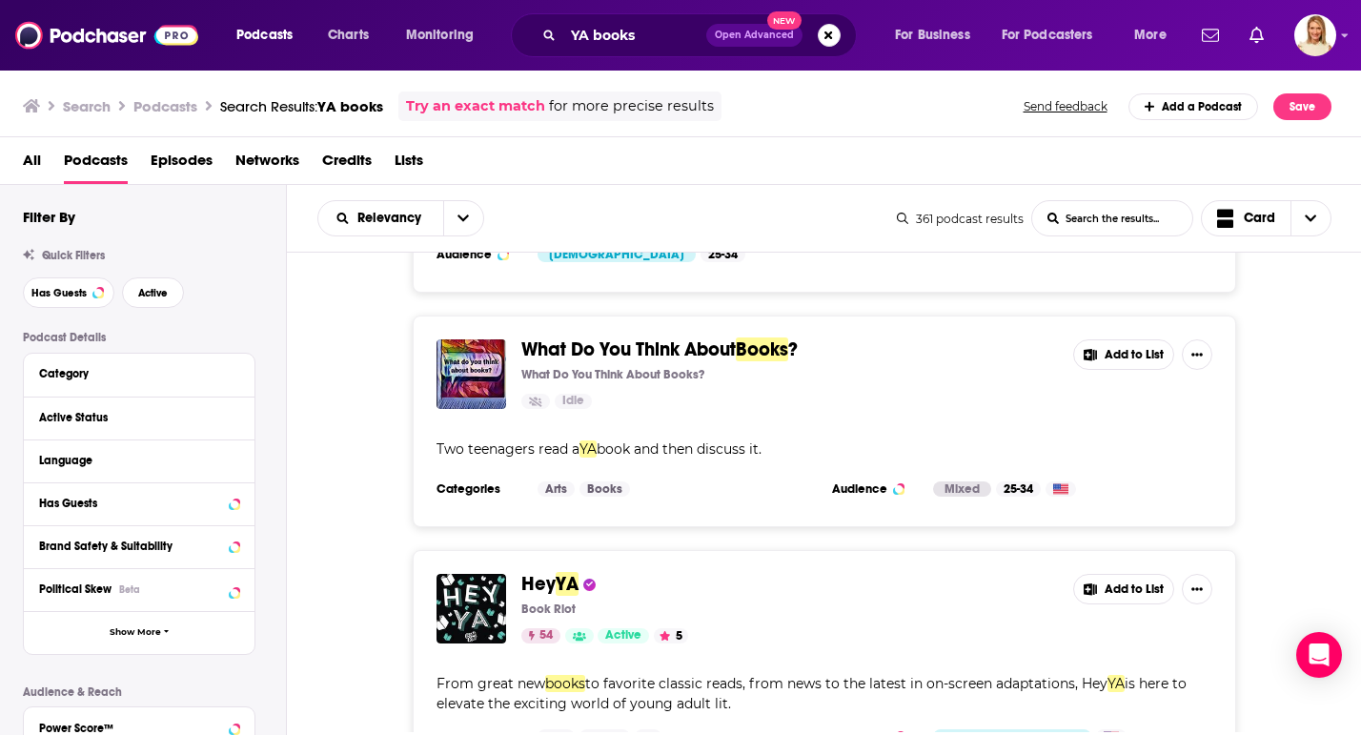
scroll to position [16089, 0]
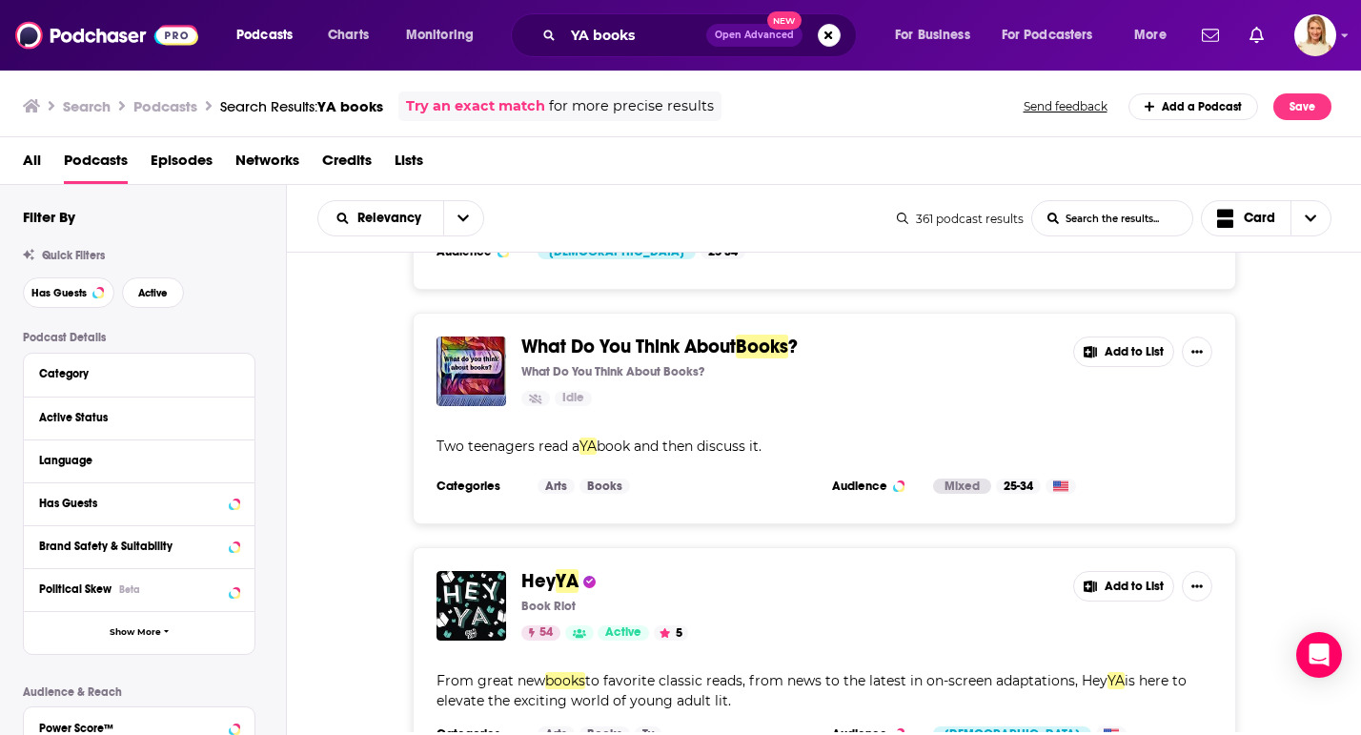
click at [1130, 571] on button "Add to List" at bounding box center [1123, 586] width 101 height 31
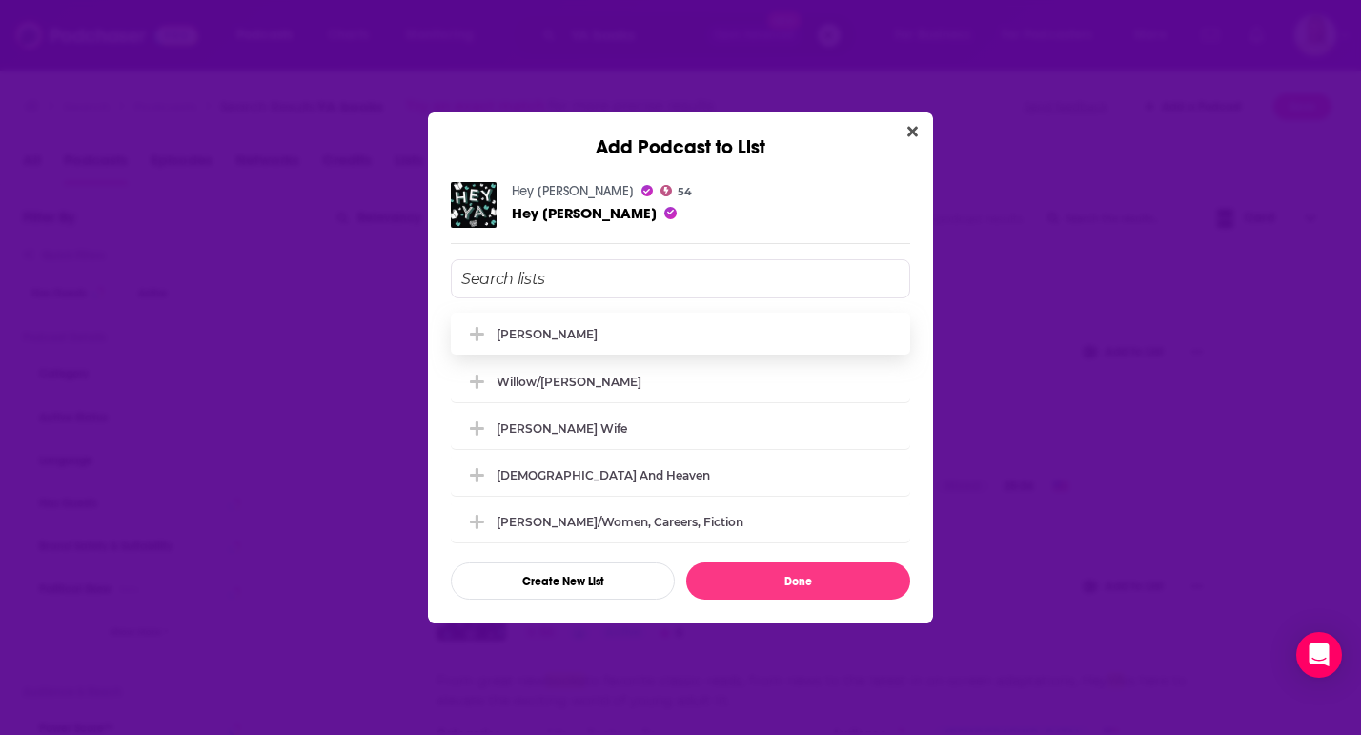
click at [564, 333] on div "[PERSON_NAME]" at bounding box center [547, 334] width 101 height 14
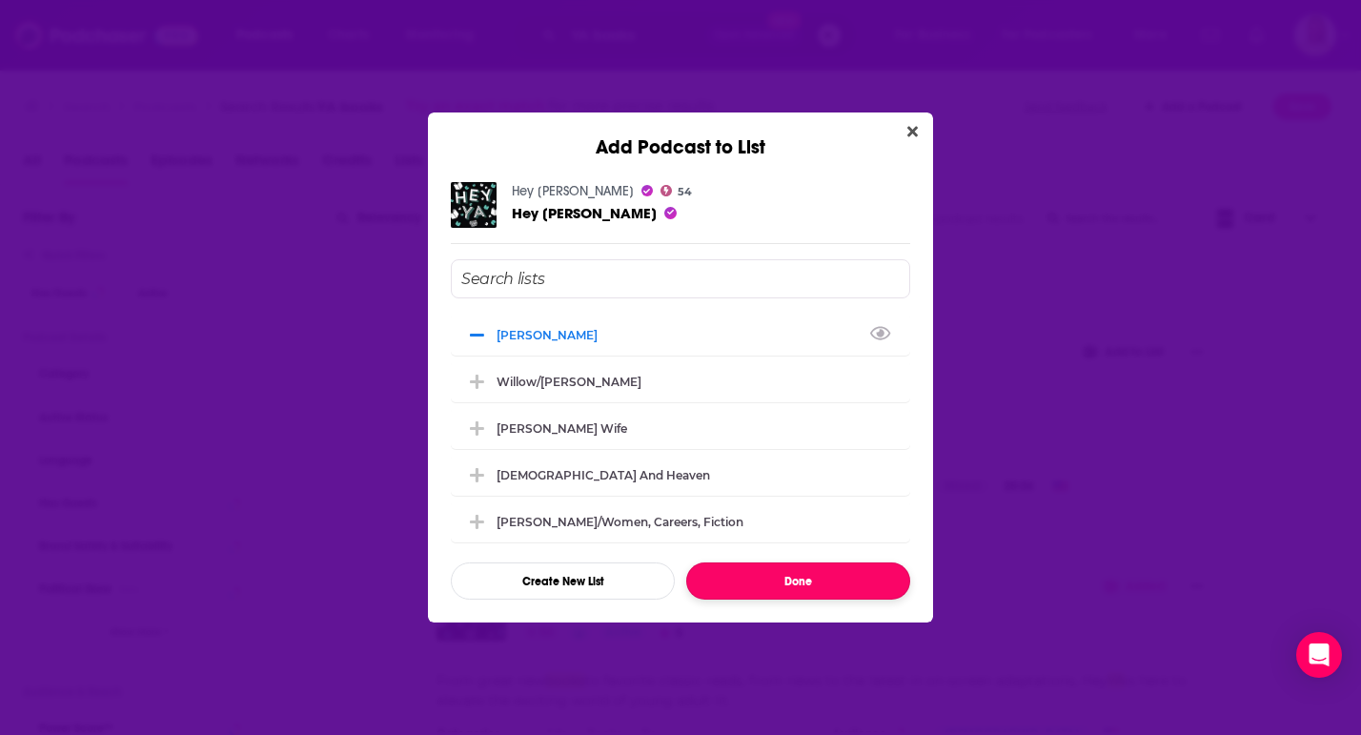
click at [824, 583] on button "Done" at bounding box center [798, 580] width 224 height 37
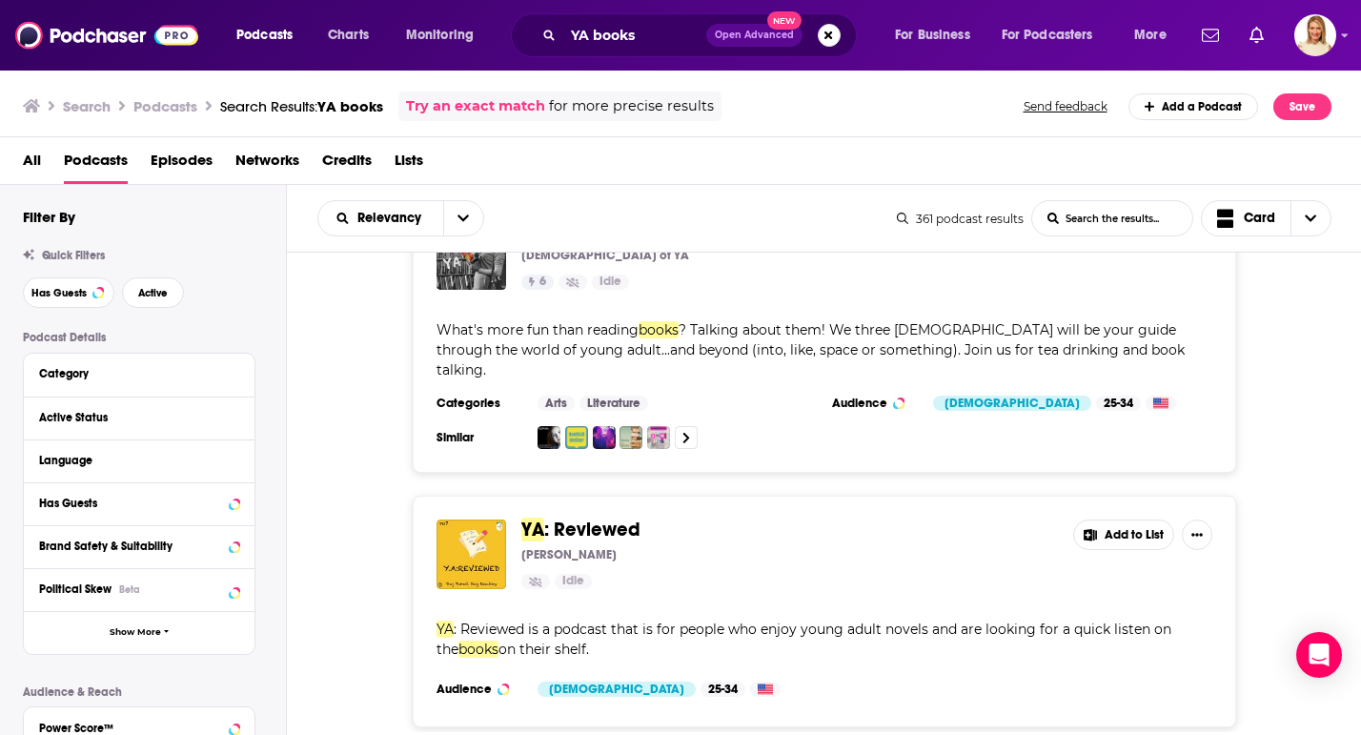
scroll to position [20508, 0]
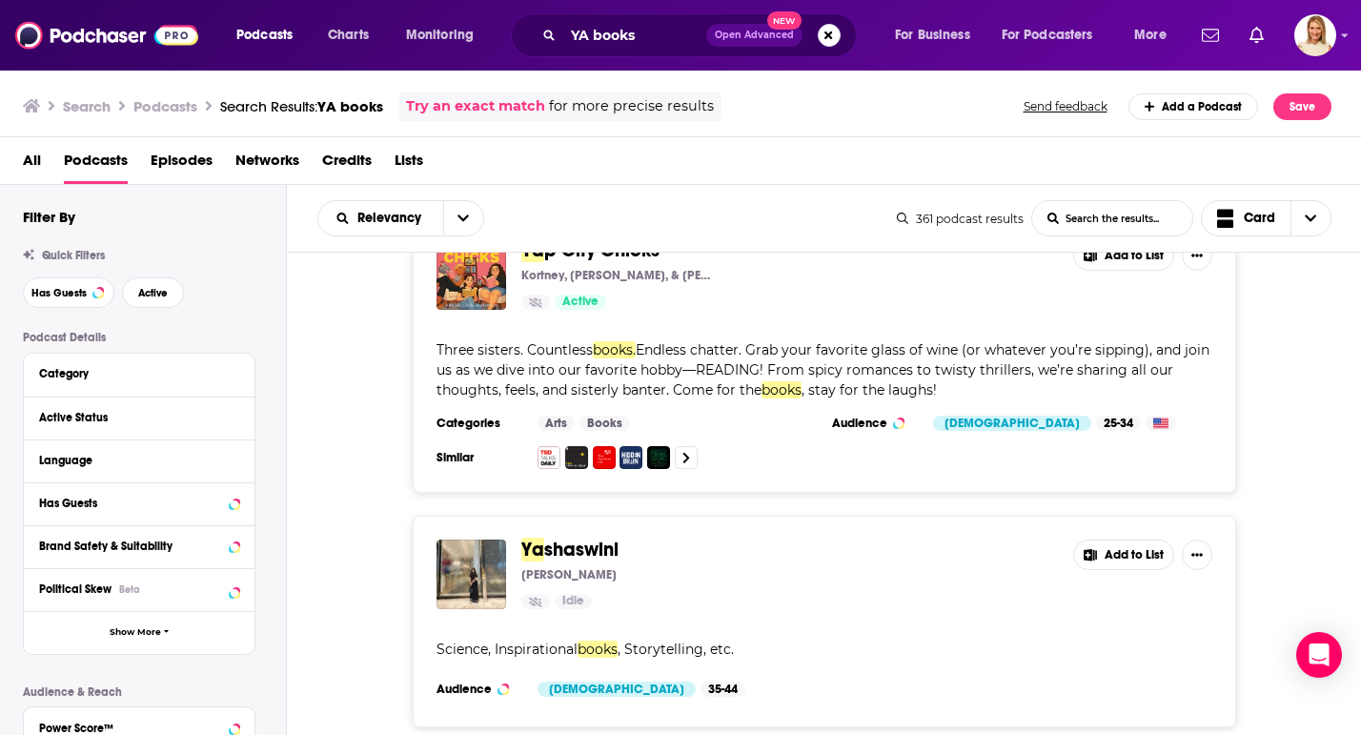
scroll to position [27419, 0]
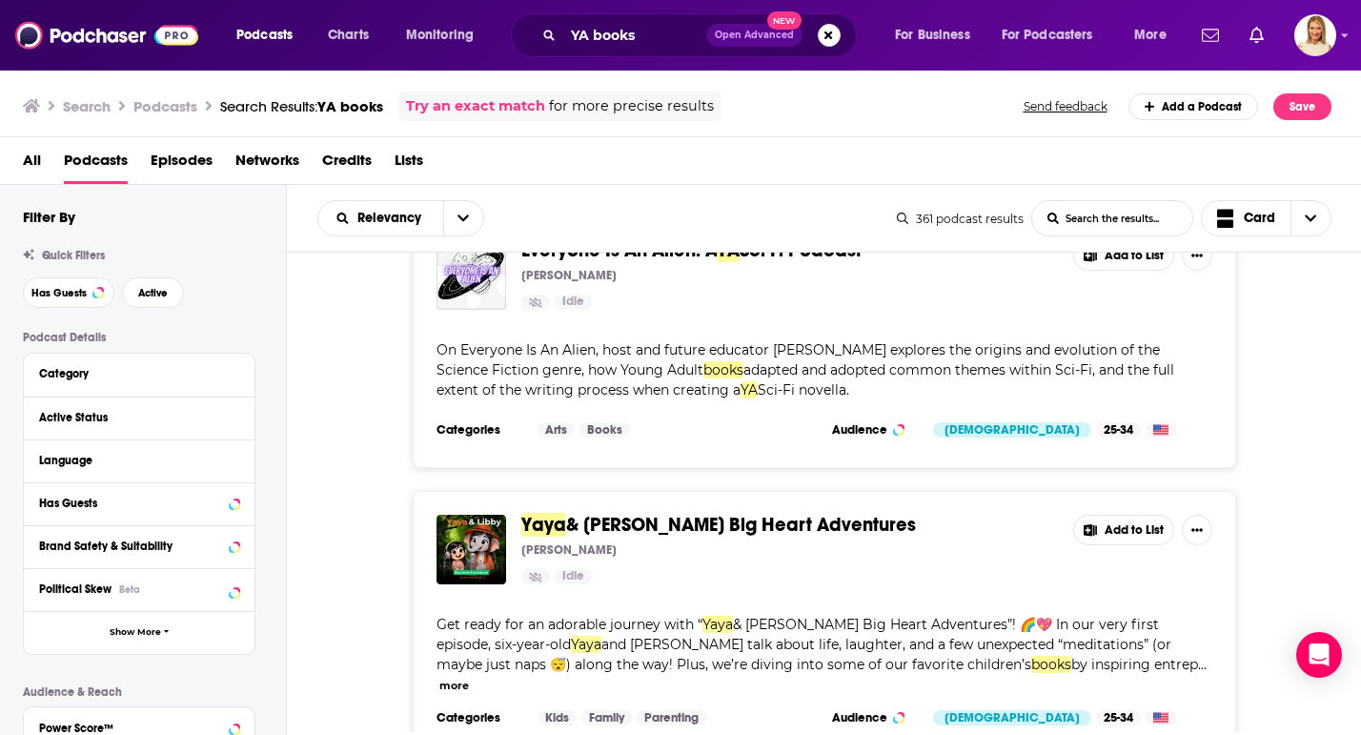
scroll to position [34373, 0]
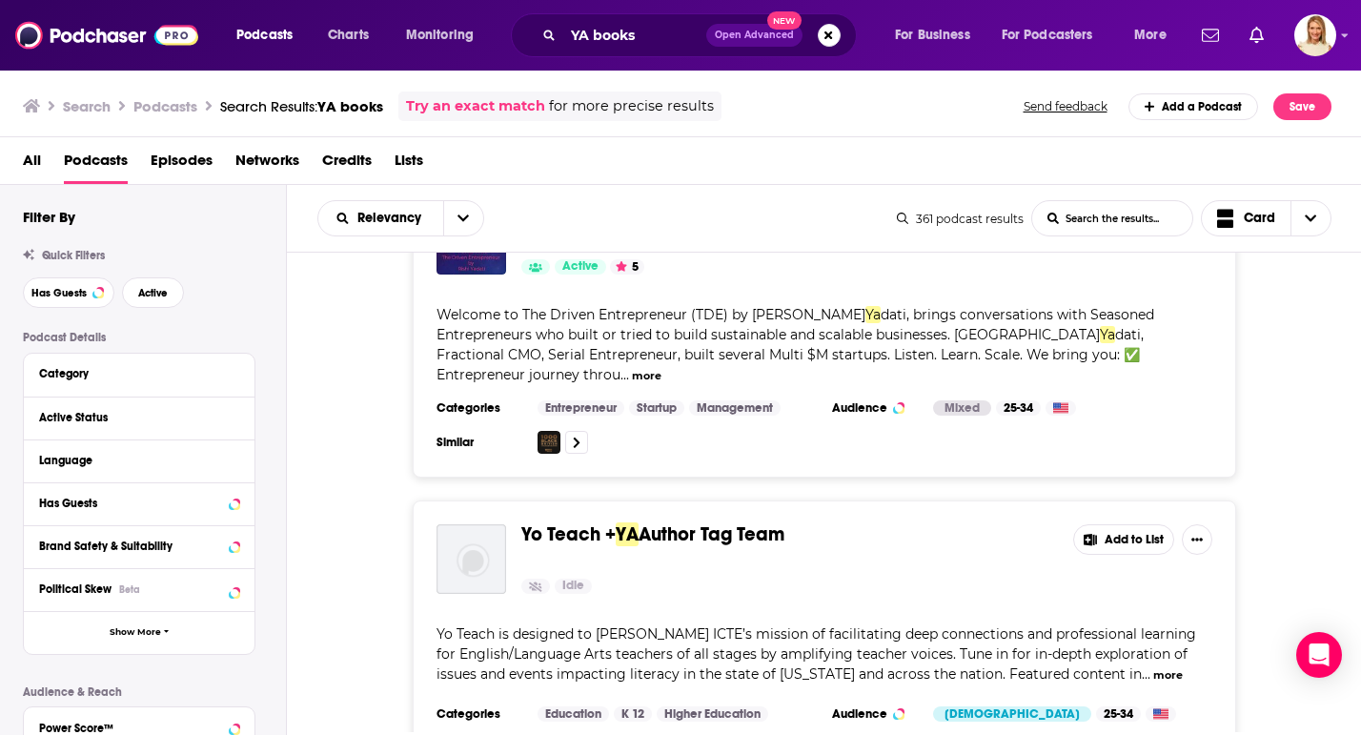
scroll to position [38937, 0]
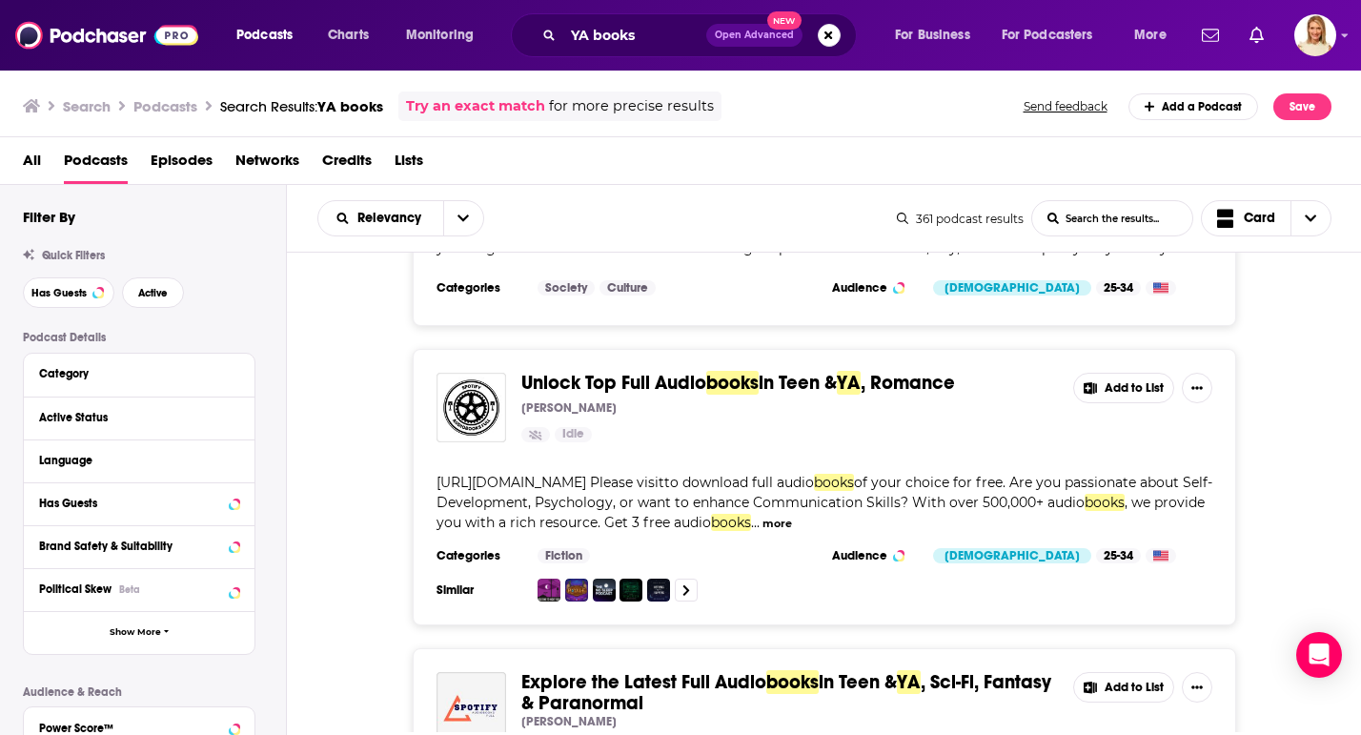
scroll to position [41372, 0]
click at [653, 38] on input "YA books" at bounding box center [634, 35] width 143 height 31
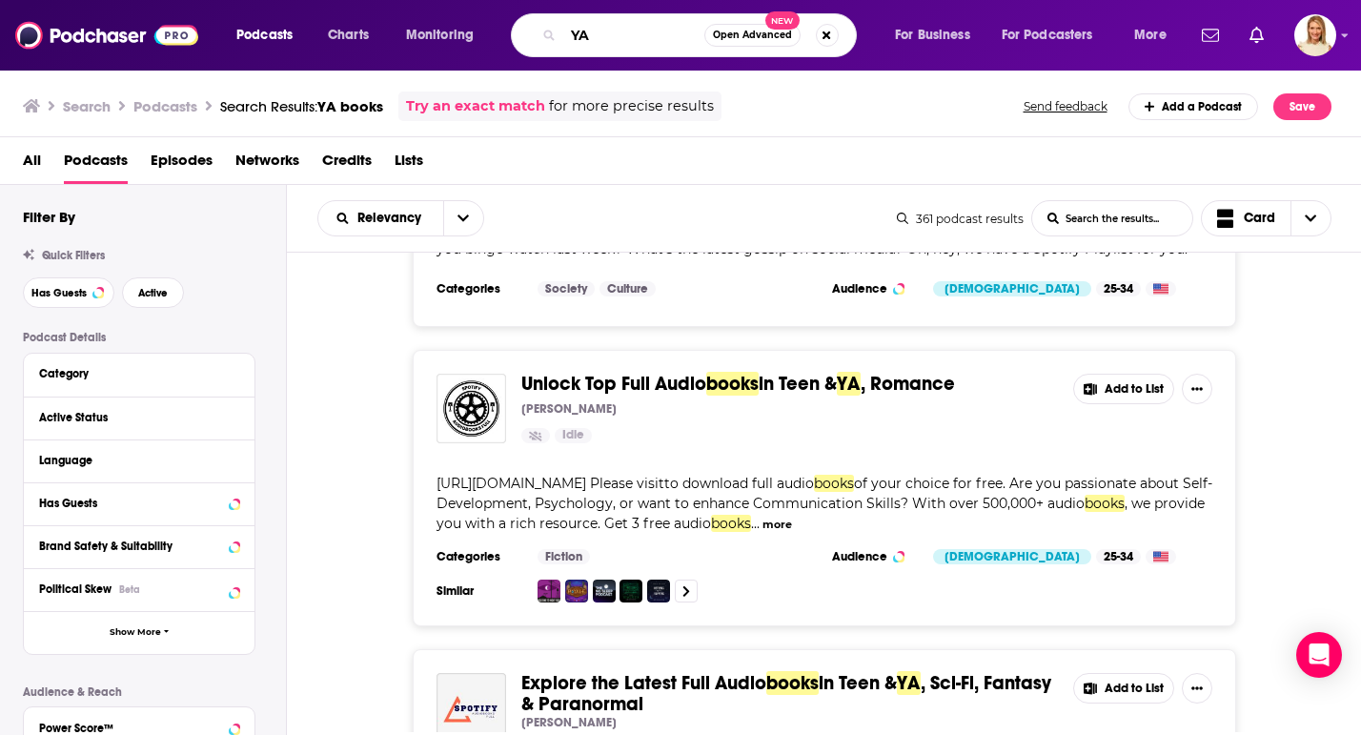
type input "Y"
type input "[DEMOGRAPHIC_DATA][PERSON_NAME]"
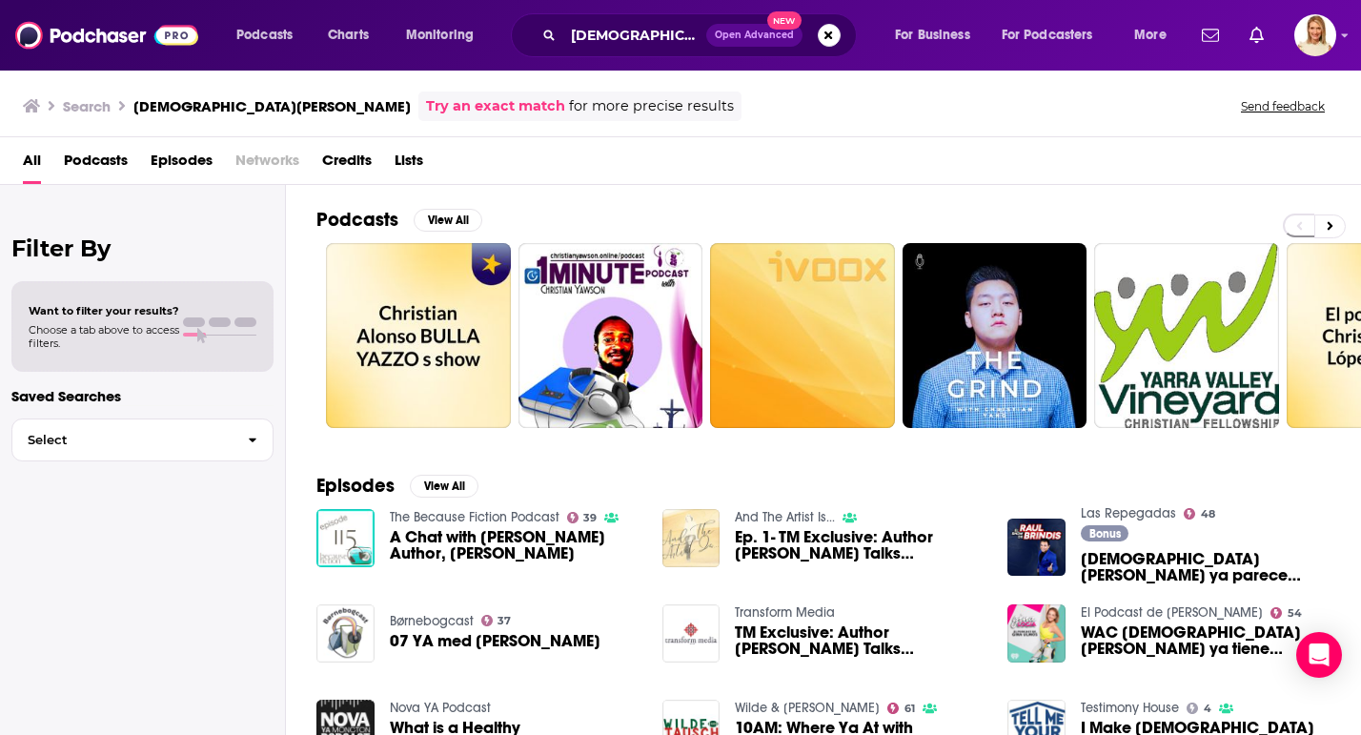
click at [110, 160] on span "Podcasts" at bounding box center [96, 164] width 64 height 39
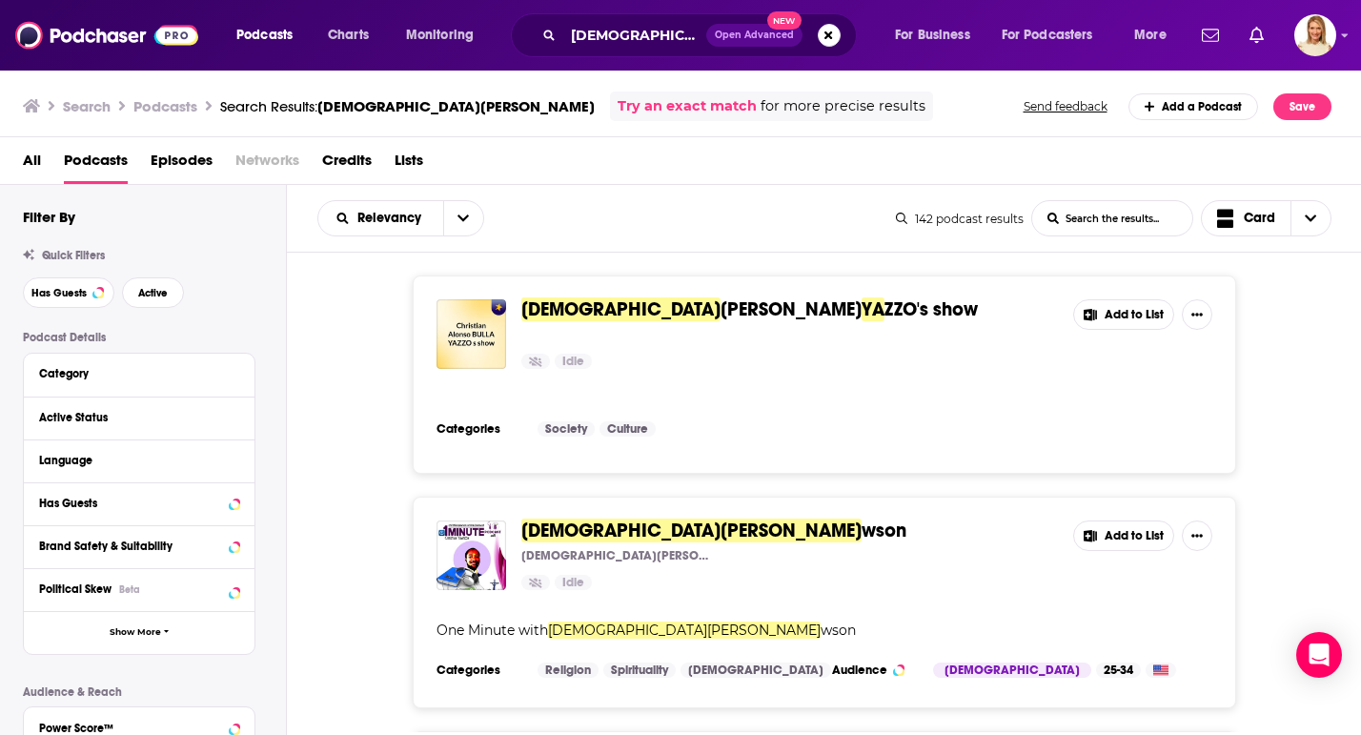
click at [618, 112] on link "Try an exact match" at bounding box center [687, 106] width 139 height 22
